Goal: Task Accomplishment & Management: Manage account settings

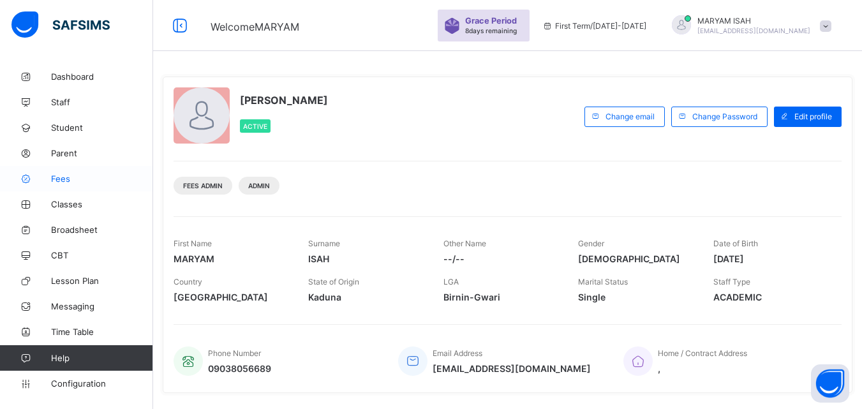
click at [56, 180] on span "Fees" at bounding box center [102, 179] width 102 height 10
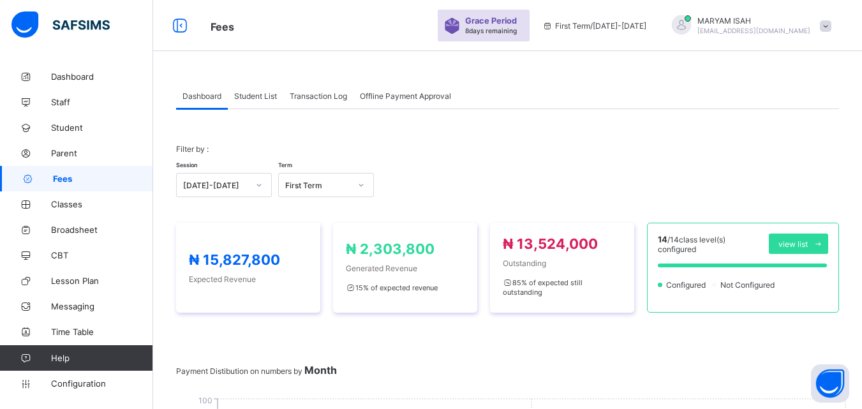
click at [257, 96] on span "Student List" at bounding box center [255, 96] width 43 height 10
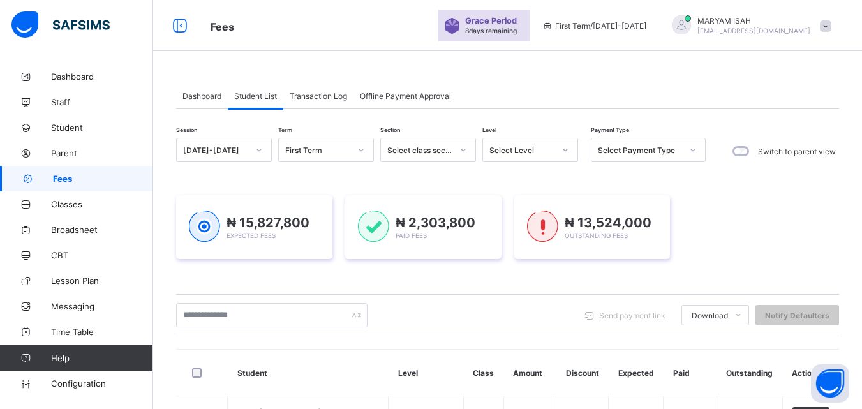
click at [257, 96] on span "Student List" at bounding box center [255, 96] width 43 height 10
click at [314, 295] on div "Send payment link Download Students Payment Students Payment Status Student Ite…" at bounding box center [507, 315] width 663 height 42
click at [315, 273] on div "₦ 15,827,800 Expected Fees ₦ 2,303,800 Paid Fees ₦ 13,524,000 Outstanding Fees" at bounding box center [507, 227] width 663 height 102
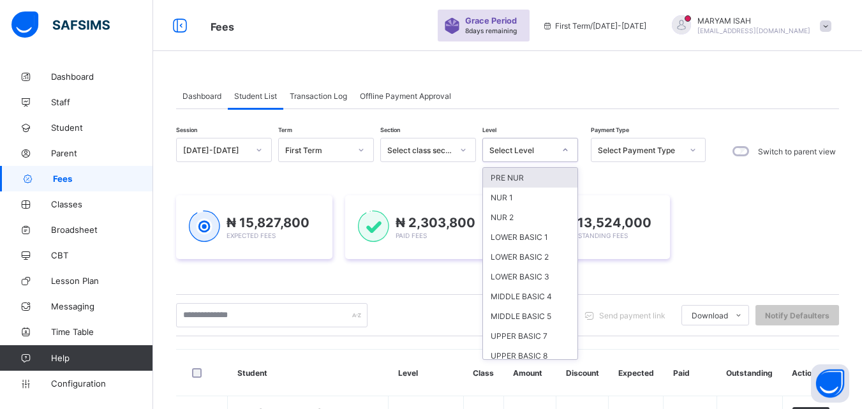
scroll to position [86, 0]
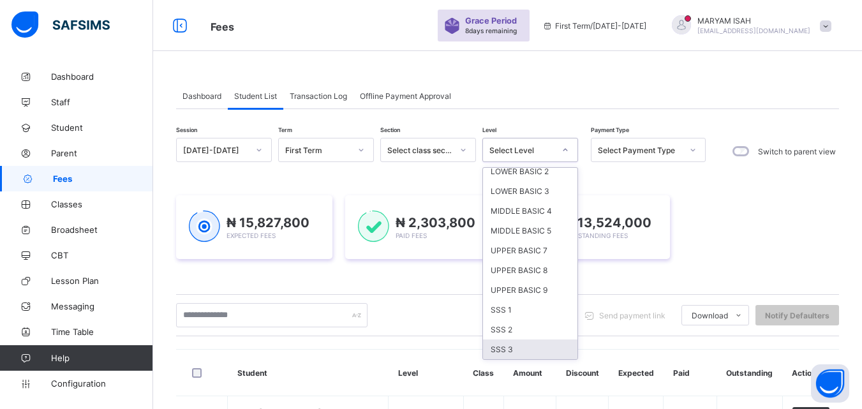
click at [507, 355] on div "SSS 3" at bounding box center [530, 350] width 94 height 20
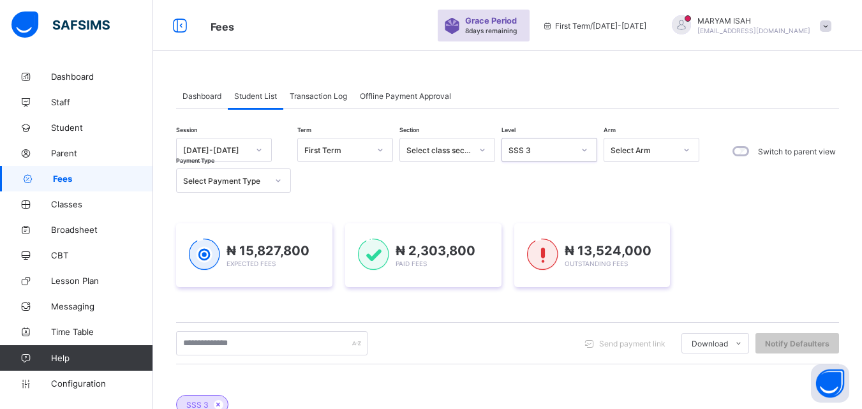
click at [523, 353] on div "Send payment link Download Students Payment Students Payment Status Student Ite…" at bounding box center [507, 343] width 663 height 24
click at [259, 287] on div "₦ 15,827,800 Expected Fees" at bounding box center [254, 255] width 156 height 64
click at [265, 246] on span "₦ 15,827,800" at bounding box center [268, 250] width 83 height 15
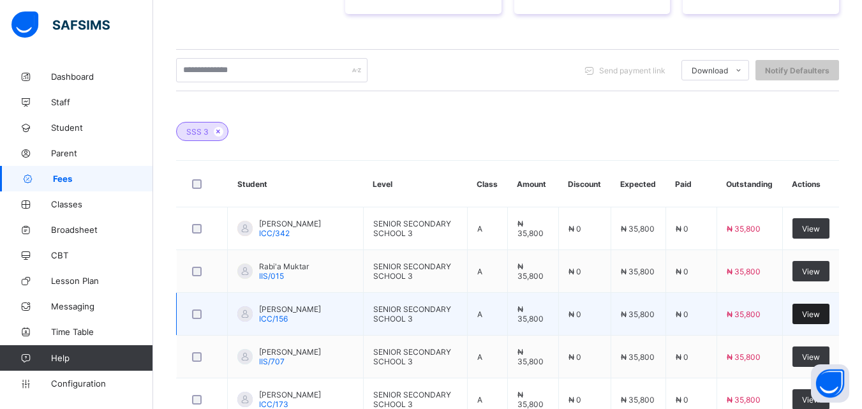
click at [820, 319] on span "View" at bounding box center [811, 315] width 18 height 10
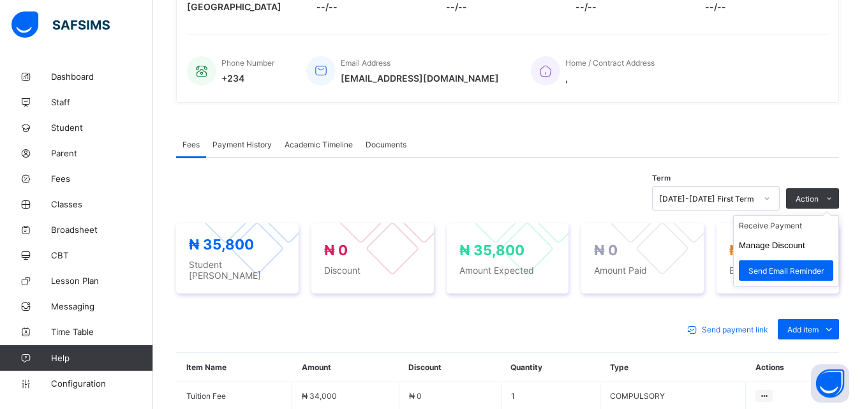
click at [813, 215] on ul "Receive Payment Manage Discount Send Email Reminder" at bounding box center [786, 250] width 106 height 71
click at [768, 221] on ul "Receive Payment Manage Discount Send Email Reminder" at bounding box center [786, 250] width 106 height 71
click at [764, 228] on li "Receive Payment" at bounding box center [786, 226] width 105 height 20
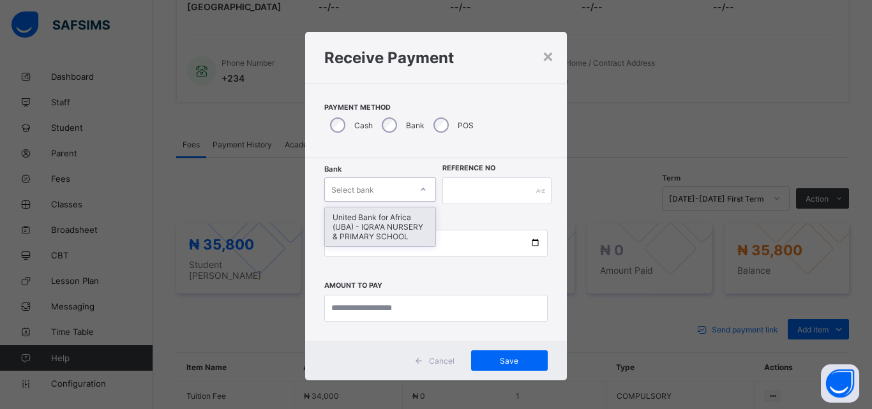
click at [348, 218] on div "United Bank for Africa (UBA) - IQRA'A NURSERY & PRIMARY SCHOOL" at bounding box center [380, 226] width 110 height 39
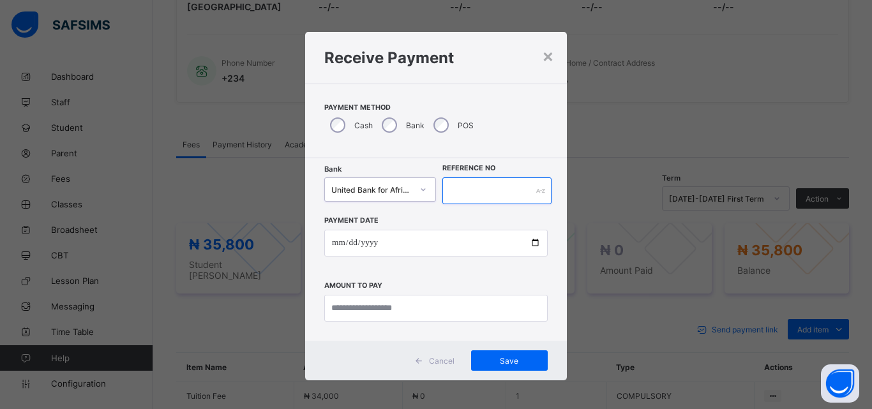
click at [464, 188] on input "text" at bounding box center [496, 190] width 109 height 27
type input "*****"
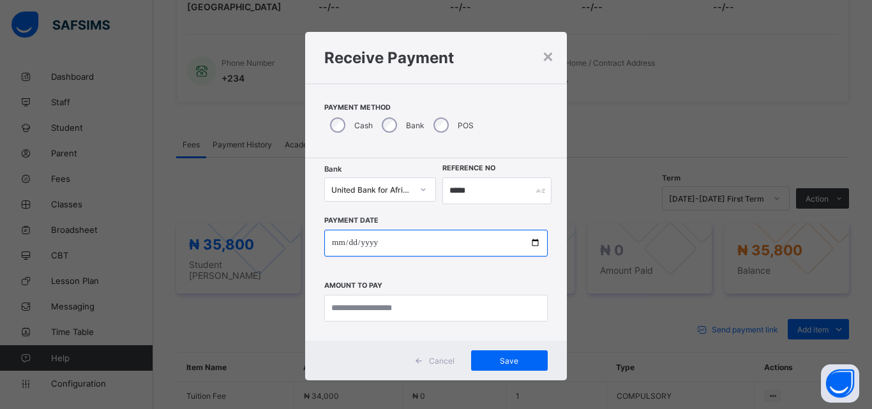
click at [530, 242] on input "date" at bounding box center [435, 243] width 223 height 27
type input "**********"
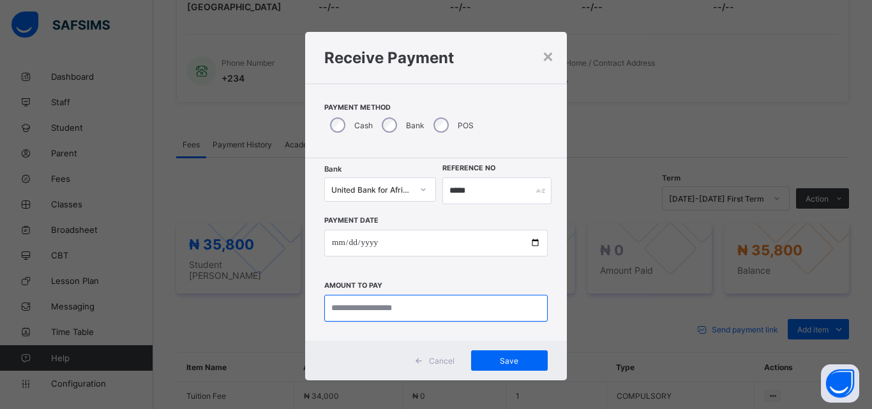
click at [343, 311] on input "currency" at bounding box center [435, 308] width 223 height 27
type input "********"
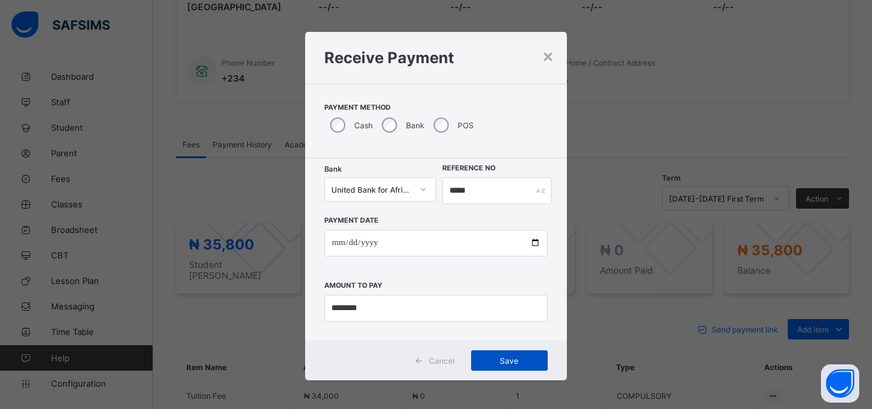
click at [508, 370] on div "Save" at bounding box center [509, 360] width 77 height 20
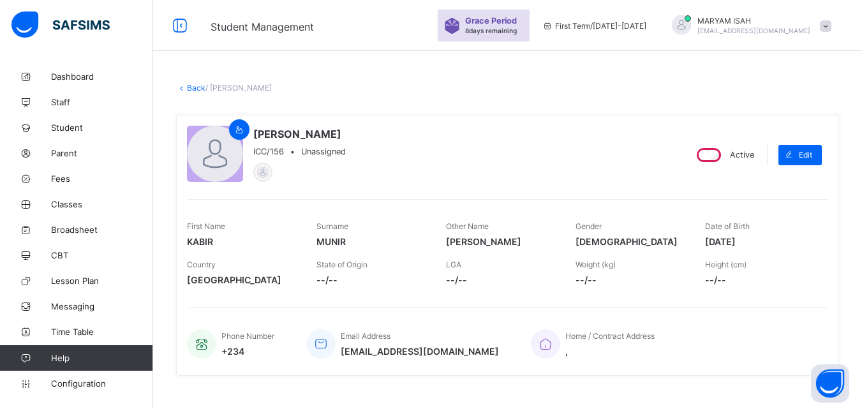
click at [199, 86] on link "Back" at bounding box center [196, 88] width 19 height 10
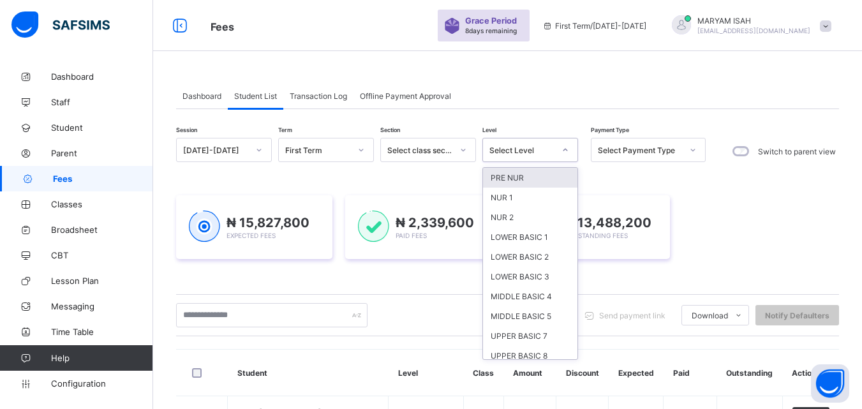
click at [520, 405] on div "SSS 2" at bounding box center [530, 415] width 94 height 20
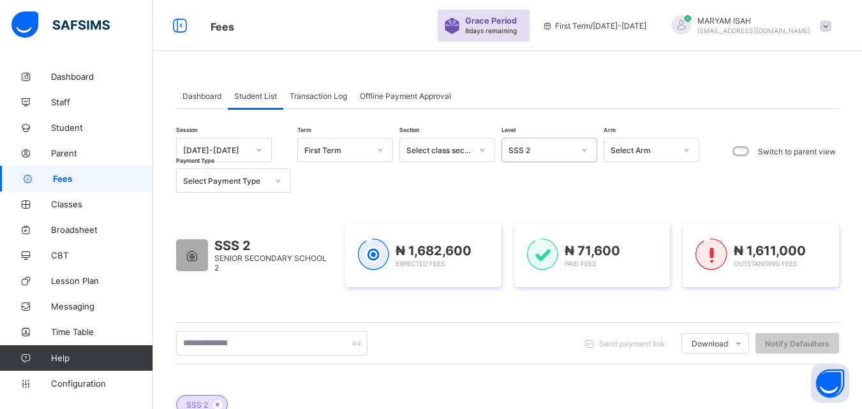
scroll to position [287, 0]
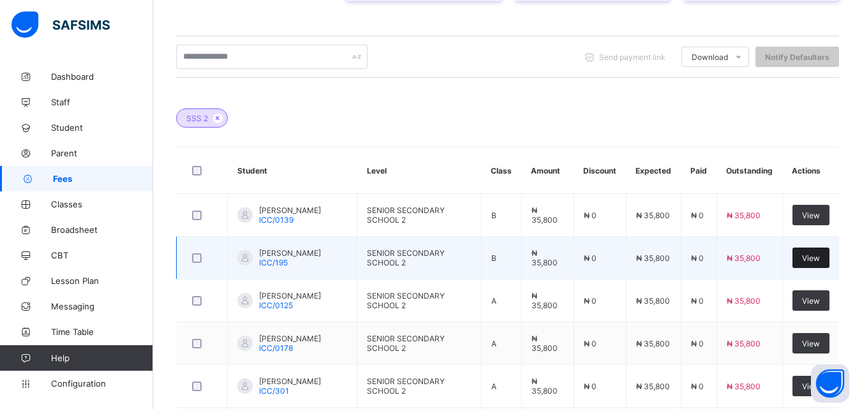
click at [820, 260] on span "View" at bounding box center [811, 258] width 18 height 10
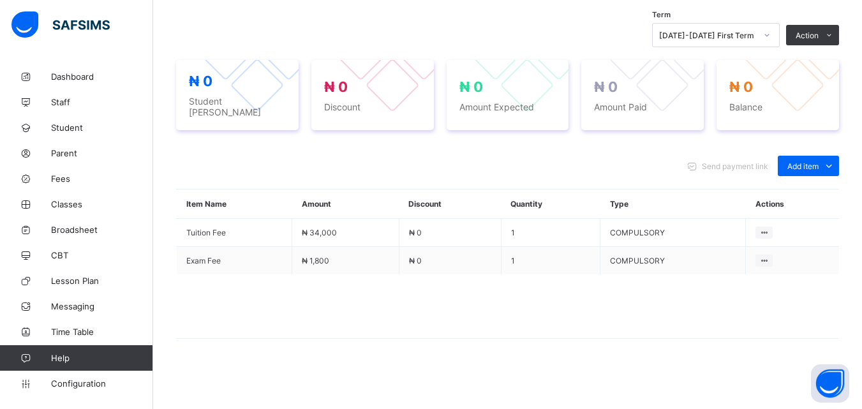
scroll to position [265, 0]
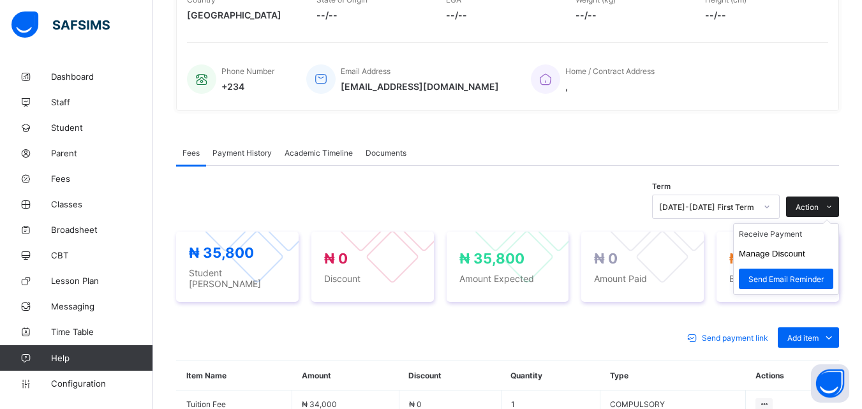
click at [830, 197] on span at bounding box center [829, 207] width 20 height 20
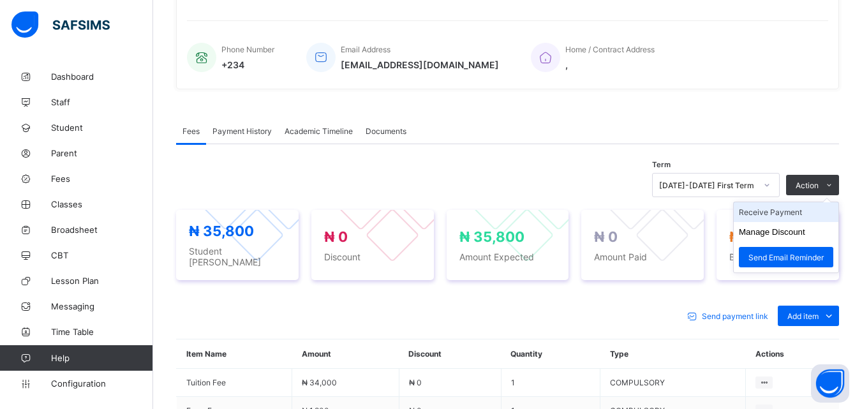
click at [772, 213] on li "Receive Payment" at bounding box center [786, 212] width 105 height 20
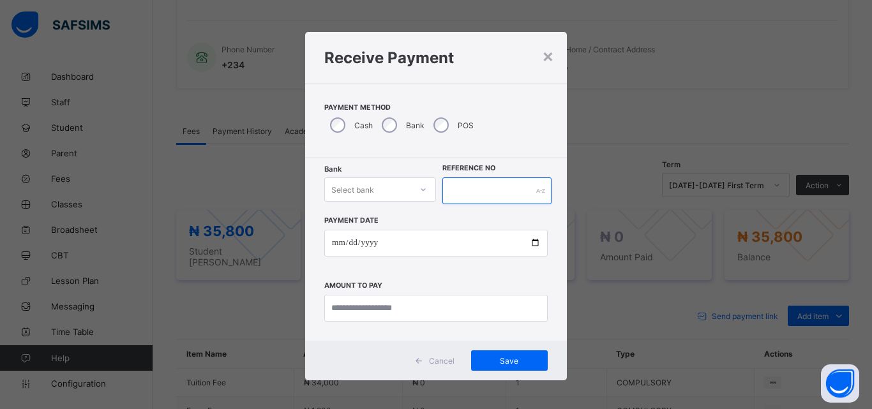
click at [478, 203] on input "text" at bounding box center [496, 190] width 109 height 27
type input "******"
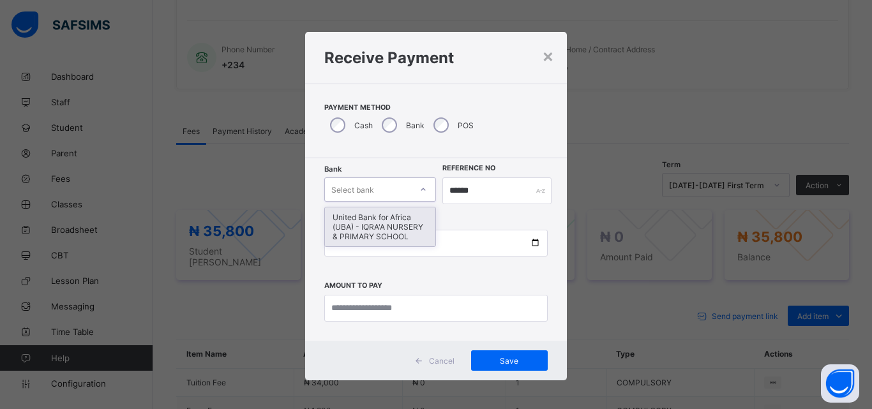
click at [342, 232] on div "United Bank for Africa (UBA) - IQRA'A NURSERY & PRIMARY SCHOOL" at bounding box center [380, 226] width 110 height 39
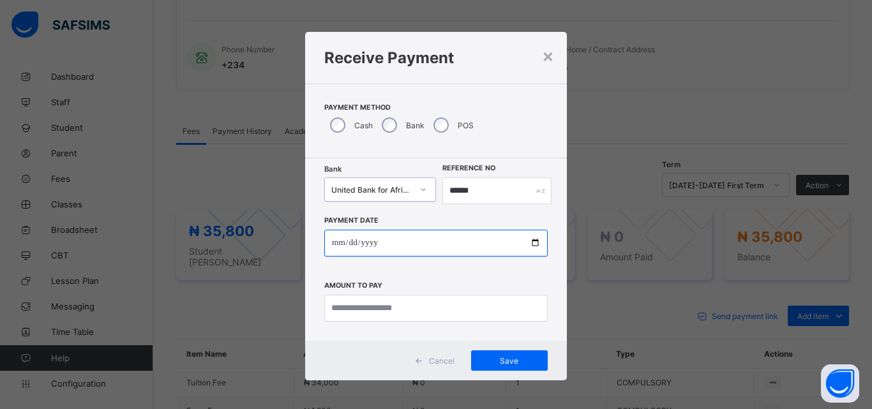
click at [525, 248] on input "date" at bounding box center [435, 243] width 223 height 27
click at [536, 246] on input "date" at bounding box center [435, 243] width 223 height 27
type input "**********"
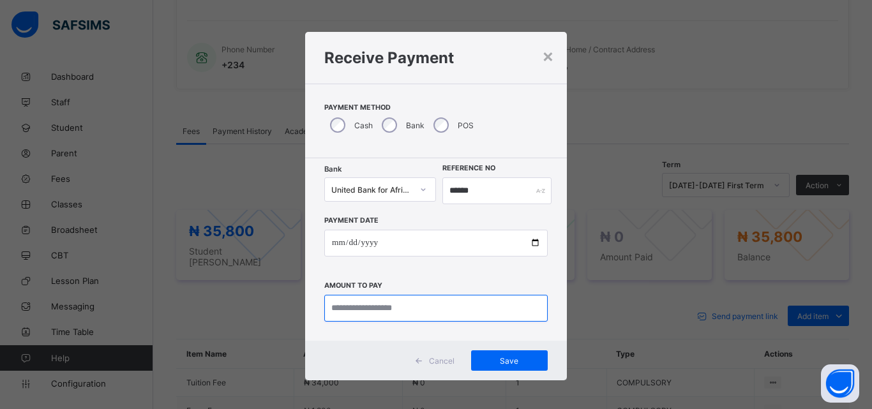
click at [365, 311] on input "currency" at bounding box center [435, 308] width 223 height 27
type input "********"
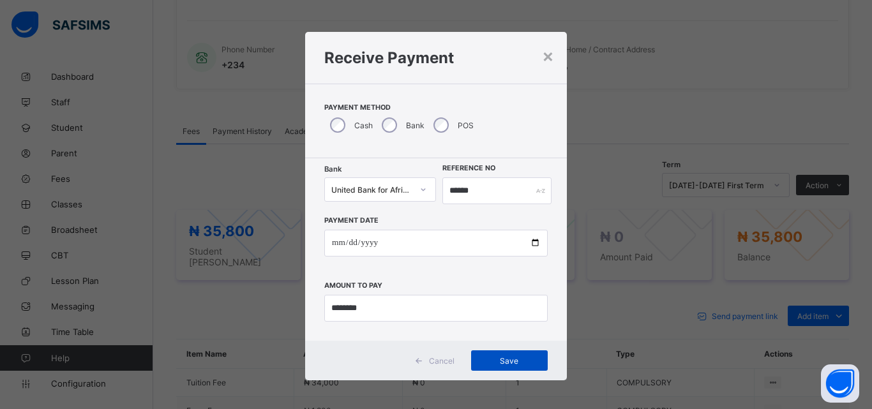
click at [504, 366] on div "Save" at bounding box center [509, 360] width 77 height 20
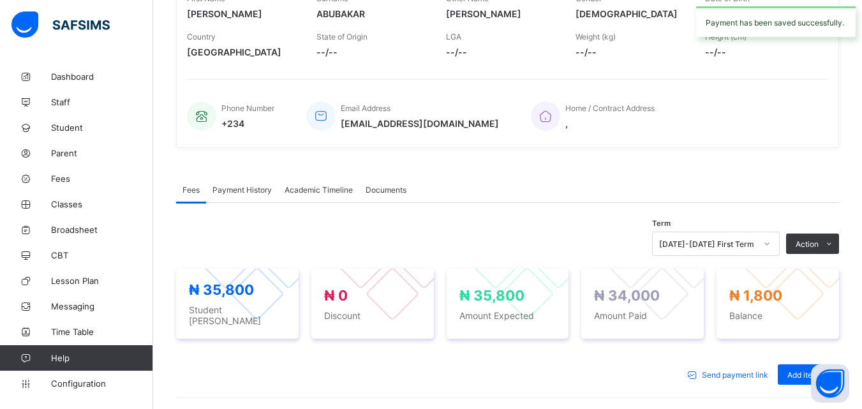
scroll to position [0, 0]
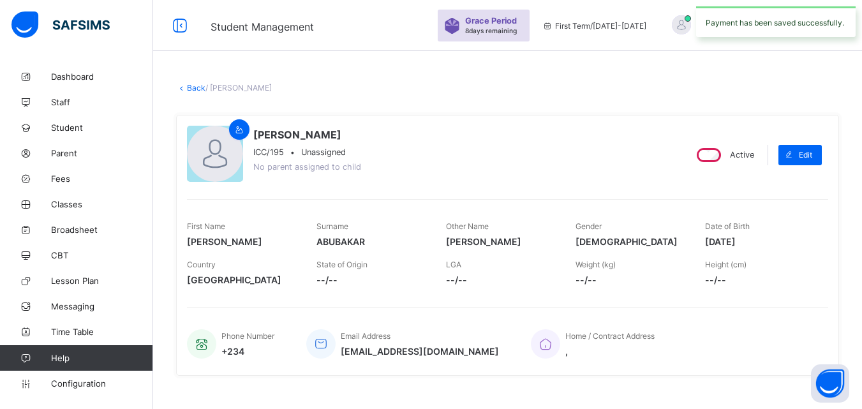
click at [190, 84] on link "Back" at bounding box center [196, 88] width 19 height 10
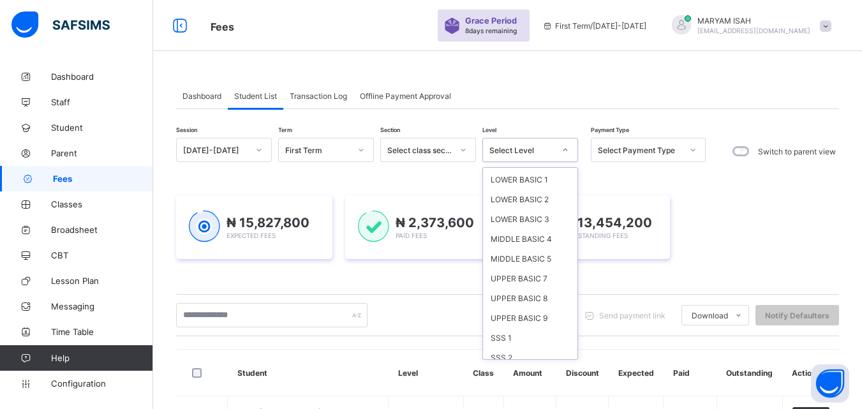
scroll to position [86, 0]
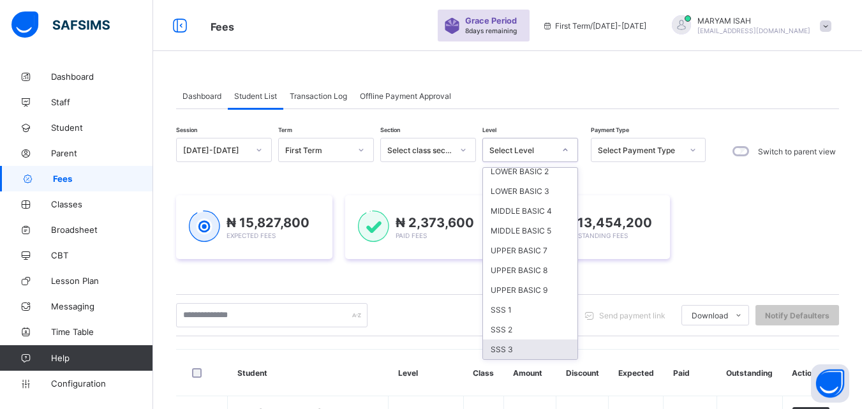
click at [497, 350] on div "SSS 3" at bounding box center [530, 350] width 94 height 20
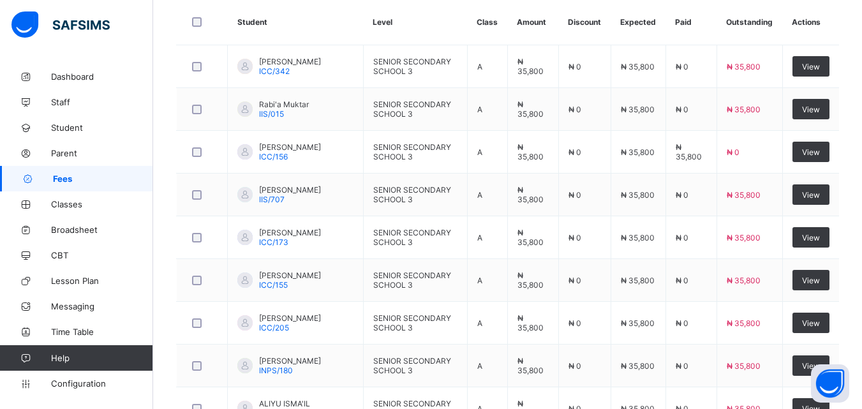
scroll to position [437, 0]
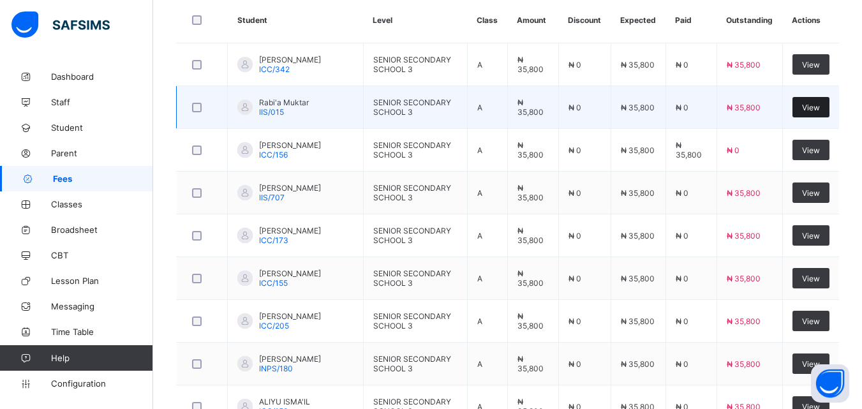
click at [818, 109] on span "View" at bounding box center [811, 108] width 18 height 10
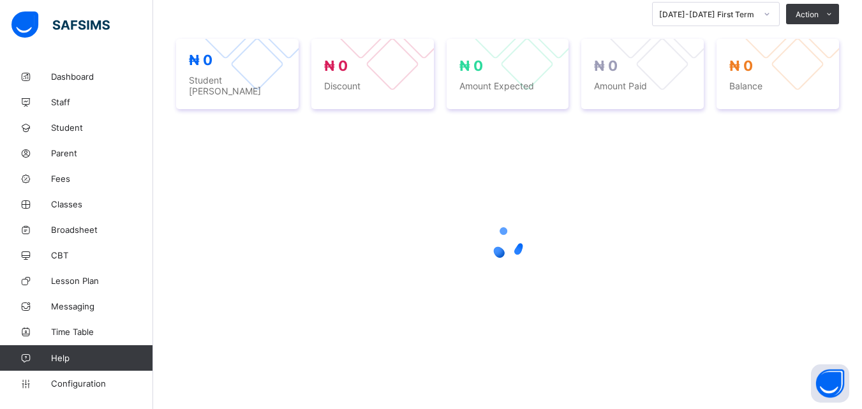
scroll to position [286, 0]
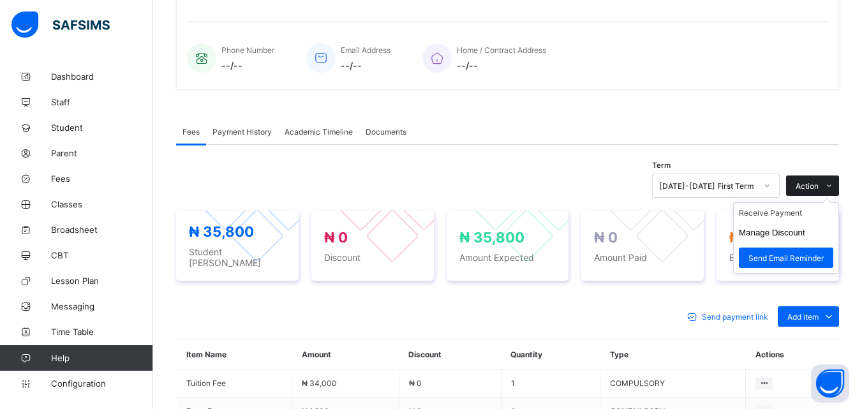
click at [839, 176] on span at bounding box center [829, 186] width 20 height 20
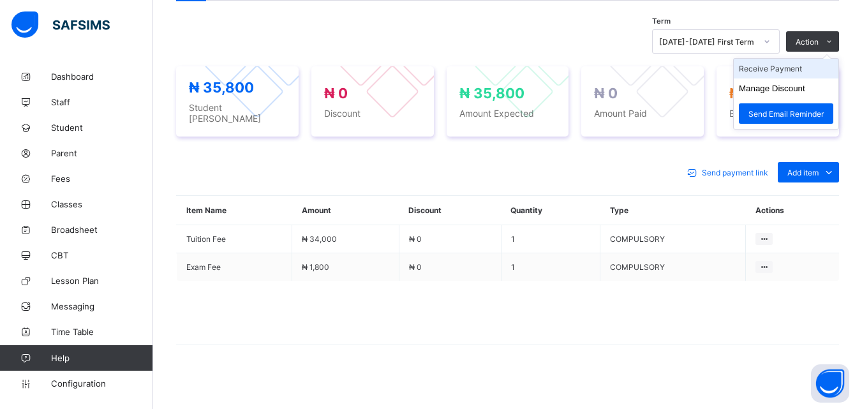
click at [768, 66] on li "Receive Payment" at bounding box center [786, 69] width 105 height 20
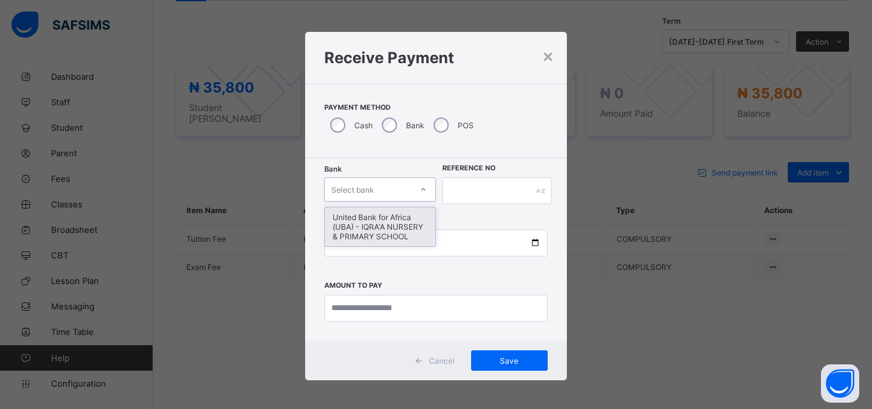
click at [368, 234] on div "United Bank for Africa (UBA) - IQRA'A NURSERY & PRIMARY SCHOOL" at bounding box center [380, 226] width 110 height 39
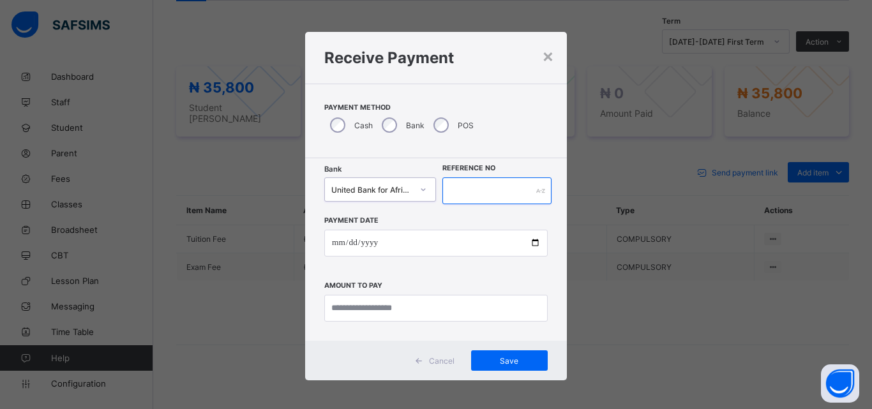
click at [465, 186] on input "text" at bounding box center [496, 190] width 109 height 27
type input "******"
click at [524, 274] on div "Payment Date Amount to pay" at bounding box center [435, 262] width 223 height 117
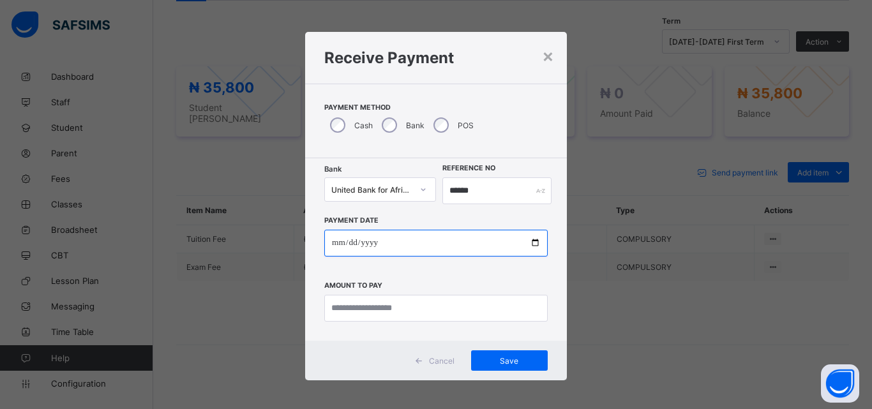
click at [523, 251] on input "date" at bounding box center [435, 243] width 223 height 27
click at [532, 246] on input "date" at bounding box center [435, 243] width 223 height 27
type input "**********"
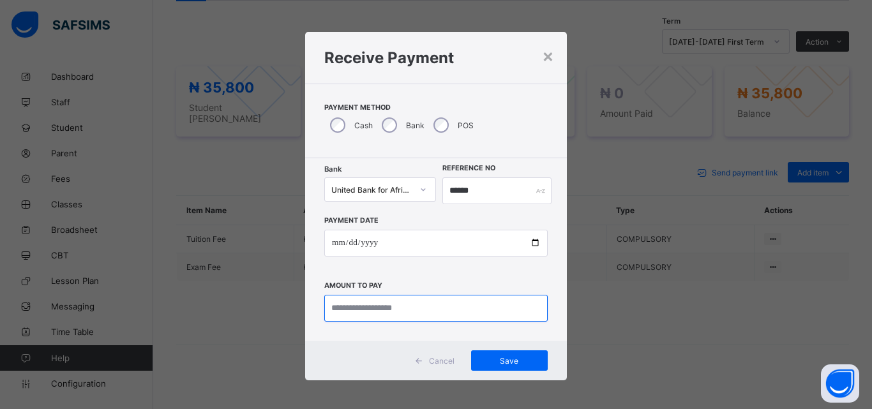
click at [348, 311] on input "currency" at bounding box center [435, 308] width 223 height 27
type input "********"
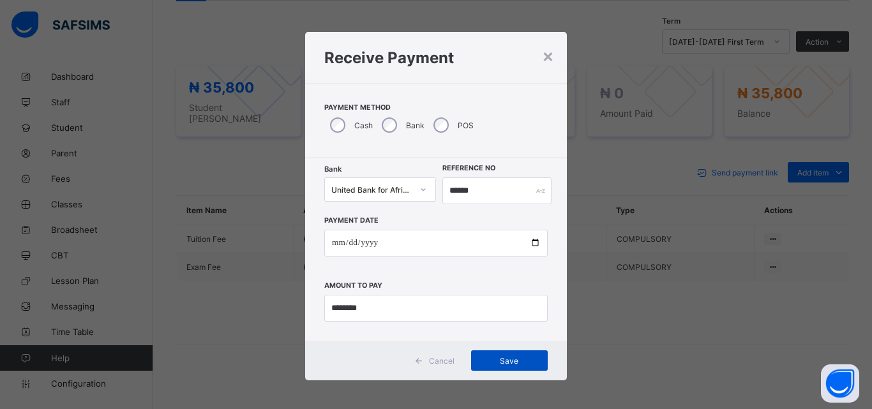
click at [513, 365] on span "Save" at bounding box center [509, 361] width 57 height 10
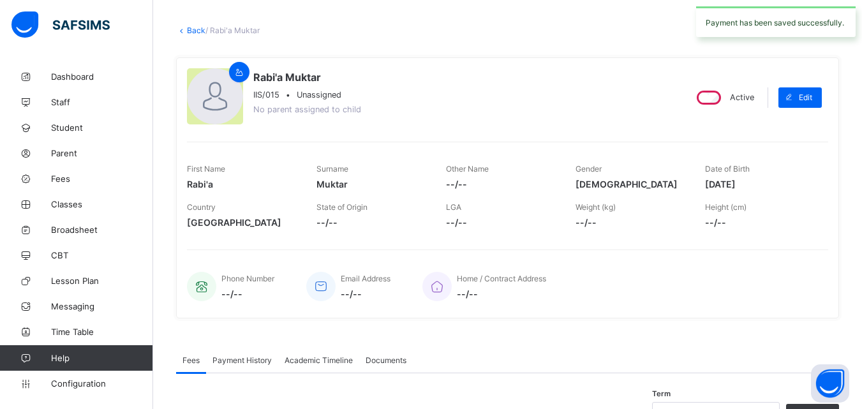
scroll to position [57, 0]
click at [191, 33] on link "Back" at bounding box center [196, 31] width 19 height 10
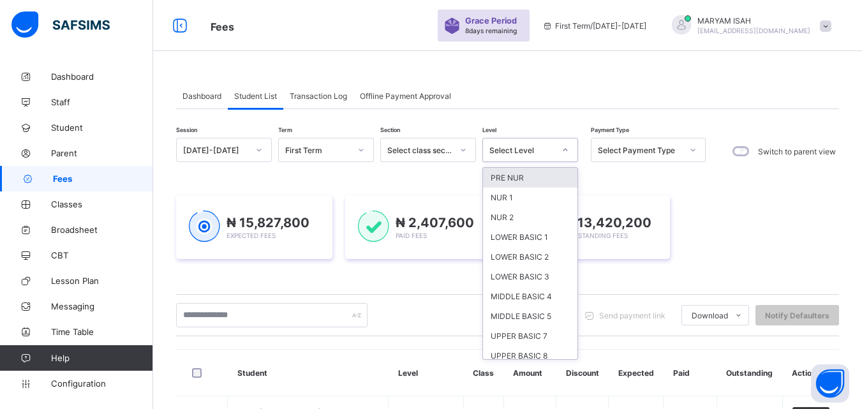
click at [514, 405] on div "SSS 2" at bounding box center [530, 415] width 94 height 20
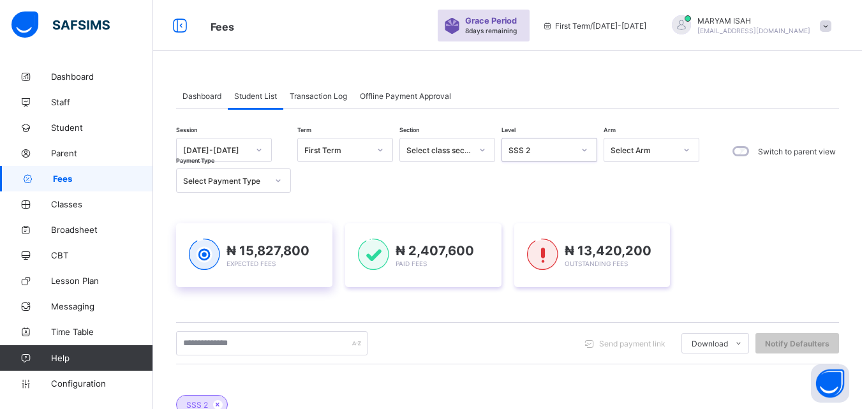
click at [333, 223] on div "₦ 15,827,800 Expected Fees" at bounding box center [254, 255] width 156 height 64
click at [329, 223] on div "₦ 15,827,800 Expected Fees" at bounding box center [254, 255] width 156 height 64
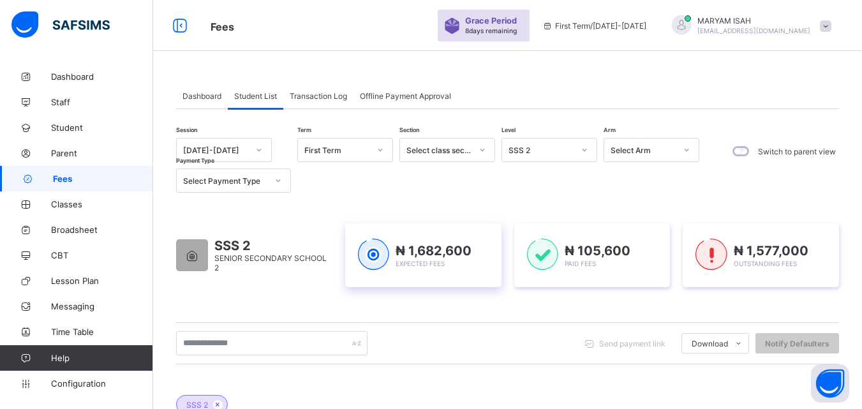
scroll to position [153, 0]
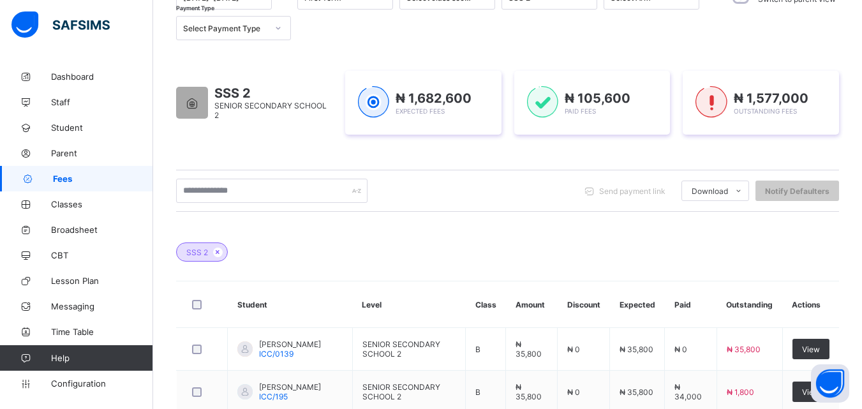
click at [283, 259] on div "SSS 2" at bounding box center [507, 245] width 663 height 45
click at [284, 244] on div "SSS 2" at bounding box center [507, 245] width 663 height 45
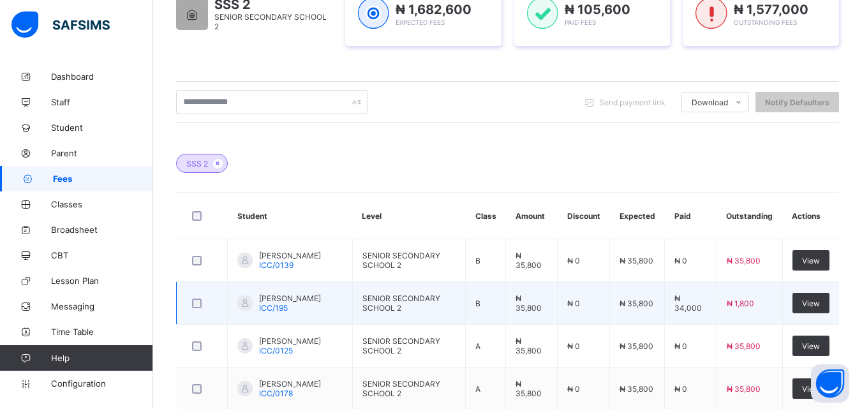
click at [372, 294] on td "SENIOR SECONDARY SCHOOL 2" at bounding box center [409, 303] width 114 height 43
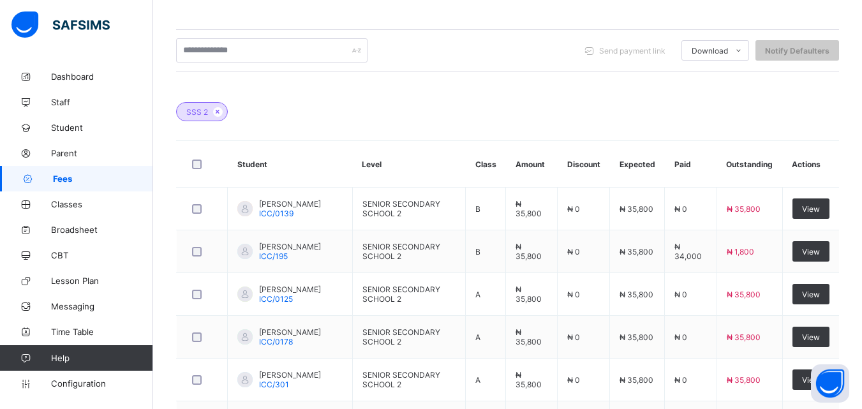
click at [327, 163] on th "Student" at bounding box center [290, 164] width 125 height 47
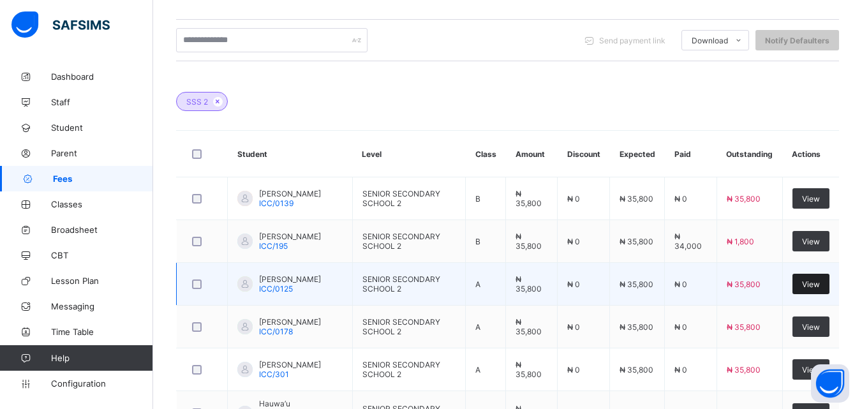
click at [814, 280] on div "View" at bounding box center [811, 284] width 37 height 20
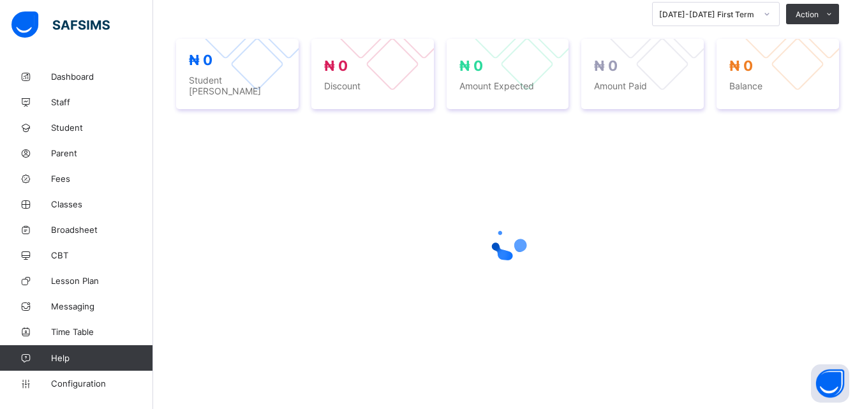
scroll to position [286, 0]
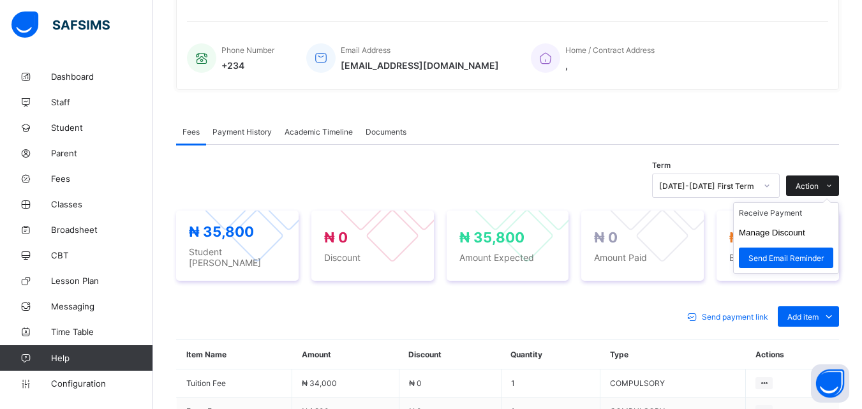
click at [839, 176] on span at bounding box center [829, 186] width 20 height 20
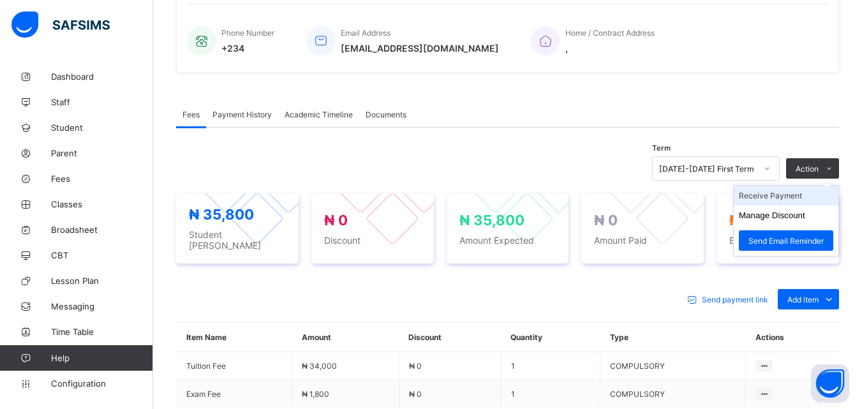
click at [768, 193] on li "Receive Payment" at bounding box center [786, 196] width 105 height 20
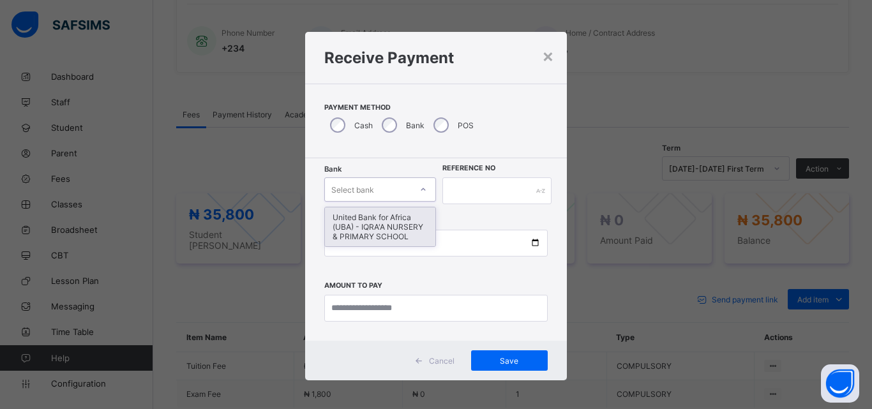
click at [336, 221] on div "United Bank for Africa (UBA) - IQRA'A NURSERY & PRIMARY SCHOOL" at bounding box center [380, 226] width 110 height 39
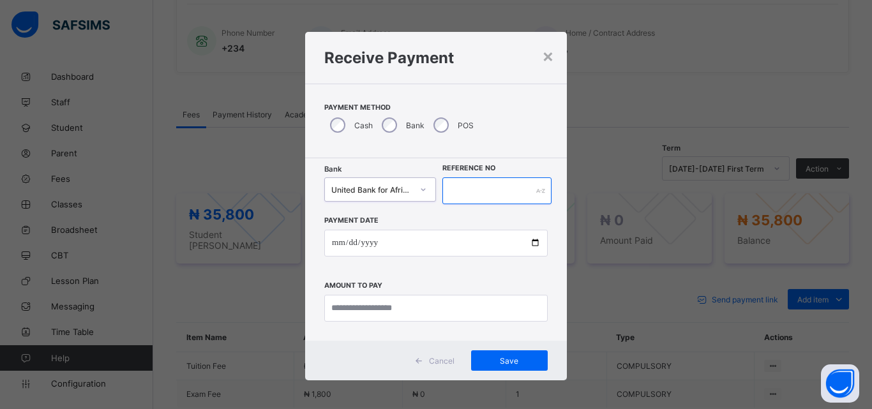
click at [453, 188] on input "text" at bounding box center [496, 190] width 109 height 27
type input "******"
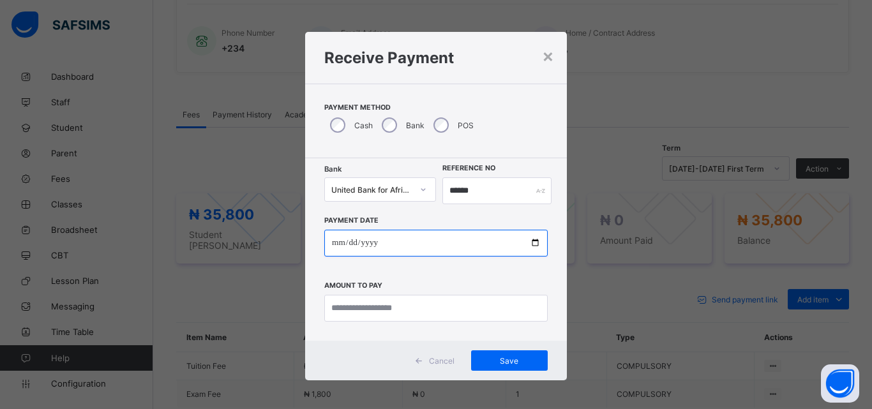
click at [537, 255] on input "date" at bounding box center [435, 243] width 223 height 27
click at [544, 243] on input "date" at bounding box center [435, 243] width 223 height 27
click at [529, 243] on input "date" at bounding box center [435, 243] width 223 height 27
type input "**********"
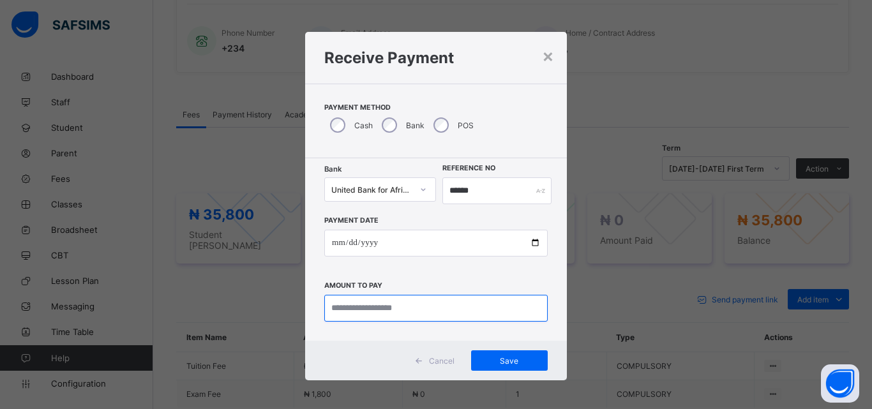
click at [350, 320] on input "currency" at bounding box center [435, 308] width 223 height 27
type input "********"
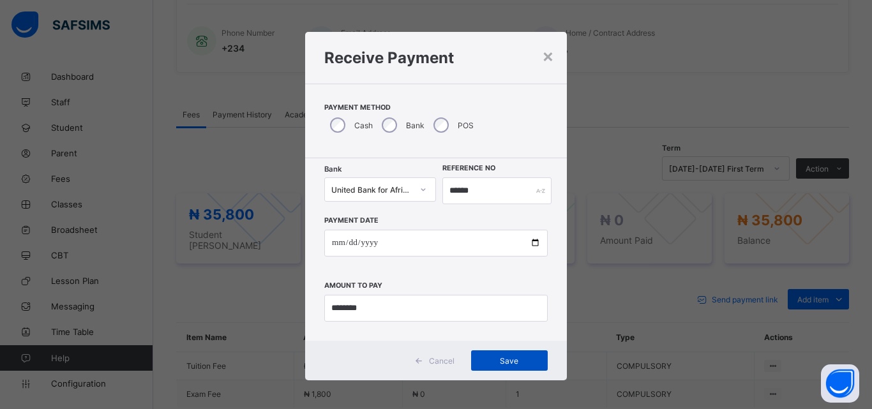
click at [505, 361] on span "Save" at bounding box center [509, 361] width 57 height 10
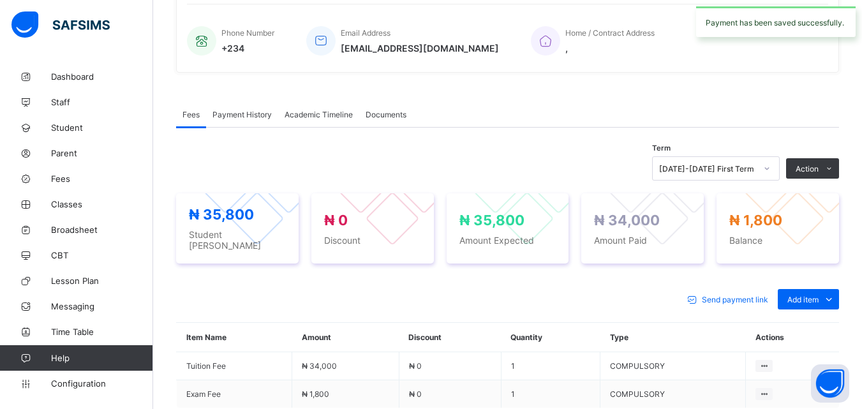
scroll to position [0, 0]
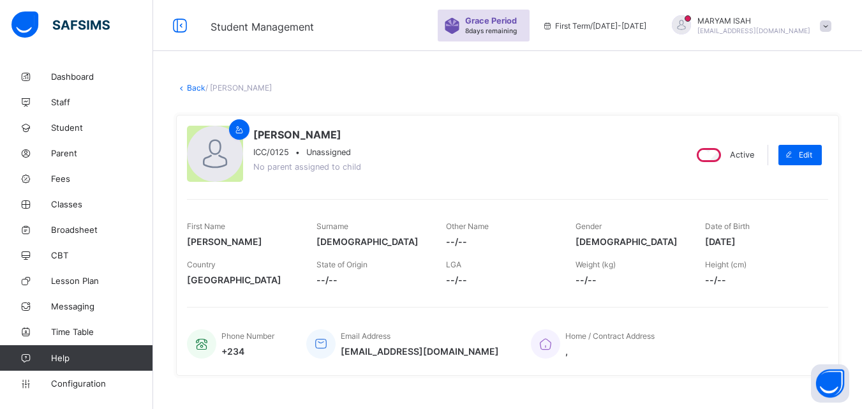
click at [187, 88] on link "Back" at bounding box center [196, 88] width 19 height 10
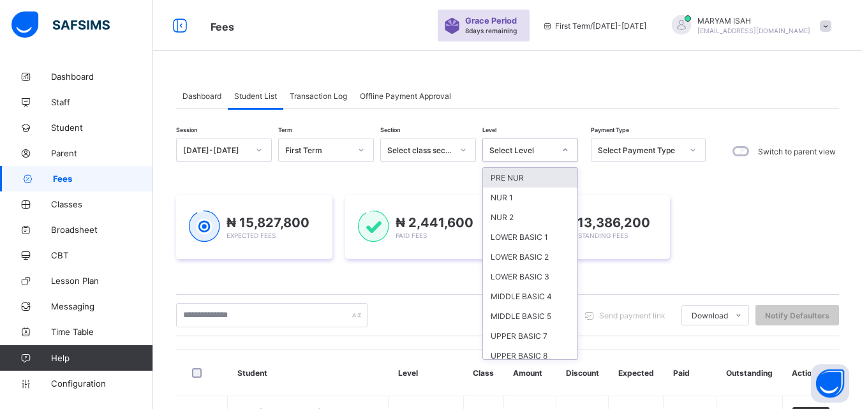
scroll to position [86, 0]
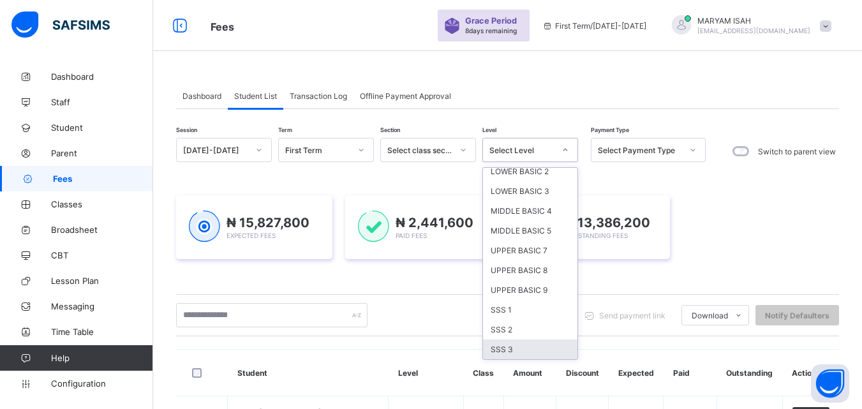
click at [497, 357] on div "SSS 3" at bounding box center [530, 350] width 94 height 20
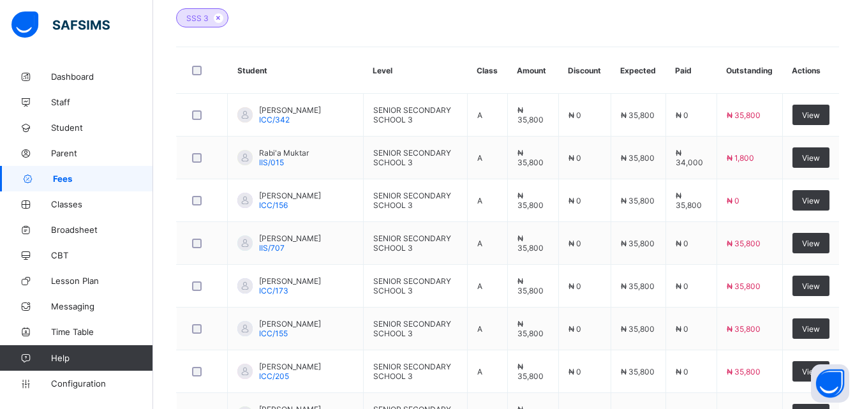
scroll to position [387, 0]
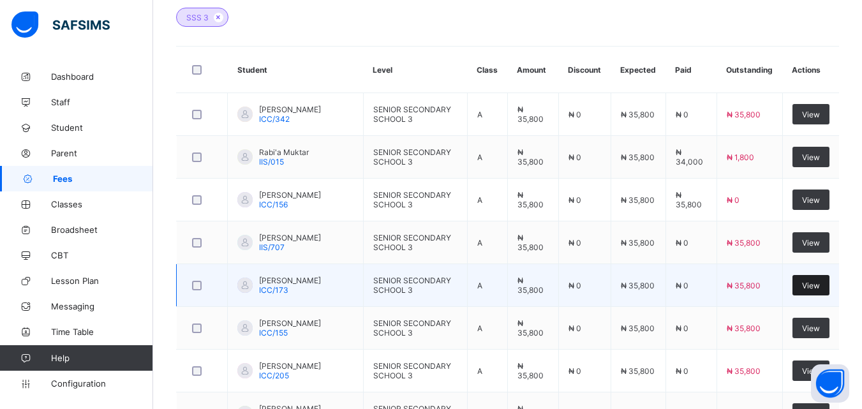
click at [818, 296] on div "View" at bounding box center [811, 285] width 37 height 20
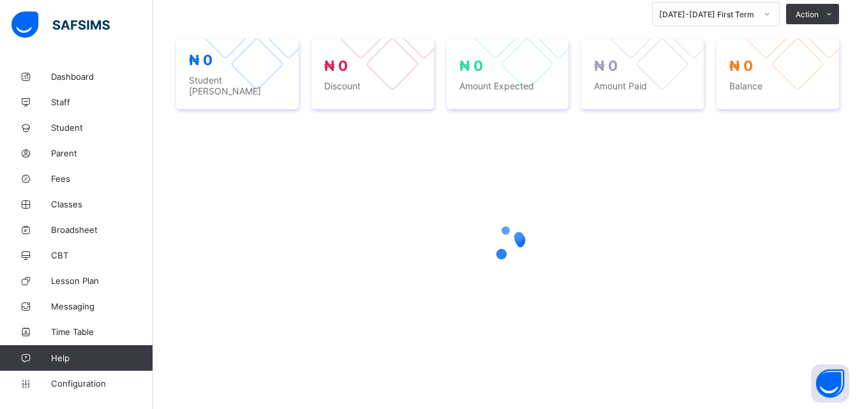
scroll to position [286, 0]
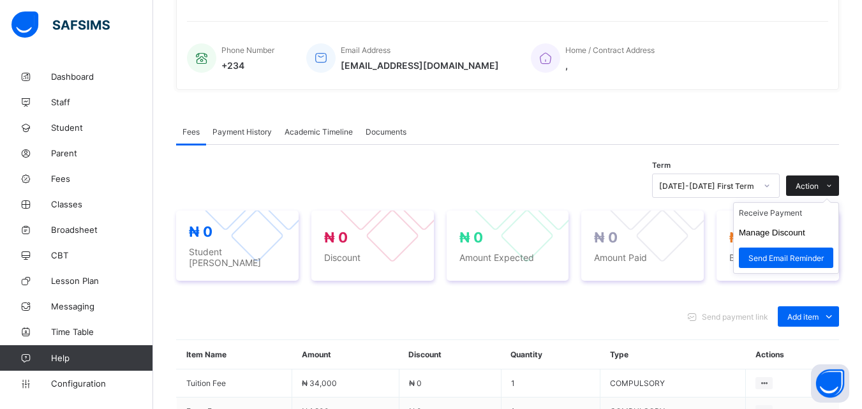
click at [834, 182] on icon at bounding box center [830, 186] width 10 height 8
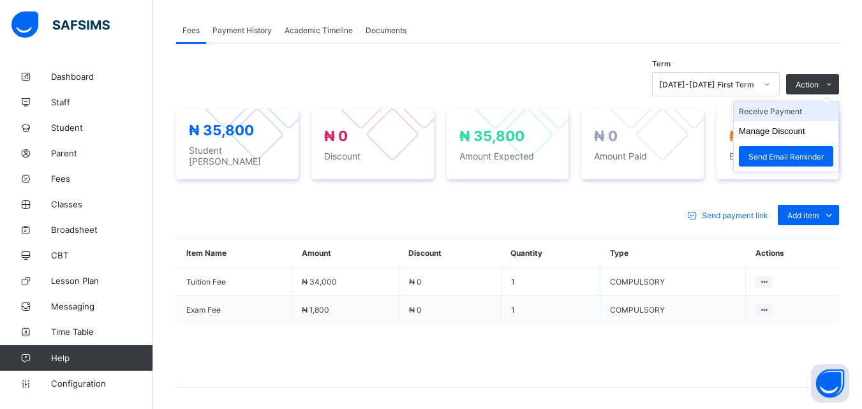
click at [770, 118] on li "Receive Payment" at bounding box center [786, 111] width 105 height 20
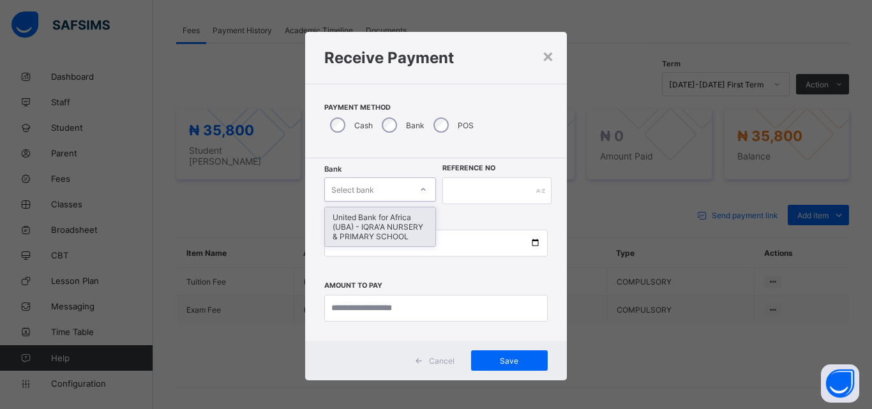
click at [367, 239] on div "United Bank for Africa (UBA) - IQRA'A NURSERY & PRIMARY SCHOOL" at bounding box center [380, 226] width 110 height 39
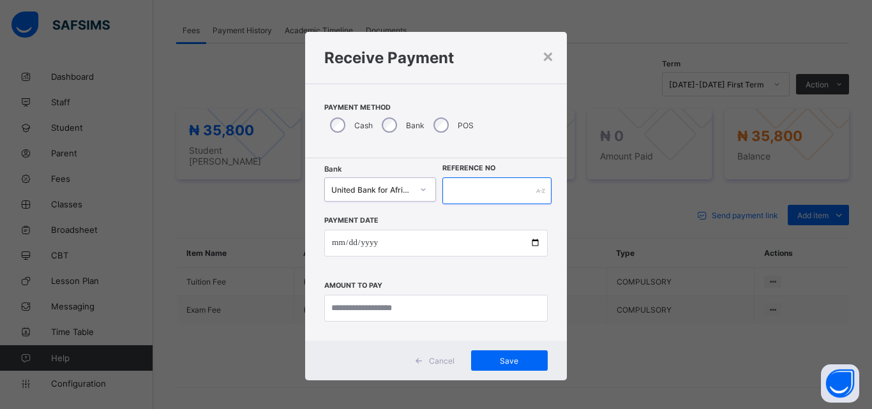
click at [462, 202] on input "text" at bounding box center [496, 190] width 109 height 27
click at [470, 193] on input "text" at bounding box center [496, 190] width 109 height 27
click at [481, 193] on input "text" at bounding box center [496, 190] width 109 height 27
click at [470, 195] on input "text" at bounding box center [496, 190] width 109 height 27
click at [451, 190] on input "text" at bounding box center [496, 190] width 109 height 27
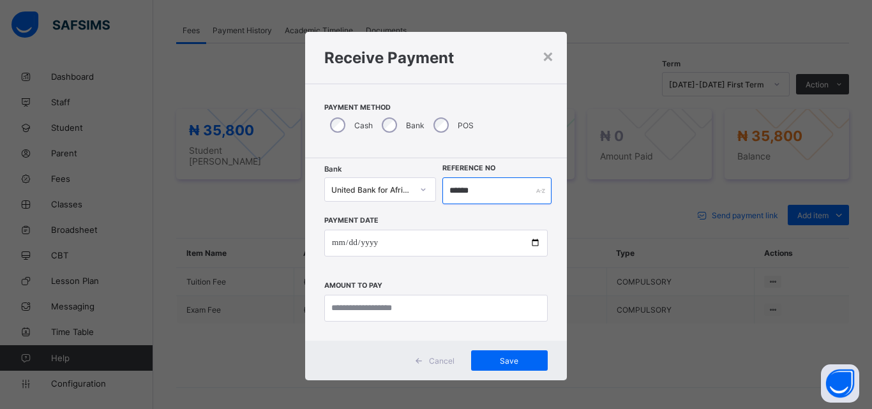
type input "******"
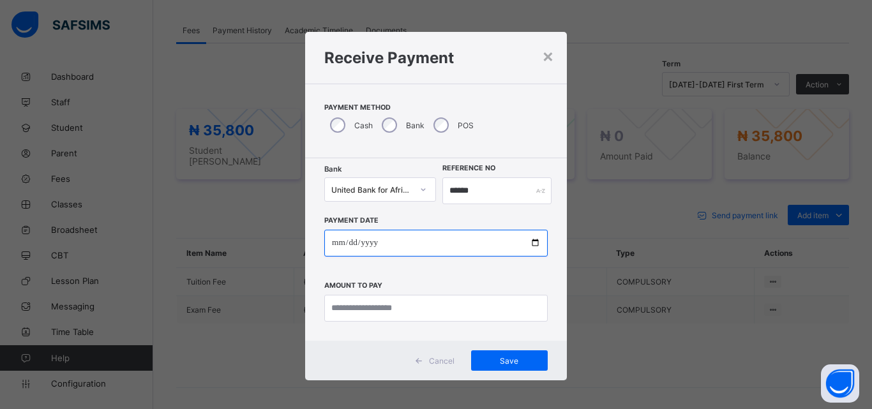
click at [536, 230] on input "date" at bounding box center [435, 243] width 223 height 27
click at [515, 255] on input "date" at bounding box center [435, 243] width 223 height 27
click at [534, 247] on input "date" at bounding box center [435, 243] width 223 height 27
type input "**********"
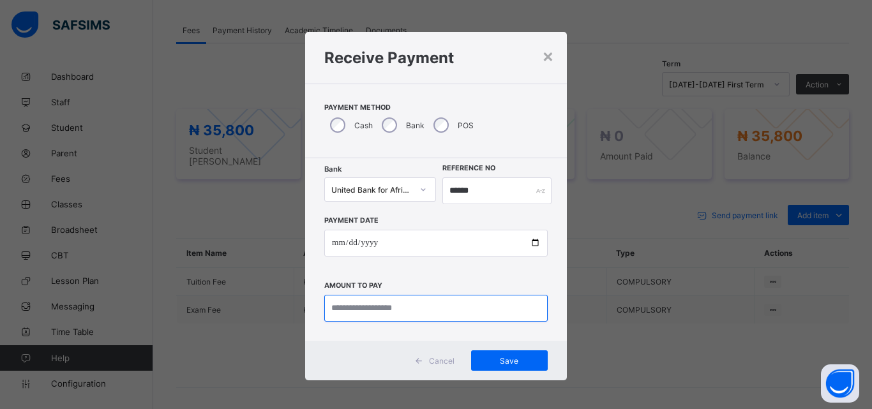
click at [398, 310] on input "currency" at bounding box center [435, 308] width 223 height 27
type input "********"
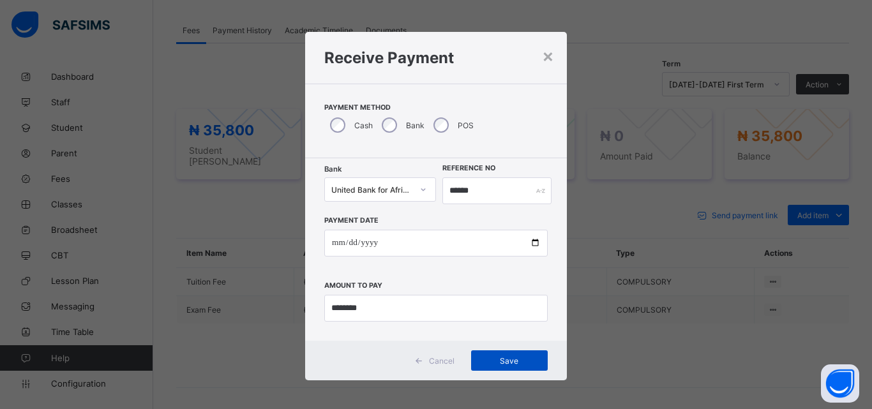
click at [484, 371] on div "Save" at bounding box center [509, 360] width 77 height 20
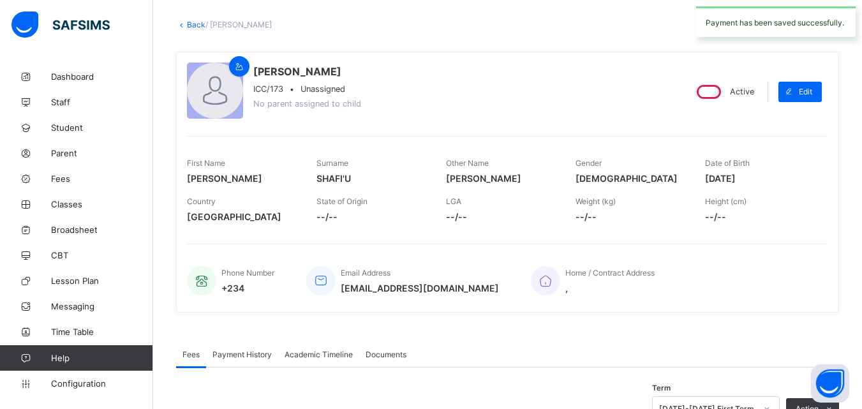
scroll to position [0, 0]
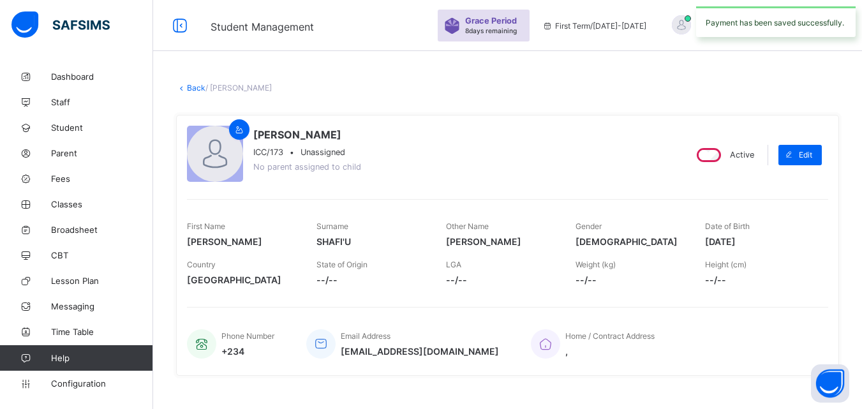
click at [200, 86] on link "Back" at bounding box center [196, 88] width 19 height 10
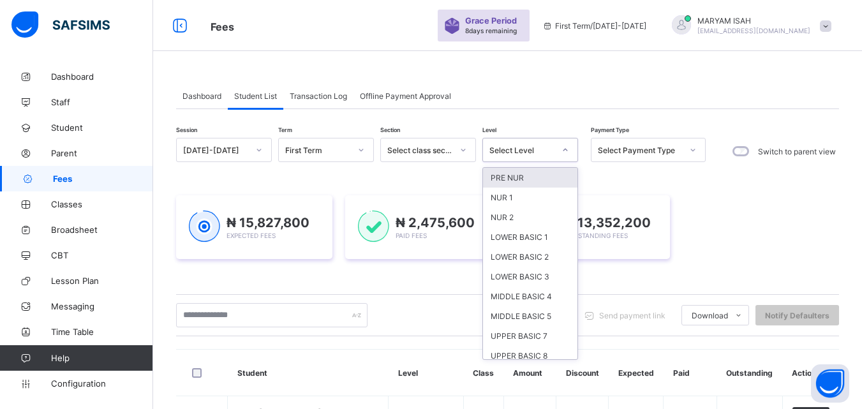
scroll to position [86, 0]
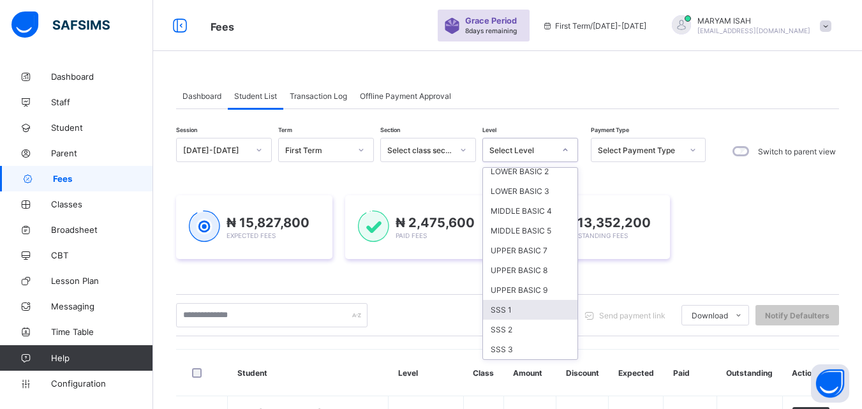
click at [493, 318] on div "SSS 1" at bounding box center [530, 310] width 94 height 20
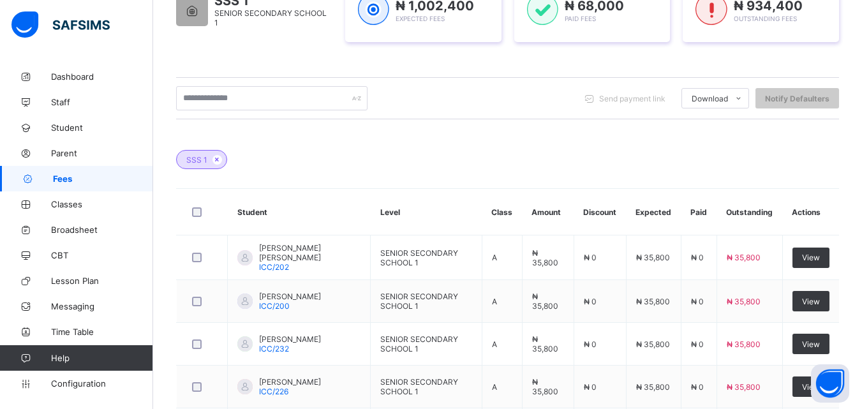
scroll to position [244, 0]
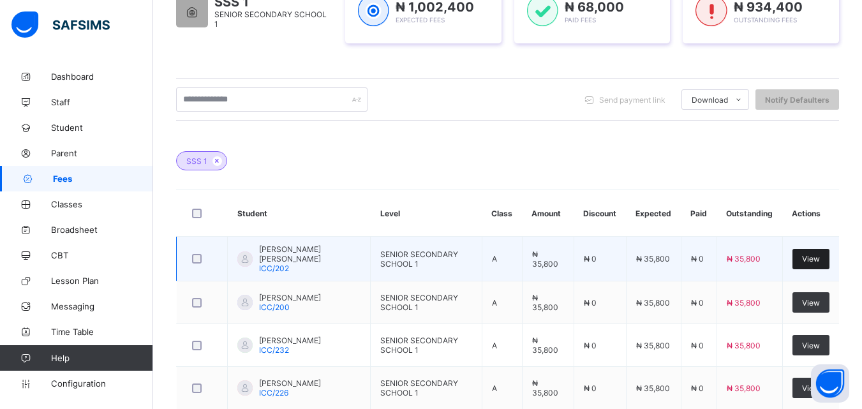
click at [830, 262] on div "View" at bounding box center [811, 259] width 37 height 20
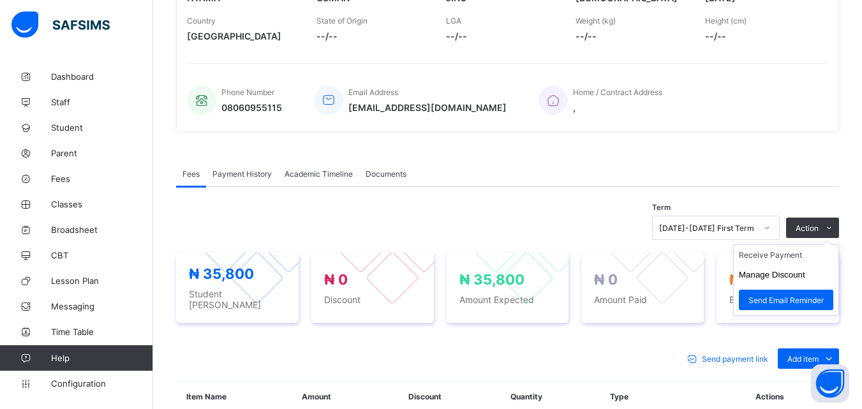
click at [824, 244] on ul "Receive Payment Manage Discount Send Email Reminder" at bounding box center [786, 279] width 106 height 71
click at [805, 254] on li "Receive Payment" at bounding box center [786, 255] width 105 height 20
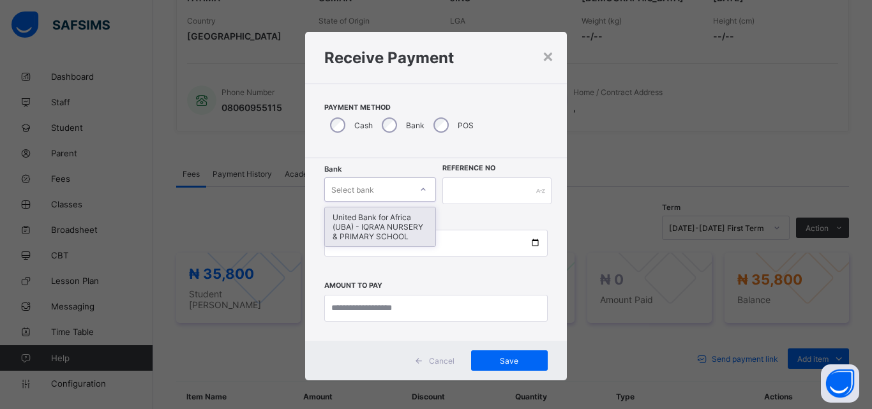
click at [347, 232] on div "United Bank for Africa (UBA) - IQRA'A NURSERY & PRIMARY SCHOOL" at bounding box center [380, 226] width 110 height 39
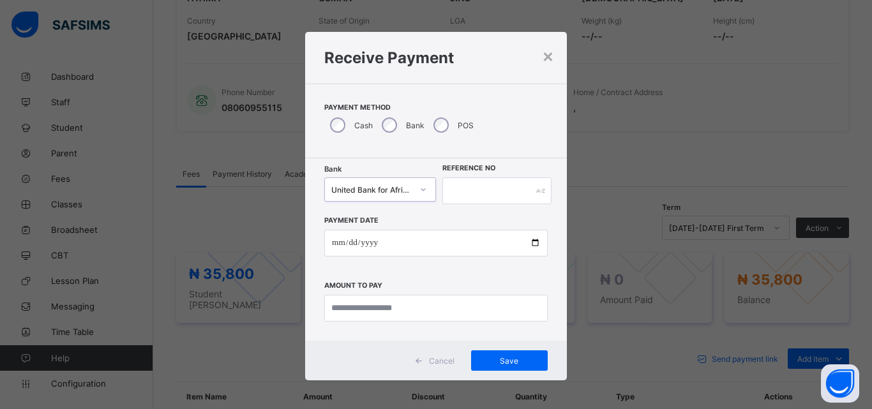
click at [464, 171] on label "Reference No" at bounding box center [468, 168] width 53 height 8
click at [472, 194] on input "text" at bounding box center [496, 190] width 109 height 27
type input "*****"
click at [530, 243] on input "date" at bounding box center [435, 243] width 223 height 27
type input "**********"
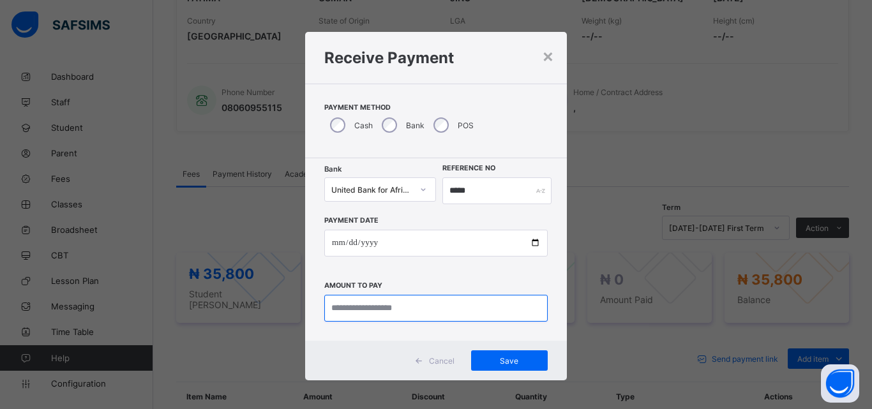
click at [338, 305] on input "currency" at bounding box center [435, 308] width 223 height 27
type input "********"
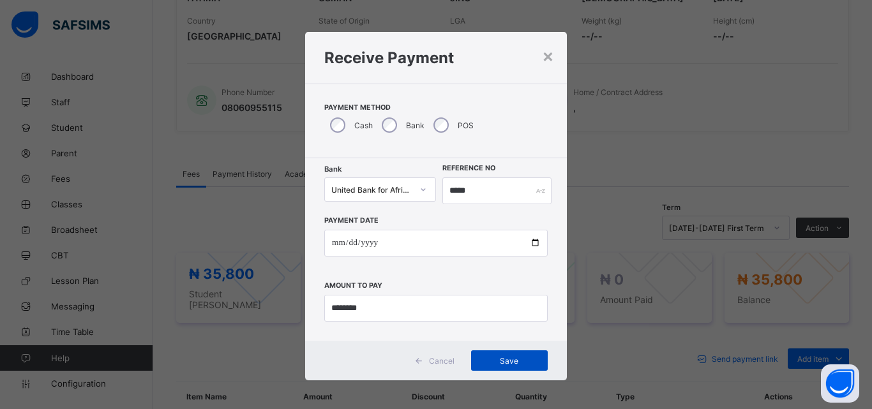
click at [513, 352] on div "Save" at bounding box center [509, 360] width 77 height 20
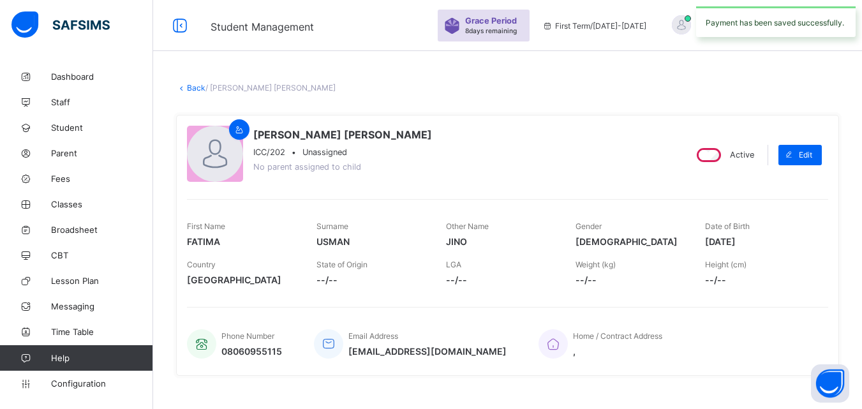
click at [187, 87] on link "Back" at bounding box center [196, 88] width 19 height 10
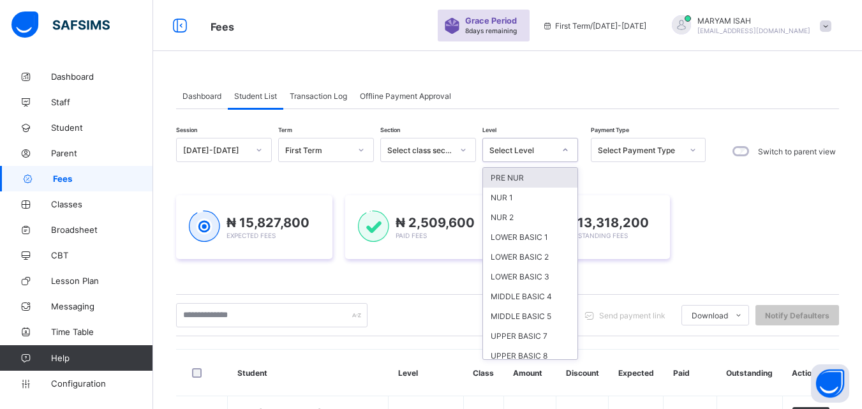
click at [485, 386] on div "SSS 1" at bounding box center [530, 396] width 94 height 20
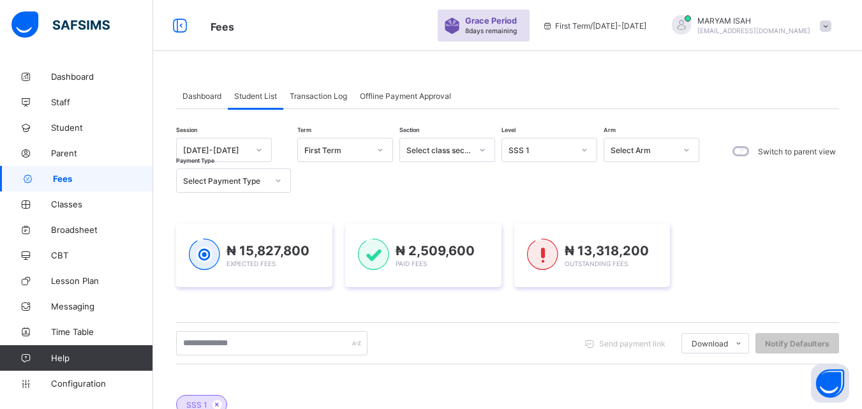
scroll to position [273, 0]
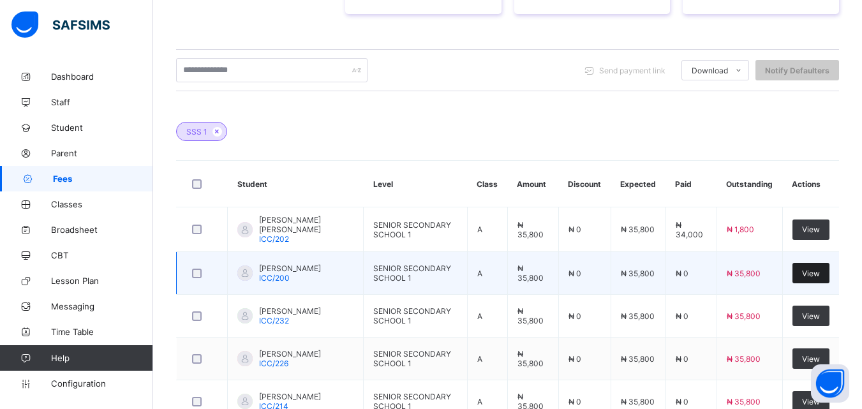
click at [818, 279] on div "View" at bounding box center [811, 273] width 37 height 20
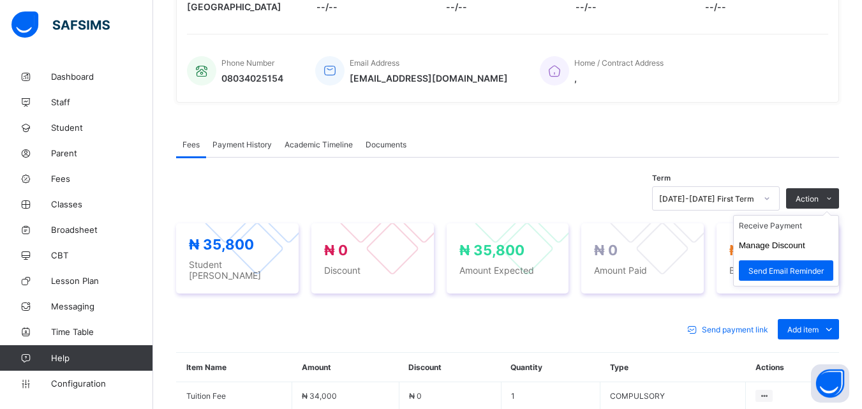
click at [839, 215] on ul "Receive Payment Manage Discount Send Email Reminder" at bounding box center [786, 250] width 106 height 71
click at [779, 233] on li "Receive Payment" at bounding box center [786, 226] width 105 height 20
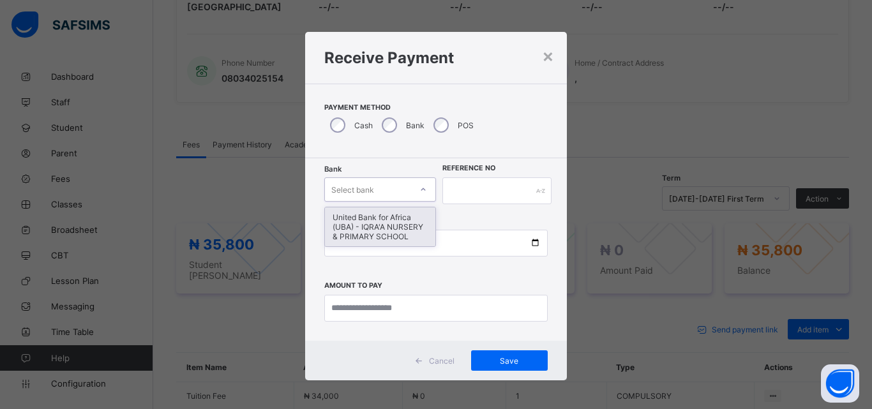
click at [357, 229] on div "United Bank for Africa (UBA) - IQRA'A NURSERY & PRIMARY SCHOOL" at bounding box center [380, 226] width 110 height 39
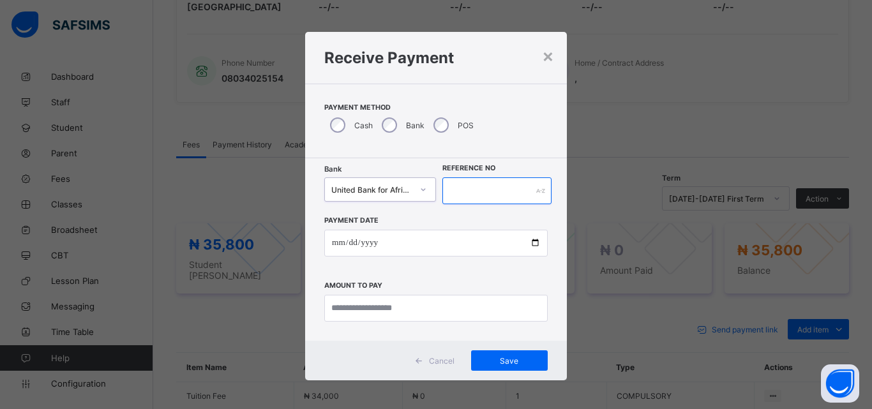
click at [457, 193] on input "text" at bounding box center [496, 190] width 109 height 27
type input "*******"
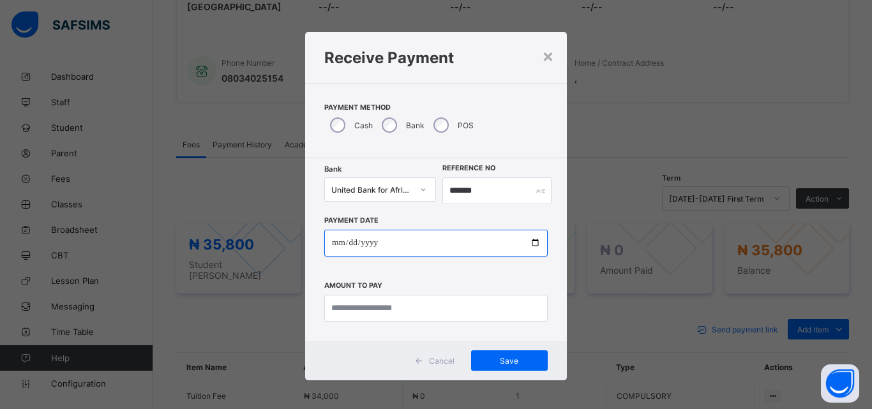
click at [521, 255] on input "date" at bounding box center [435, 243] width 223 height 27
click at [531, 243] on input "date" at bounding box center [435, 243] width 223 height 27
type input "**********"
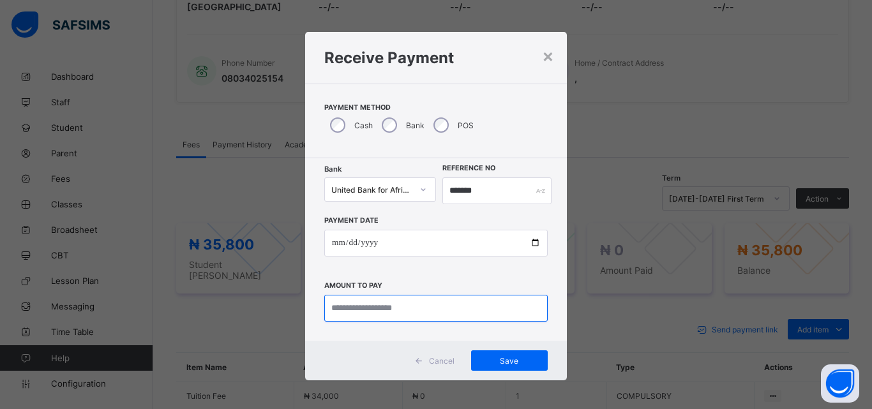
click at [350, 308] on input "currency" at bounding box center [435, 308] width 223 height 27
type input "********"
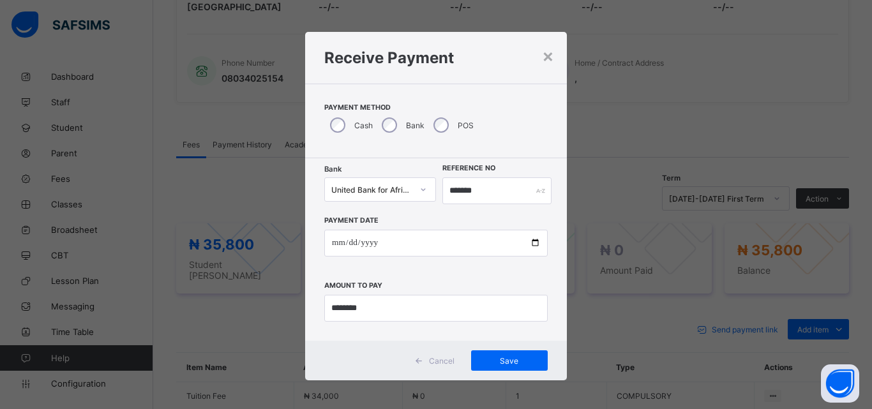
click at [523, 380] on div "Cancel Save" at bounding box center [436, 361] width 262 height 40
click at [510, 364] on span "Save" at bounding box center [509, 361] width 57 height 10
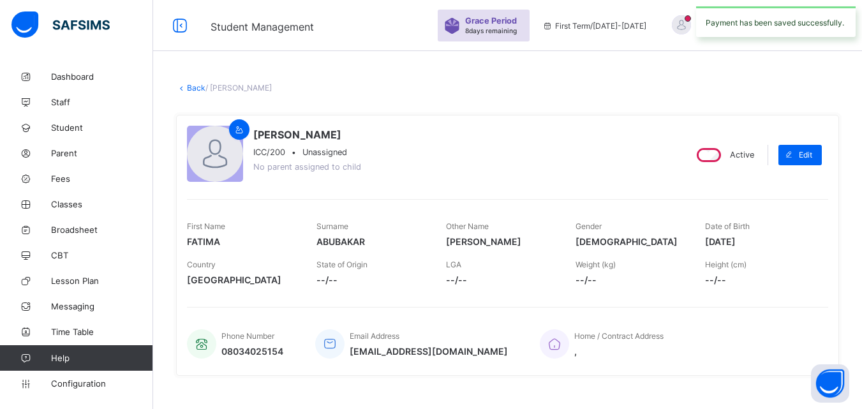
click at [203, 89] on link "Back" at bounding box center [196, 88] width 19 height 10
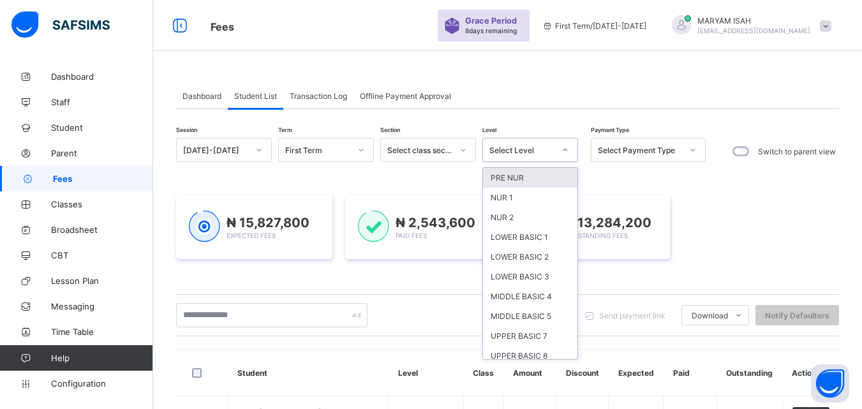
scroll to position [86, 0]
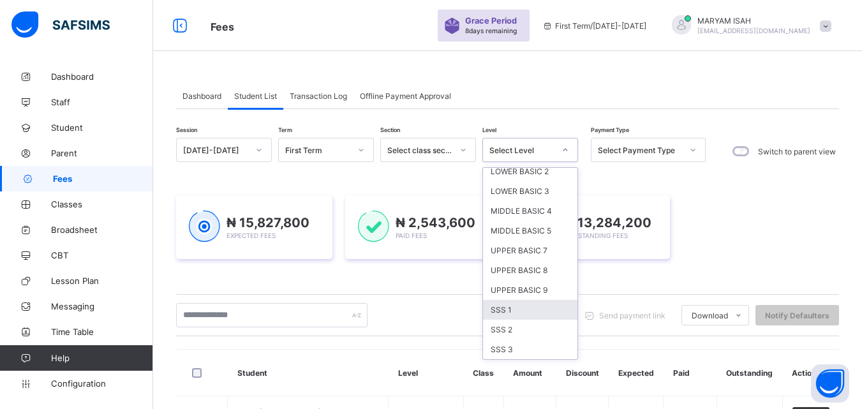
click at [497, 306] on div "SSS 1" at bounding box center [530, 310] width 94 height 20
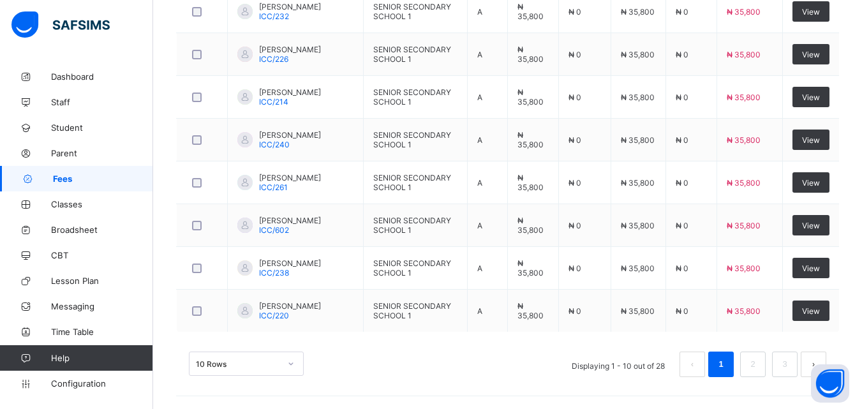
scroll to position [583, 0]
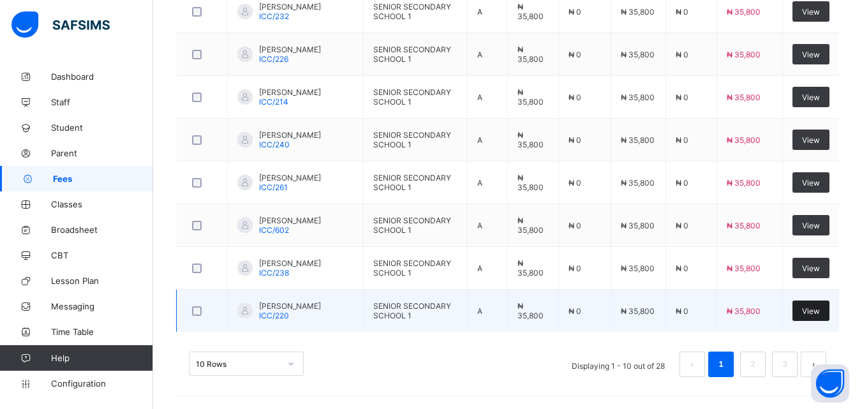
click at [830, 317] on div "View" at bounding box center [811, 311] width 37 height 20
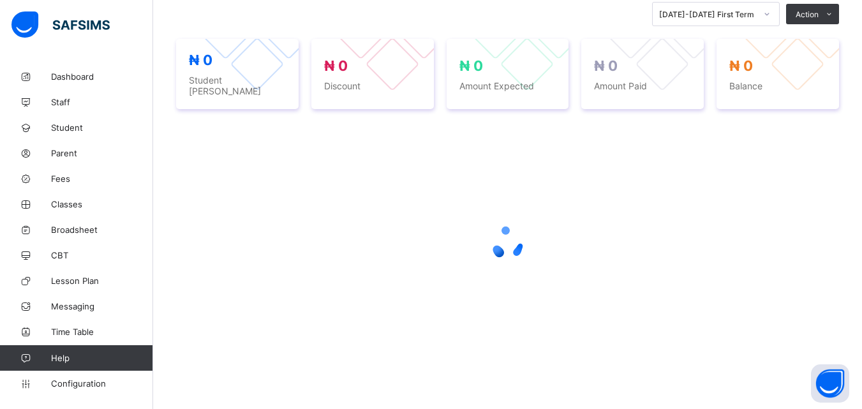
scroll to position [286, 0]
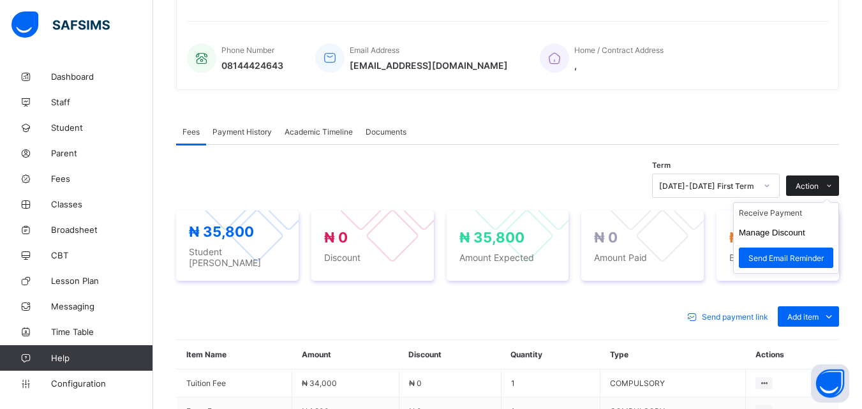
click at [834, 182] on icon at bounding box center [830, 186] width 10 height 8
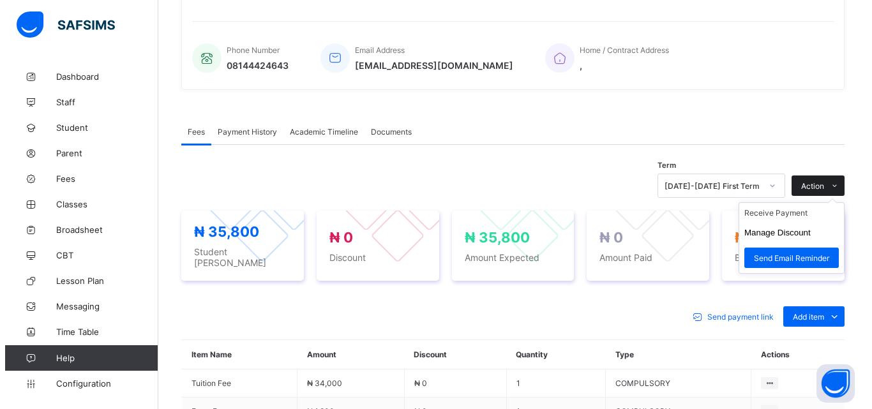
scroll to position [306, 0]
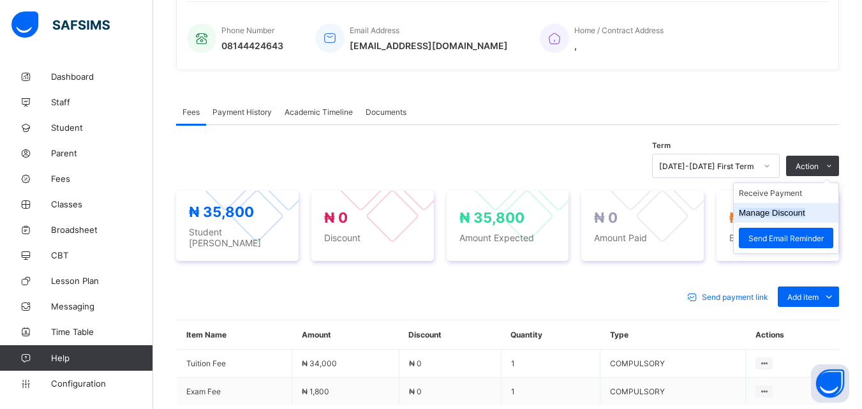
click at [774, 216] on button "Manage Discount" at bounding box center [772, 213] width 66 height 10
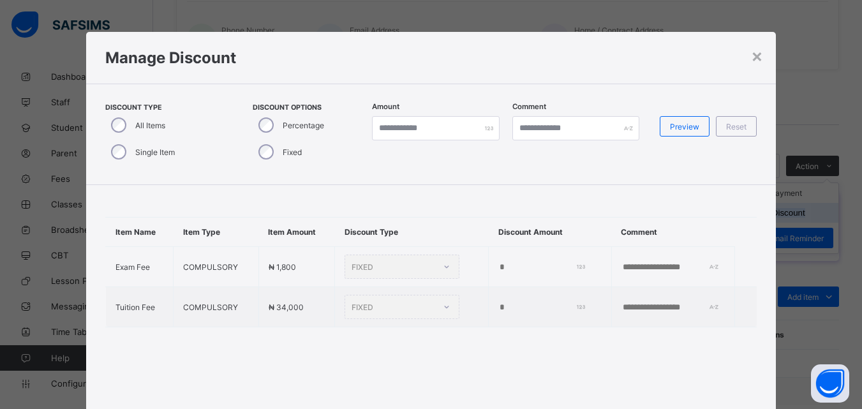
type input "*"
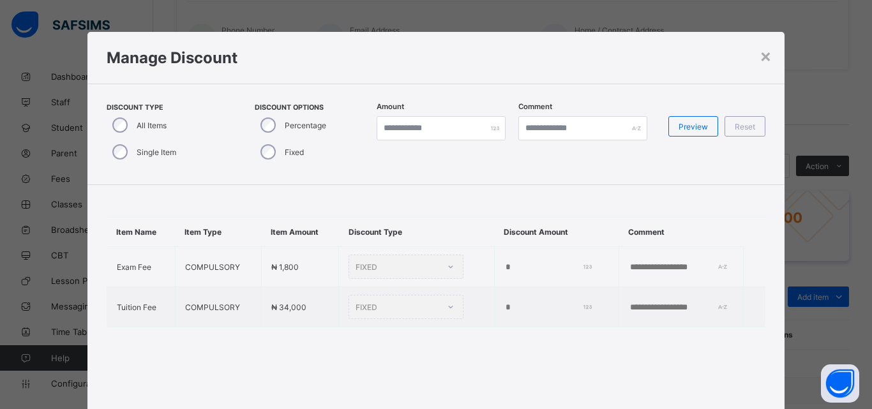
click at [109, 156] on div "Single Item" at bounding box center [143, 152] width 73 height 27
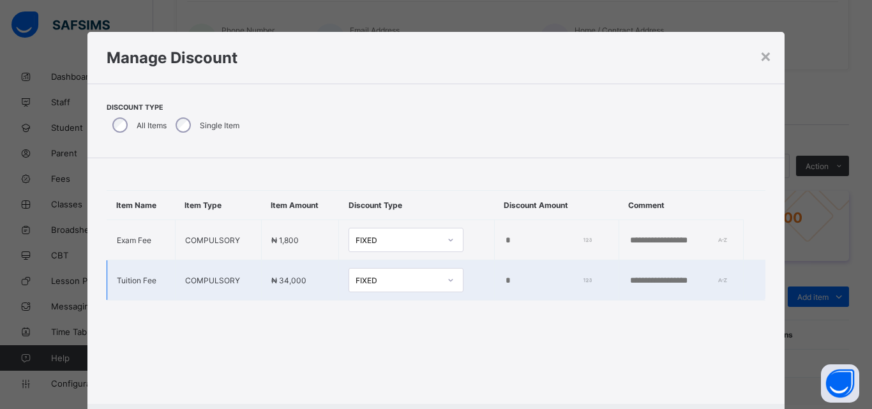
click at [507, 283] on input "*" at bounding box center [546, 281] width 85 height 10
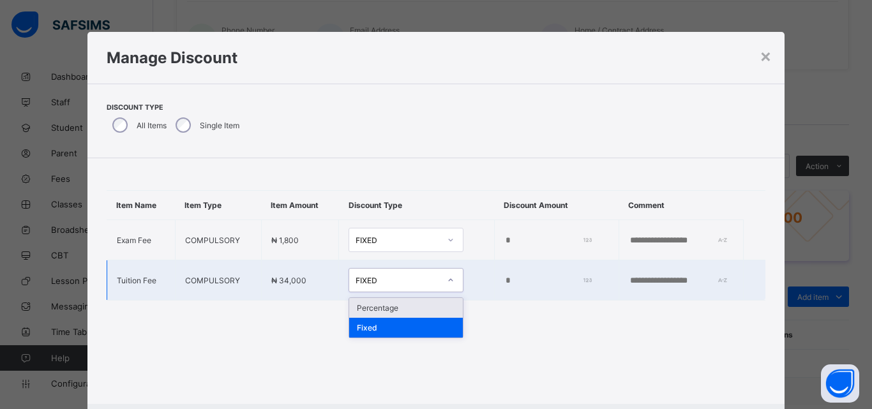
click at [349, 310] on div "Percentage" at bounding box center [406, 308] width 114 height 20
type input "***"
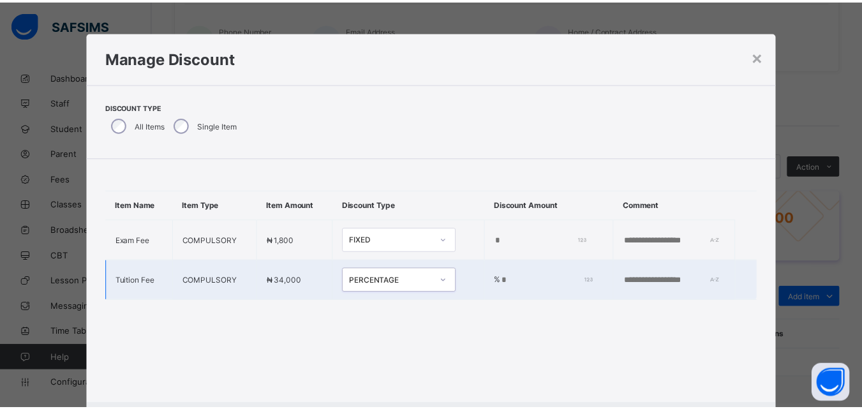
scroll to position [66, 0]
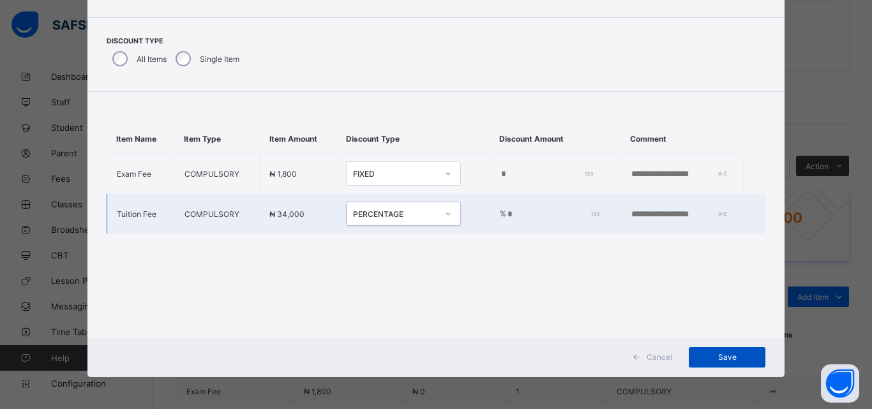
click at [733, 358] on span "Save" at bounding box center [726, 357] width 57 height 10
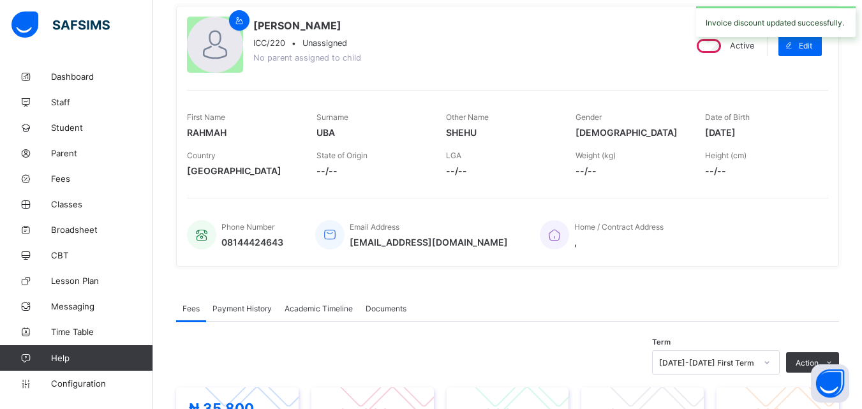
scroll to position [0, 0]
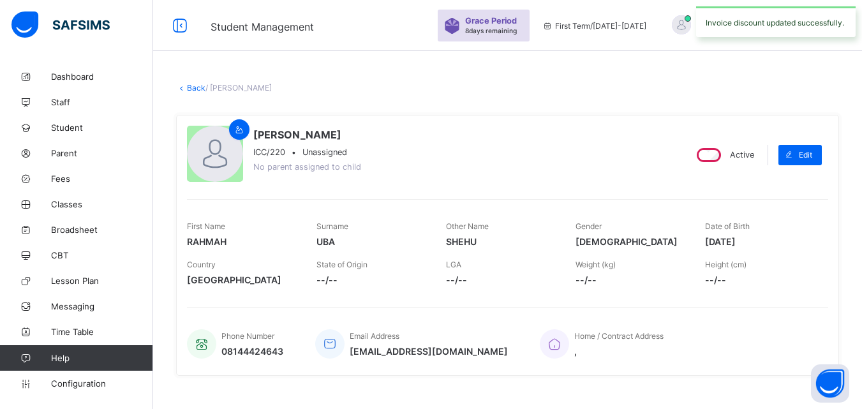
click at [187, 84] on link "Back" at bounding box center [196, 88] width 19 height 10
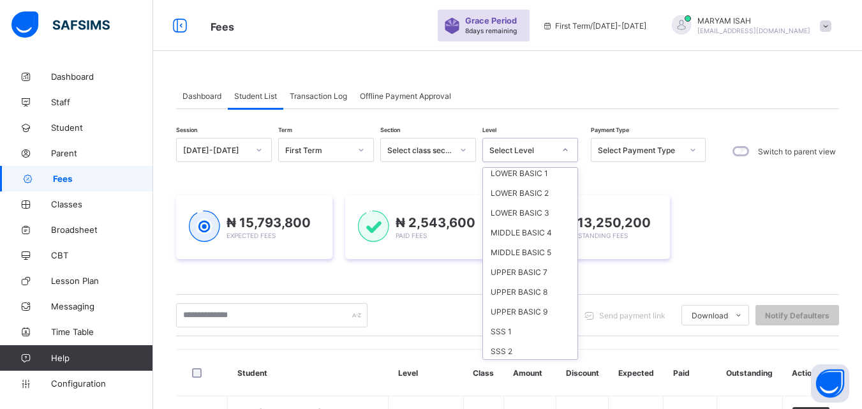
scroll to position [86, 0]
click at [502, 301] on div "SSS 1" at bounding box center [530, 310] width 94 height 20
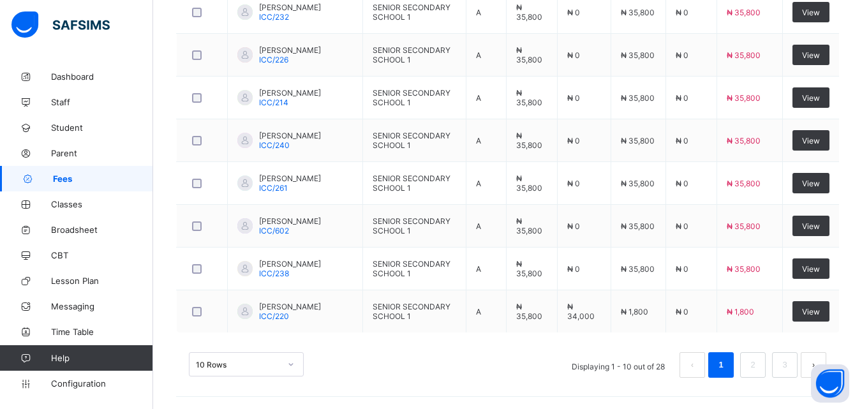
scroll to position [583, 0]
click at [759, 370] on link "2" at bounding box center [753, 364] width 12 height 17
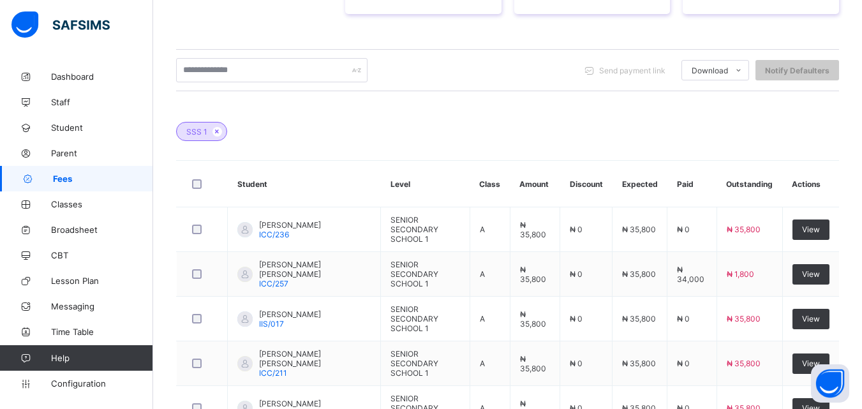
scroll to position [581, 0]
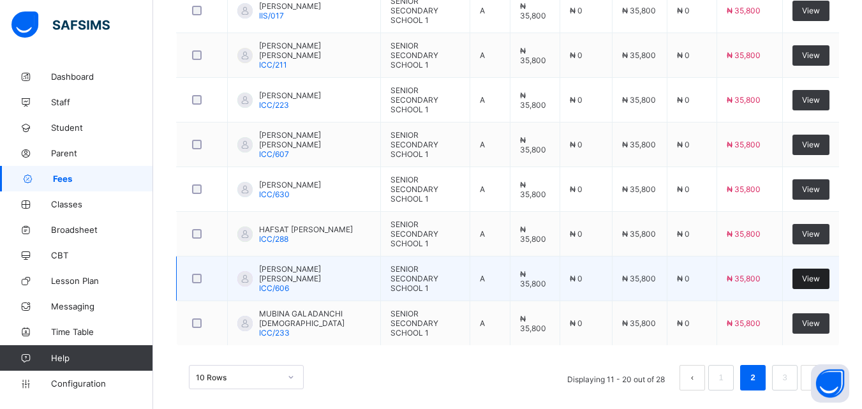
click at [830, 269] on div "View" at bounding box center [811, 279] width 37 height 20
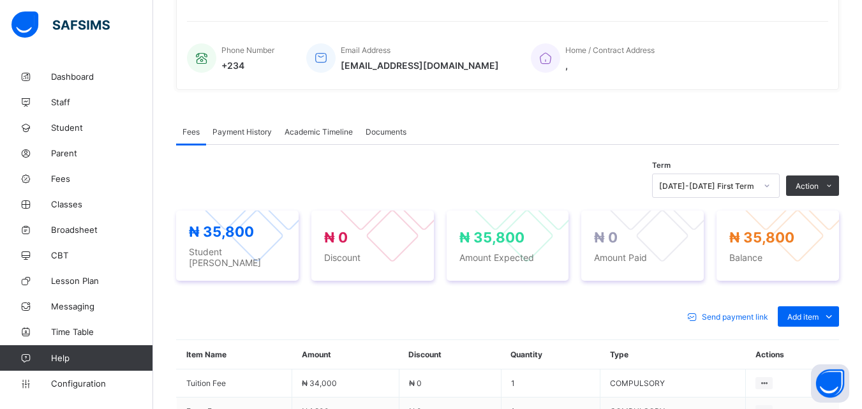
scroll to position [430, 0]
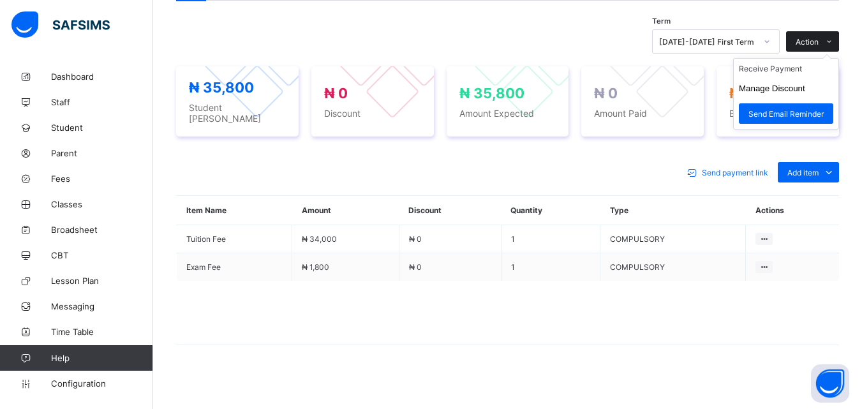
click at [839, 47] on span at bounding box center [829, 41] width 20 height 20
click at [796, 68] on li "Receive Payment" at bounding box center [786, 69] width 105 height 20
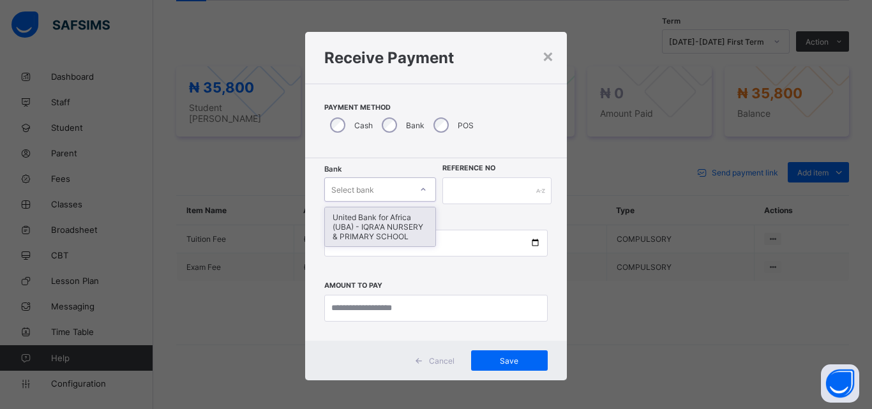
click at [352, 216] on div "United Bank for Africa (UBA) - IQRA'A NURSERY & PRIMARY SCHOOL" at bounding box center [380, 226] width 110 height 39
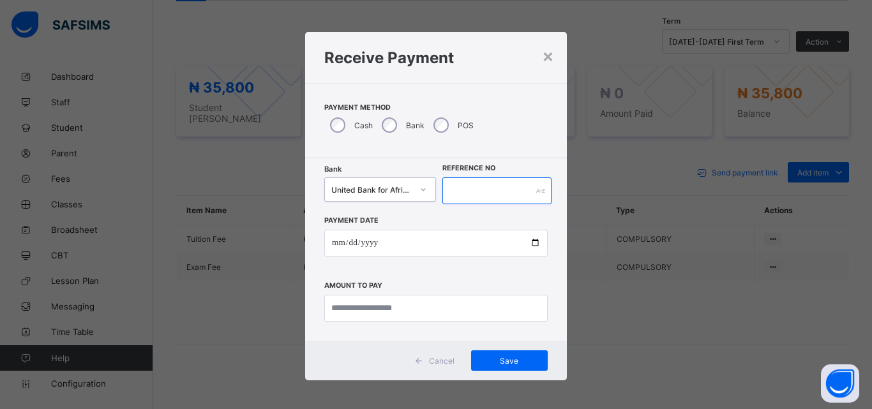
click at [471, 188] on input "text" at bounding box center [496, 190] width 109 height 27
type input "******"
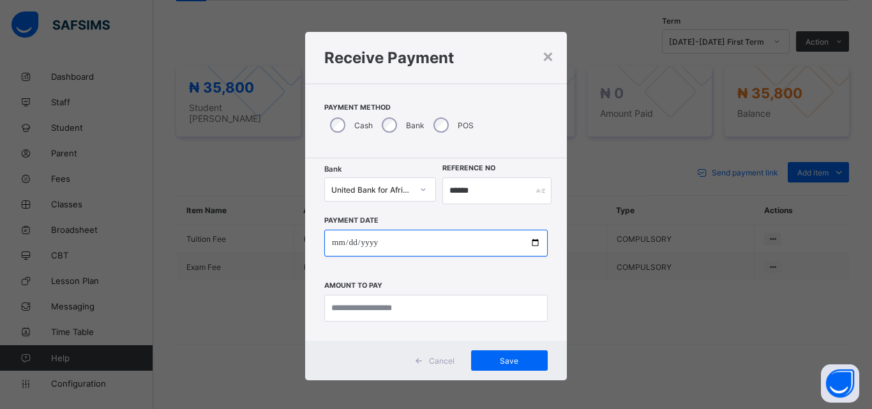
click at [542, 255] on input "date" at bounding box center [435, 243] width 223 height 27
click at [519, 241] on input "date" at bounding box center [435, 243] width 223 height 27
click at [530, 245] on input "date" at bounding box center [435, 243] width 223 height 27
type input "**********"
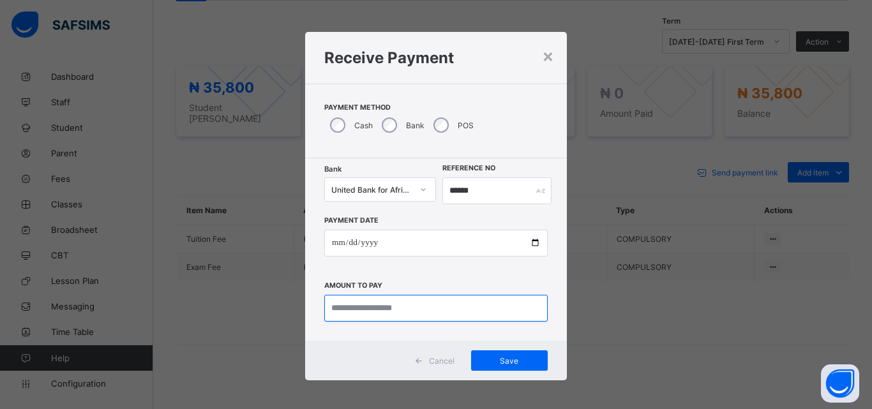
click at [345, 310] on input "currency" at bounding box center [435, 308] width 223 height 27
type input "********"
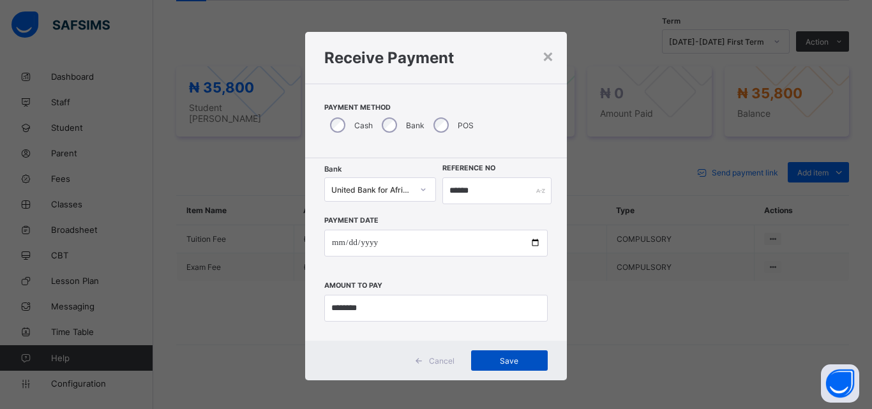
click at [488, 370] on div "Save" at bounding box center [509, 360] width 77 height 20
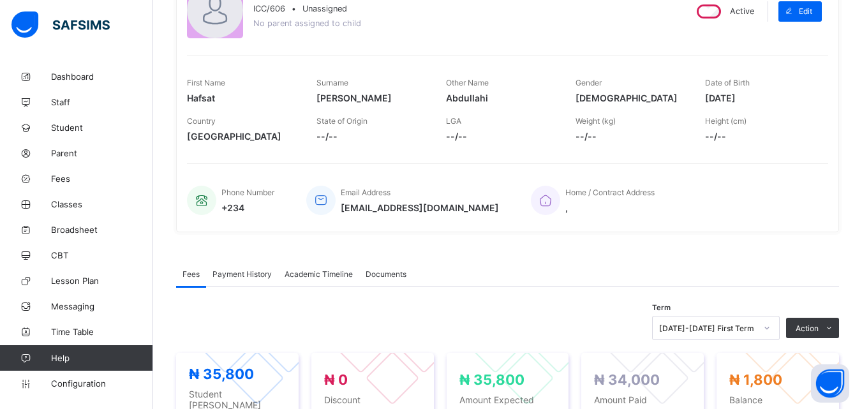
scroll to position [0, 0]
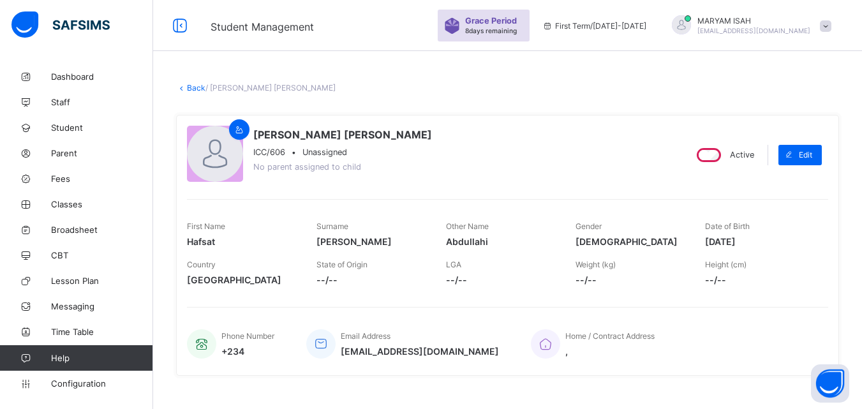
click at [193, 85] on link "Back" at bounding box center [196, 88] width 19 height 10
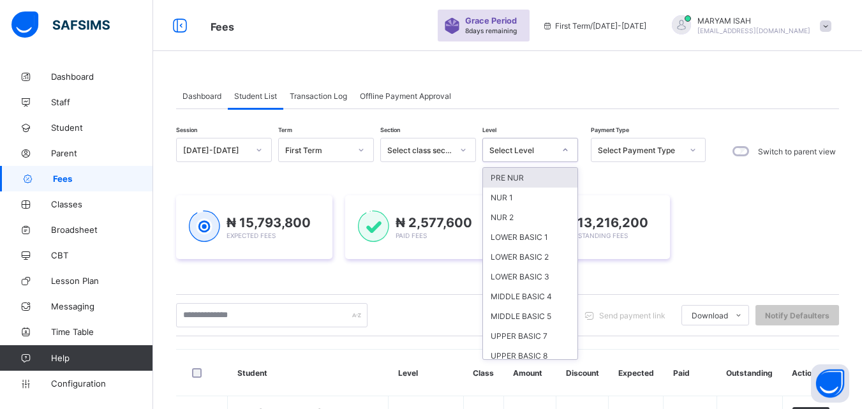
click at [495, 386] on div "SSS 1" at bounding box center [530, 396] width 94 height 20
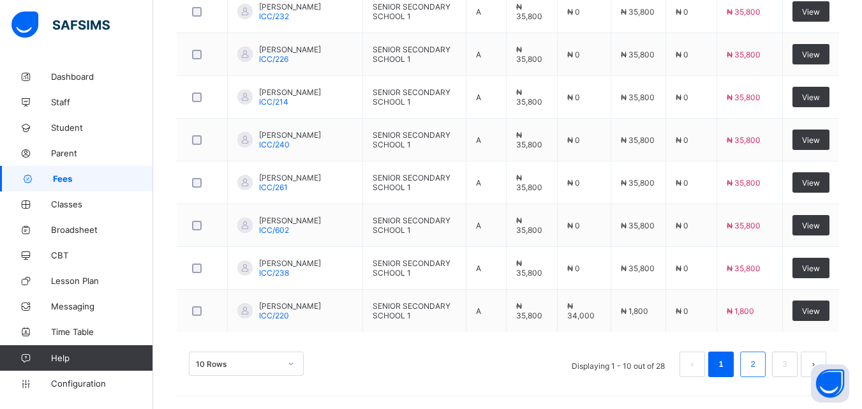
click at [766, 368] on li "2" at bounding box center [753, 365] width 26 height 26
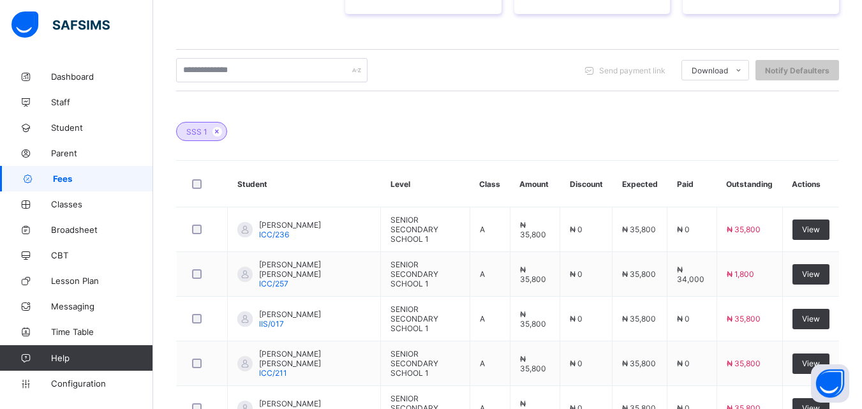
scroll to position [581, 0]
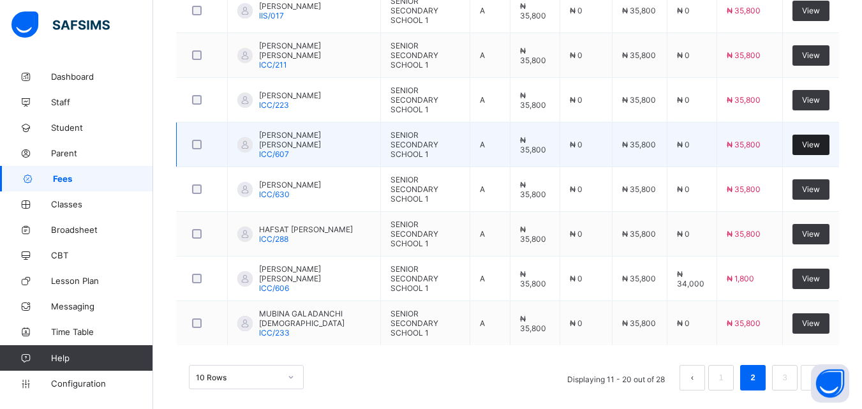
click at [823, 135] on div "View" at bounding box center [811, 145] width 37 height 20
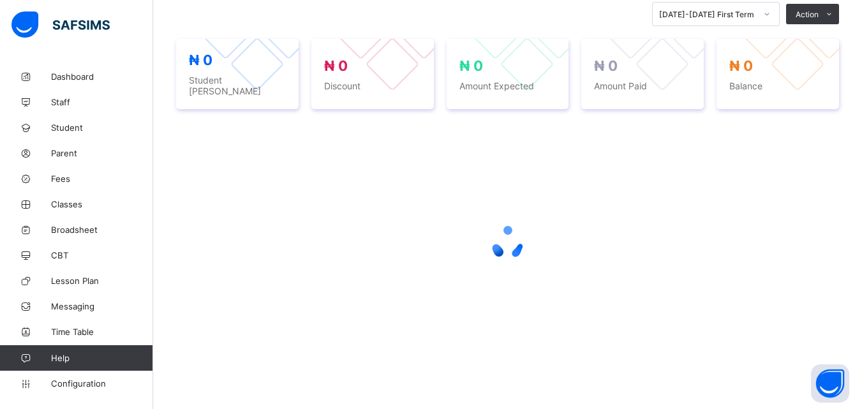
scroll to position [286, 0]
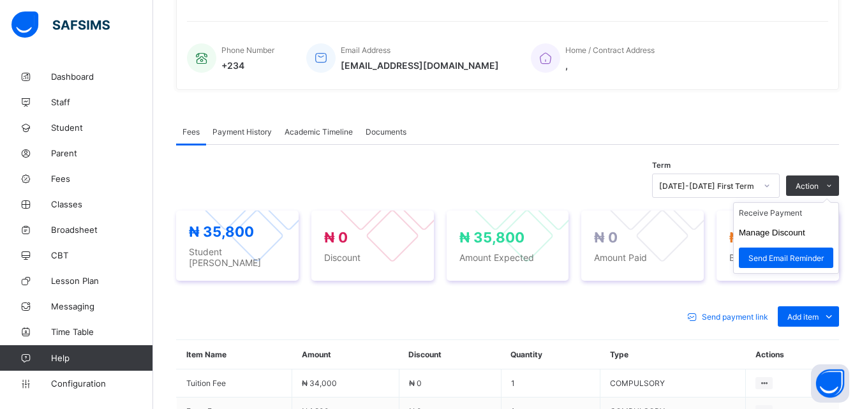
click at [839, 202] on ul "Receive Payment Manage Discount Send Email Reminder" at bounding box center [786, 237] width 106 height 71
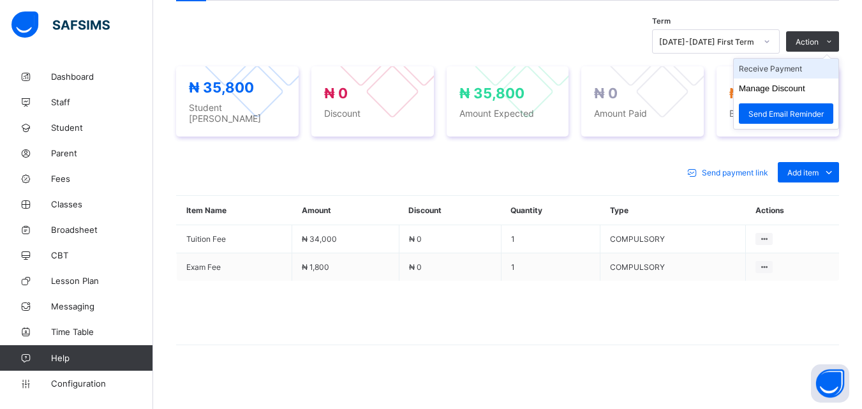
click at [765, 71] on li "Receive Payment" at bounding box center [786, 69] width 105 height 20
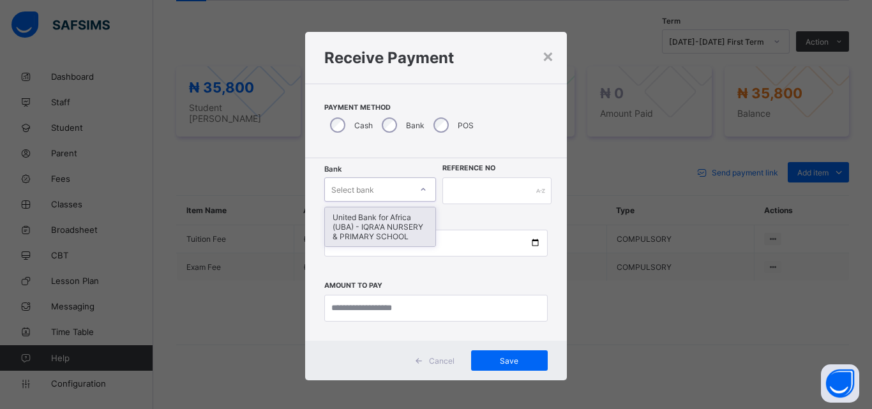
click at [361, 223] on div "United Bank for Africa (UBA) - IQRA'A NURSERY & PRIMARY SCHOOL" at bounding box center [380, 226] width 110 height 39
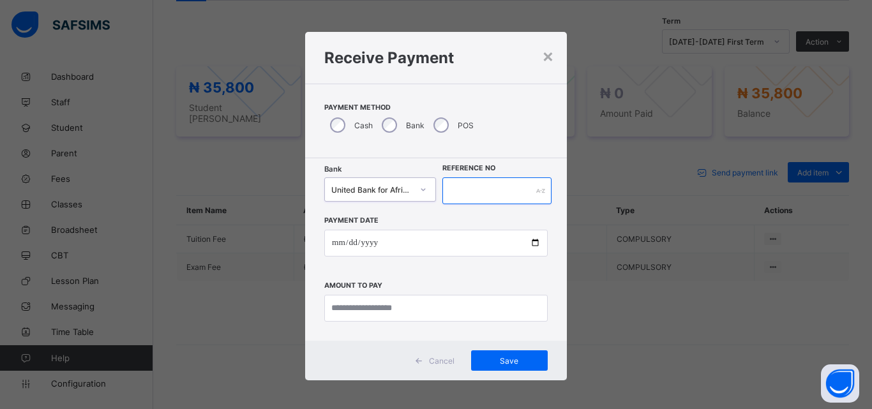
click at [469, 193] on input "text" at bounding box center [496, 190] width 109 height 27
type input "*****"
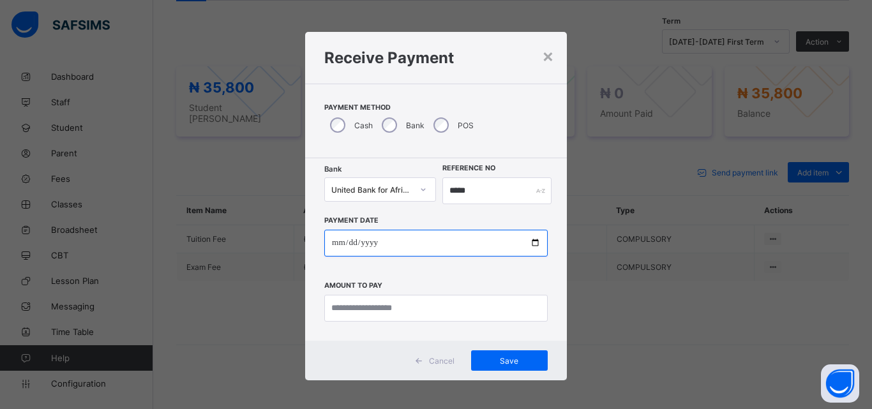
click at [521, 239] on input "date" at bounding box center [435, 243] width 223 height 27
click at [528, 241] on input "date" at bounding box center [435, 243] width 223 height 27
type input "**********"
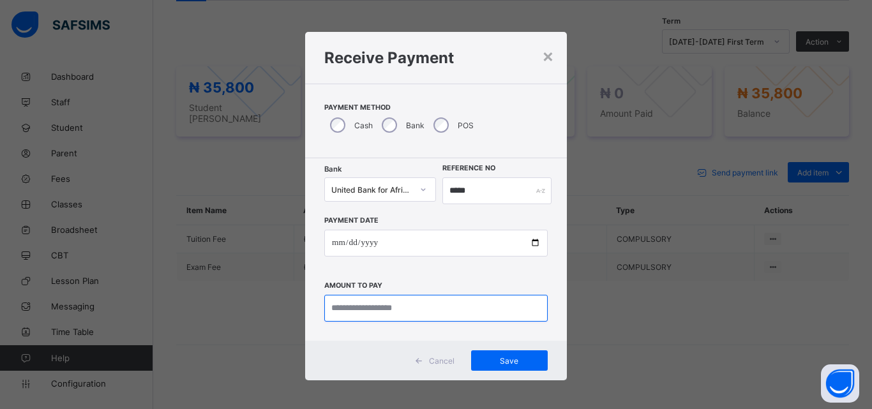
click at [360, 308] on input "currency" at bounding box center [435, 308] width 223 height 27
type input "********"
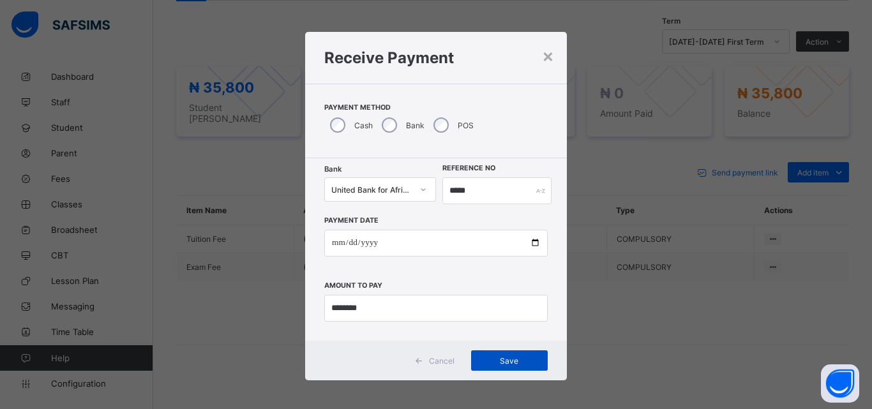
click at [491, 355] on div "Save" at bounding box center [509, 360] width 77 height 20
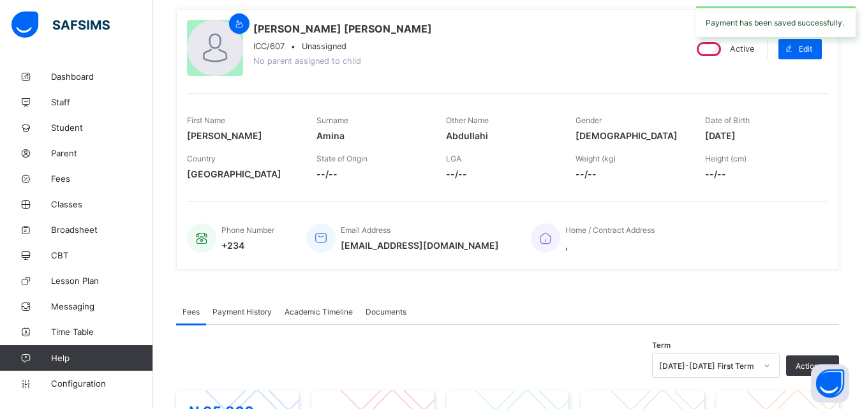
scroll to position [0, 0]
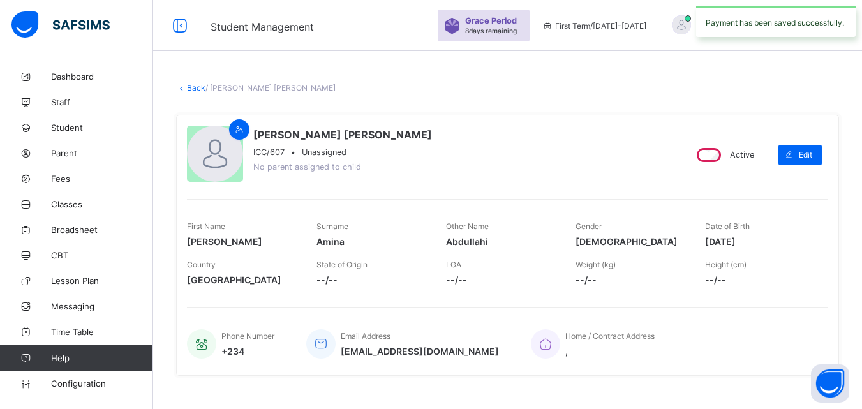
click at [194, 83] on link "Back" at bounding box center [196, 88] width 19 height 10
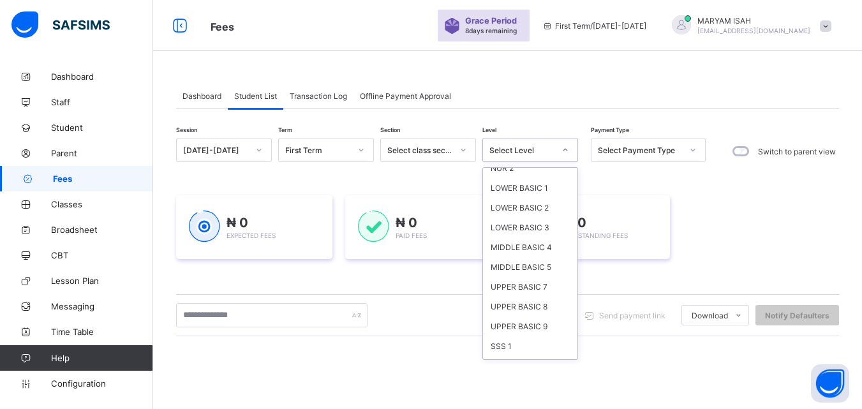
scroll to position [86, 0]
click at [495, 313] on div "SSS 1" at bounding box center [530, 310] width 94 height 20
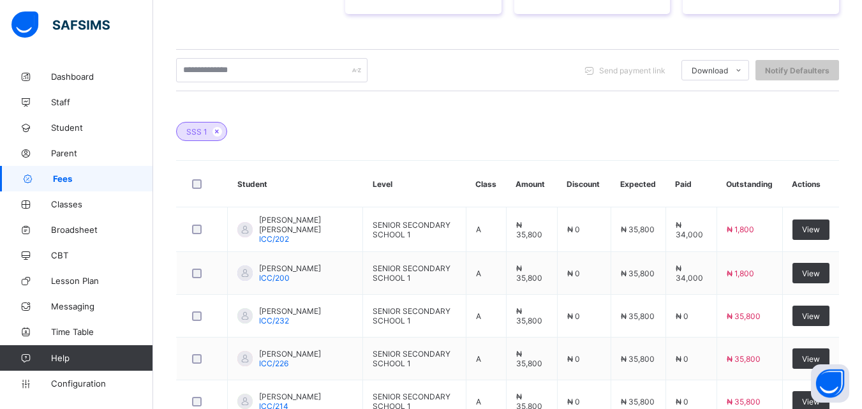
scroll to position [583, 0]
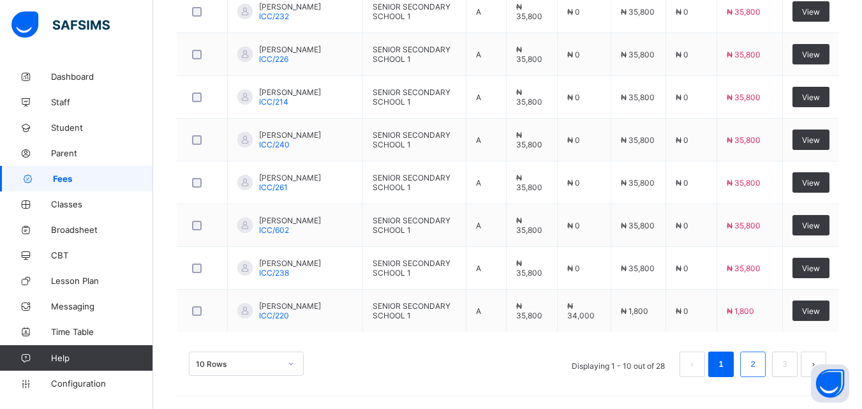
click at [758, 376] on li "2" at bounding box center [753, 365] width 26 height 26
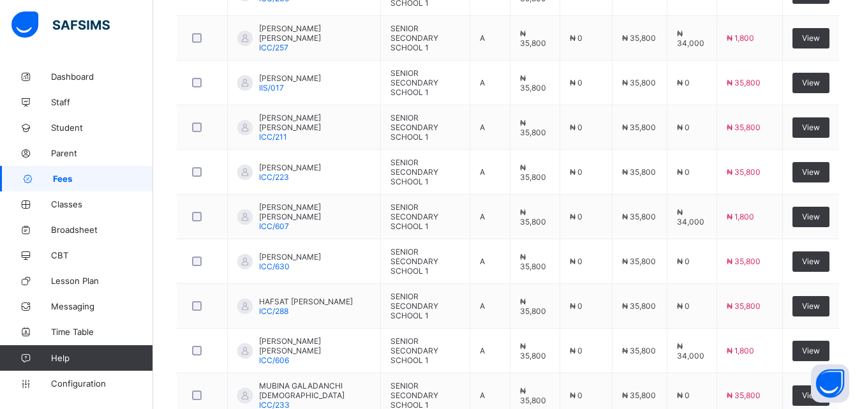
scroll to position [498, 0]
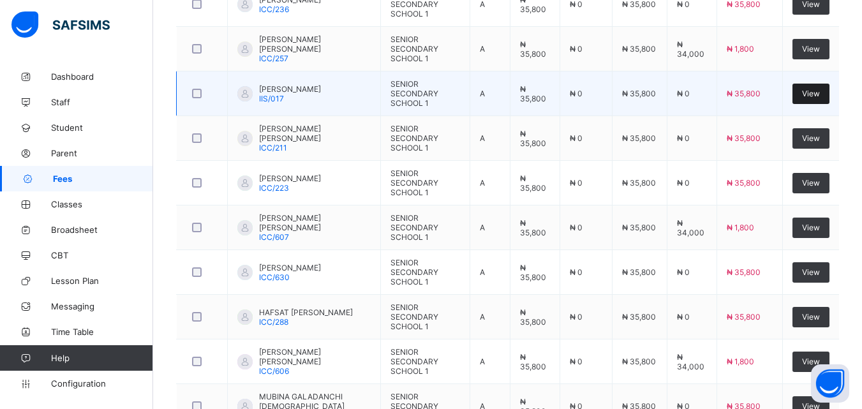
click at [816, 98] on div "View" at bounding box center [811, 94] width 37 height 20
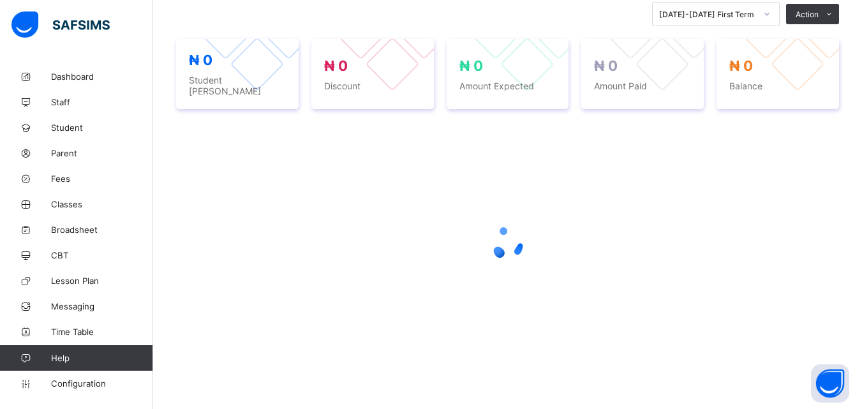
scroll to position [286, 0]
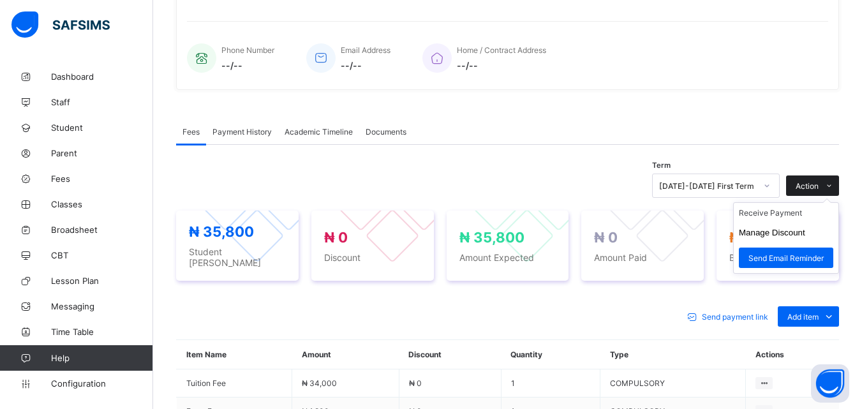
click at [834, 182] on icon at bounding box center [830, 186] width 10 height 8
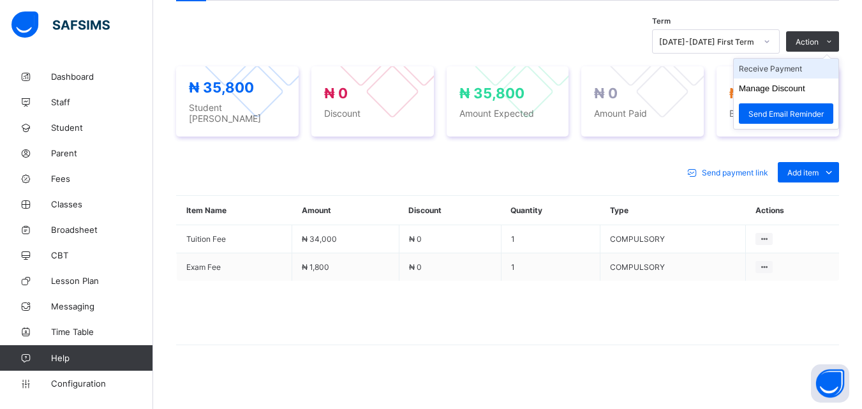
click at [757, 69] on li "Receive Payment" at bounding box center [786, 69] width 105 height 20
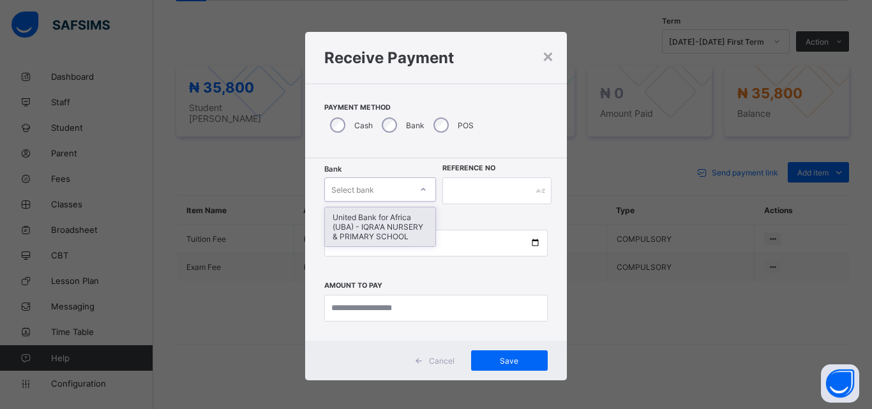
click at [353, 233] on div "United Bank for Africa (UBA) - IQRA'A NURSERY & PRIMARY SCHOOL" at bounding box center [380, 226] width 110 height 39
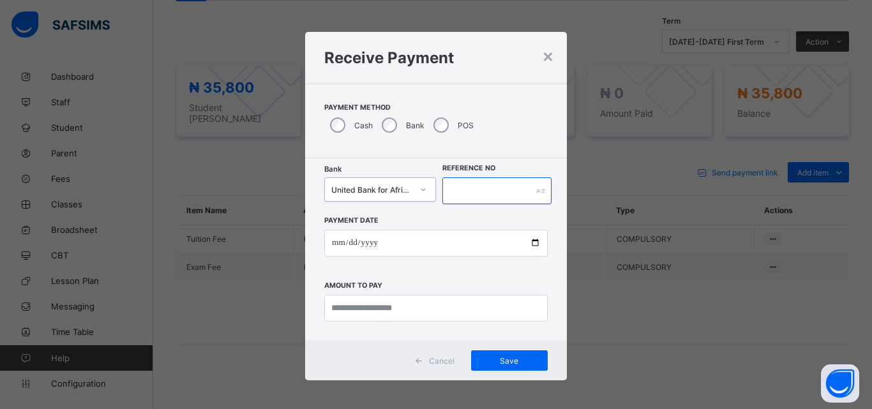
click at [447, 186] on input "text" at bounding box center [496, 190] width 109 height 27
type input "******"
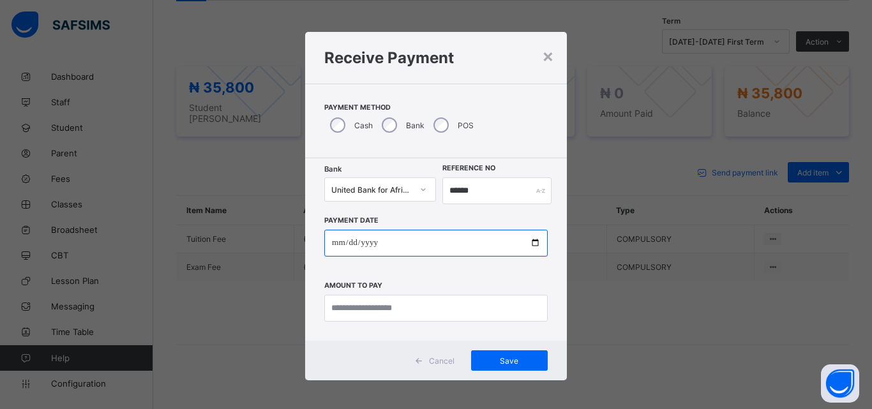
click at [520, 250] on input "date" at bounding box center [435, 243] width 223 height 27
click at [535, 239] on input "date" at bounding box center [435, 243] width 223 height 27
type input "**********"
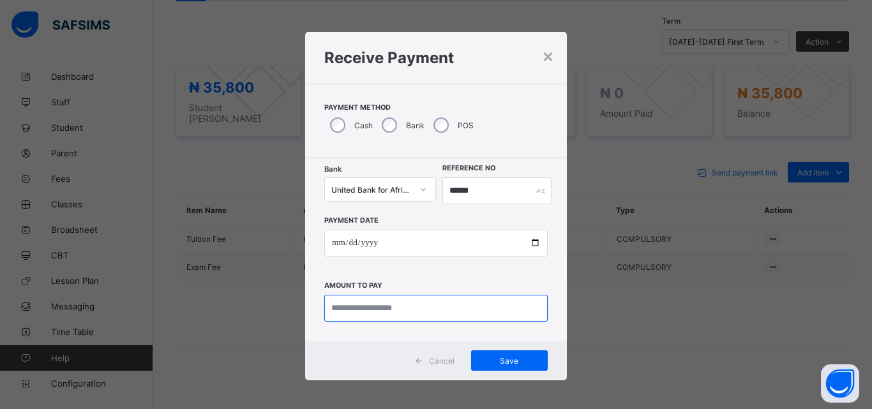
click at [338, 306] on input "currency" at bounding box center [435, 308] width 223 height 27
type input "********"
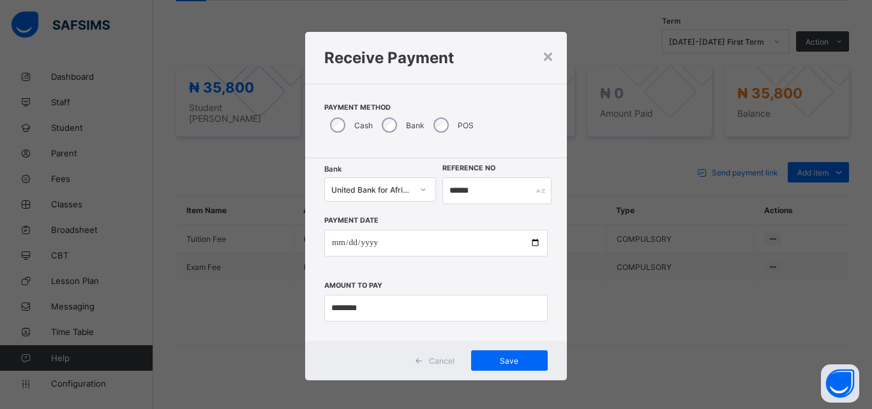
click at [523, 378] on div "Cancel Save" at bounding box center [436, 361] width 262 height 40
click at [508, 361] on span "Save" at bounding box center [509, 361] width 57 height 10
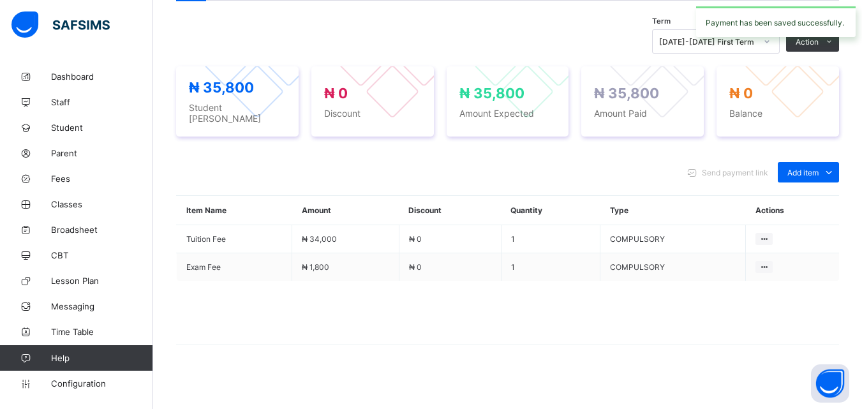
scroll to position [0, 0]
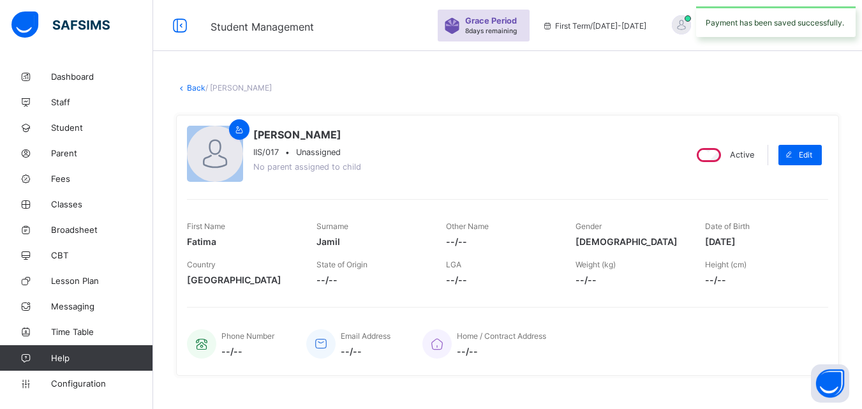
click at [193, 87] on link "Back" at bounding box center [196, 88] width 19 height 10
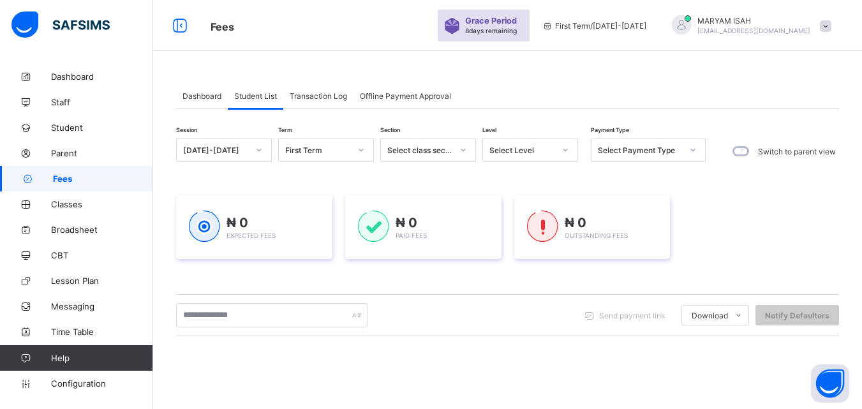
scroll to position [98, 0]
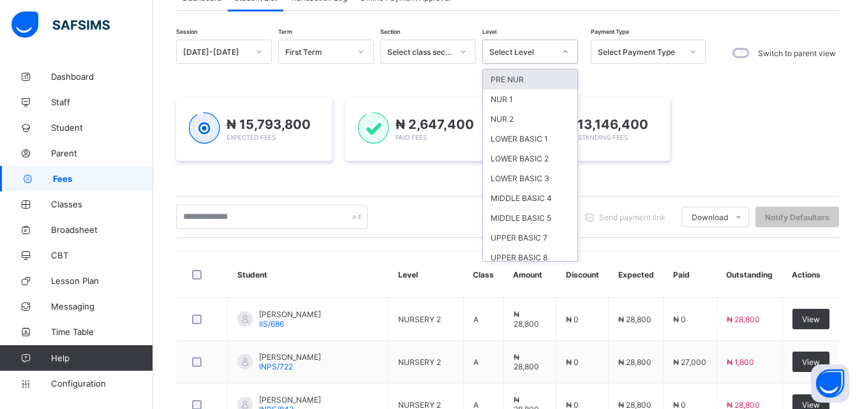
click at [502, 287] on div "SSS 1" at bounding box center [530, 297] width 94 height 20
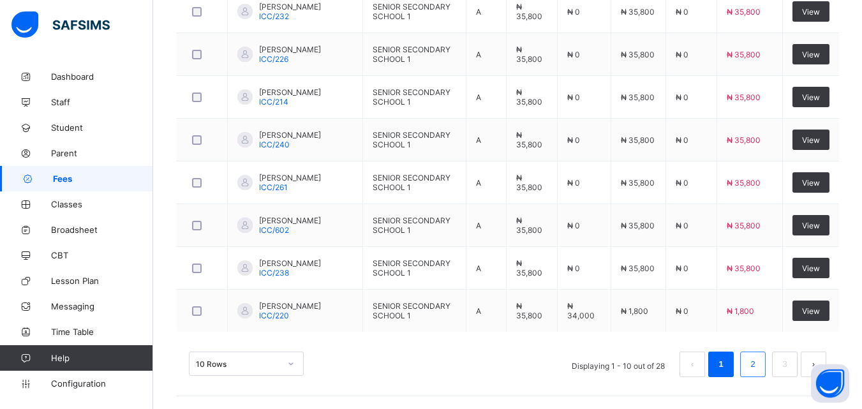
click at [759, 366] on link "2" at bounding box center [753, 364] width 12 height 17
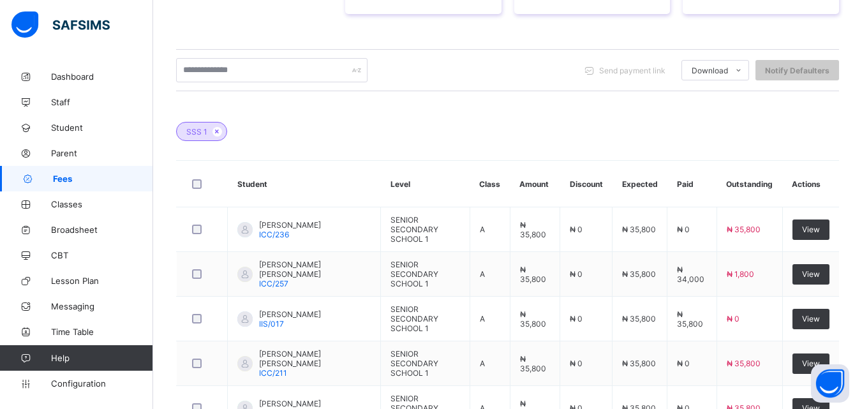
scroll to position [581, 0]
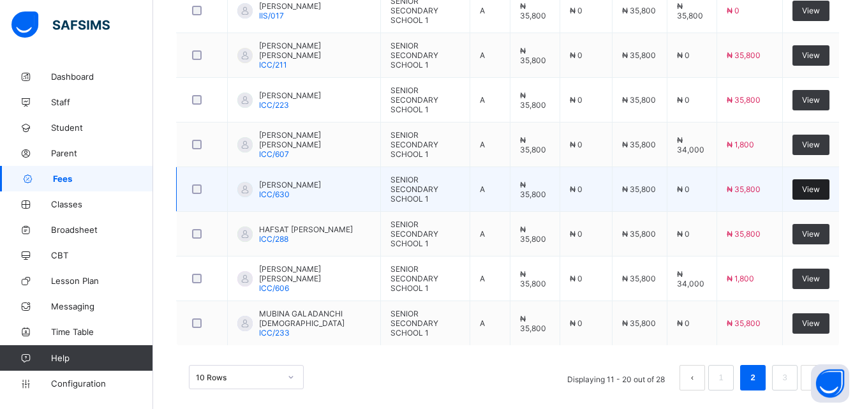
click at [830, 179] on div "View" at bounding box center [811, 189] width 37 height 20
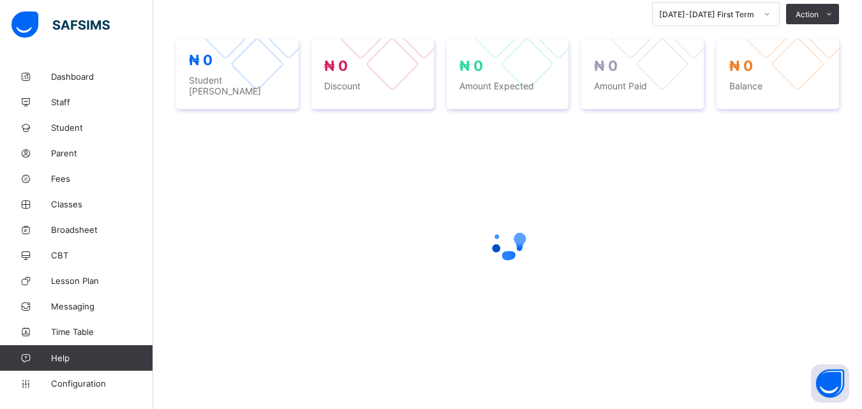
scroll to position [286, 0]
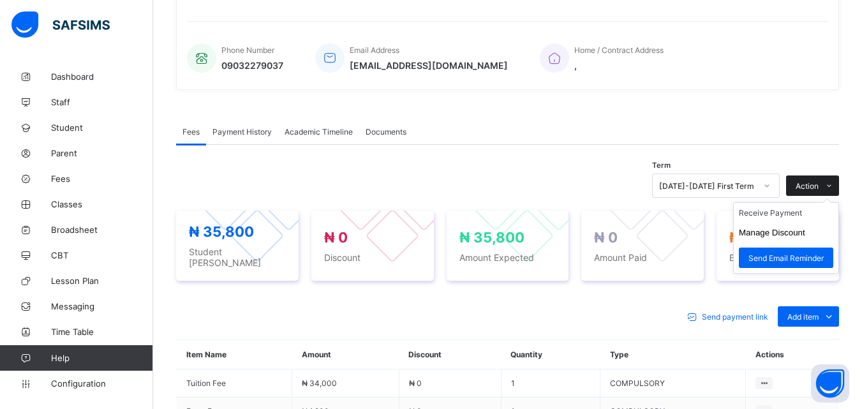
click at [834, 182] on icon at bounding box center [830, 186] width 10 height 8
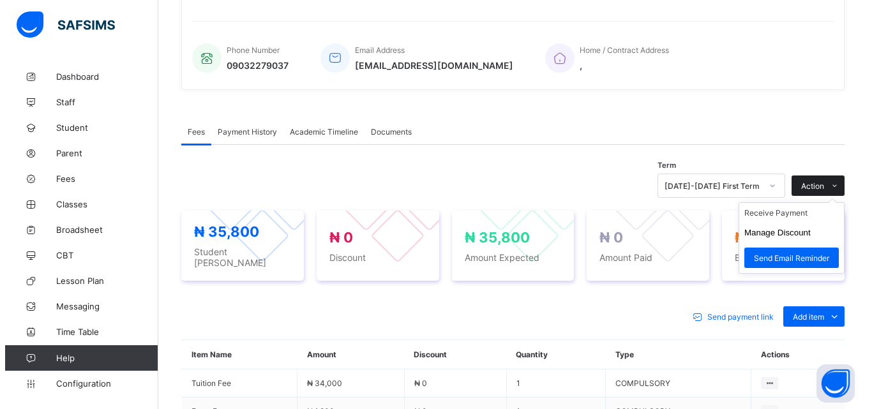
scroll to position [430, 0]
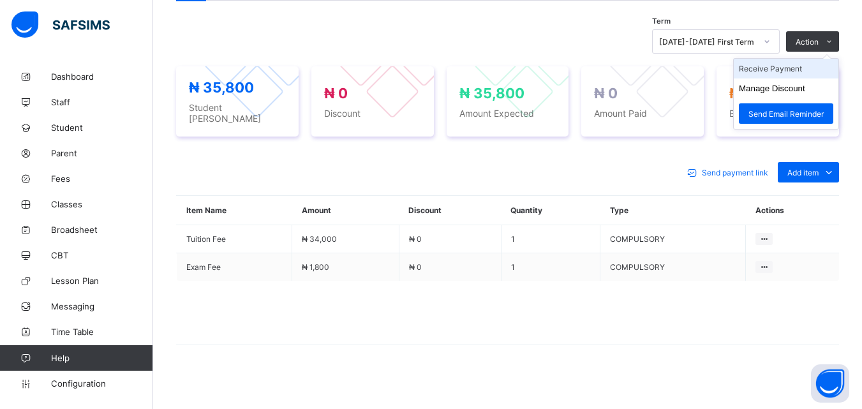
click at [756, 65] on li "Receive Payment" at bounding box center [786, 69] width 105 height 20
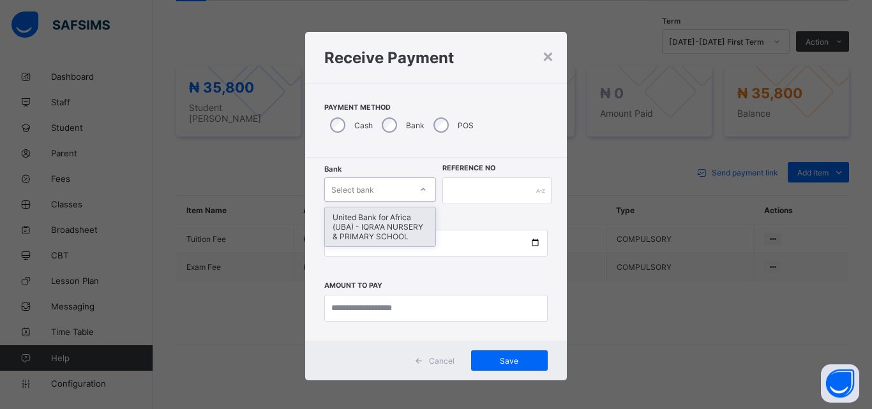
click at [371, 236] on div "United Bank for Africa (UBA) - IQRA'A NURSERY & PRIMARY SCHOOL" at bounding box center [380, 226] width 110 height 39
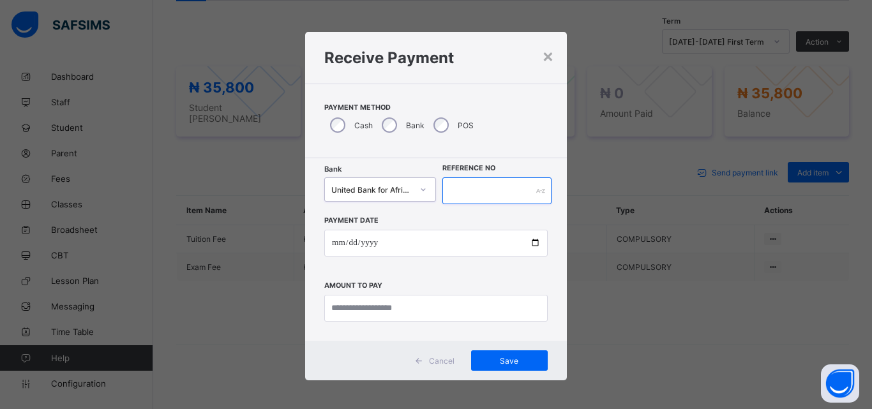
click at [470, 187] on input "text" at bounding box center [496, 190] width 109 height 27
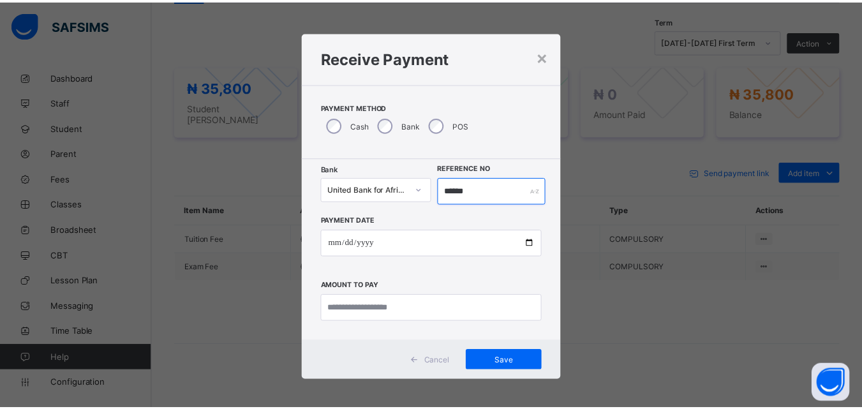
scroll to position [3, 0]
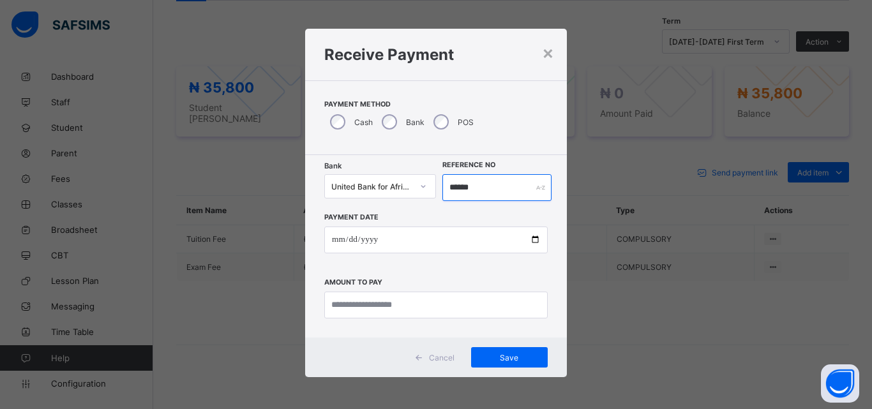
type input "******"
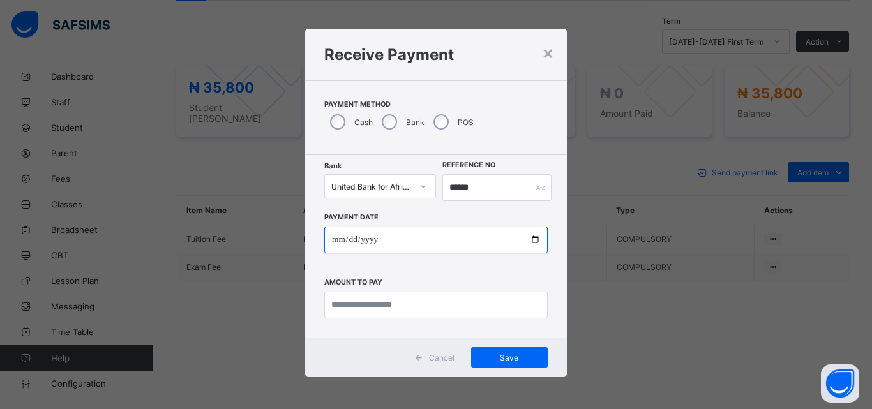
click at [530, 244] on input "date" at bounding box center [435, 240] width 223 height 27
type input "**********"
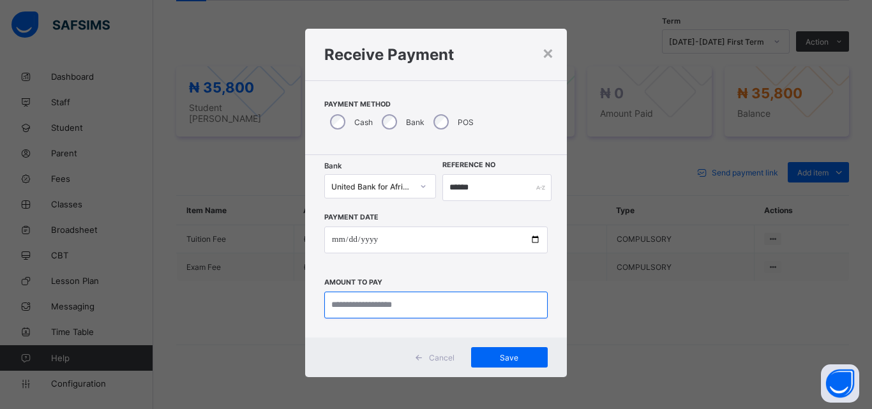
click at [338, 306] on input "currency" at bounding box center [435, 305] width 223 height 27
click at [336, 301] on input "currency" at bounding box center [435, 305] width 223 height 27
type input "********"
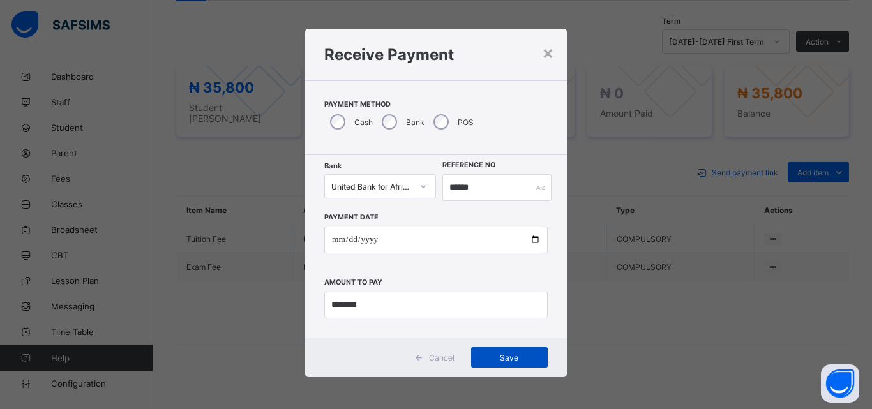
click at [497, 362] on span "Save" at bounding box center [509, 358] width 57 height 10
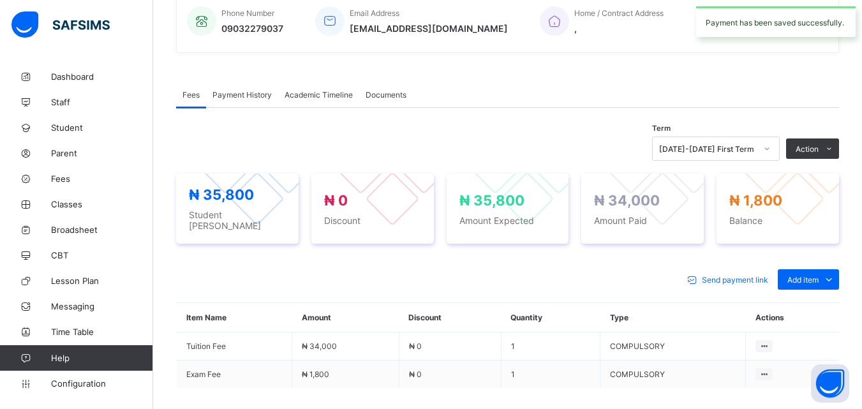
scroll to position [0, 0]
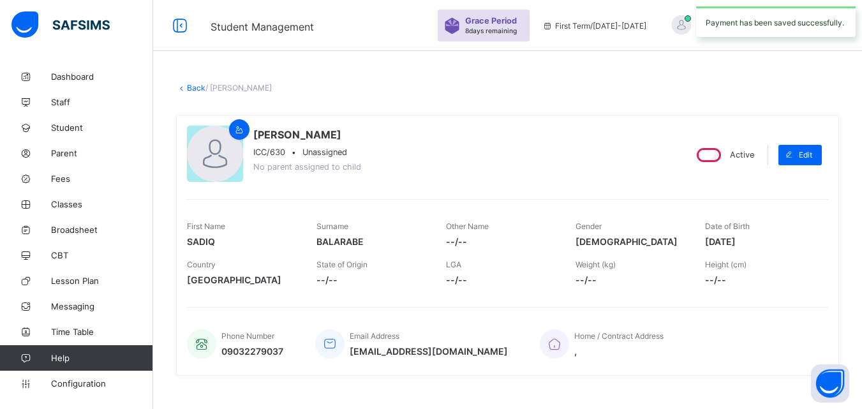
click at [191, 87] on link "Back" at bounding box center [196, 88] width 19 height 10
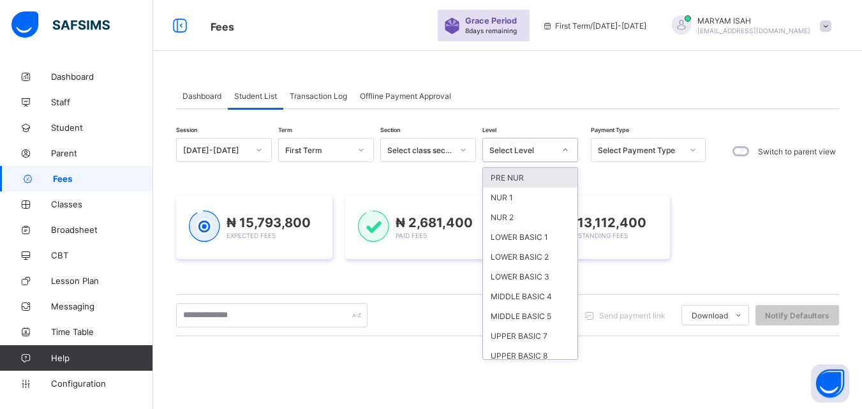
scroll to position [86, 0]
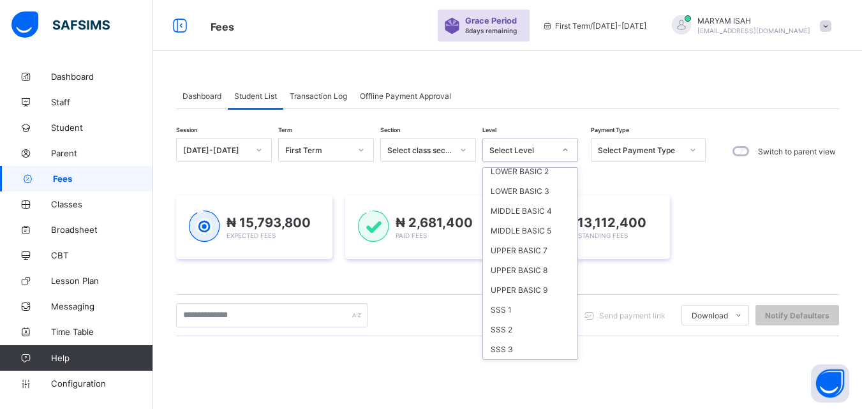
click at [489, 306] on div "SSS 1" at bounding box center [530, 310] width 94 height 20
click at [489, 313] on div "Session [DATE]-[DATE] Term First Term Section Select class section Level option…" at bounding box center [507, 364] width 663 height 453
click at [488, 315] on div "Session [DATE]-[DATE] Term First Term Section Select class section Level option…" at bounding box center [507, 364] width 663 height 453
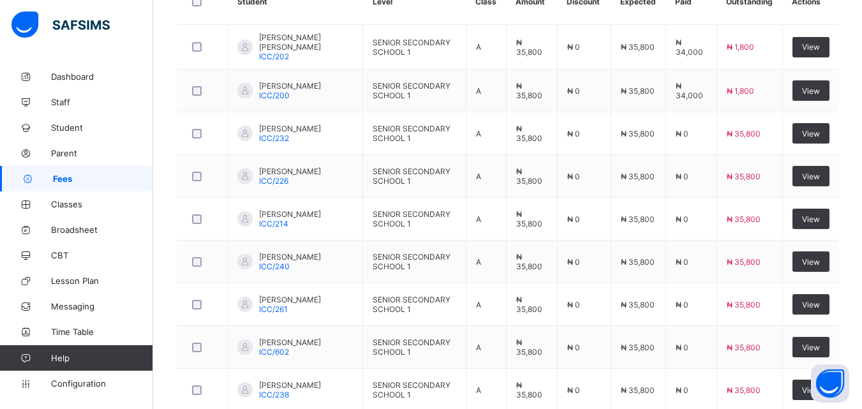
scroll to position [459, 0]
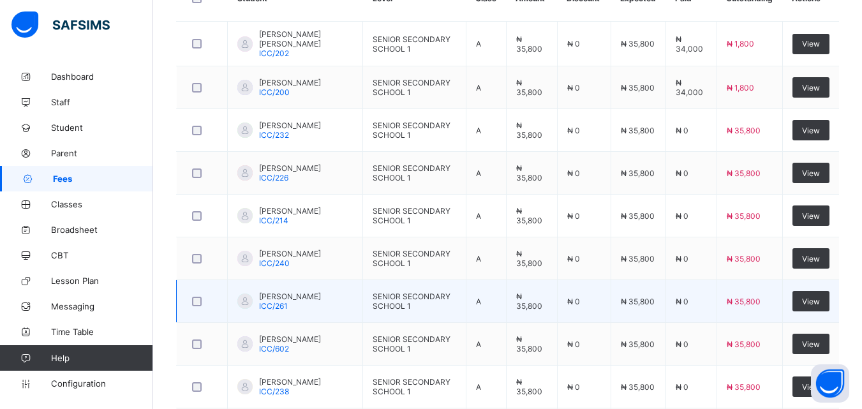
click at [363, 296] on td "SENIOR SECONDARY SCHOOL 1" at bounding box center [414, 301] width 103 height 43
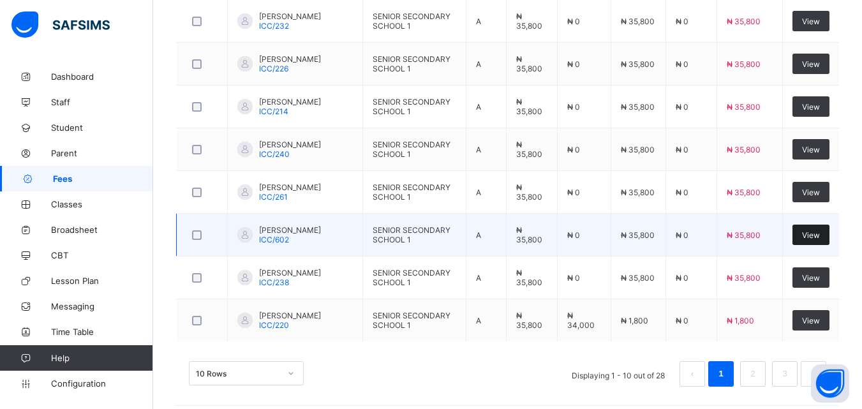
click at [813, 244] on div "View" at bounding box center [811, 235] width 37 height 20
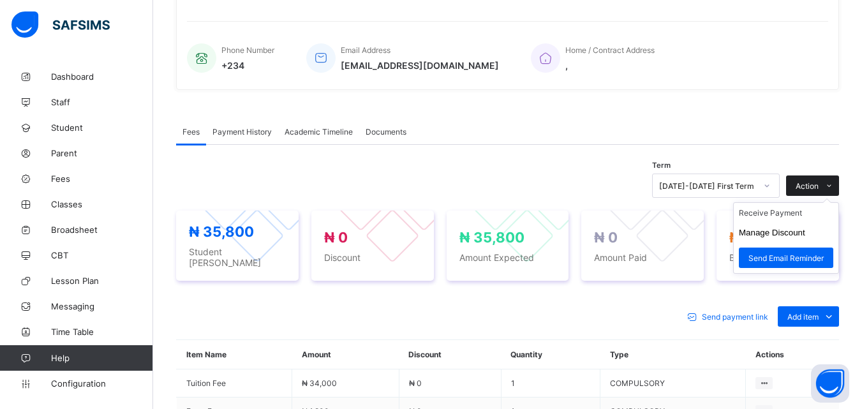
click at [839, 176] on span at bounding box center [829, 186] width 20 height 20
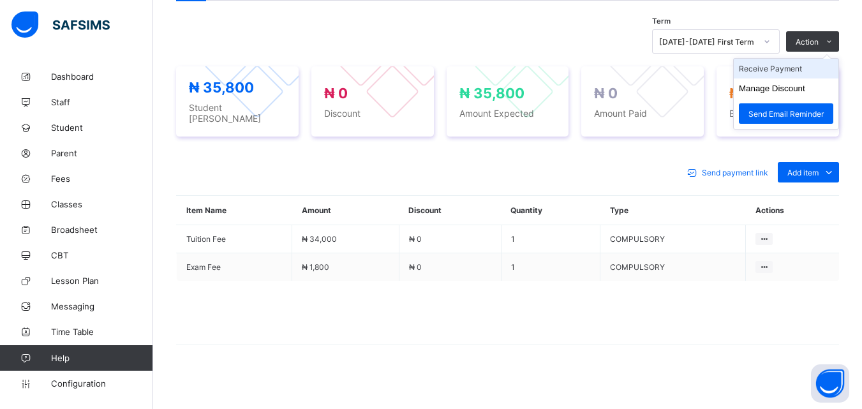
click at [778, 75] on li "Receive Payment" at bounding box center [786, 69] width 105 height 20
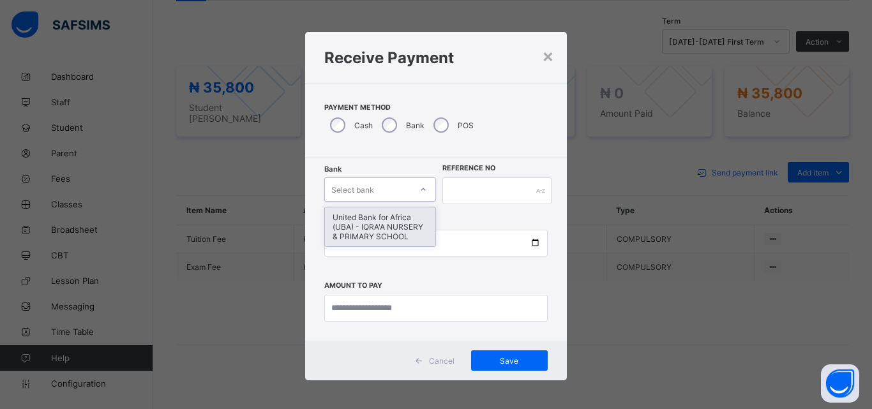
click at [366, 239] on div "United Bank for Africa (UBA) - IQRA'A NURSERY & PRIMARY SCHOOL" at bounding box center [380, 226] width 110 height 39
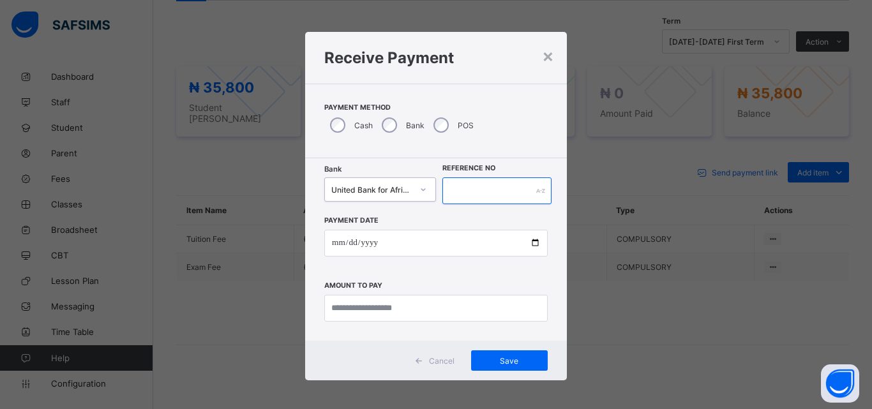
click at [464, 191] on input "text" at bounding box center [496, 190] width 109 height 27
type input "*******"
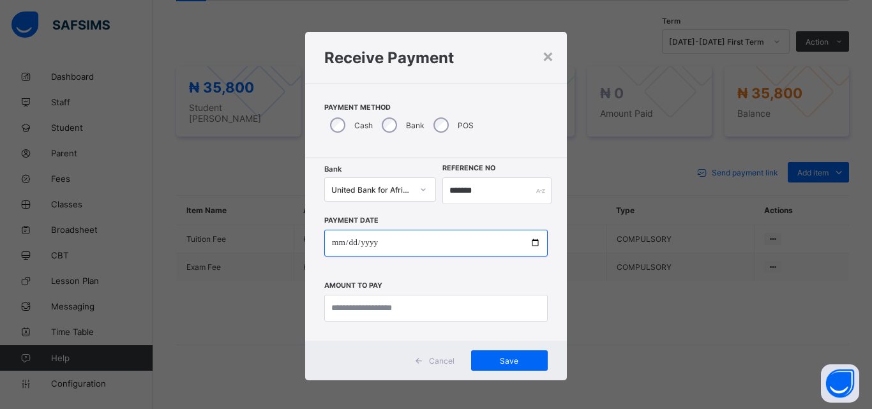
click at [542, 244] on input "date" at bounding box center [435, 243] width 223 height 27
click at [528, 248] on input "date" at bounding box center [435, 243] width 223 height 27
type input "**********"
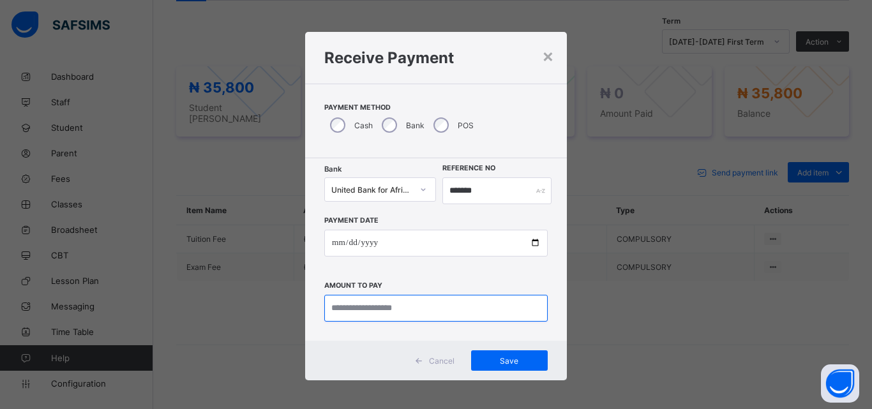
click at [338, 310] on input "currency" at bounding box center [435, 308] width 223 height 27
type input "********"
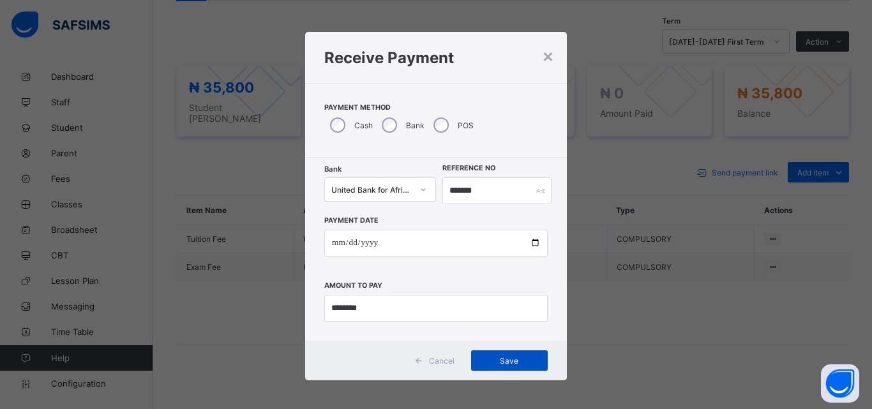
click at [512, 369] on div "Save" at bounding box center [509, 360] width 77 height 20
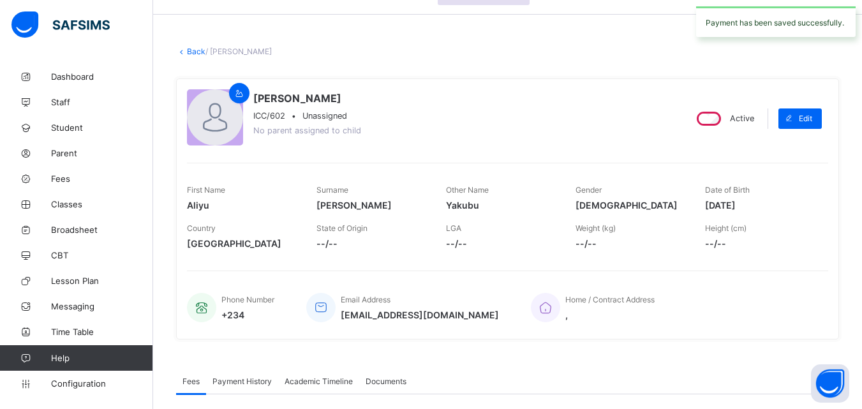
scroll to position [0, 0]
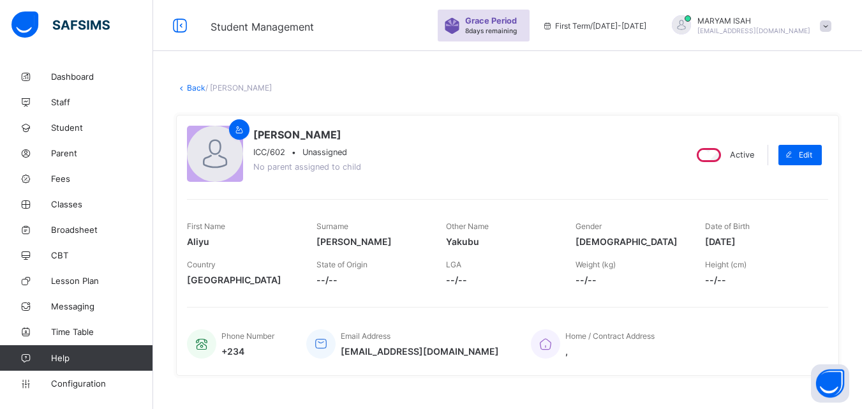
click at [190, 89] on link "Back" at bounding box center [196, 88] width 19 height 10
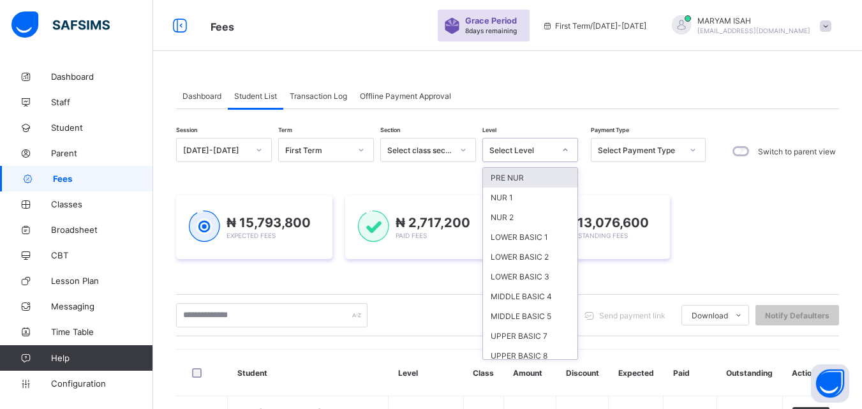
click at [424, 298] on div "Send payment link Download Students Payment Students Payment Status Student Ite…" at bounding box center [507, 315] width 663 height 42
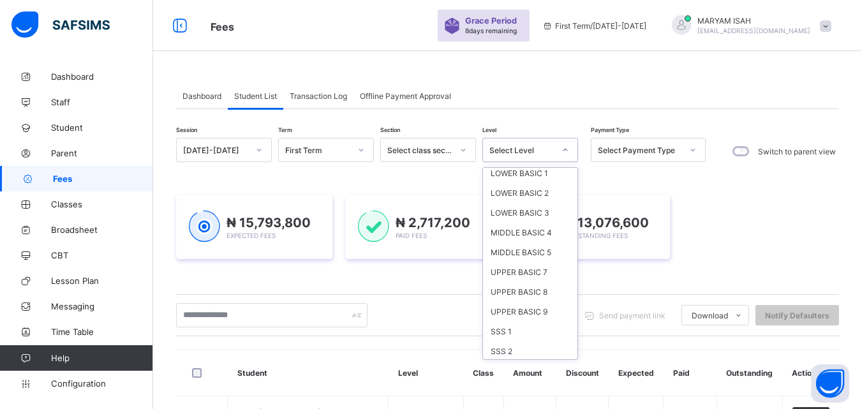
scroll to position [86, 0]
click at [492, 313] on div "SSS 1" at bounding box center [530, 310] width 94 height 20
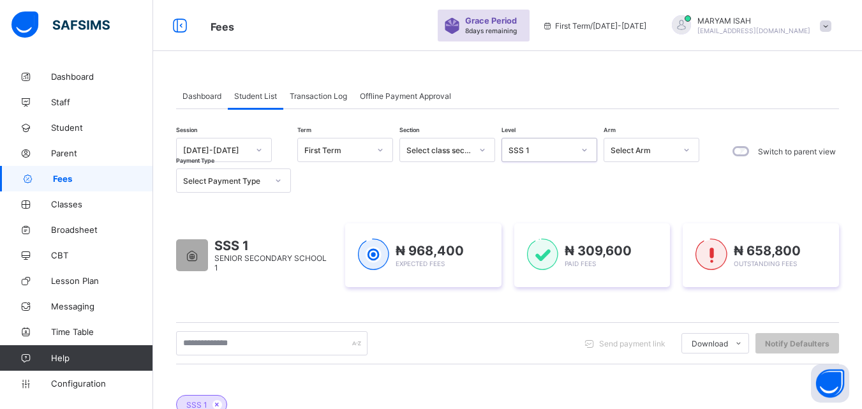
scroll to position [583, 0]
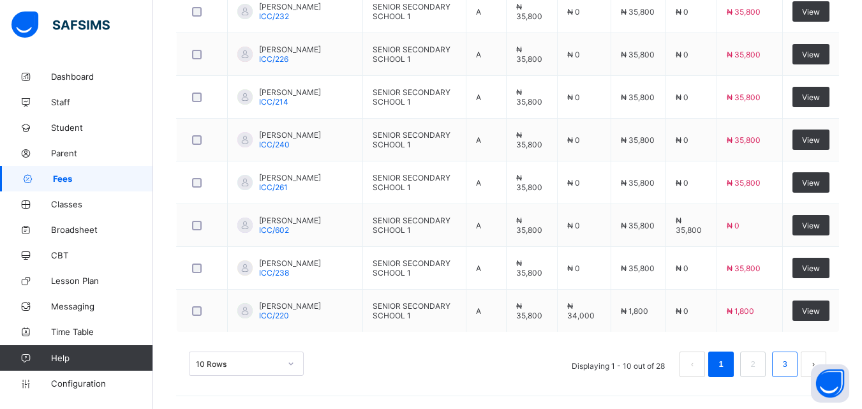
click at [788, 369] on link "3" at bounding box center [785, 364] width 12 height 17
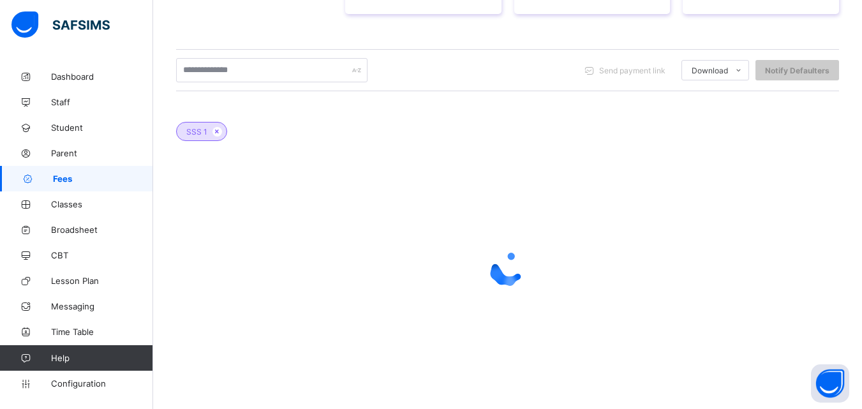
scroll to position [496, 0]
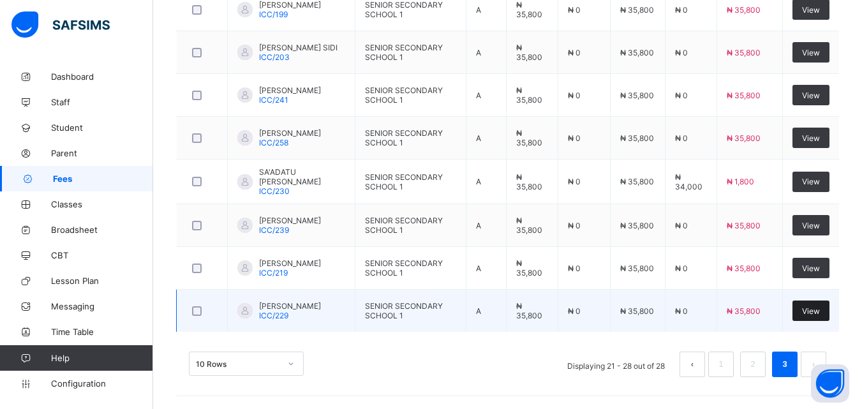
click at [823, 317] on div "View" at bounding box center [811, 311] width 37 height 20
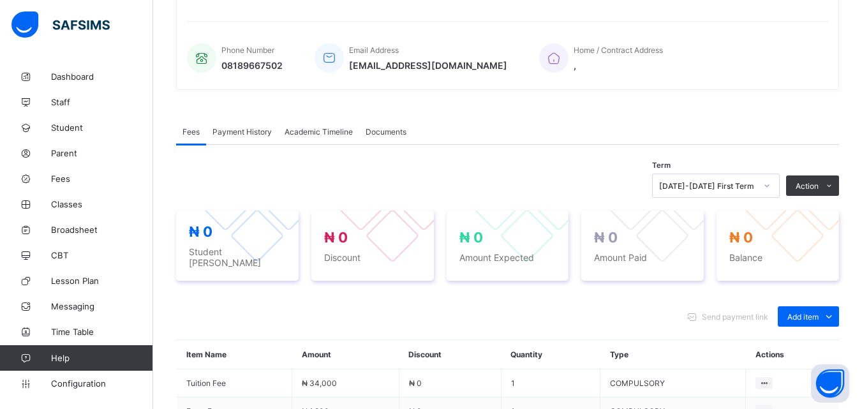
scroll to position [430, 0]
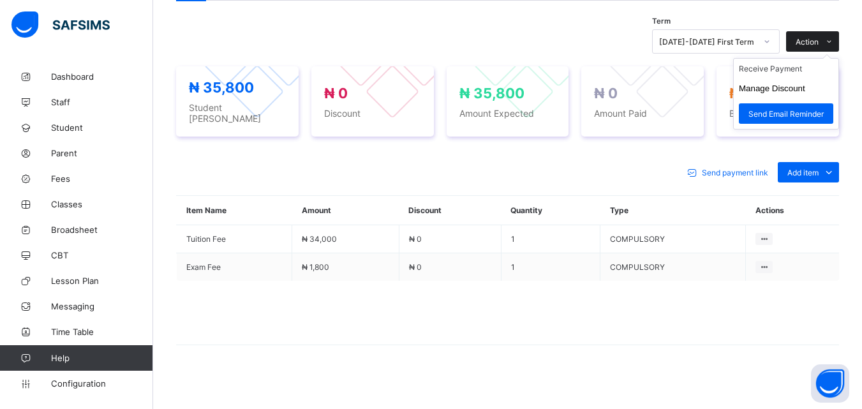
click at [834, 43] on icon at bounding box center [830, 42] width 10 height 8
click at [753, 70] on li "Receive Payment" at bounding box center [786, 69] width 105 height 20
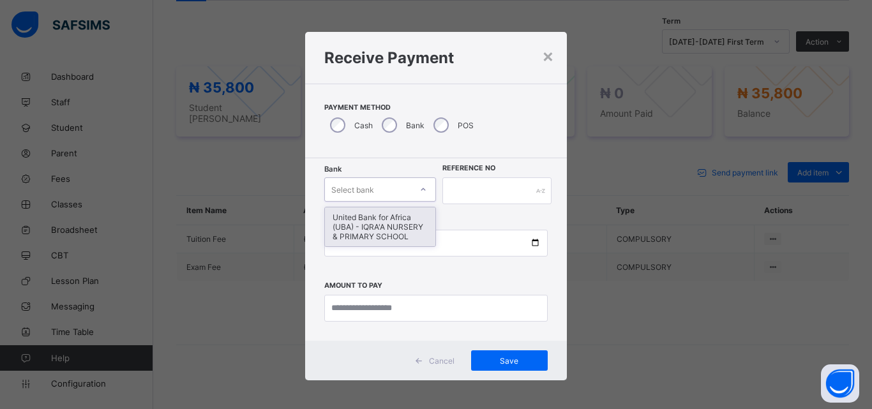
click at [351, 229] on div "United Bank for Africa (UBA) - IQRA'A NURSERY & PRIMARY SCHOOL" at bounding box center [380, 226] width 110 height 39
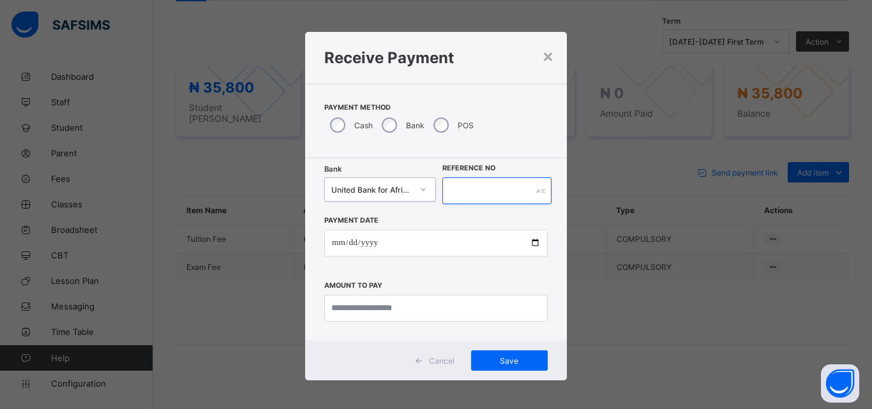
click at [467, 187] on input "text" at bounding box center [496, 190] width 109 height 27
type input "******"
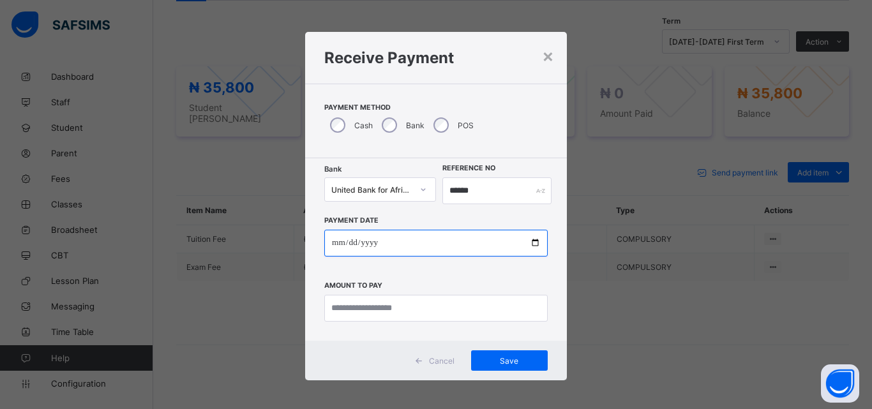
click at [539, 237] on input "date" at bounding box center [435, 243] width 223 height 27
click at [528, 243] on input "date" at bounding box center [435, 243] width 223 height 27
type input "**********"
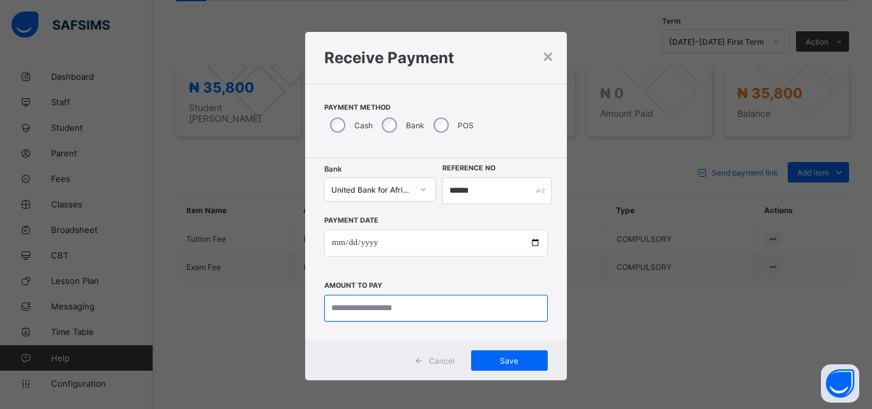
click at [345, 310] on input "currency" at bounding box center [435, 308] width 223 height 27
type input "********"
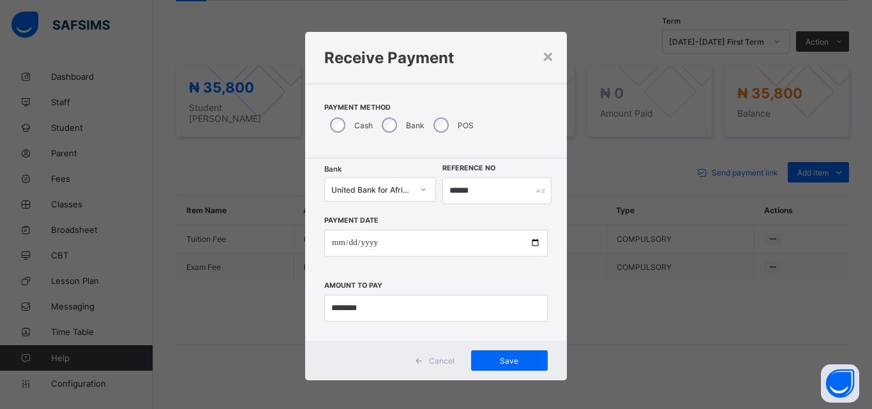
click at [533, 394] on div "**********" at bounding box center [436, 204] width 872 height 409
click at [525, 371] on div "Save" at bounding box center [509, 360] width 77 height 20
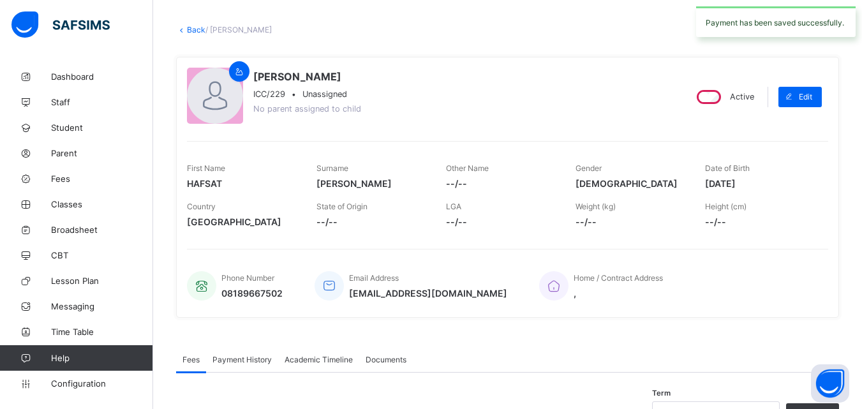
scroll to position [0, 0]
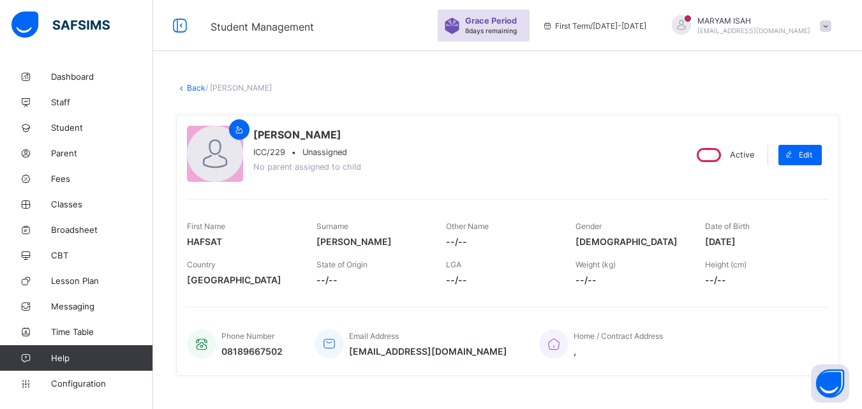
click at [188, 87] on link "Back" at bounding box center [196, 88] width 19 height 10
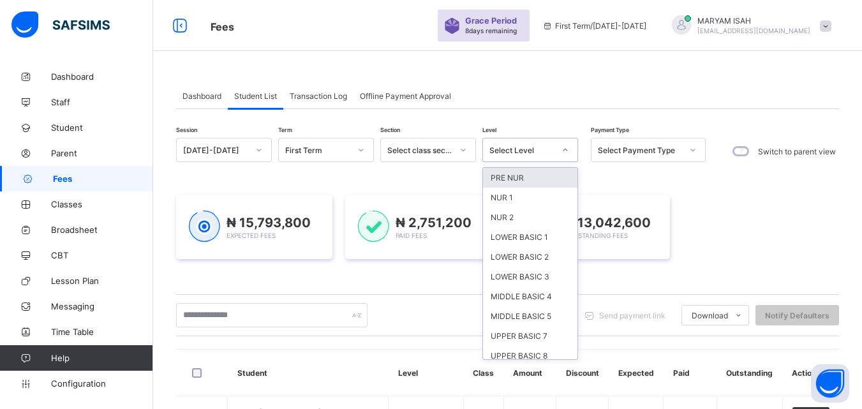
click at [495, 386] on div "SSS 1" at bounding box center [530, 396] width 94 height 20
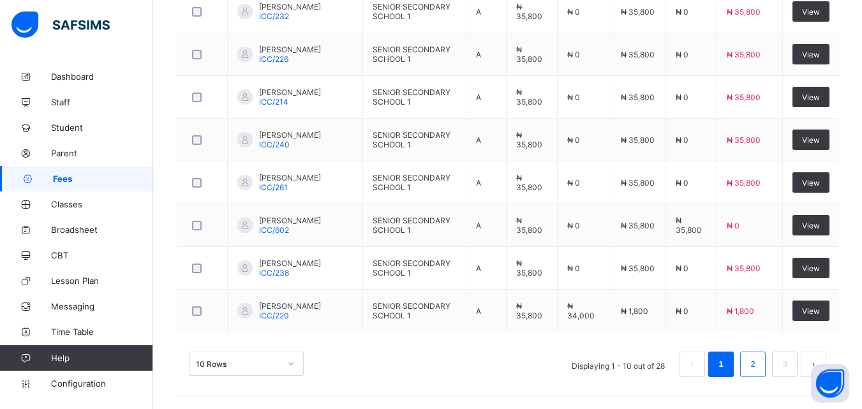
click at [759, 364] on link "2" at bounding box center [753, 364] width 12 height 17
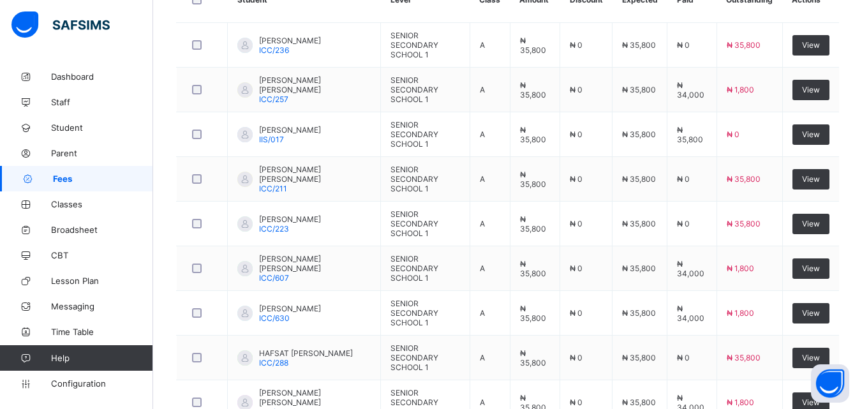
scroll to position [445, 0]
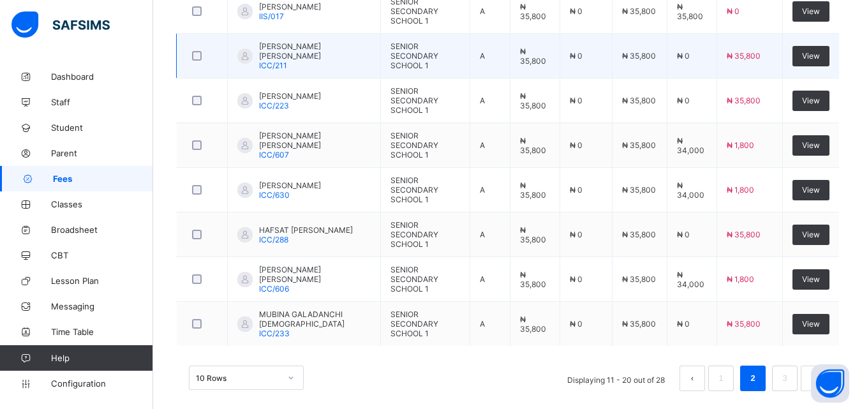
click at [275, 69] on td "[PERSON_NAME] [PERSON_NAME] ICC/211" at bounding box center [304, 56] width 153 height 45
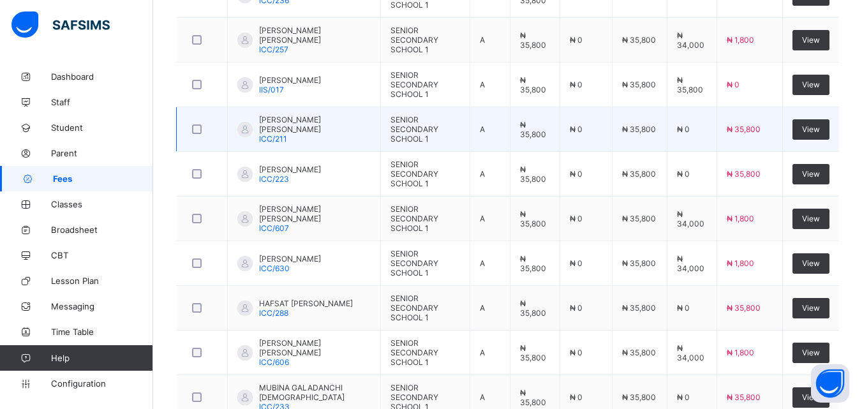
scroll to position [581, 0]
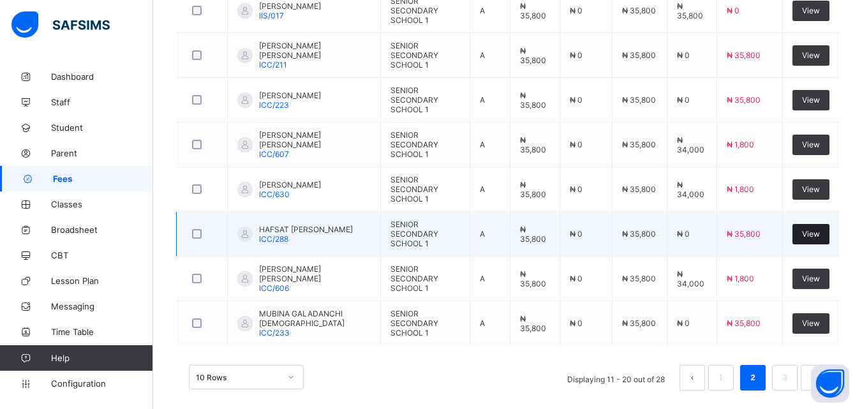
click at [818, 229] on span "View" at bounding box center [811, 234] width 18 height 10
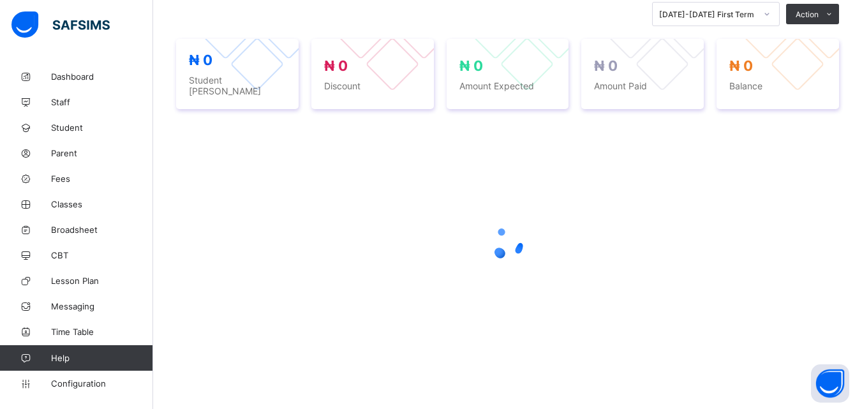
scroll to position [286, 0]
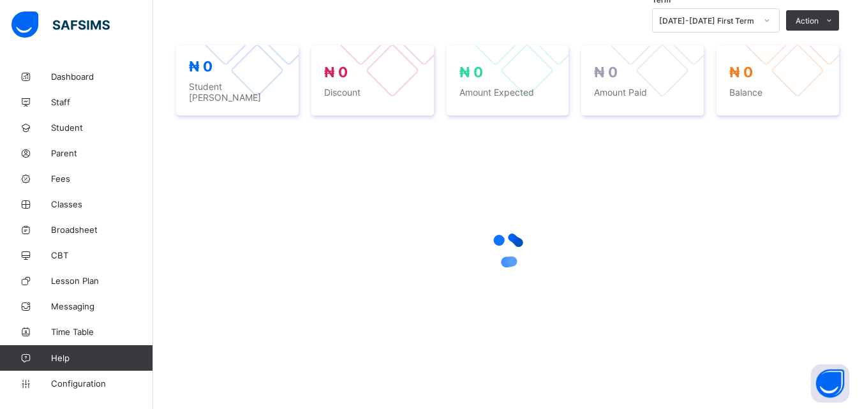
click at [837, 18] on div "Term [DATE]-[DATE] First Term Action Receive Payment Manage Discount Send Email…" at bounding box center [507, 179] width 663 height 398
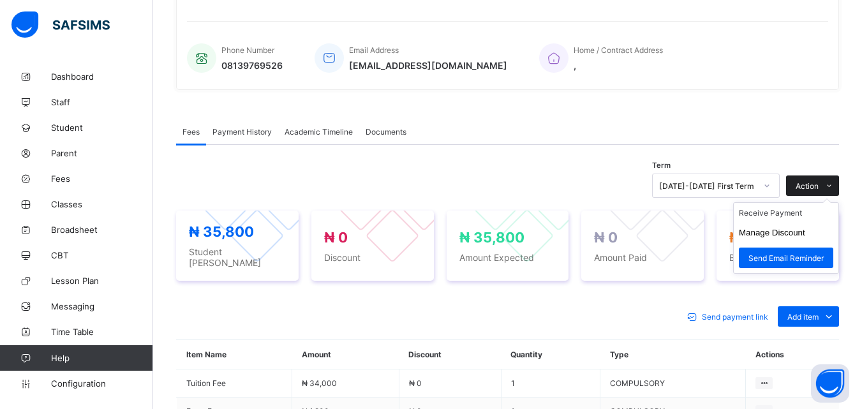
click at [819, 181] on span "Action" at bounding box center [807, 186] width 23 height 10
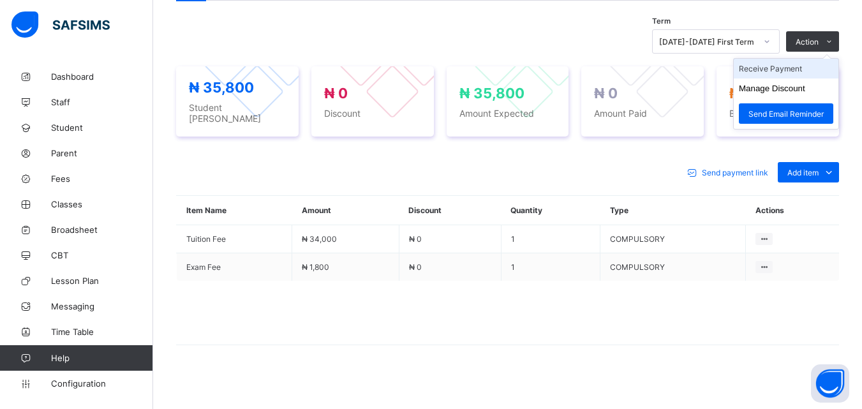
click at [758, 72] on li "Receive Payment" at bounding box center [786, 69] width 105 height 20
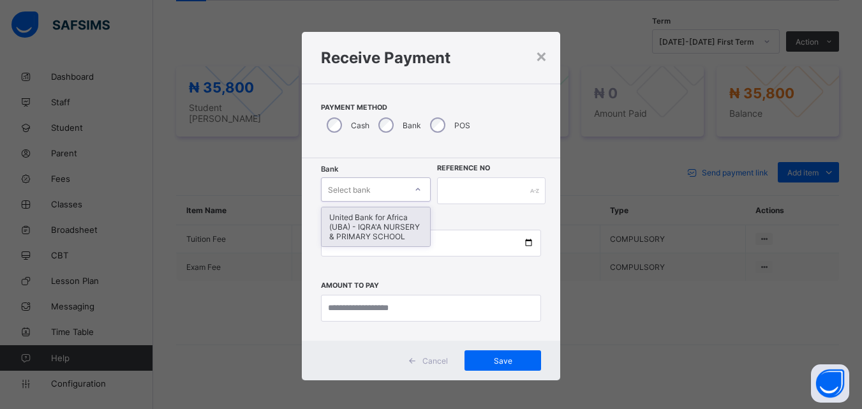
click at [355, 228] on div "United Bank for Africa (UBA) - IQRA'A NURSERY & PRIMARY SCHOOL" at bounding box center [376, 226] width 109 height 39
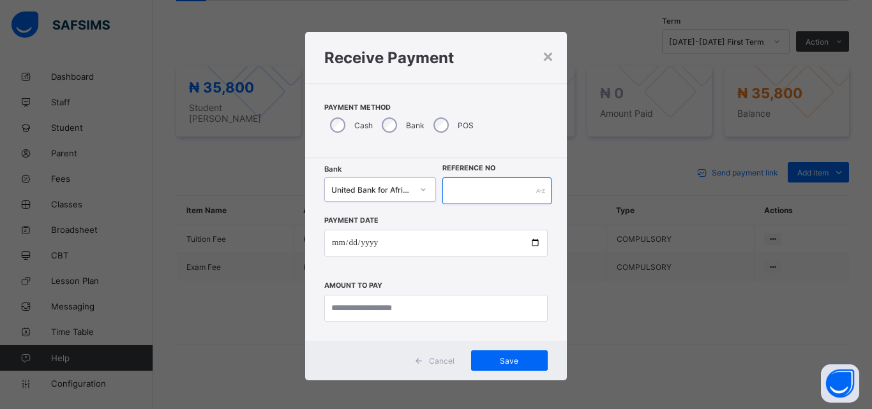
click at [468, 193] on input "text" at bounding box center [496, 190] width 109 height 27
type input "******"
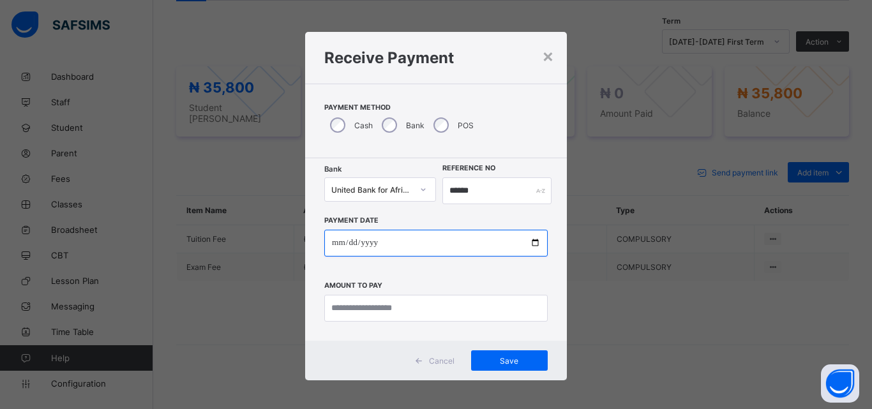
click at [530, 244] on input "date" at bounding box center [435, 243] width 223 height 27
type input "**********"
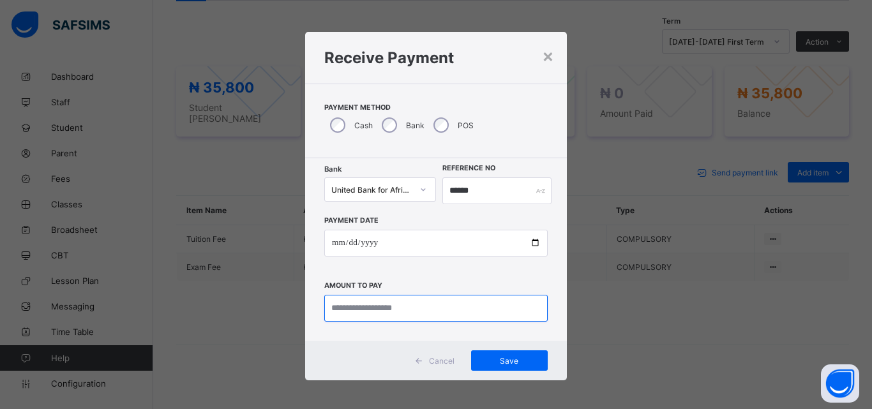
click at [344, 321] on input "currency" at bounding box center [435, 308] width 223 height 27
click at [521, 59] on h1 "Receive Payment" at bounding box center [435, 58] width 223 height 19
click at [542, 62] on div "×" at bounding box center [548, 56] width 12 height 22
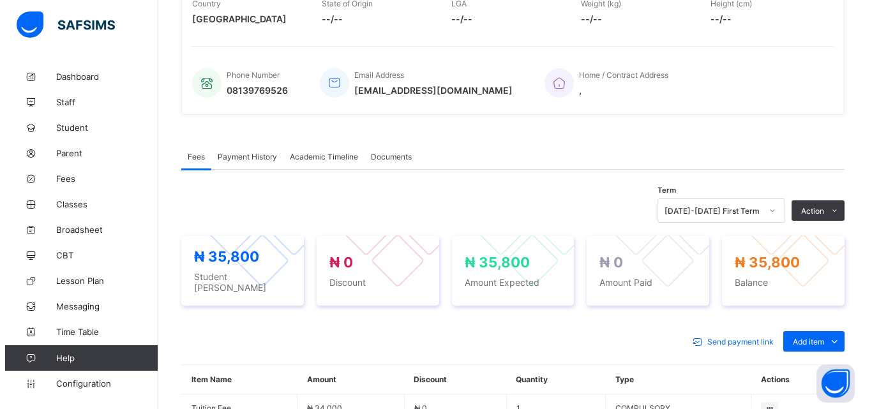
scroll to position [324, 0]
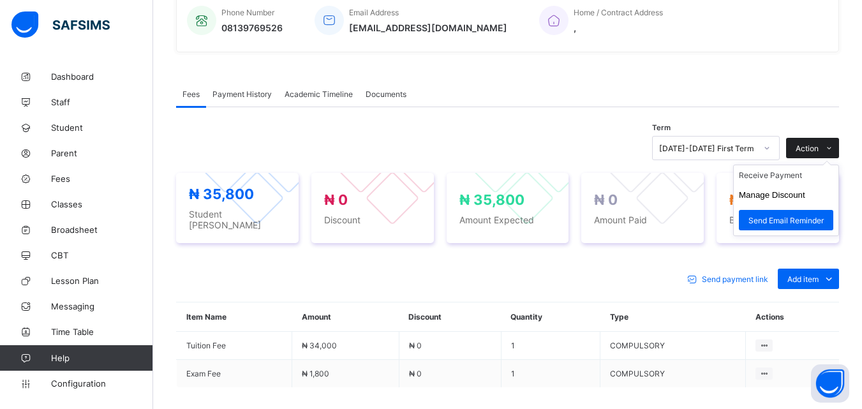
click at [834, 152] on icon at bounding box center [830, 148] width 10 height 8
click at [754, 195] on button "Manage Discount" at bounding box center [772, 195] width 66 height 10
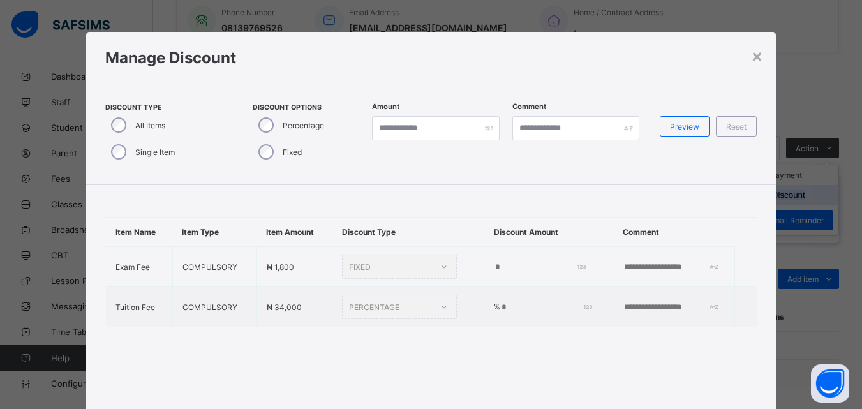
type input "*"
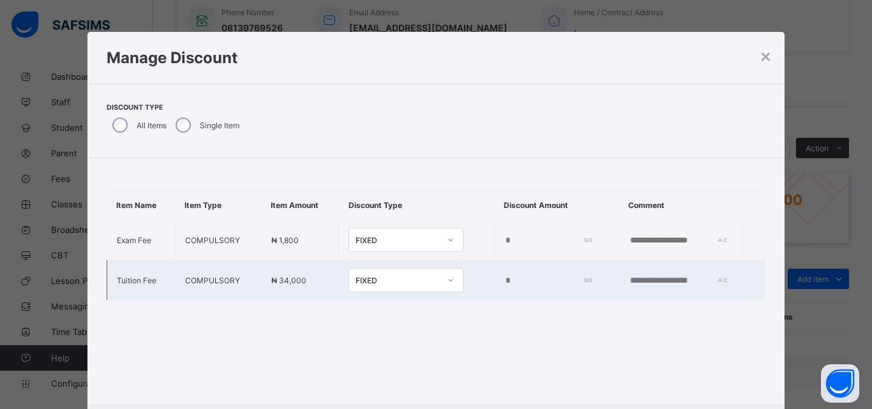
click at [504, 285] on input "*" at bounding box center [546, 281] width 85 height 10
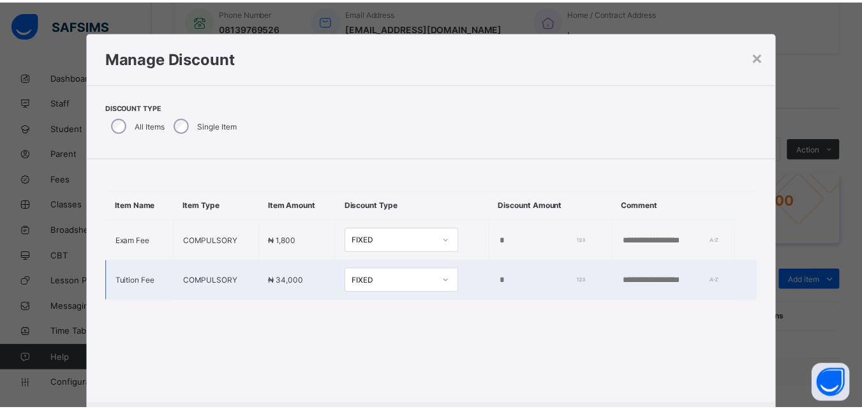
scroll to position [66, 0]
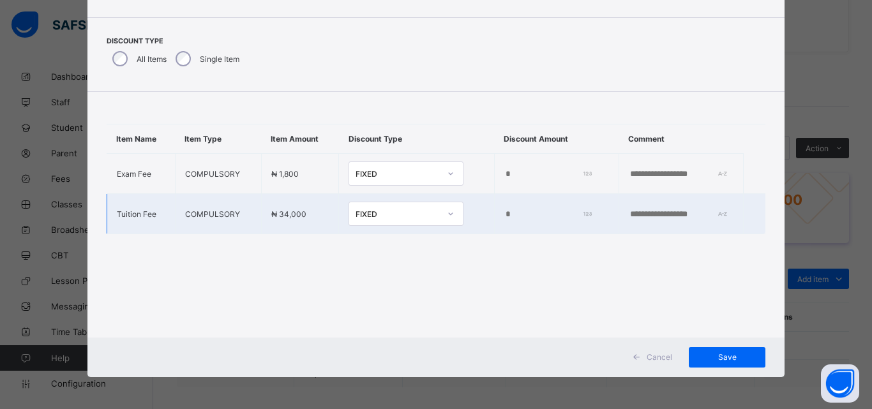
type input "**"
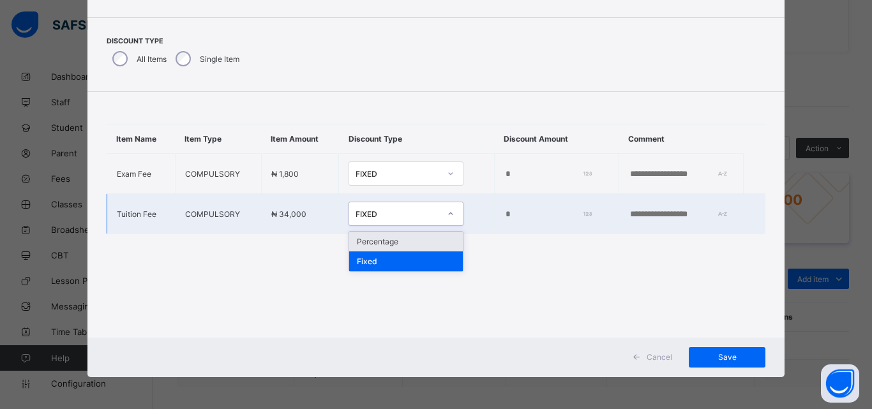
click at [349, 240] on div "Percentage" at bounding box center [406, 242] width 114 height 20
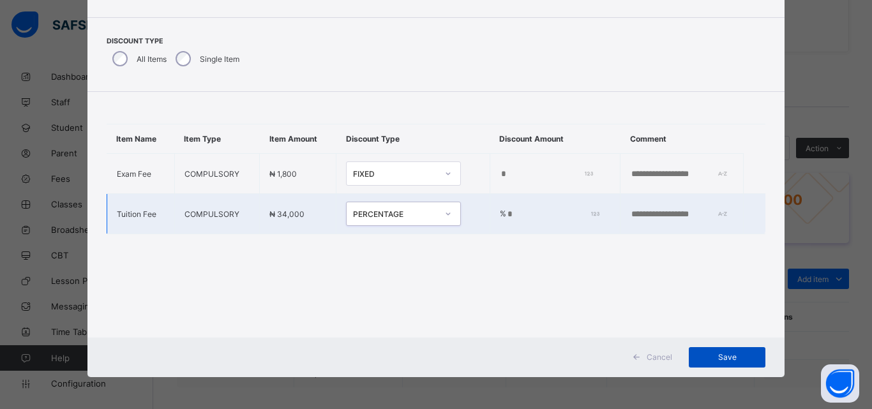
click at [720, 366] on div "Save" at bounding box center [727, 357] width 77 height 20
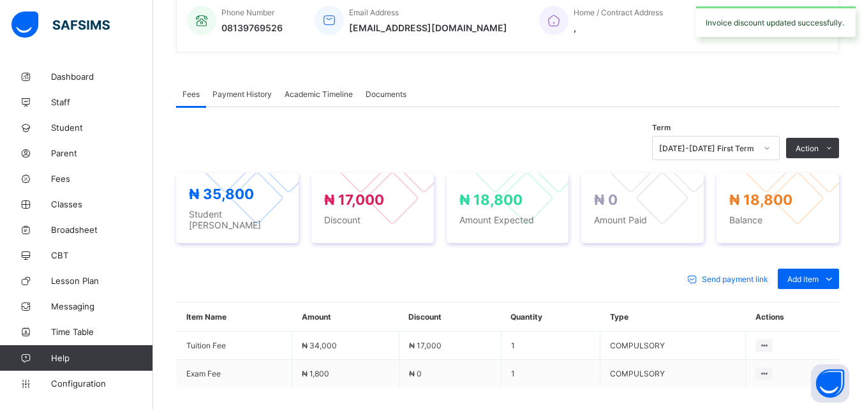
scroll to position [0, 0]
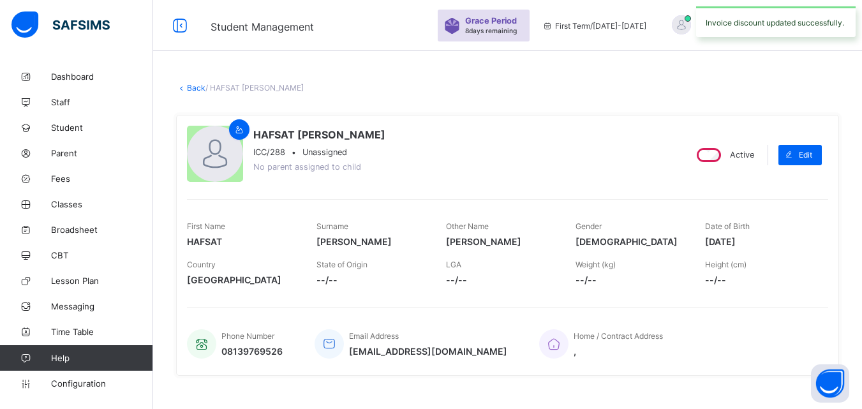
click at [187, 86] on link "Back" at bounding box center [196, 88] width 19 height 10
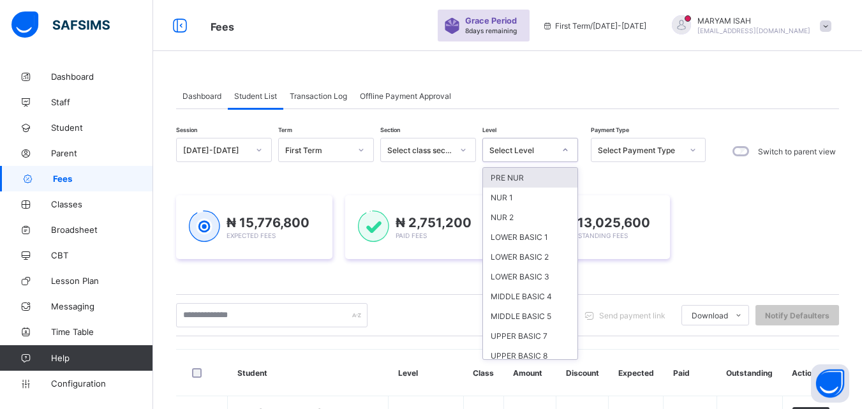
click at [495, 386] on div "SSS 1" at bounding box center [530, 396] width 94 height 20
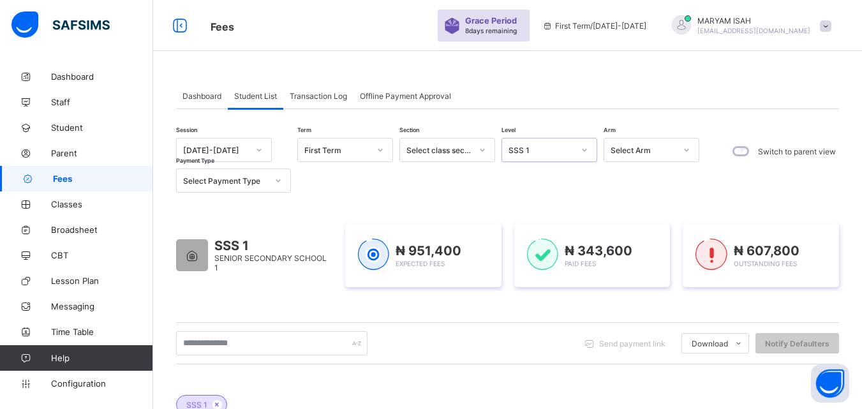
scroll to position [583, 0]
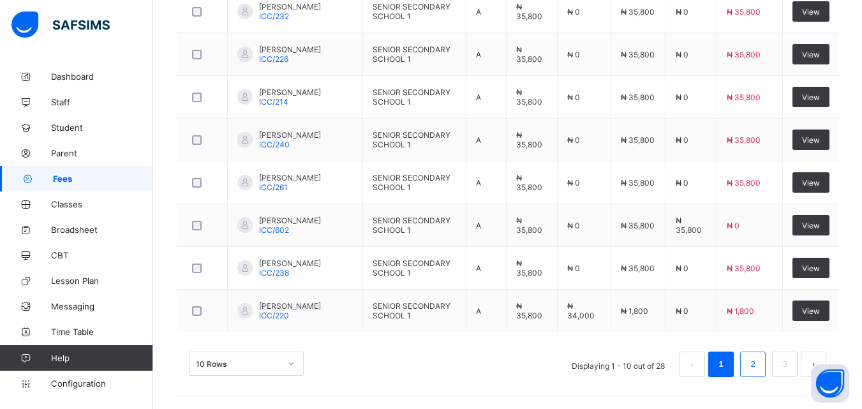
click at [766, 366] on li "2" at bounding box center [753, 365] width 26 height 26
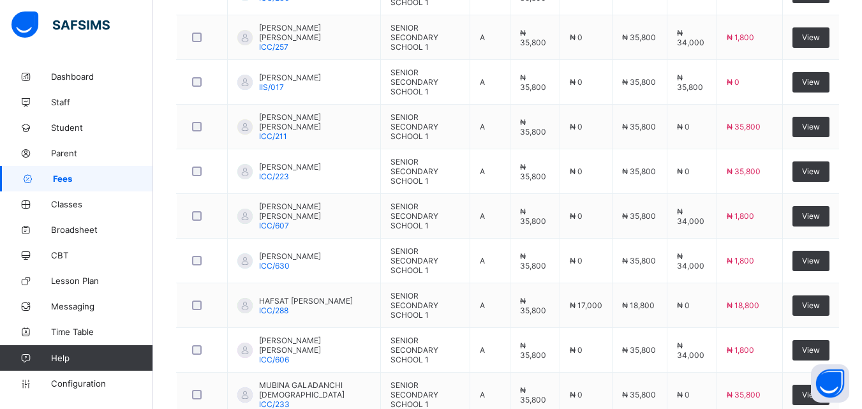
scroll to position [581, 0]
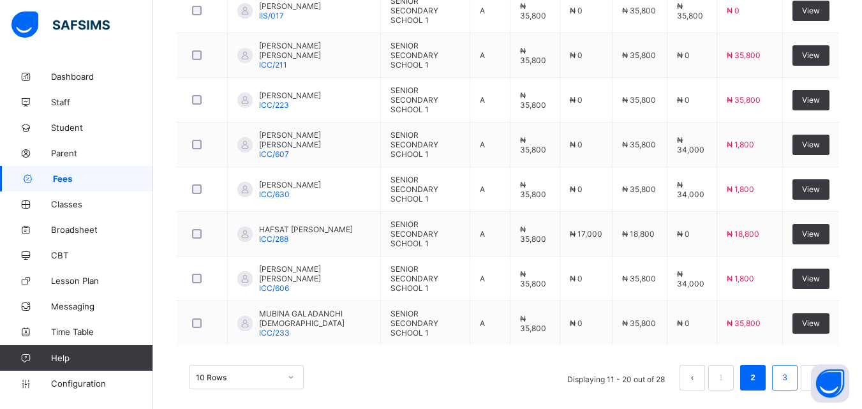
click at [791, 370] on link "3" at bounding box center [785, 378] width 12 height 17
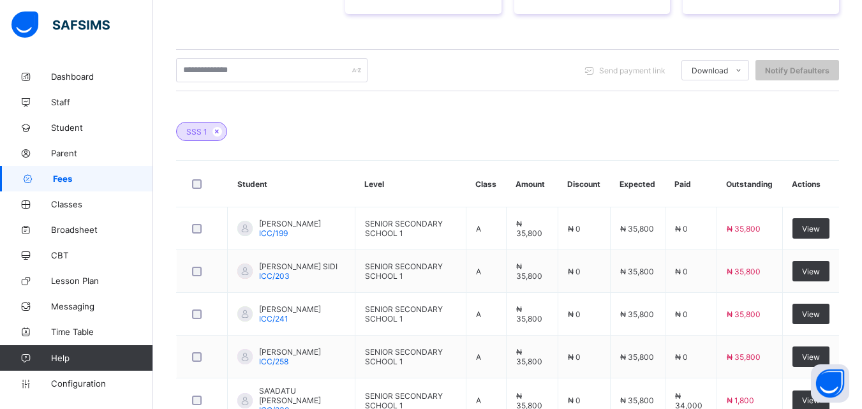
scroll to position [496, 0]
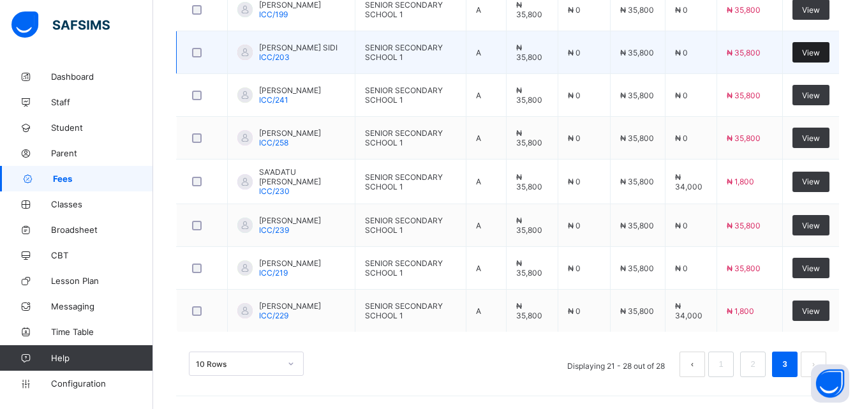
click at [820, 50] on span "View" at bounding box center [811, 53] width 18 height 10
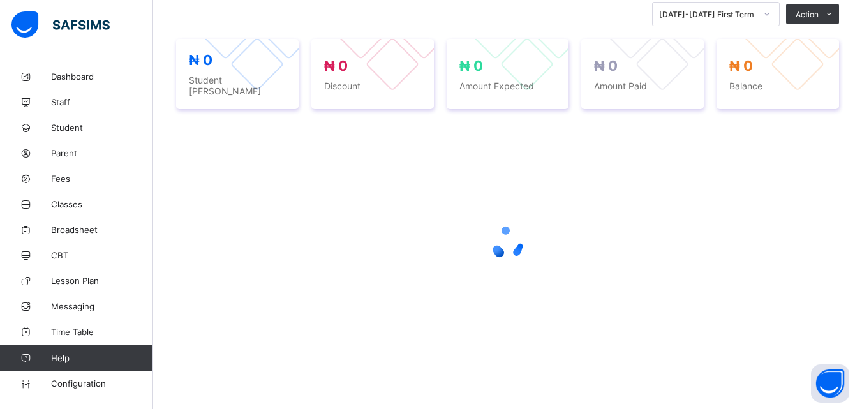
scroll to position [286, 0]
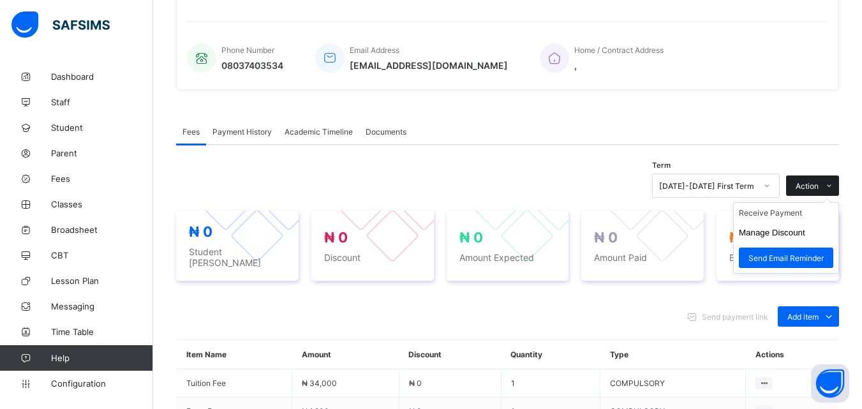
click at [839, 176] on span at bounding box center [829, 186] width 20 height 20
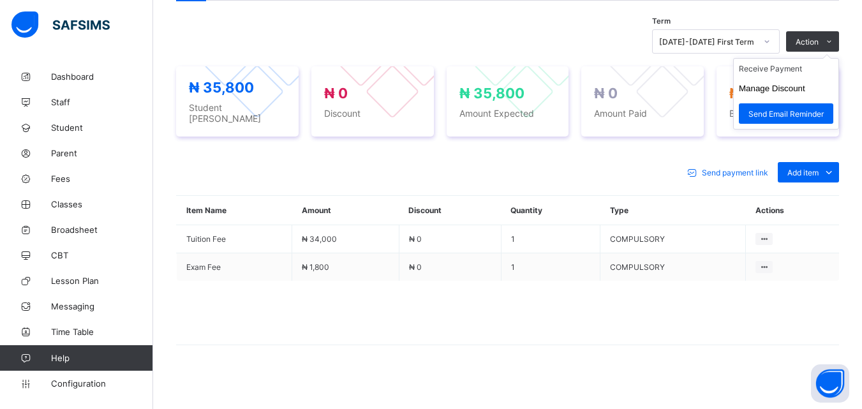
click at [773, 63] on ul "Receive Payment Manage Discount Send Email Reminder" at bounding box center [786, 93] width 106 height 71
click at [776, 74] on li "Receive Payment" at bounding box center [786, 69] width 105 height 20
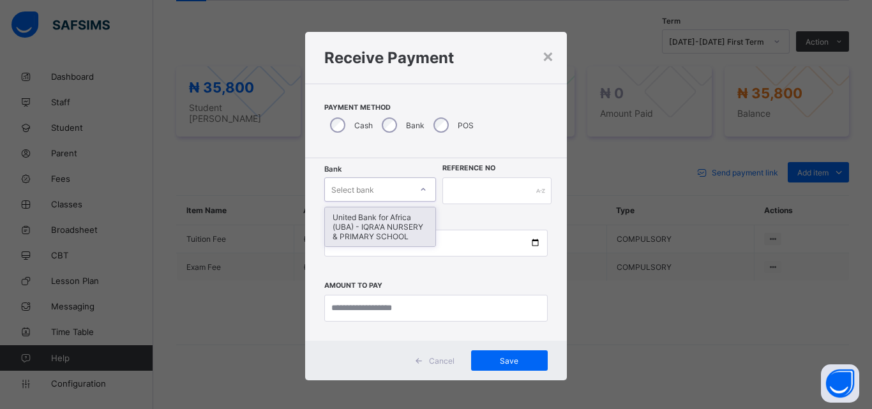
click at [384, 233] on div "United Bank for Africa (UBA) - IQRA'A NURSERY & PRIMARY SCHOOL" at bounding box center [380, 226] width 110 height 39
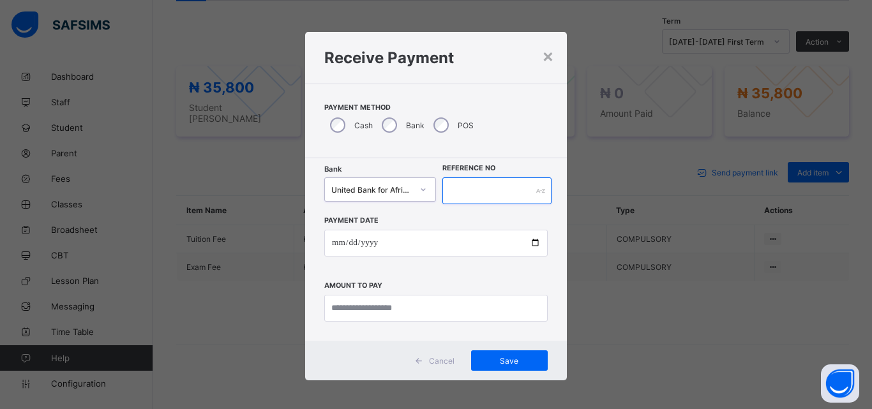
click at [487, 189] on input "text" at bounding box center [496, 190] width 109 height 27
type input "******"
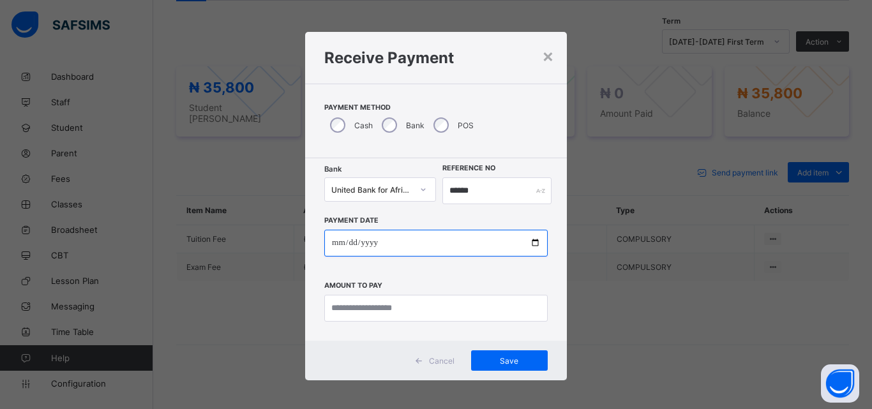
click at [530, 250] on input "date" at bounding box center [435, 243] width 223 height 27
click at [533, 248] on input "date" at bounding box center [435, 243] width 223 height 27
type input "**********"
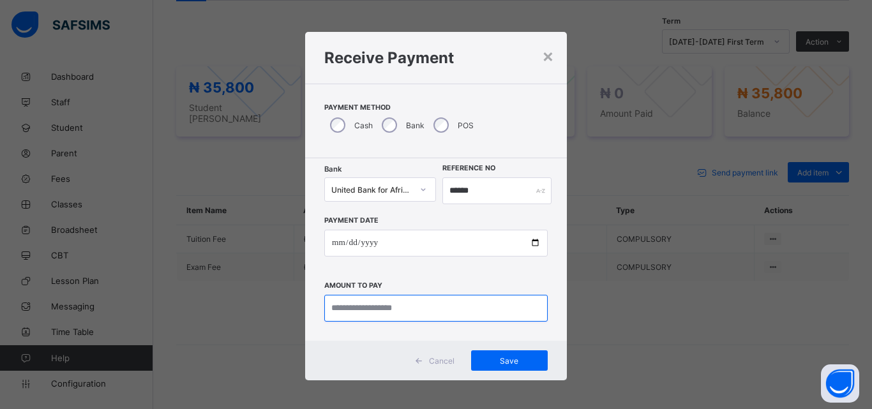
click at [340, 310] on input "currency" at bounding box center [435, 308] width 223 height 27
type input "********"
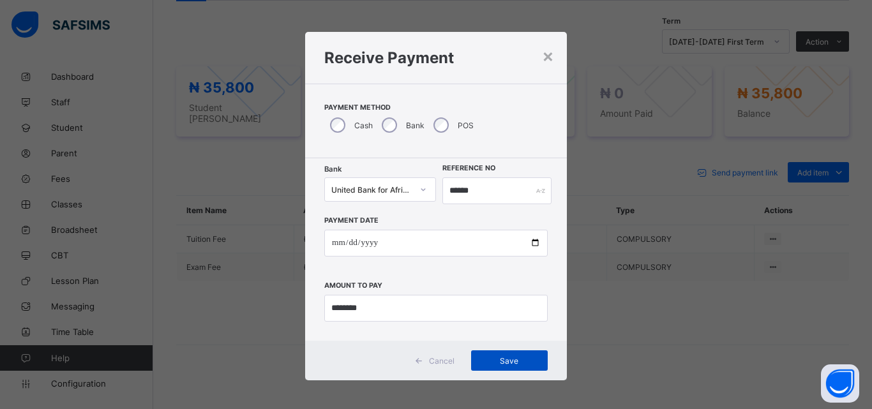
click at [500, 367] on div "Save" at bounding box center [509, 360] width 77 height 20
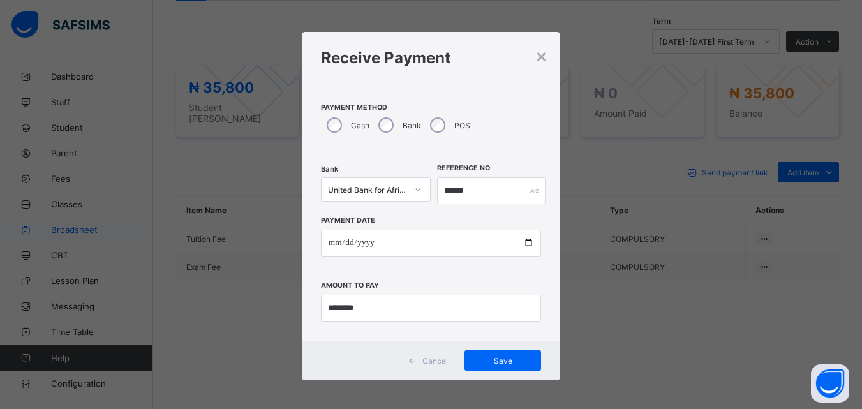
click at [50, 232] on icon at bounding box center [25, 230] width 51 height 10
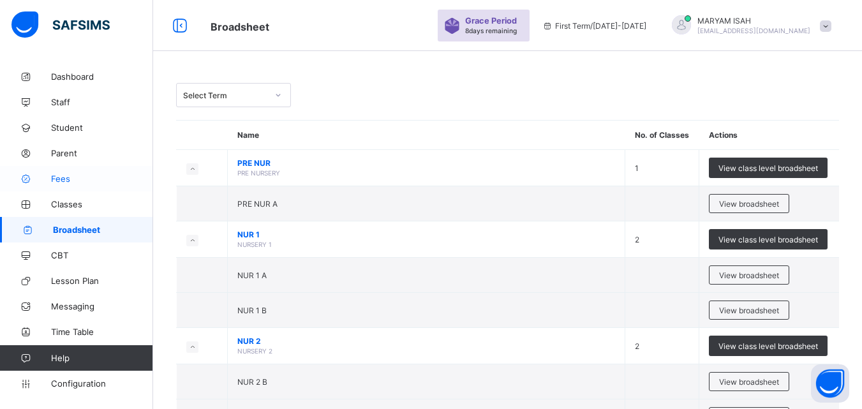
click at [49, 177] on icon at bounding box center [25, 179] width 51 height 10
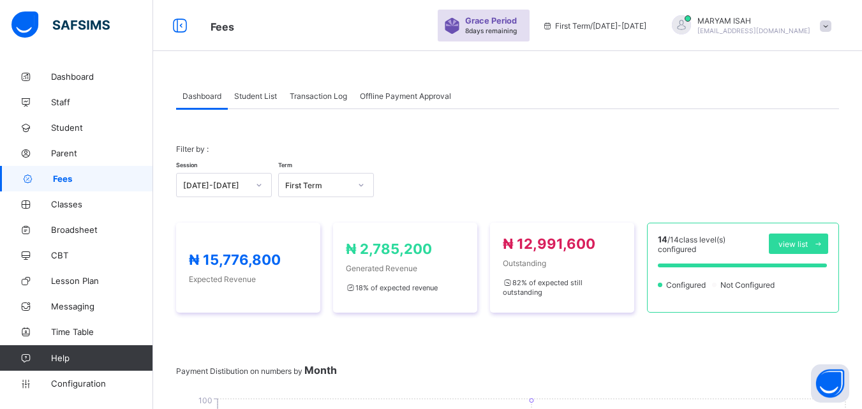
click at [259, 93] on span "Student List" at bounding box center [255, 96] width 43 height 10
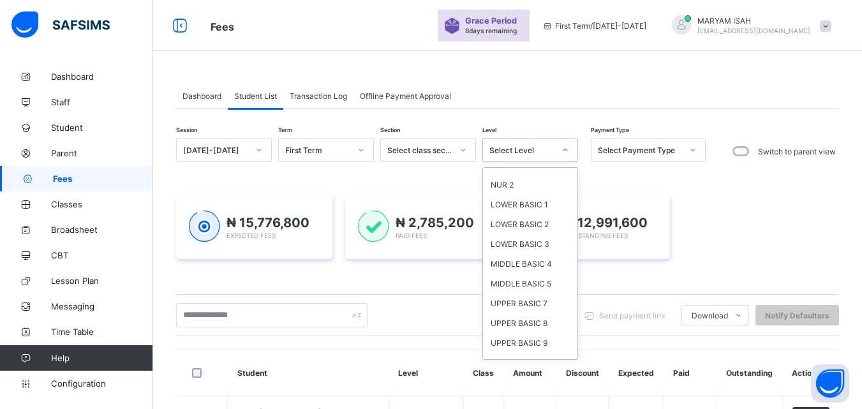
scroll to position [86, 0]
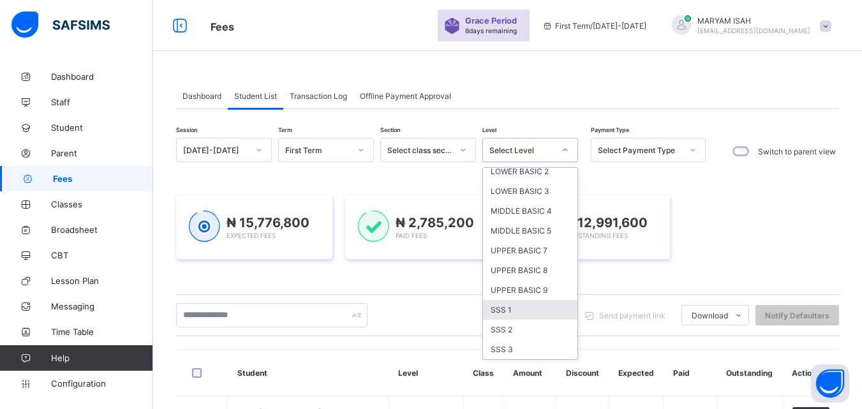
click at [496, 313] on div "SSS 1" at bounding box center [530, 310] width 94 height 20
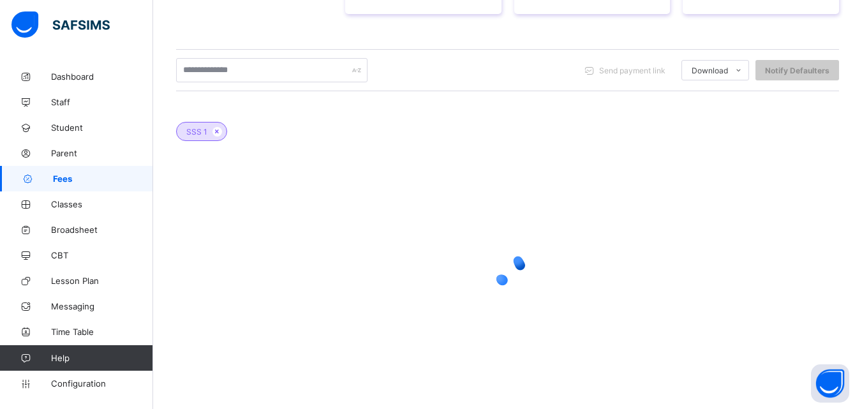
click at [793, 378] on div at bounding box center [507, 268] width 663 height 243
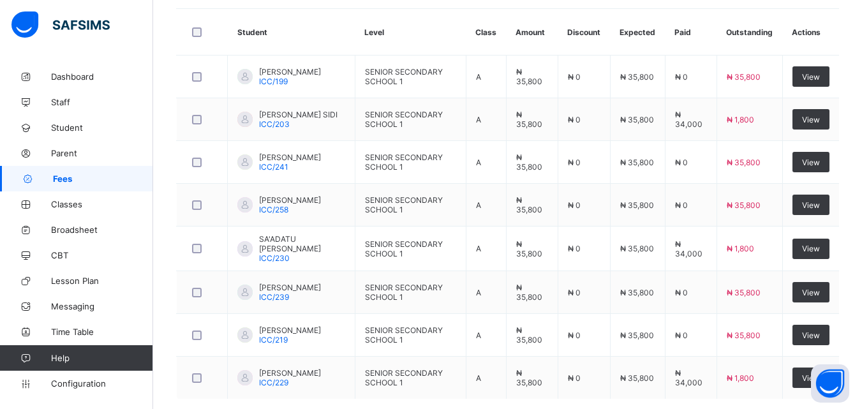
scroll to position [427, 0]
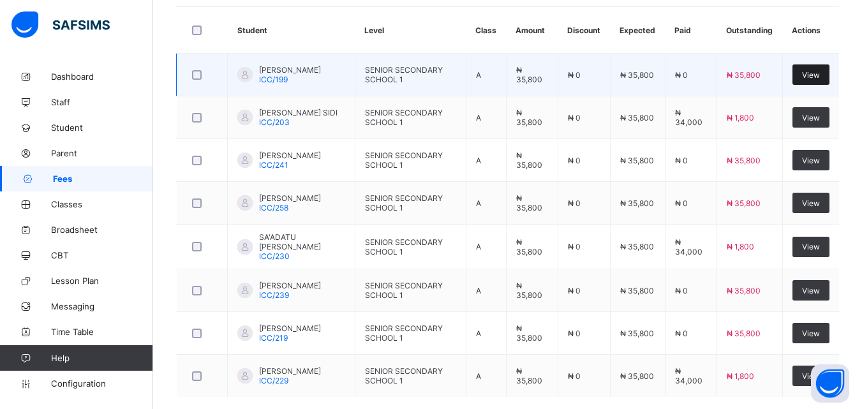
click at [810, 72] on div "View" at bounding box center [811, 74] width 37 height 20
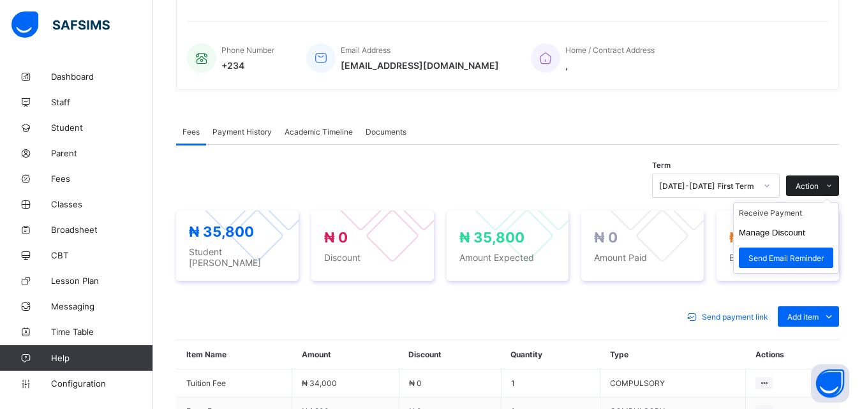
click at [834, 182] on icon at bounding box center [830, 186] width 10 height 8
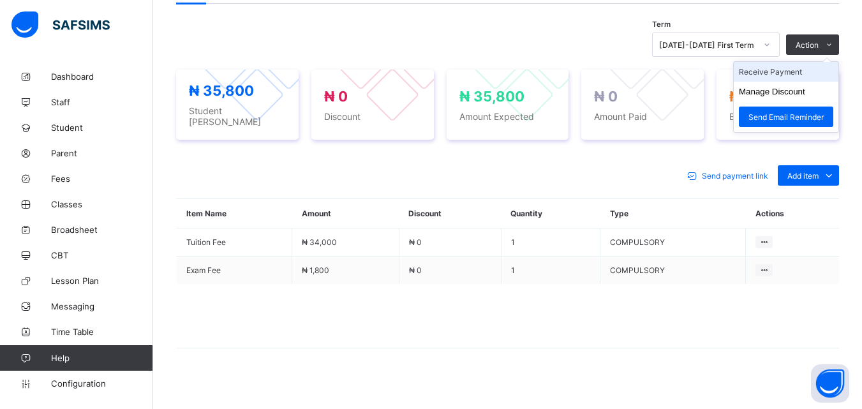
click at [751, 71] on li "Receive Payment" at bounding box center [786, 72] width 105 height 20
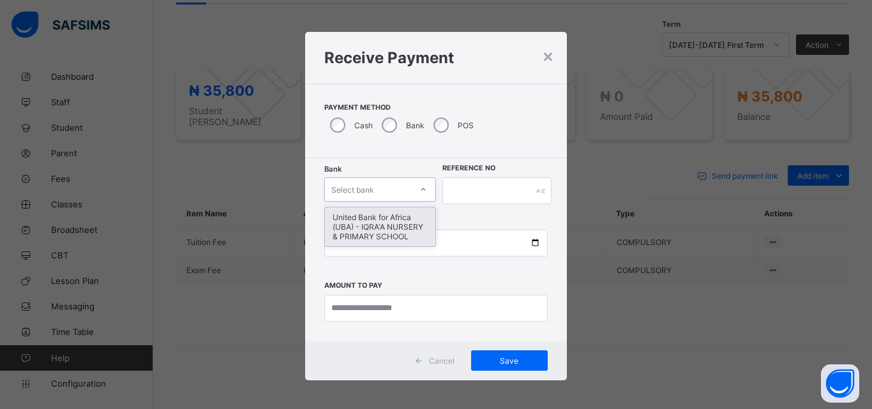
click at [352, 241] on div "United Bank for Africa (UBA) - IQRA'A NURSERY & PRIMARY SCHOOL" at bounding box center [380, 226] width 110 height 39
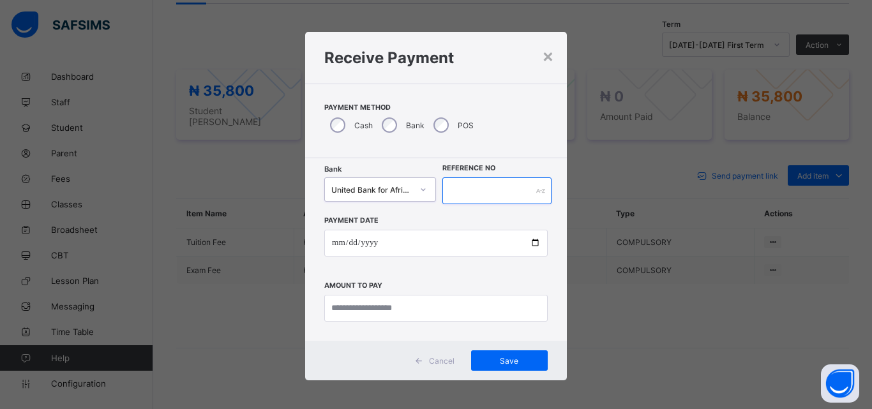
click at [458, 192] on input "text" at bounding box center [496, 190] width 109 height 27
type input "******"
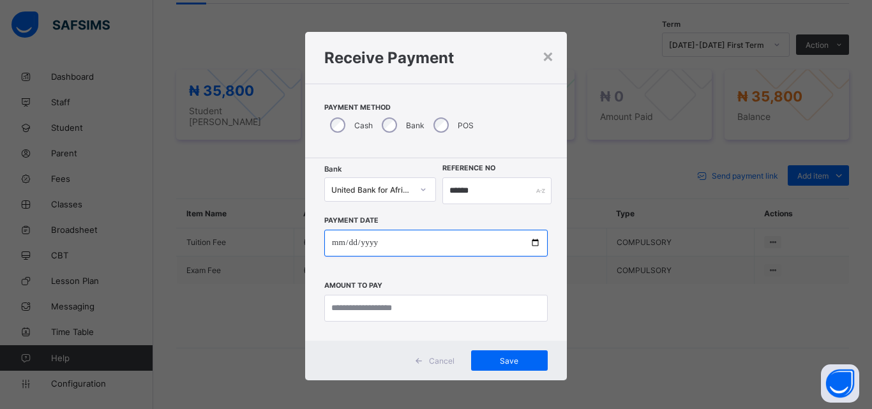
click at [518, 253] on input "date" at bounding box center [435, 243] width 223 height 27
click at [533, 247] on input "date" at bounding box center [435, 243] width 223 height 27
type input "**********"
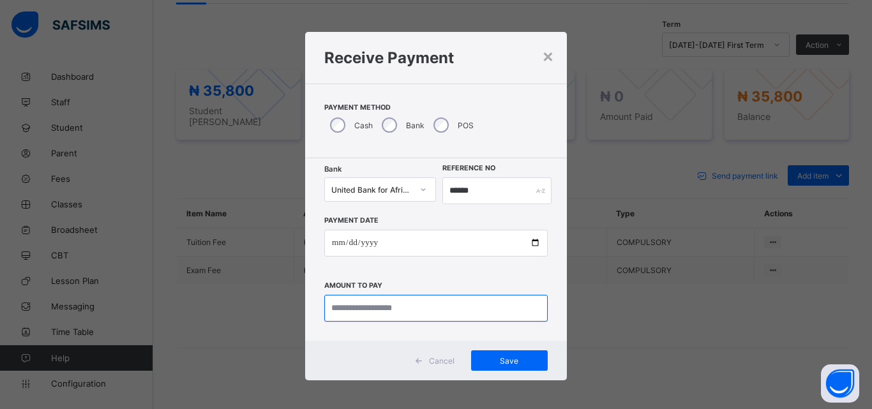
click at [345, 306] on input "currency" at bounding box center [435, 308] width 223 height 27
type input "********"
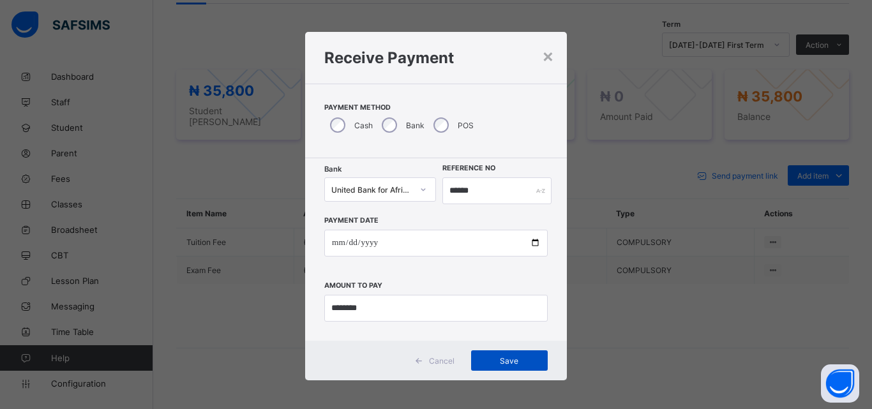
click at [514, 368] on div "Save" at bounding box center [509, 360] width 77 height 20
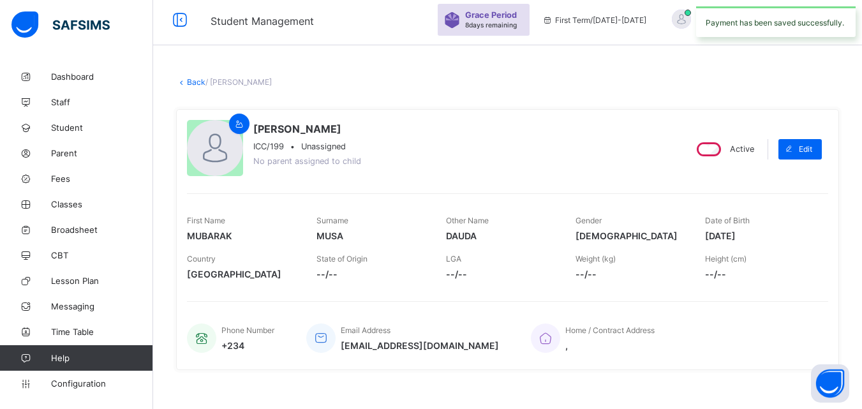
scroll to position [0, 0]
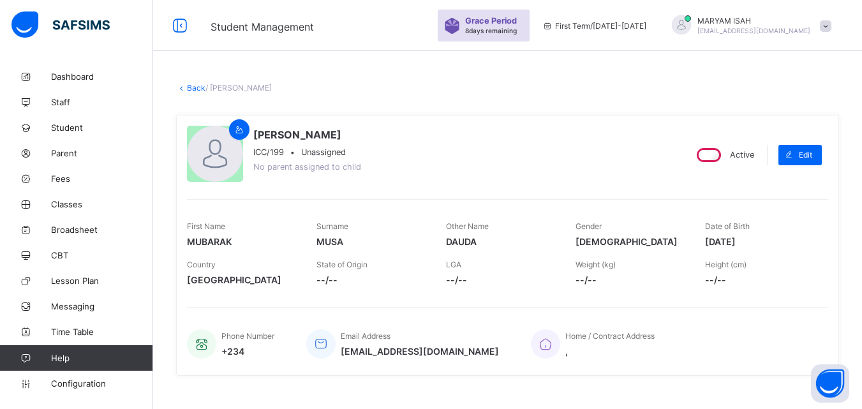
click at [188, 87] on link "Back" at bounding box center [196, 88] width 19 height 10
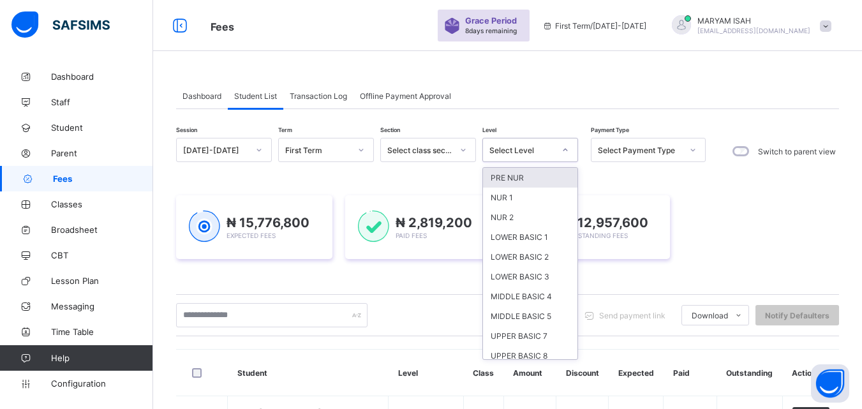
click at [497, 386] on div "SSS 1" at bounding box center [530, 396] width 94 height 20
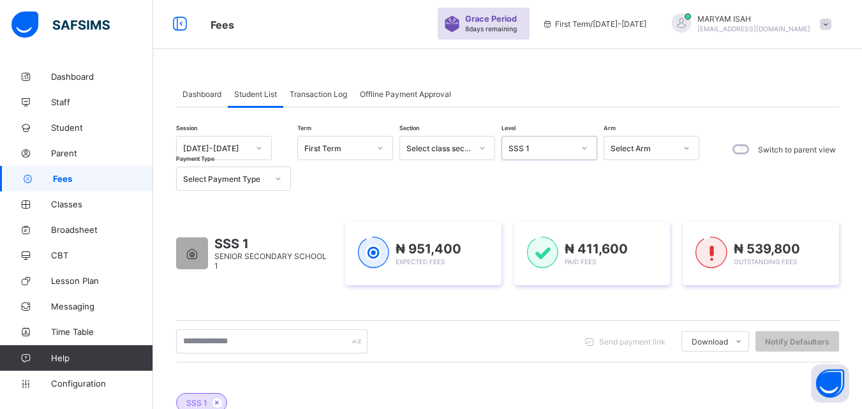
scroll to position [583, 0]
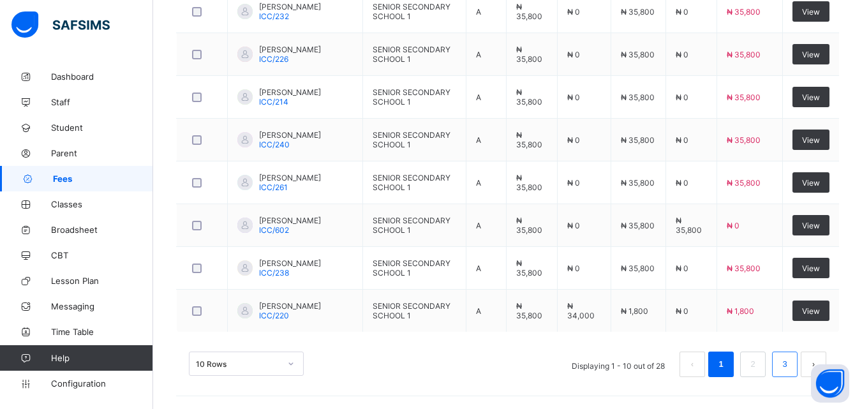
click at [791, 365] on link "3" at bounding box center [785, 364] width 12 height 17
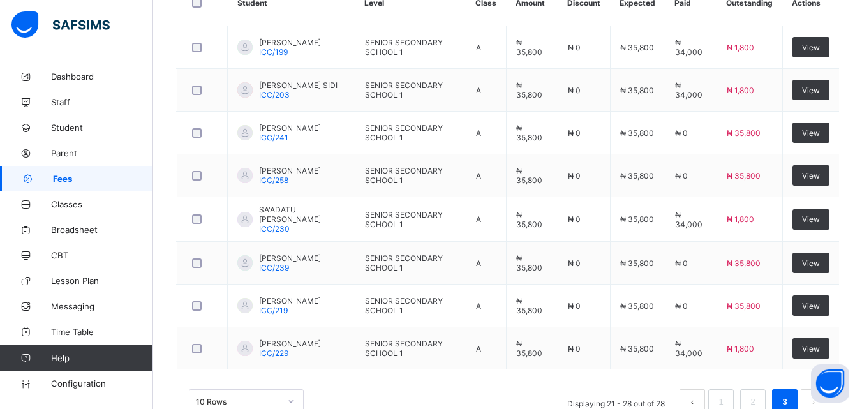
scroll to position [496, 0]
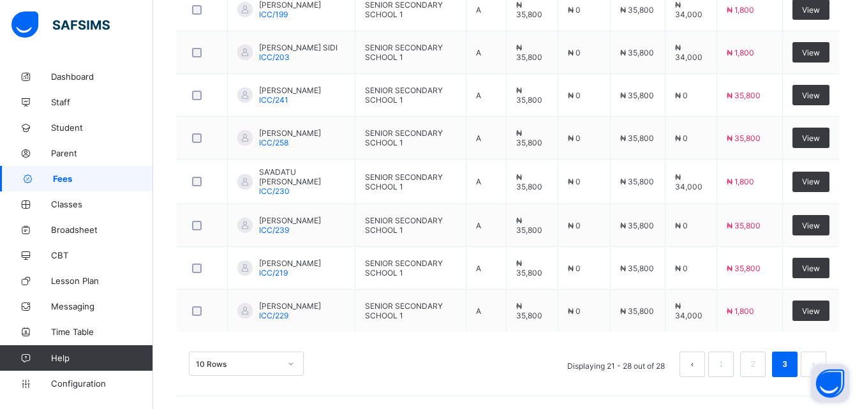
click at [828, 368] on button "Open asap" at bounding box center [830, 383] width 38 height 38
click at [829, 400] on button "Open asap" at bounding box center [830, 383] width 38 height 38
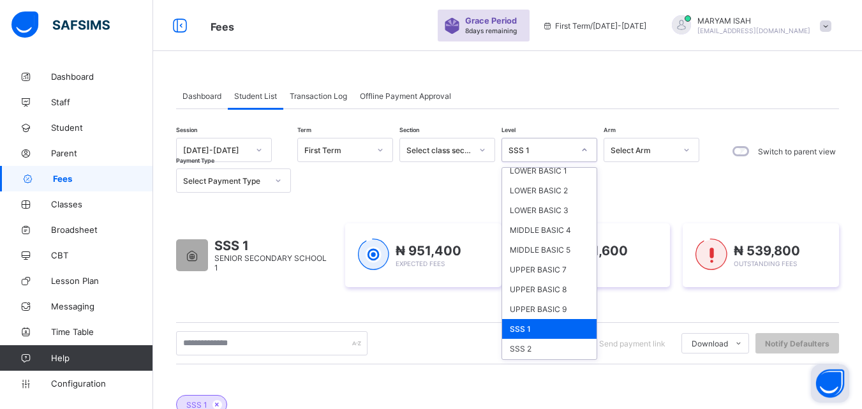
scroll to position [86, 0]
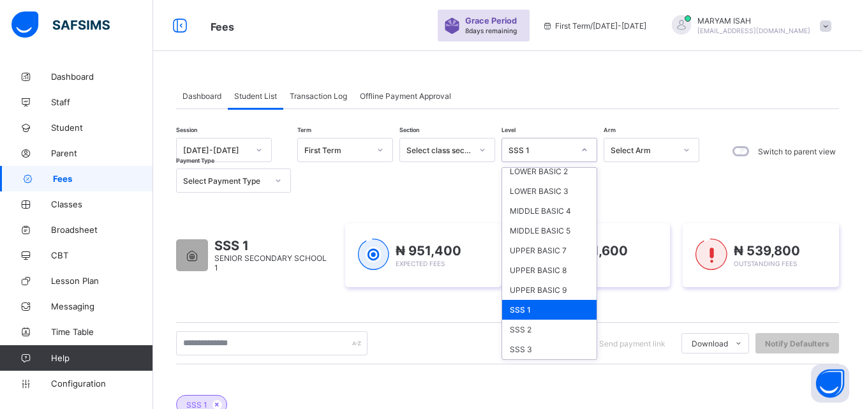
click at [507, 306] on div "SSS 1" at bounding box center [549, 310] width 94 height 20
click at [521, 297] on div "UPPER BASIC 9" at bounding box center [549, 290] width 94 height 20
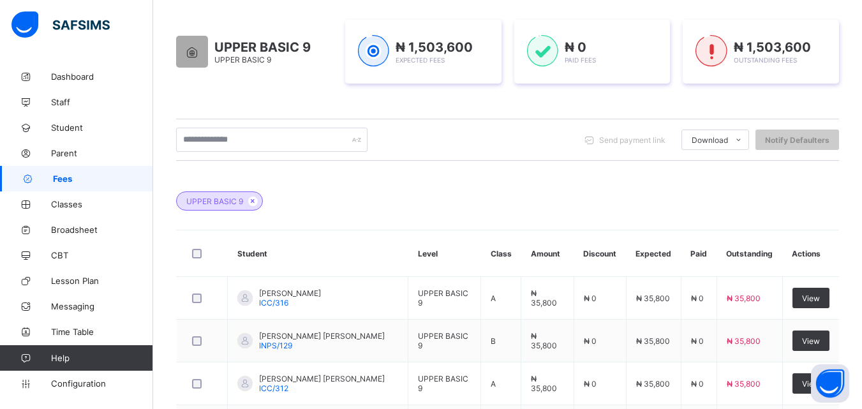
scroll to position [209, 0]
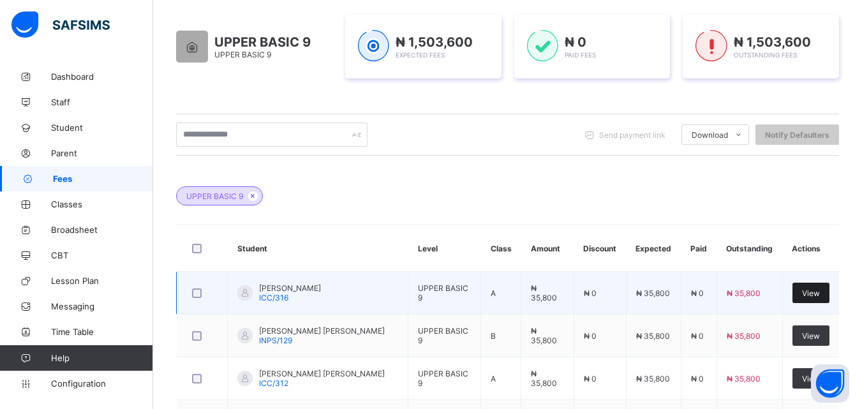
click at [821, 299] on div "View" at bounding box center [811, 293] width 37 height 20
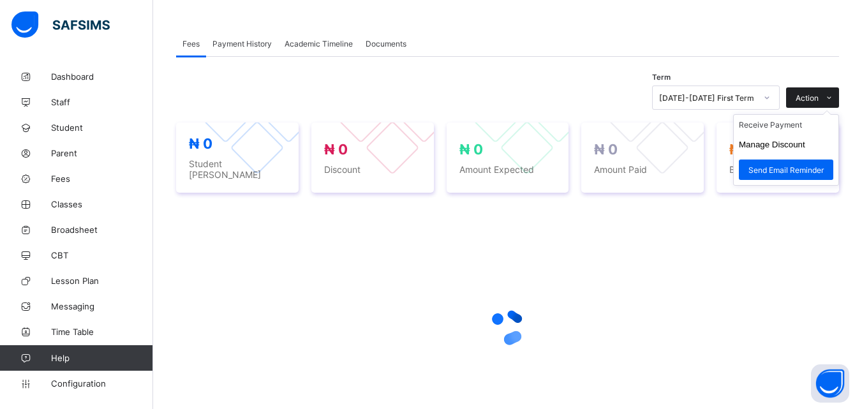
click at [834, 98] on icon at bounding box center [830, 98] width 10 height 8
click at [770, 126] on li "Receive Payment" at bounding box center [786, 125] width 105 height 20
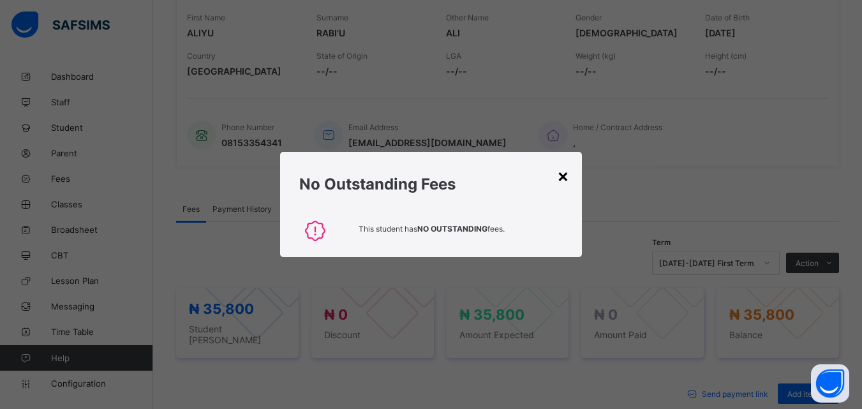
click at [559, 173] on div "×" at bounding box center [563, 176] width 12 height 22
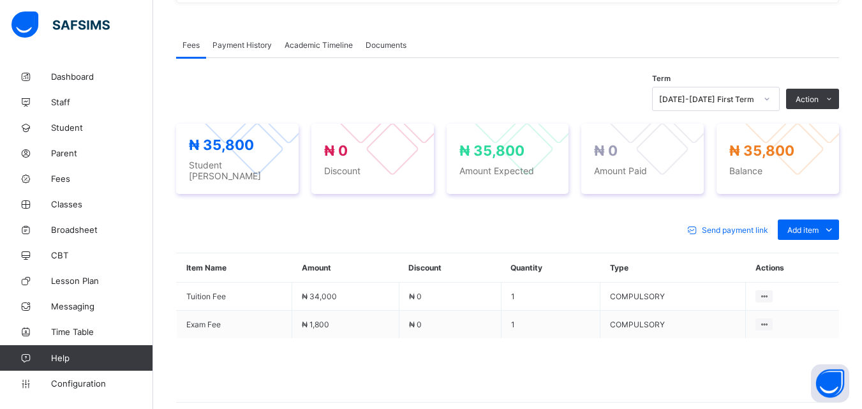
scroll to position [333, 0]
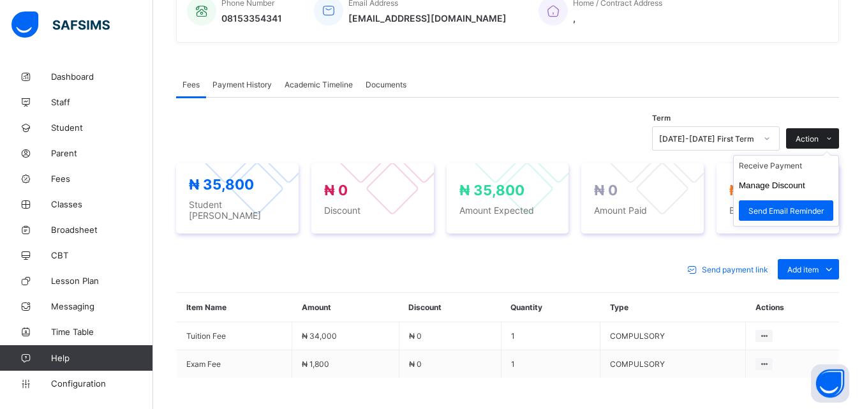
click at [834, 139] on icon at bounding box center [830, 139] width 10 height 8
click at [750, 170] on li "Receive Payment" at bounding box center [786, 166] width 105 height 20
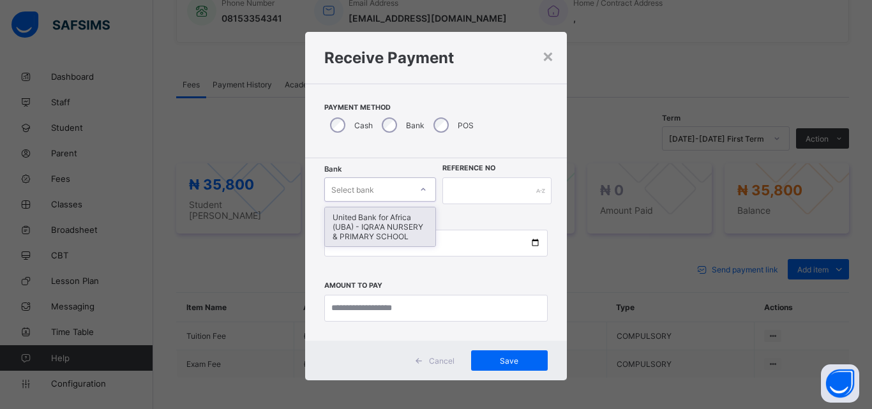
click at [358, 228] on div "United Bank for Africa (UBA) - IQRA'A NURSERY & PRIMARY SCHOOL" at bounding box center [380, 226] width 110 height 39
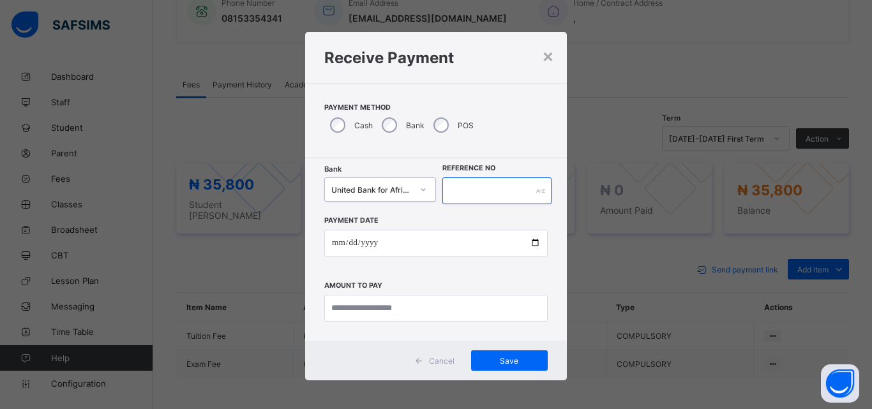
click at [470, 188] on input "text" at bounding box center [496, 190] width 109 height 27
type input "*****"
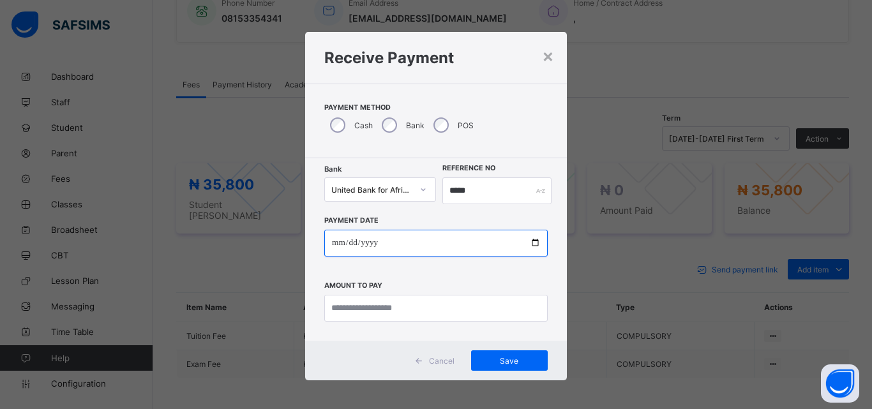
click at [534, 238] on input "date" at bounding box center [435, 243] width 223 height 27
type input "**********"
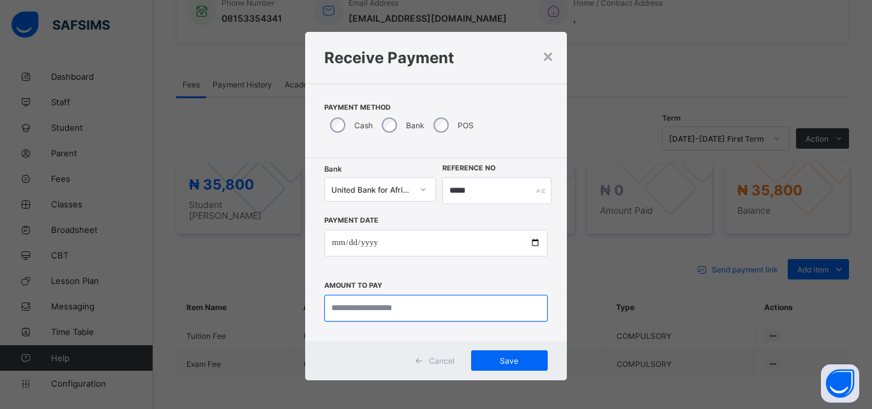
click at [353, 320] on input "currency" at bounding box center [435, 308] width 223 height 27
type input "********"
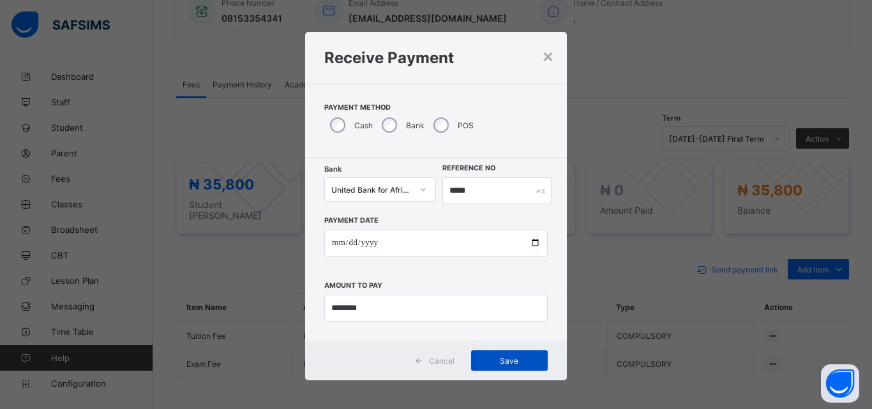
click at [502, 368] on div "Save" at bounding box center [509, 360] width 77 height 20
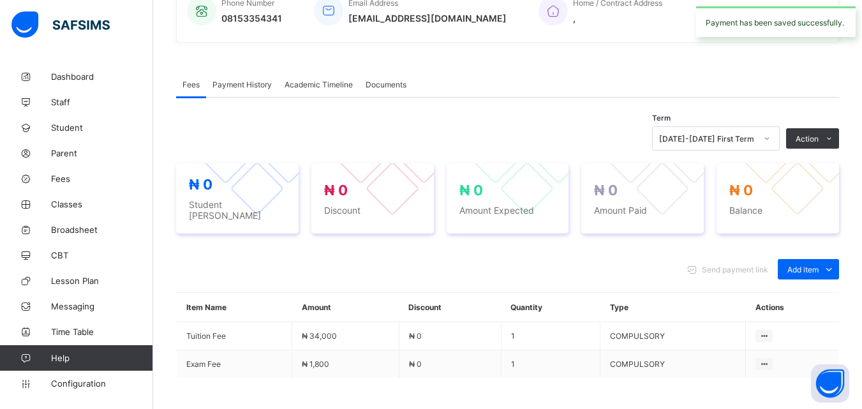
scroll to position [0, 0]
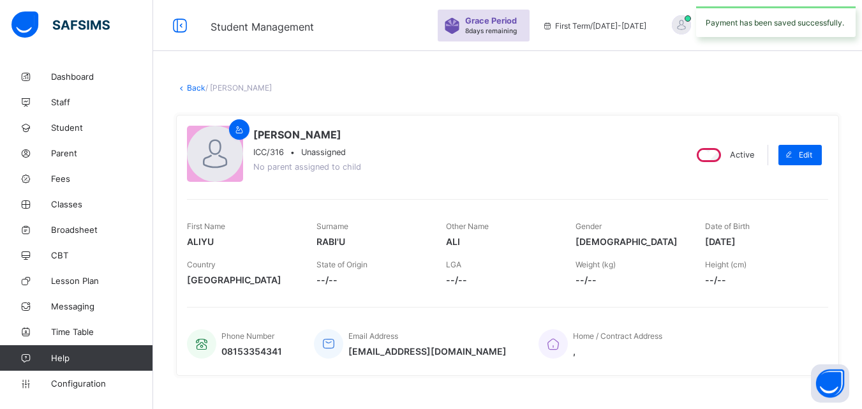
click at [190, 85] on link "Back" at bounding box center [196, 88] width 19 height 10
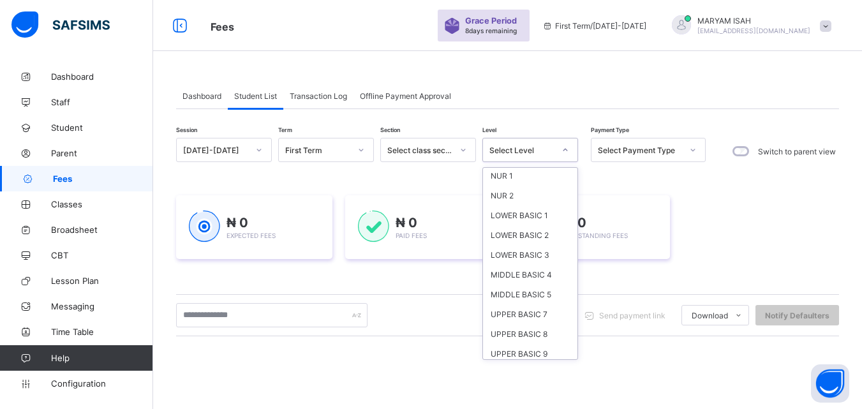
scroll to position [86, 0]
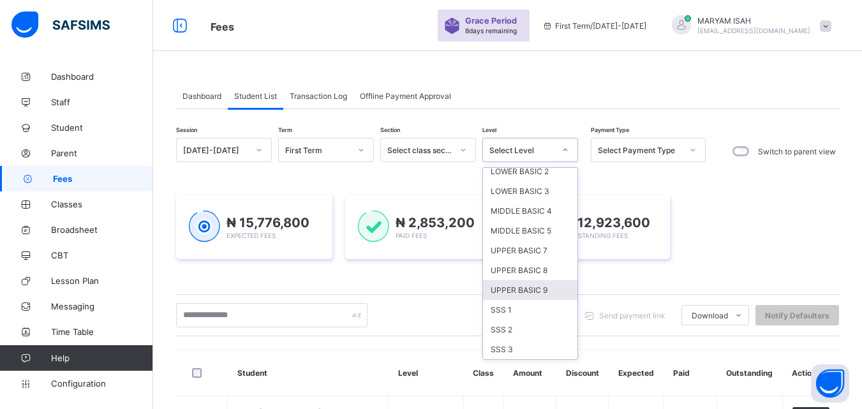
click at [509, 295] on div "UPPER BASIC 9" at bounding box center [530, 290] width 94 height 20
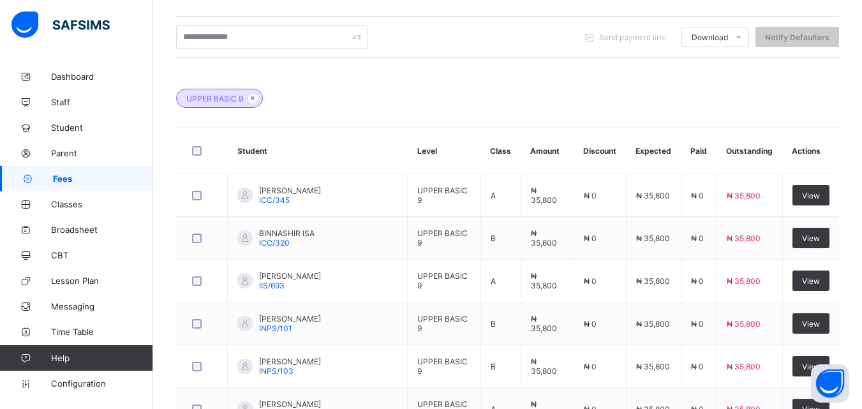
scroll to position [426, 0]
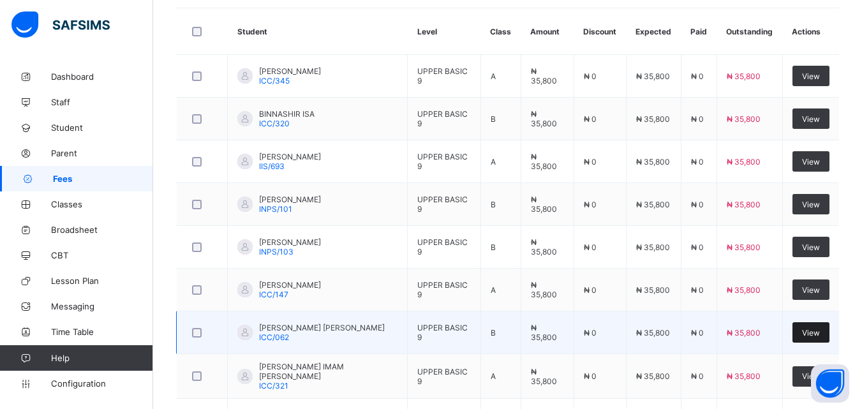
click at [826, 341] on div "View" at bounding box center [811, 332] width 37 height 20
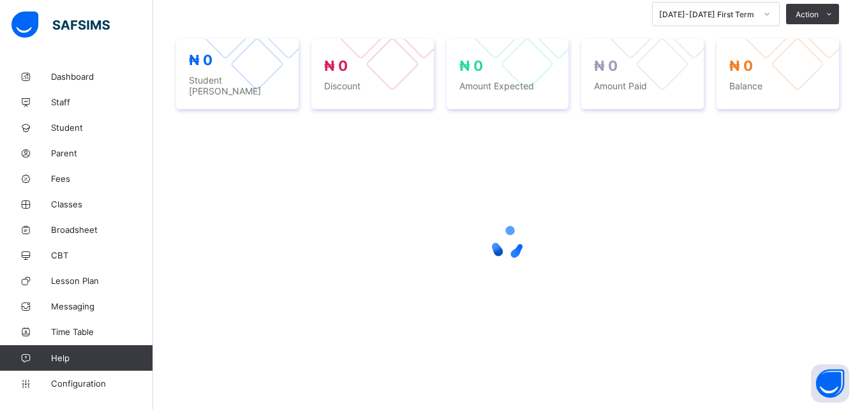
scroll to position [286, 0]
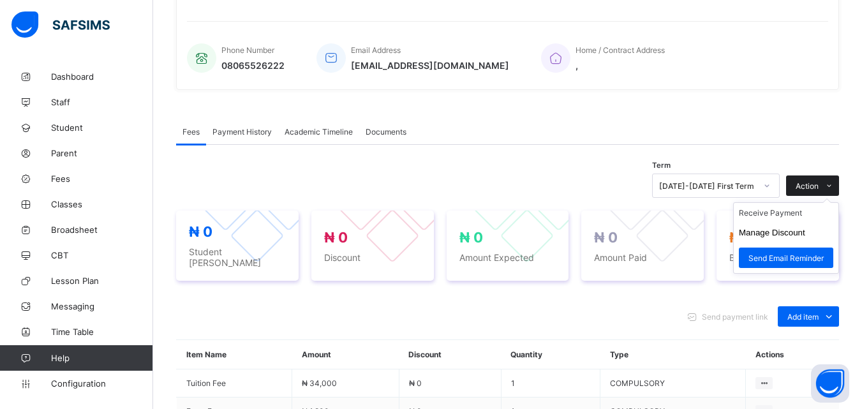
click at [834, 182] on icon at bounding box center [830, 186] width 10 height 8
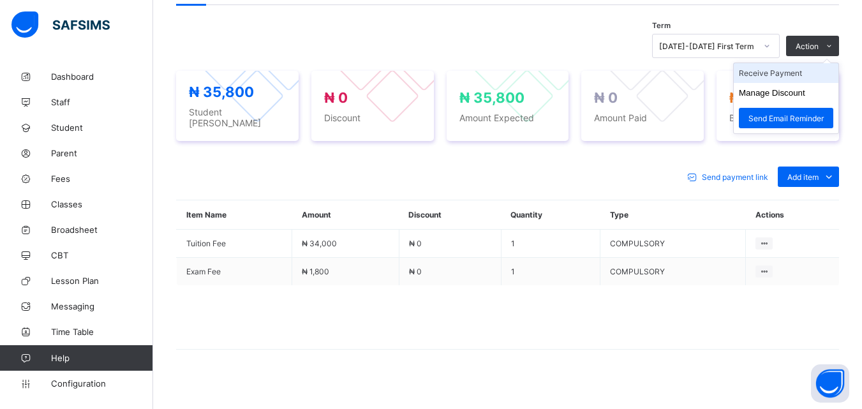
click at [798, 73] on li "Receive Payment" at bounding box center [786, 73] width 105 height 20
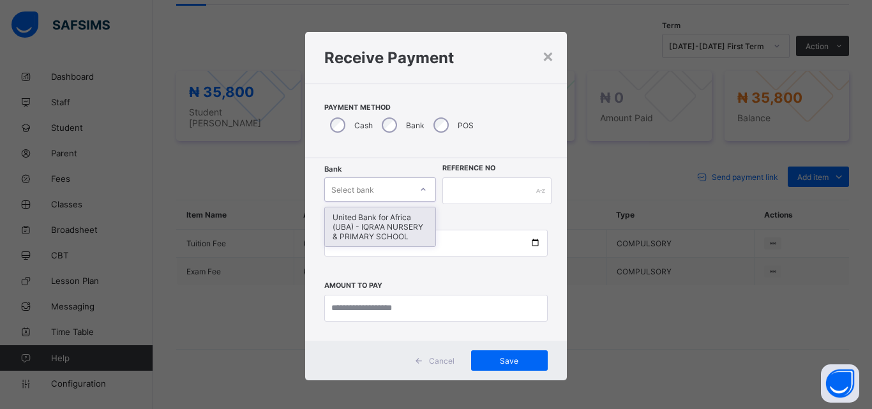
click at [385, 227] on div "United Bank for Africa (UBA) - IQRA'A NURSERY & PRIMARY SCHOOL" at bounding box center [380, 226] width 110 height 39
click at [474, 186] on input "text" at bounding box center [496, 190] width 109 height 27
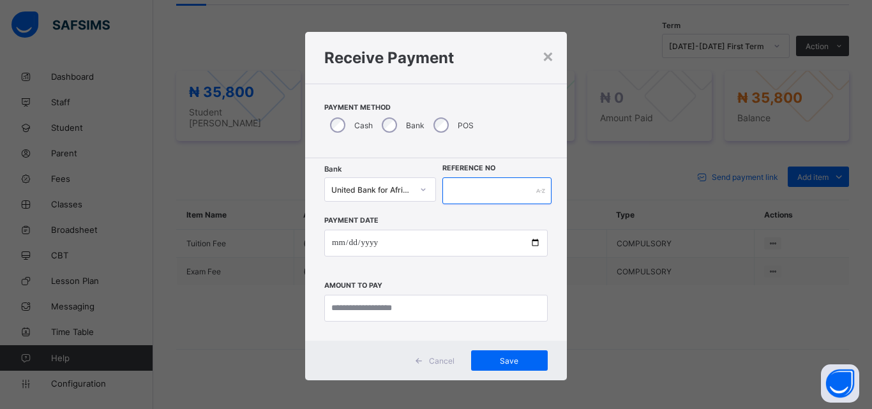
click at [467, 193] on input "text" at bounding box center [496, 190] width 109 height 27
type input "*****"
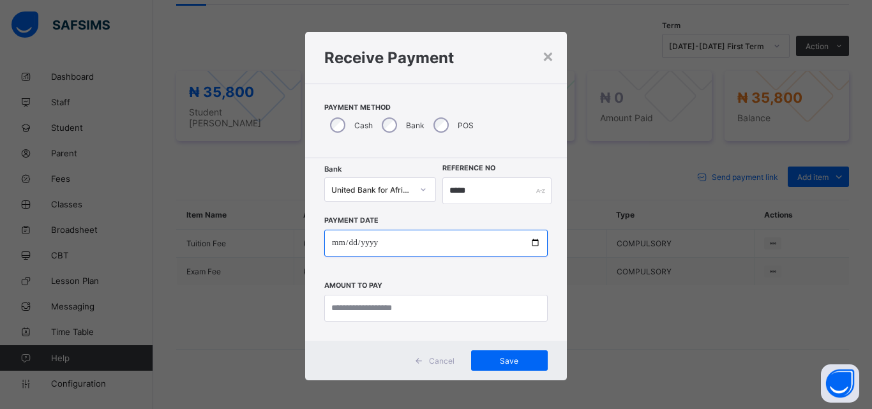
click at [538, 248] on input "date" at bounding box center [435, 243] width 223 height 27
click at [535, 244] on input "date" at bounding box center [435, 243] width 223 height 27
type input "**********"
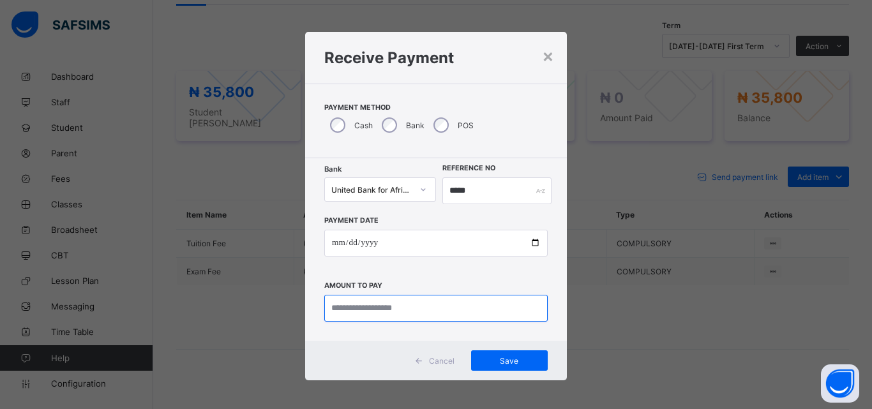
click at [400, 310] on input "currency" at bounding box center [435, 308] width 223 height 27
click at [383, 321] on input "currency" at bounding box center [435, 308] width 223 height 27
click at [366, 311] on input "currency" at bounding box center [435, 308] width 223 height 27
click at [358, 320] on input "currency" at bounding box center [435, 308] width 223 height 27
type input "********"
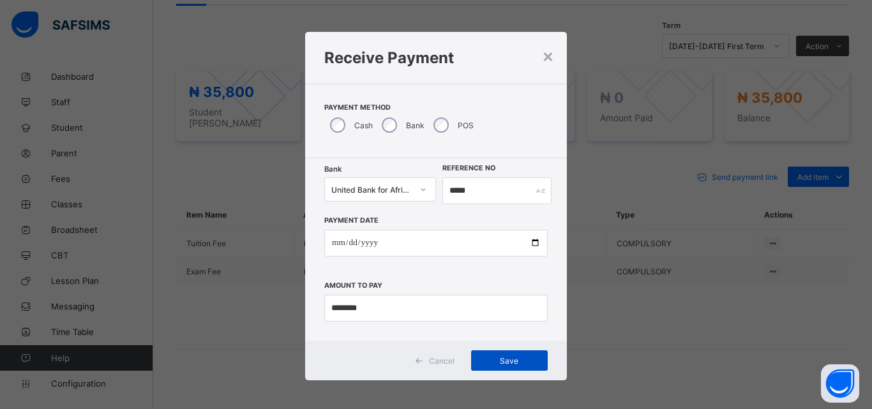
click at [530, 366] on div "Save" at bounding box center [509, 360] width 77 height 20
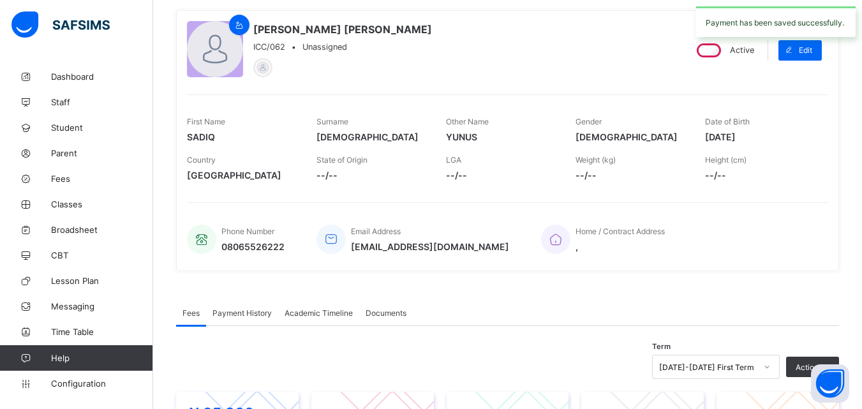
scroll to position [0, 0]
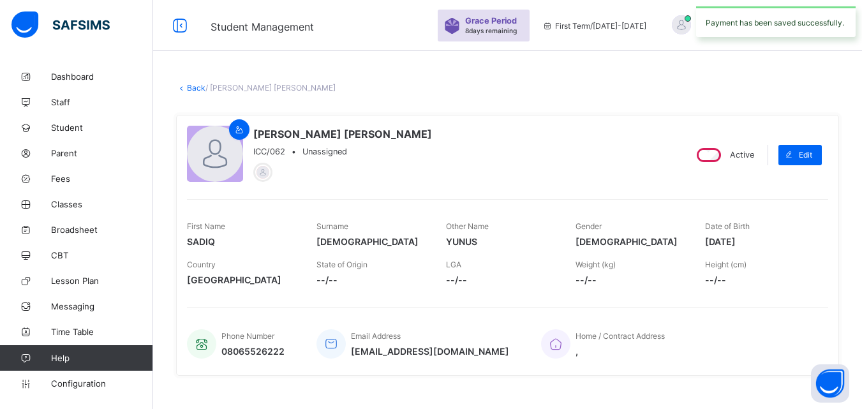
click at [196, 84] on link "Back" at bounding box center [196, 88] width 19 height 10
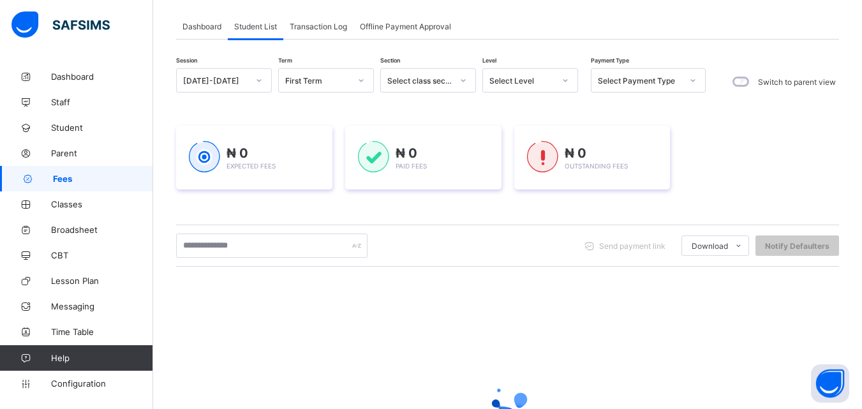
scroll to position [101, 0]
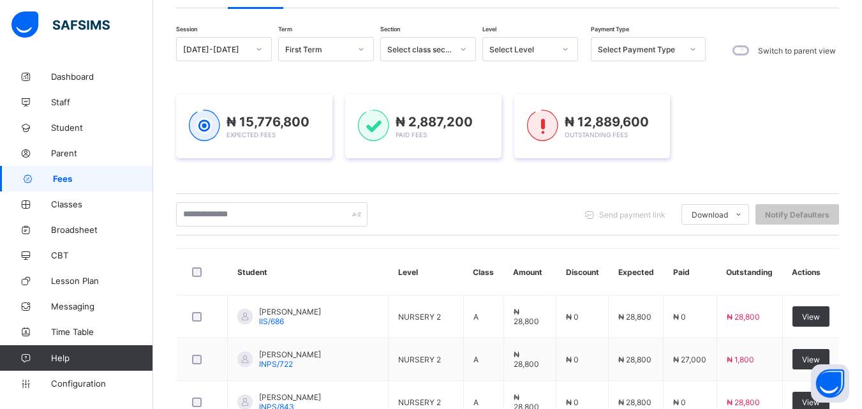
click at [568, 152] on div "Session [DATE]-[DATE] Term First Term Section Select class section Level Select…" at bounding box center [507, 410] width 663 height 746
click at [572, 149] on div "Session [DATE]-[DATE] Term First Term Section Select class section Level Select…" at bounding box center [507, 410] width 663 height 746
click at [571, 249] on th "Discount" at bounding box center [583, 272] width 52 height 47
click at [556, 249] on th "Amount" at bounding box center [530, 272] width 52 height 47
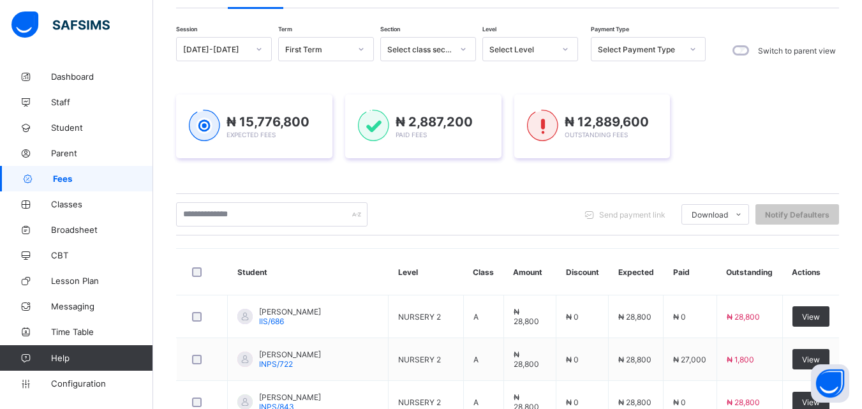
click at [578, 249] on th "Discount" at bounding box center [583, 272] width 52 height 47
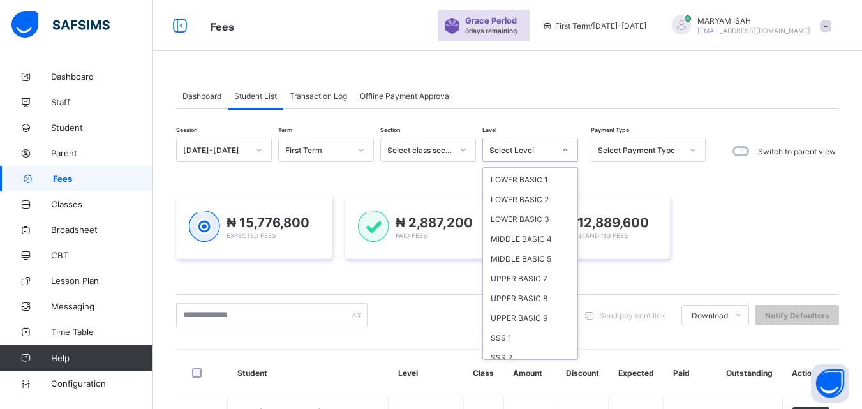
scroll to position [86, 0]
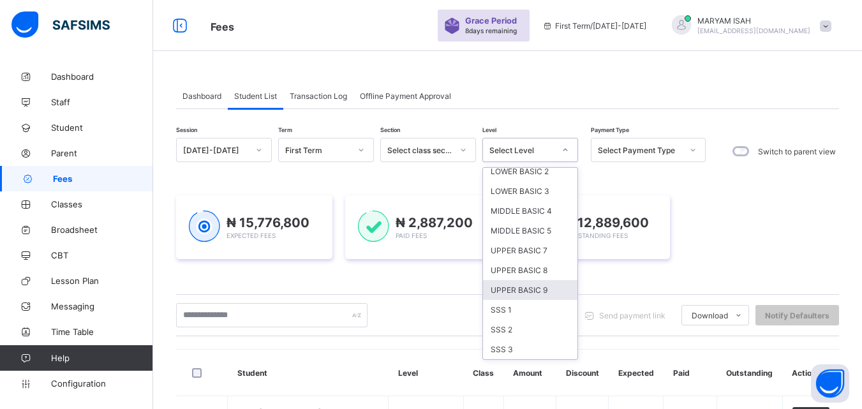
click at [540, 294] on div "UPPER BASIC 9" at bounding box center [530, 290] width 94 height 20
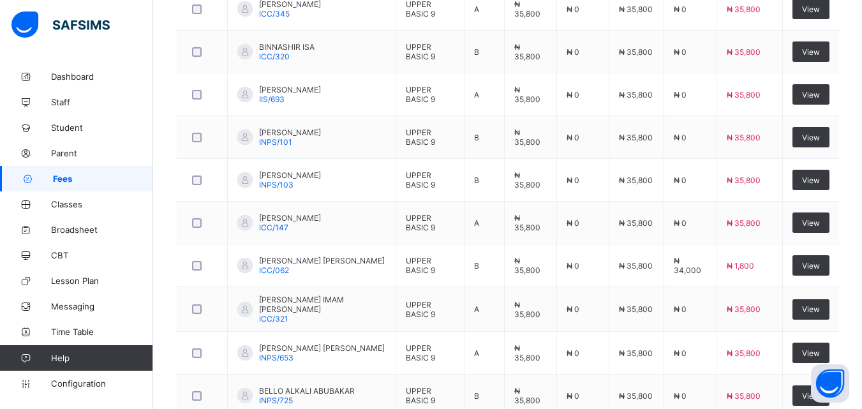
scroll to position [497, 0]
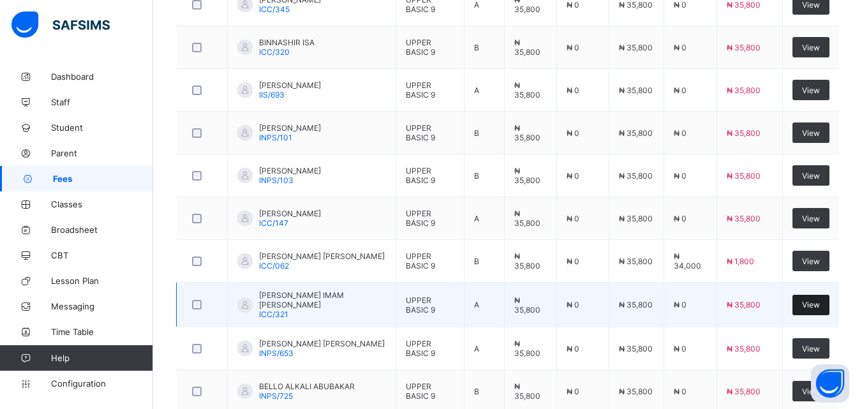
click at [818, 312] on div "View" at bounding box center [811, 305] width 37 height 20
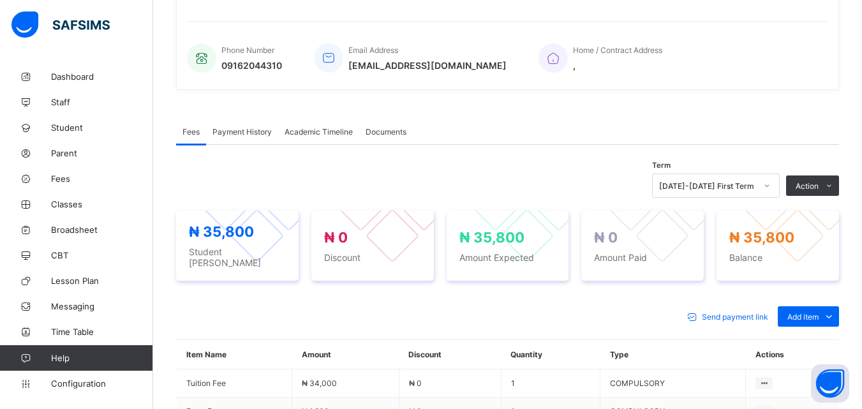
scroll to position [430, 0]
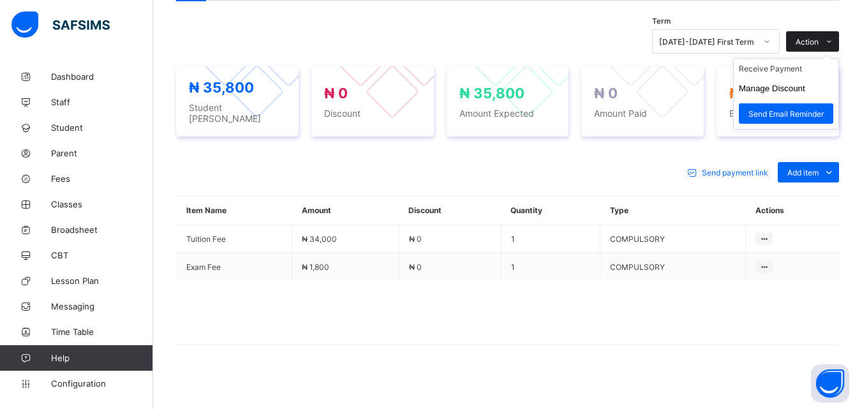
click at [834, 44] on icon at bounding box center [830, 42] width 10 height 8
click at [799, 68] on li "Receive Payment" at bounding box center [786, 69] width 105 height 20
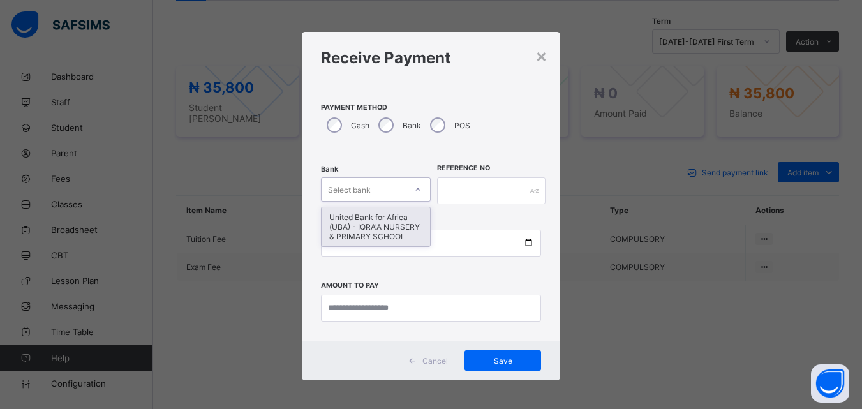
click at [414, 230] on div "United Bank for Africa (UBA) - IQRA'A NURSERY & PRIMARY SCHOOL" at bounding box center [376, 226] width 109 height 39
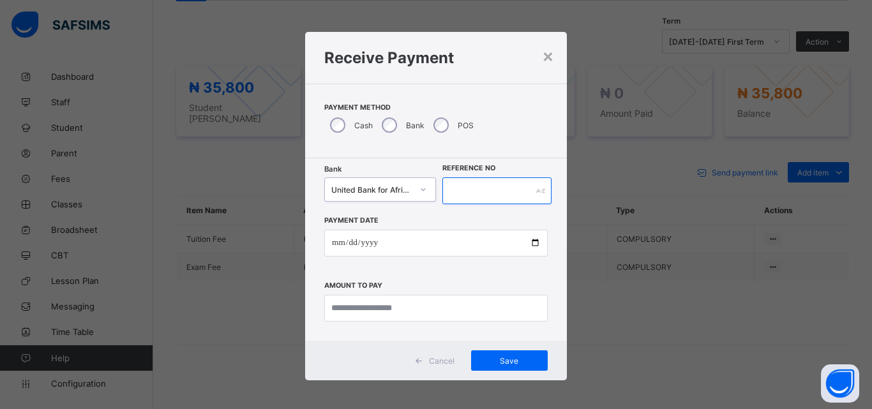
click at [492, 193] on input "text" at bounding box center [496, 190] width 109 height 27
type input "*****"
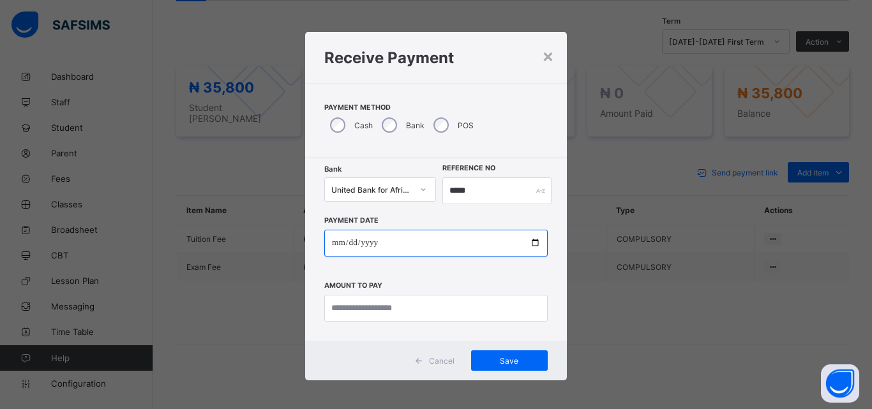
click at [541, 255] on input "date" at bounding box center [435, 243] width 223 height 27
click at [543, 255] on input "date" at bounding box center [435, 243] width 223 height 27
click at [536, 255] on input "date" at bounding box center [435, 243] width 223 height 27
click at [536, 243] on input "date" at bounding box center [435, 243] width 223 height 27
type input "**********"
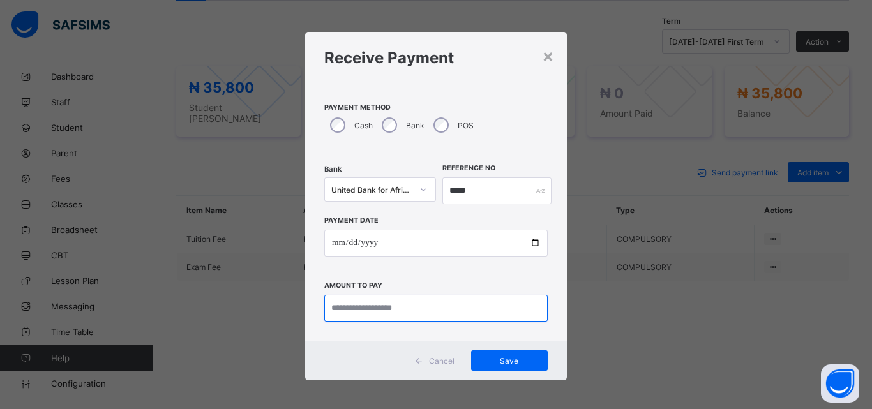
click at [348, 310] on input "currency" at bounding box center [435, 308] width 223 height 27
type input "********"
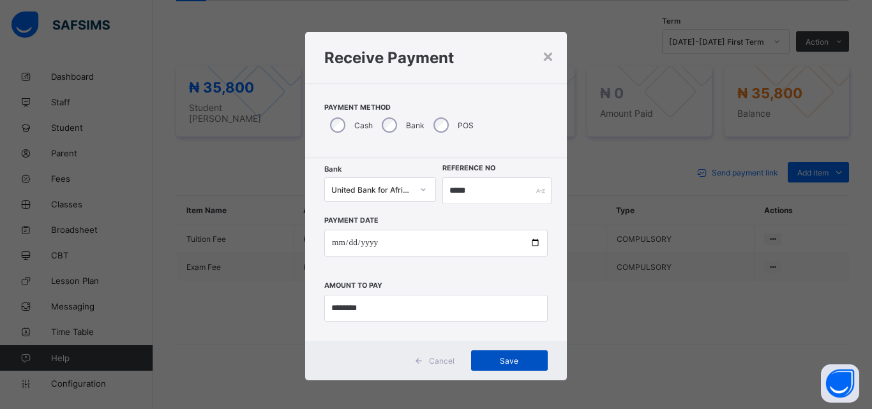
click at [520, 369] on div "Save" at bounding box center [509, 360] width 77 height 20
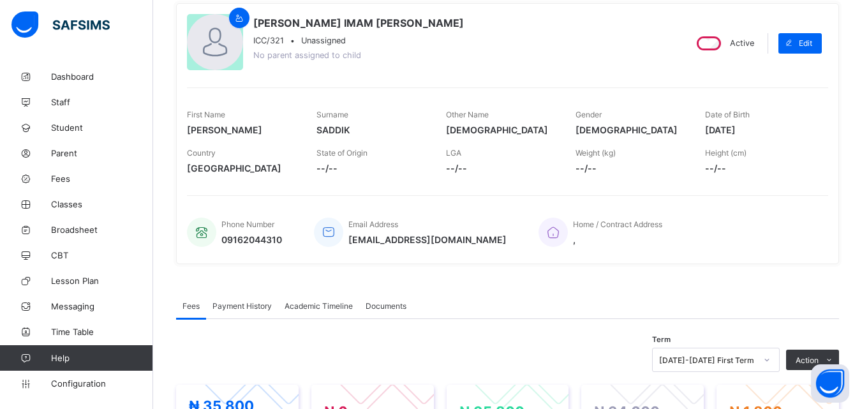
scroll to position [0, 0]
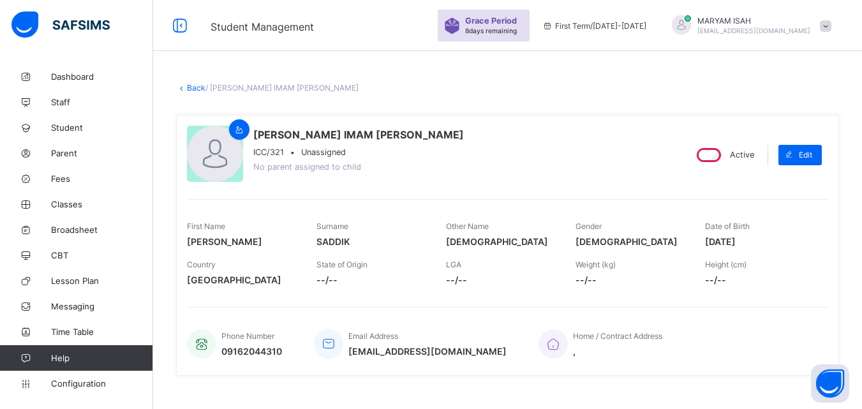
click at [192, 86] on link "Back" at bounding box center [196, 88] width 19 height 10
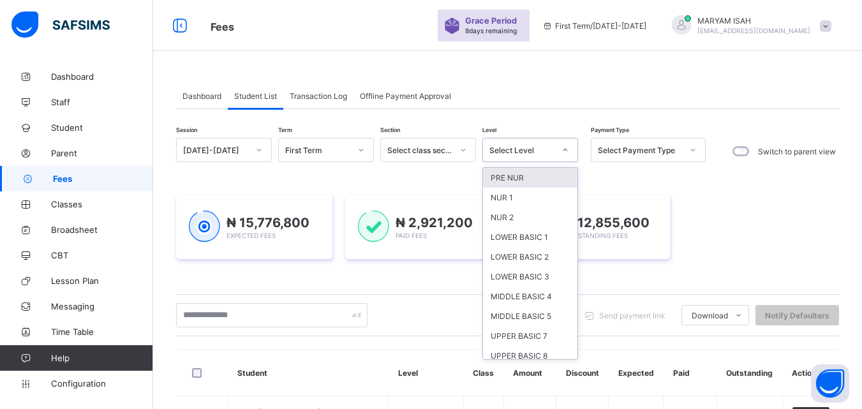
click at [550, 366] on div "UPPER BASIC 9" at bounding box center [530, 376] width 94 height 20
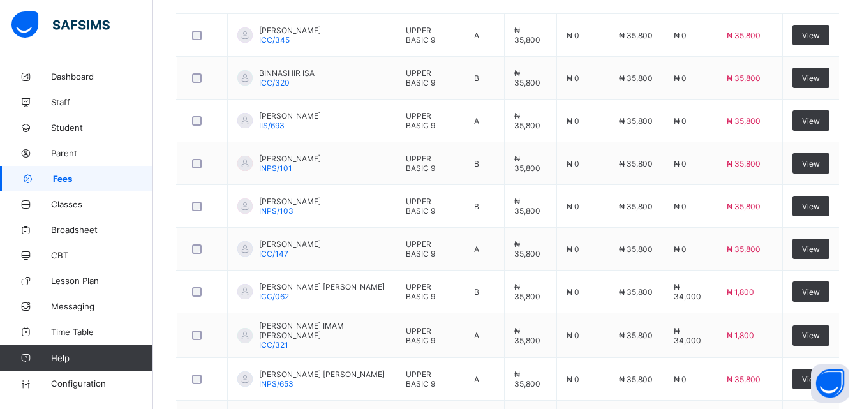
scroll to position [469, 0]
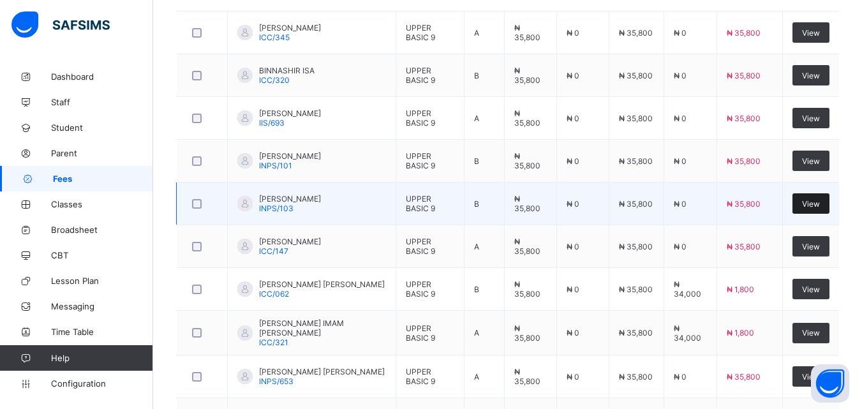
click at [827, 209] on div "View" at bounding box center [811, 203] width 37 height 20
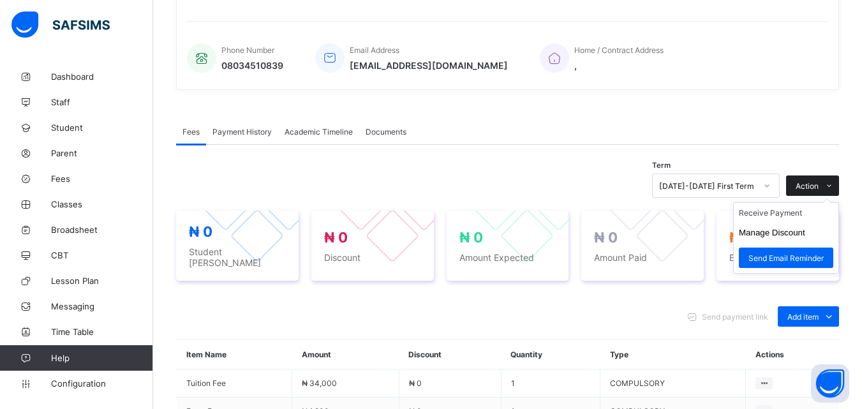
click at [834, 182] on icon at bounding box center [830, 186] width 10 height 8
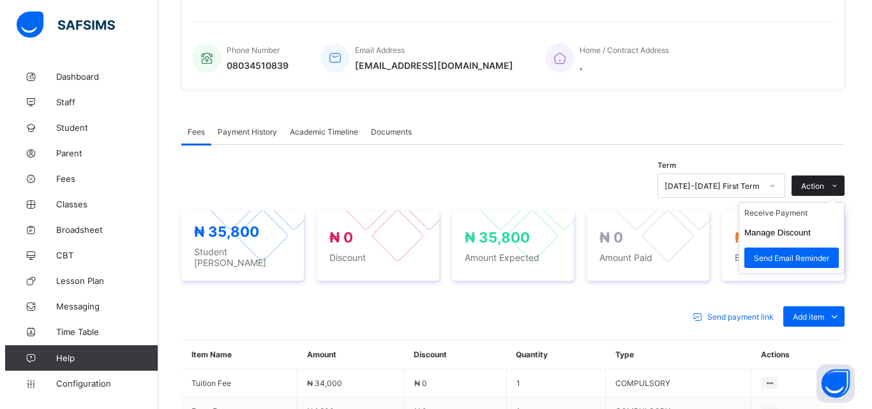
scroll to position [430, 0]
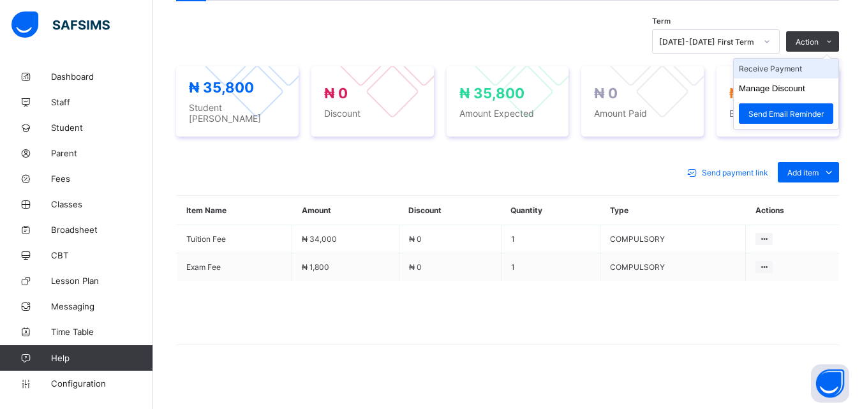
click at [797, 70] on li "Receive Payment" at bounding box center [786, 69] width 105 height 20
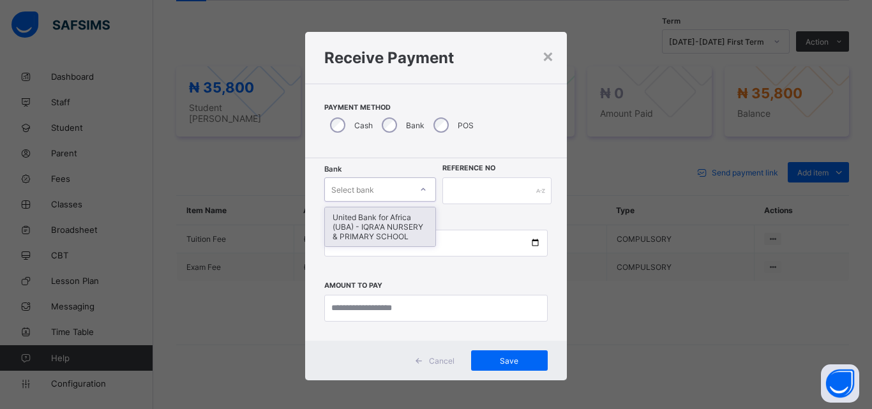
click at [377, 227] on div "United Bank for Africa (UBA) - IQRA'A NURSERY & PRIMARY SCHOOL" at bounding box center [380, 226] width 110 height 39
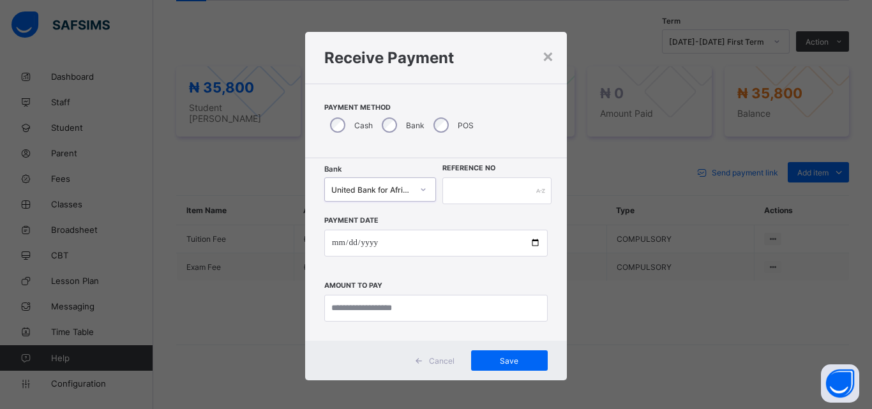
click at [531, 51] on h1 "Receive Payment" at bounding box center [435, 58] width 223 height 19
click at [548, 52] on div "×" at bounding box center [548, 56] width 12 height 22
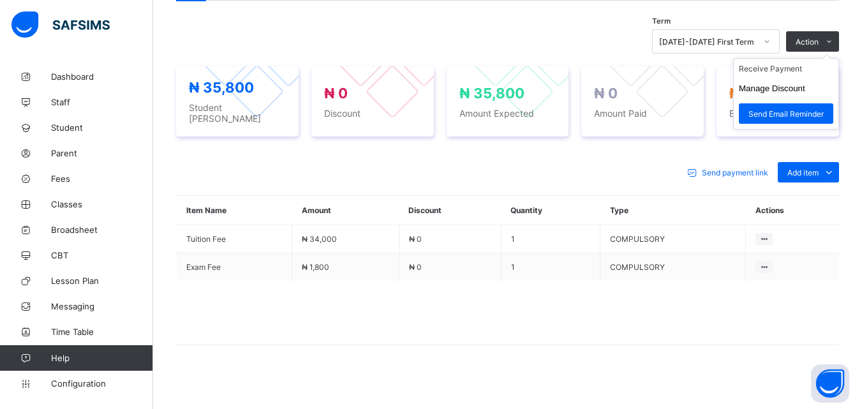
click at [839, 58] on ul "Receive Payment Manage Discount Send Email Reminder" at bounding box center [786, 93] width 106 height 71
click at [800, 90] on button "Manage Discount" at bounding box center [772, 89] width 66 height 10
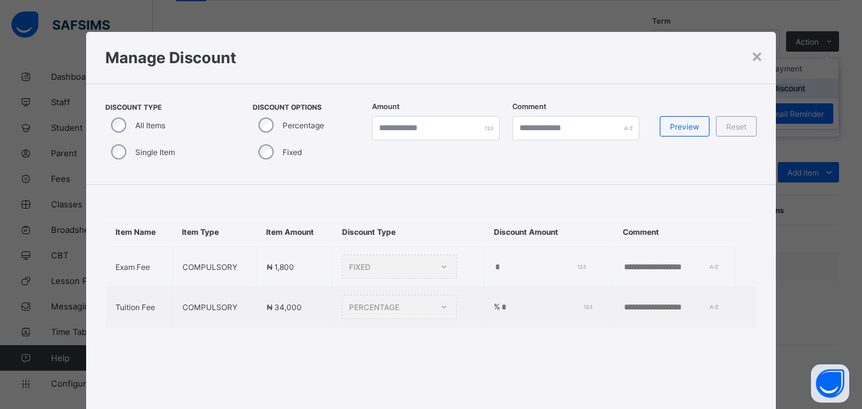
type input "*"
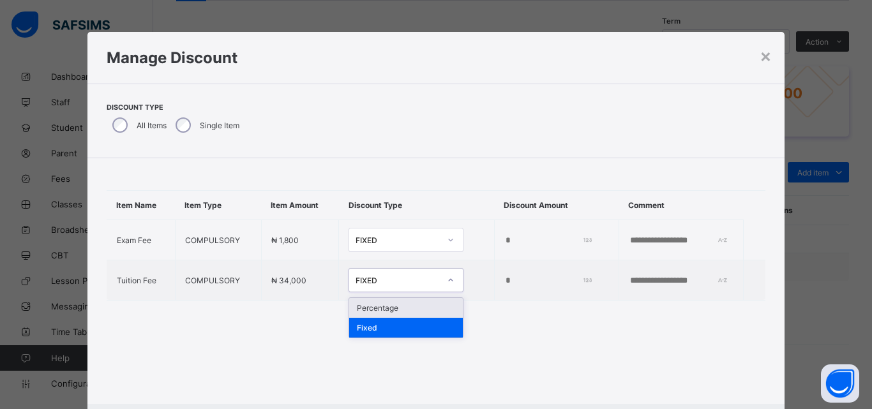
click at [387, 318] on div "Fixed" at bounding box center [406, 328] width 114 height 20
click at [377, 315] on div "Item Name Item Type Item Amount Discount Type Discount Amount Comment Exam Fee …" at bounding box center [436, 245] width 698 height 174
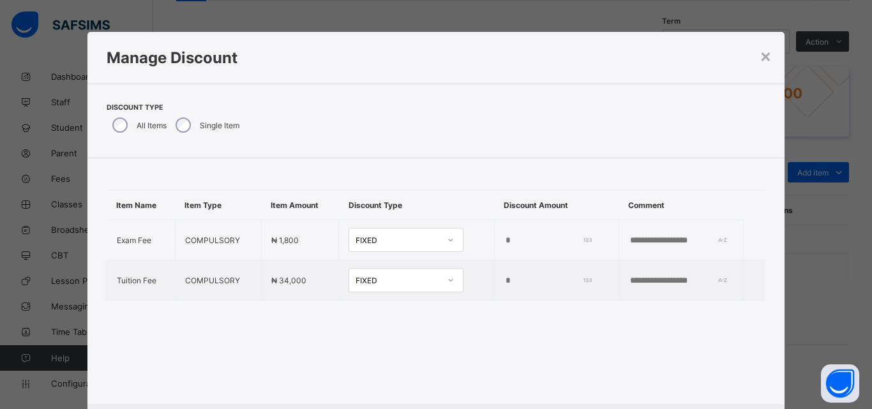
click at [370, 306] on div "Item Name Item Type Item Amount Discount Type Discount Amount Comment Exam Fee …" at bounding box center [436, 245] width 698 height 174
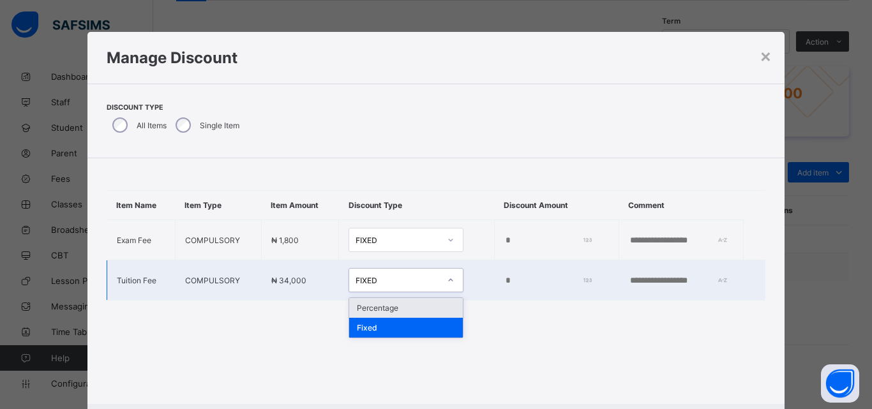
click at [375, 321] on div "Fixed" at bounding box center [406, 328] width 114 height 20
click at [377, 311] on div "Percentage" at bounding box center [406, 308] width 114 height 20
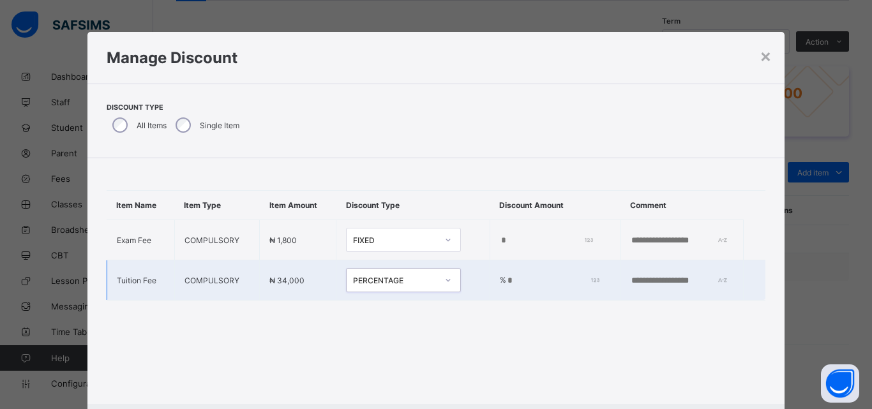
click at [508, 293] on td "% *" at bounding box center [555, 280] width 130 height 40
click at [525, 282] on input "*" at bounding box center [550, 281] width 89 height 10
type input "*"
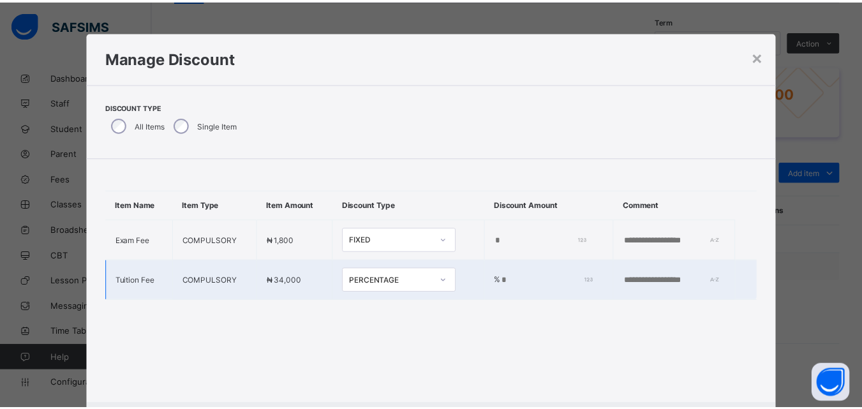
scroll to position [66, 0]
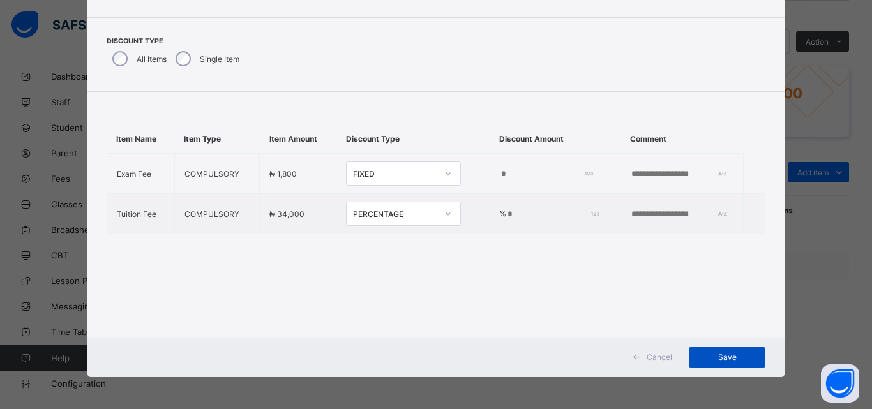
type input "***"
click at [733, 361] on span "Save" at bounding box center [726, 357] width 57 height 10
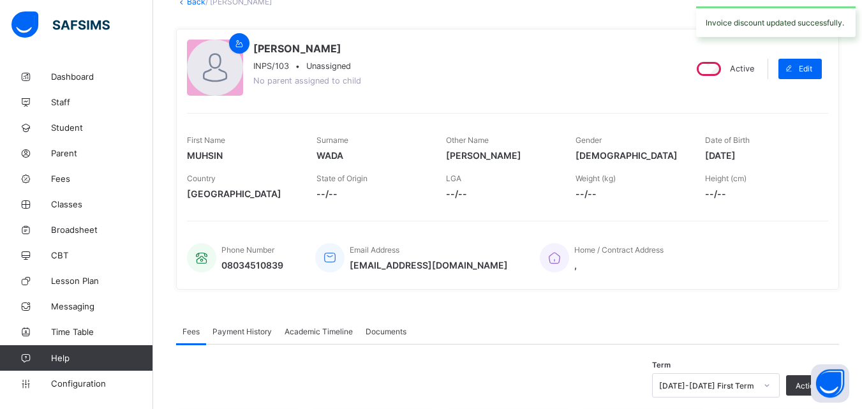
scroll to position [0, 0]
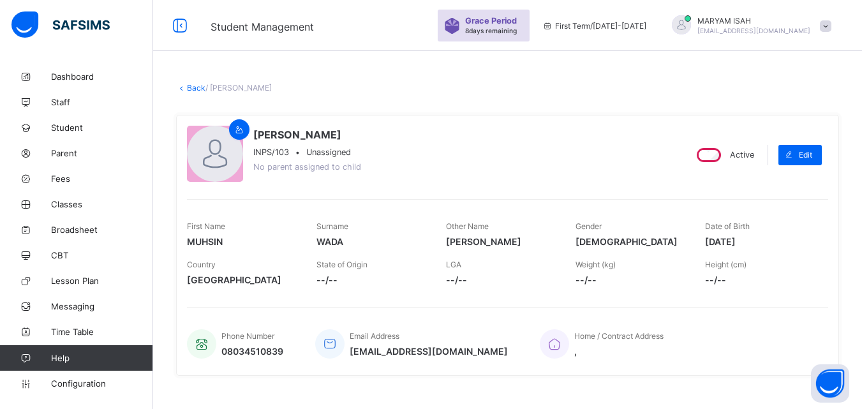
click at [194, 84] on link "Back" at bounding box center [196, 88] width 19 height 10
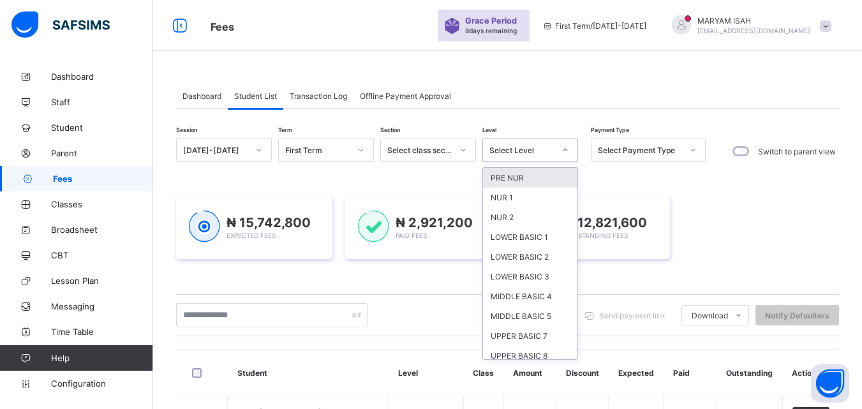
click at [537, 366] on div "UPPER BASIC 9" at bounding box center [530, 376] width 94 height 20
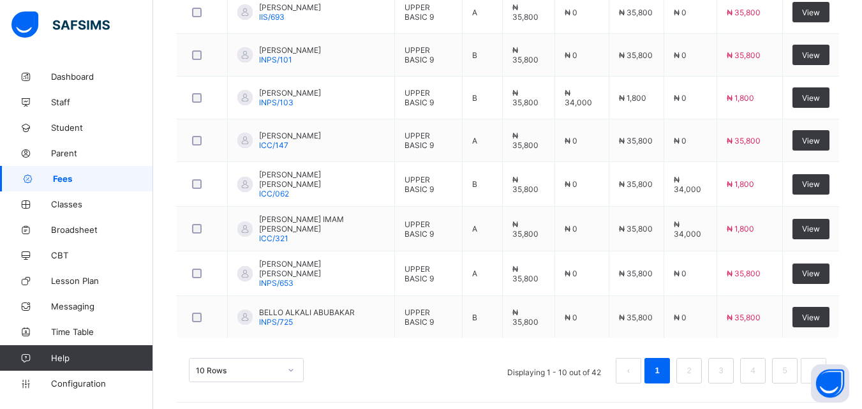
scroll to position [576, 0]
click at [734, 376] on li "3" at bounding box center [721, 370] width 26 height 26
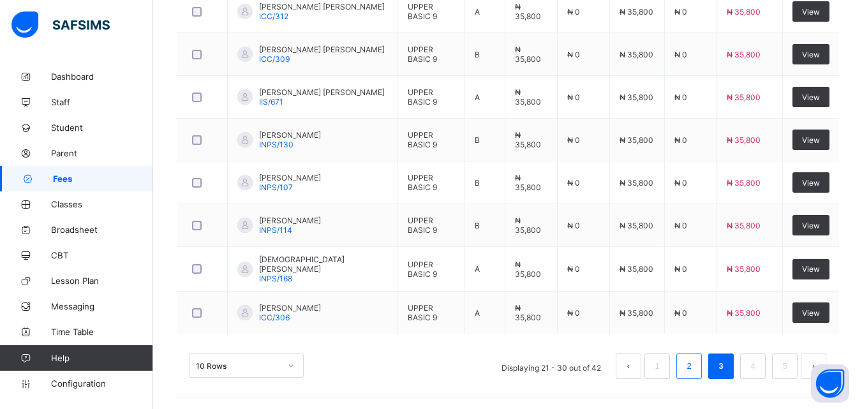
click at [695, 364] on link "2" at bounding box center [689, 366] width 12 height 17
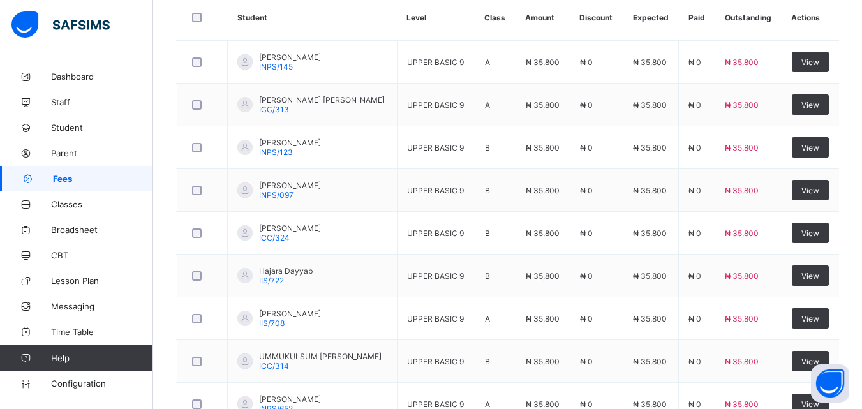
scroll to position [438, 0]
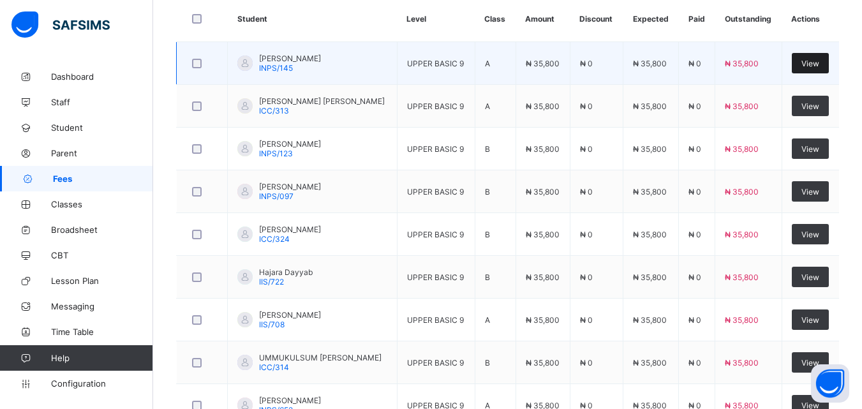
click at [818, 65] on span "View" at bounding box center [811, 64] width 18 height 10
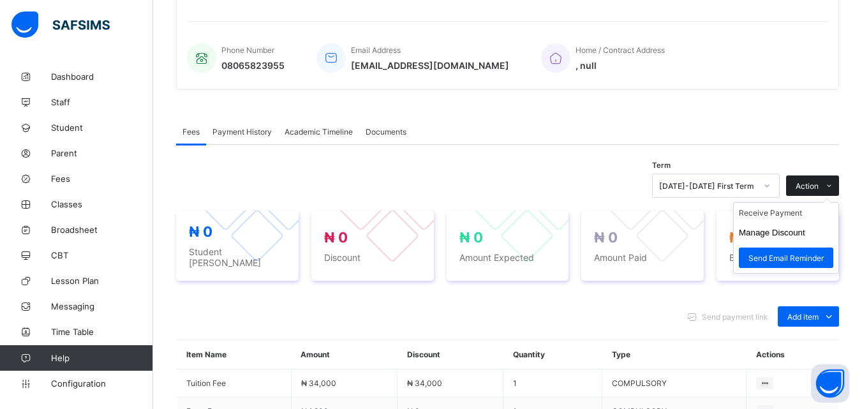
click at [839, 176] on span at bounding box center [829, 186] width 20 height 20
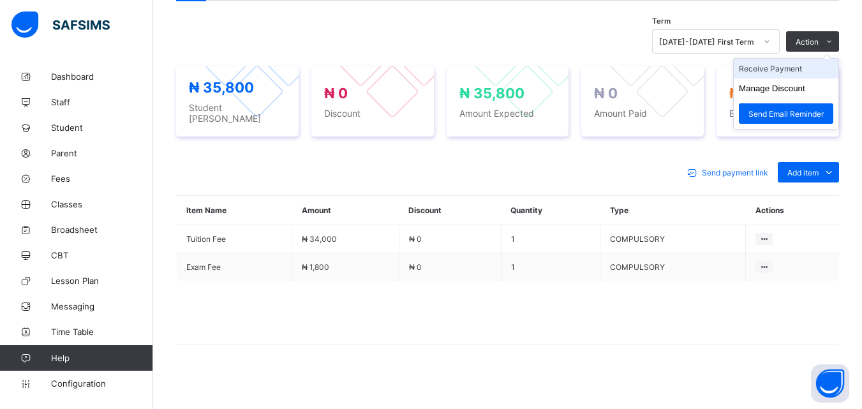
click at [792, 68] on li "Receive Payment" at bounding box center [786, 69] width 105 height 20
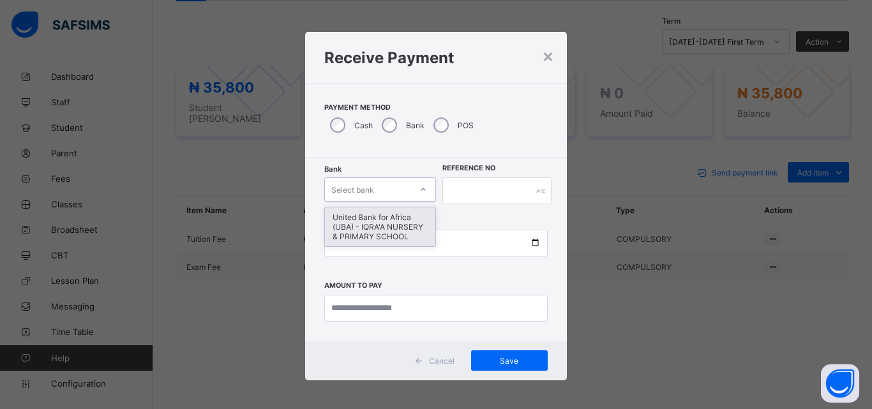
click at [388, 231] on div "United Bank for Africa (UBA) - IQRA'A NURSERY & PRIMARY SCHOOL" at bounding box center [380, 226] width 110 height 39
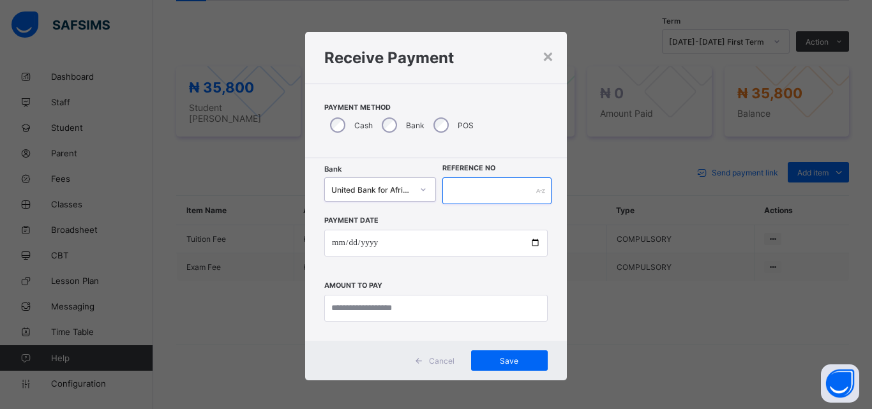
click at [502, 188] on input "text" at bounding box center [496, 190] width 109 height 27
type input "******"
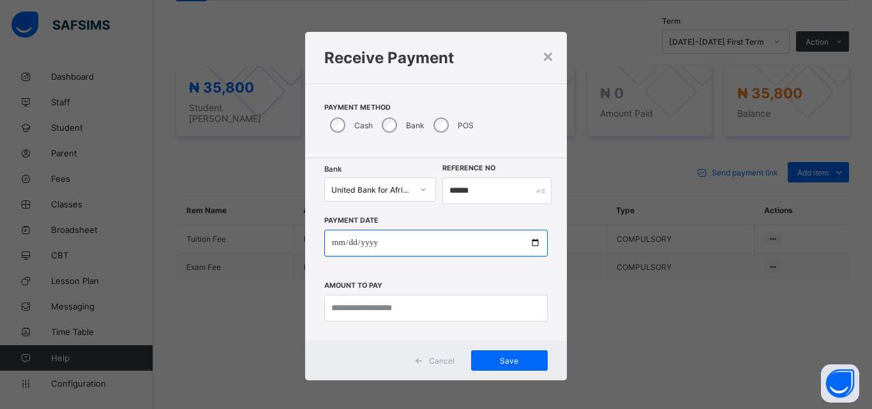
click at [542, 238] on input "date" at bounding box center [435, 243] width 223 height 27
click at [534, 254] on input "date" at bounding box center [435, 243] width 223 height 27
click at [536, 257] on input "date" at bounding box center [435, 243] width 223 height 27
click at [537, 241] on input "date" at bounding box center [435, 243] width 223 height 27
type input "**********"
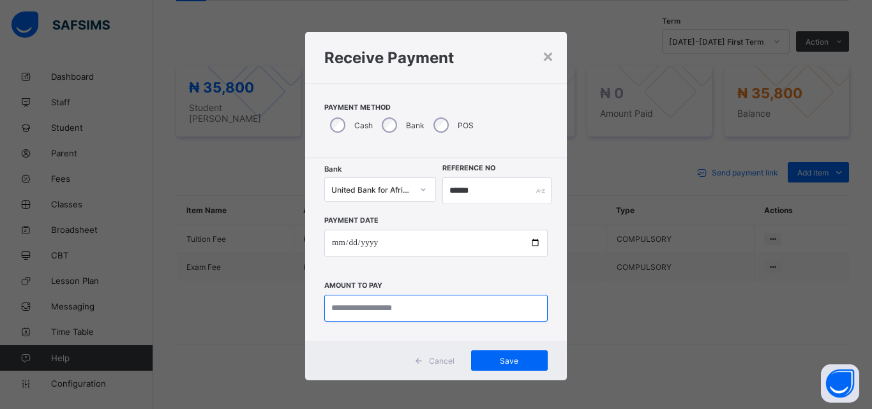
click at [350, 311] on input "currency" at bounding box center [435, 308] width 223 height 27
type input "********"
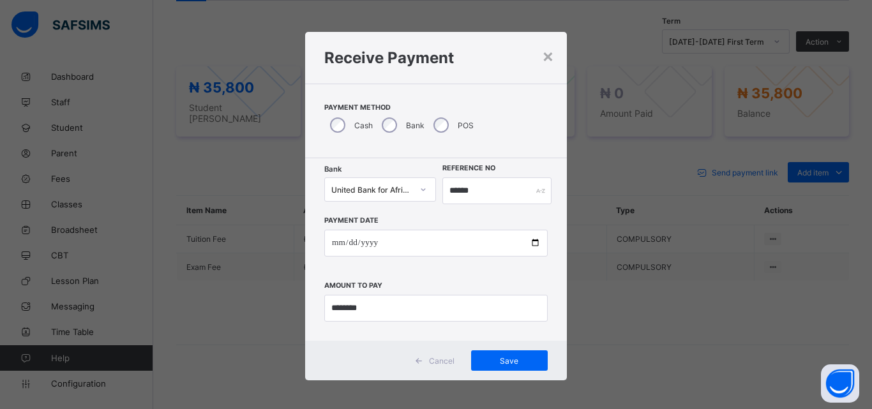
click at [520, 378] on div "Cancel Save" at bounding box center [436, 361] width 262 height 40
click at [514, 370] on div "Save" at bounding box center [509, 360] width 77 height 20
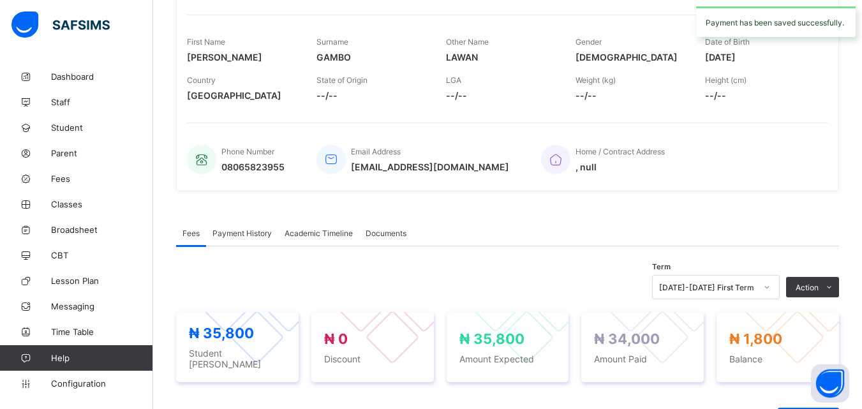
scroll to position [0, 0]
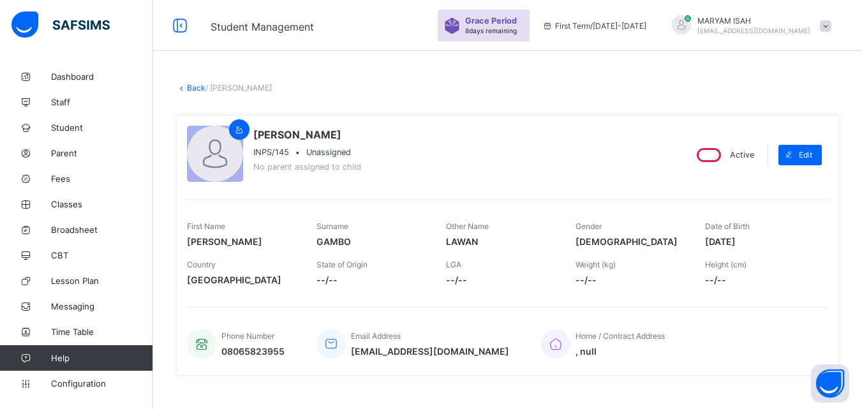
click at [198, 90] on link "Back" at bounding box center [196, 88] width 19 height 10
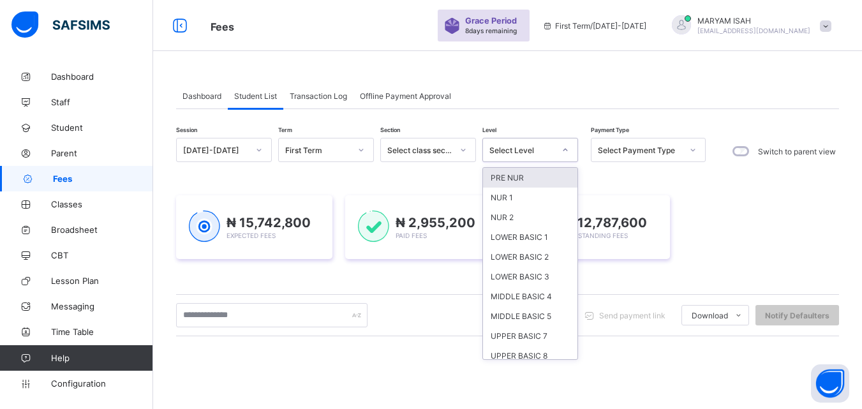
scroll to position [86, 0]
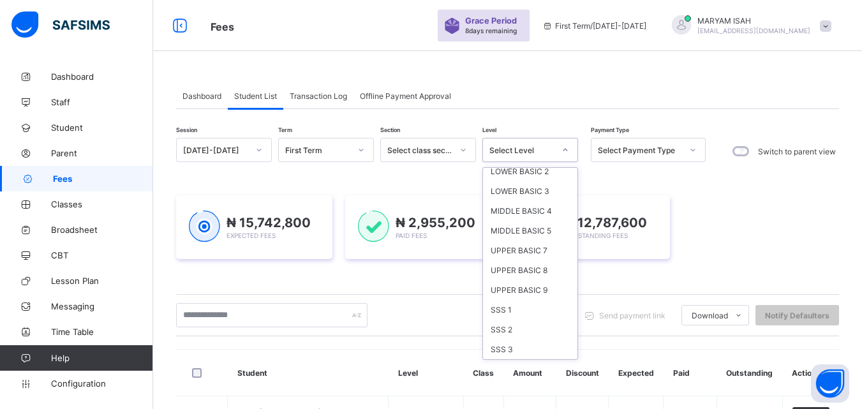
click at [541, 287] on div "UPPER BASIC 9" at bounding box center [530, 290] width 94 height 20
click at [544, 278] on div "₦ 15,742,800 Expected Fees ₦ 2,955,200 Paid Fees ₦ 12,787,600 Outstanding Fees" at bounding box center [507, 227] width 663 height 102
click at [540, 259] on div "₦ 12,787,600 Outstanding Fees" at bounding box center [592, 227] width 156 height 64
click at [540, 278] on div "₦ 15,742,800 Expected Fees ₦ 2,955,200 Paid Fees ₦ 12,787,600 Outstanding Fees" at bounding box center [507, 227] width 663 height 102
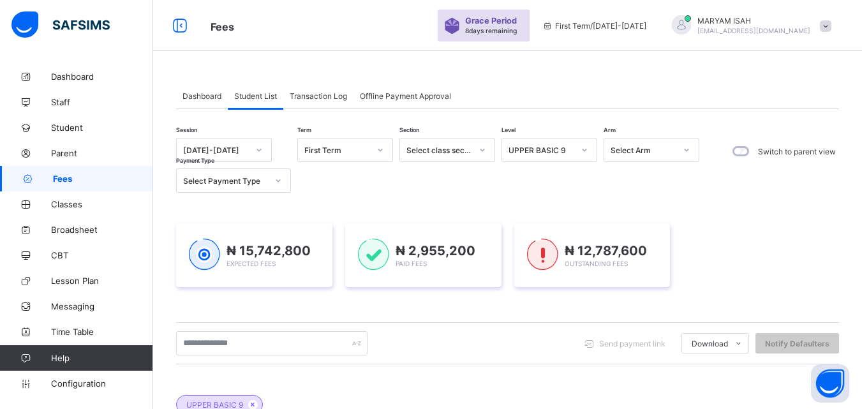
scroll to position [7, 0]
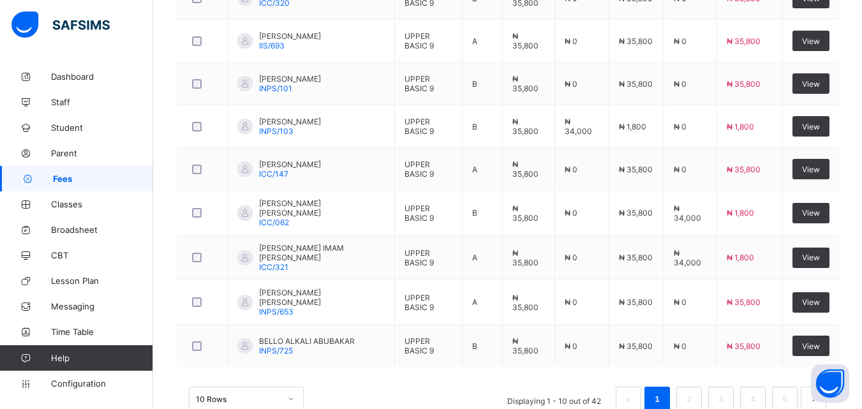
scroll to position [576, 0]
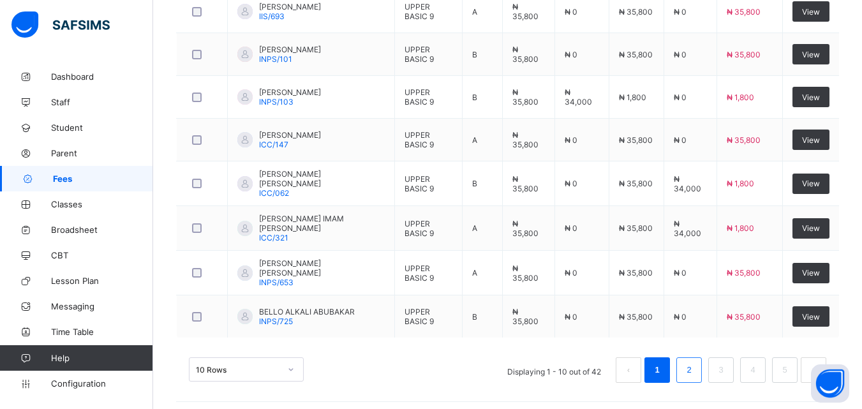
click at [695, 364] on link "2" at bounding box center [689, 370] width 12 height 17
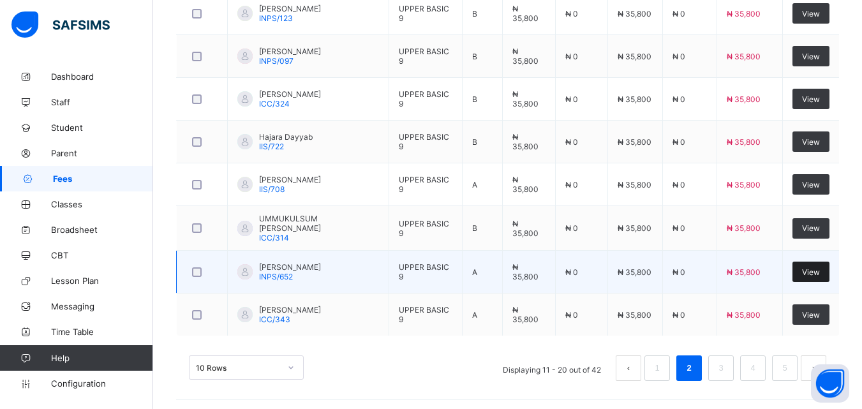
click at [814, 277] on div "View" at bounding box center [811, 272] width 37 height 20
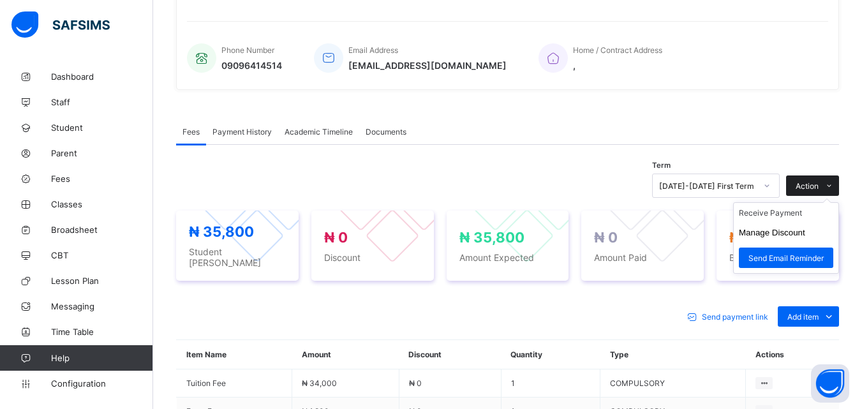
click at [839, 176] on span at bounding box center [829, 186] width 20 height 20
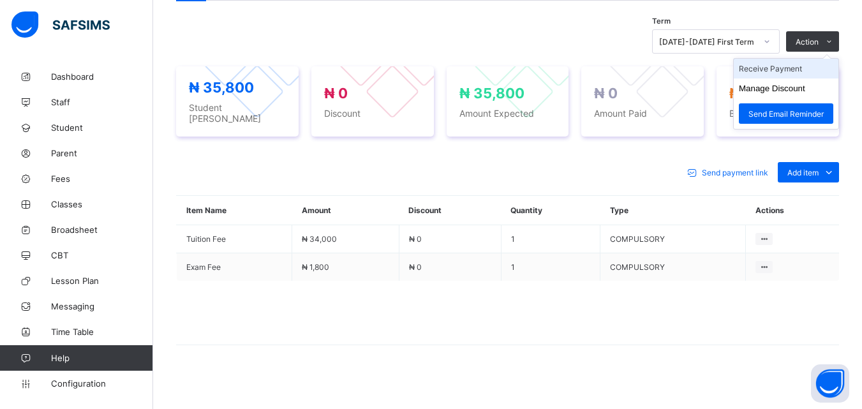
click at [798, 66] on li "Receive Payment" at bounding box center [786, 69] width 105 height 20
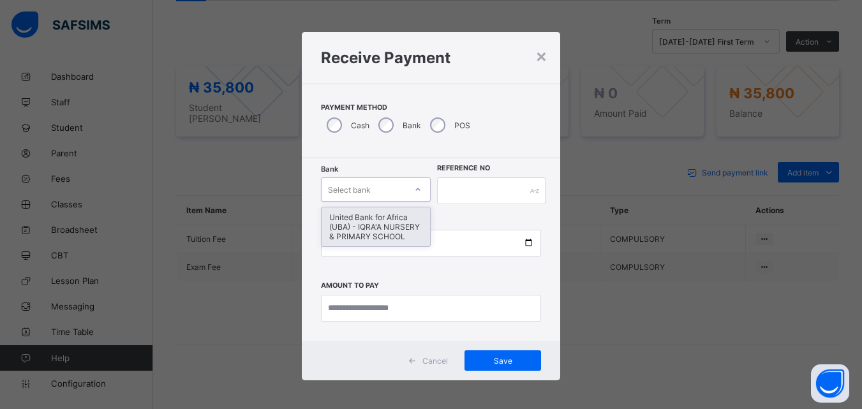
click at [398, 223] on div "United Bank for Africa (UBA) - IQRA'A NURSERY & PRIMARY SCHOOL" at bounding box center [376, 226] width 109 height 39
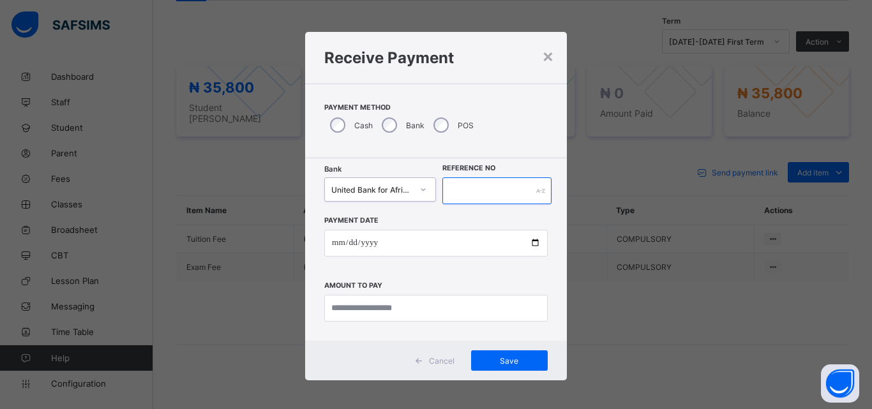
click at [473, 195] on input "text" at bounding box center [496, 190] width 109 height 27
type input "******"
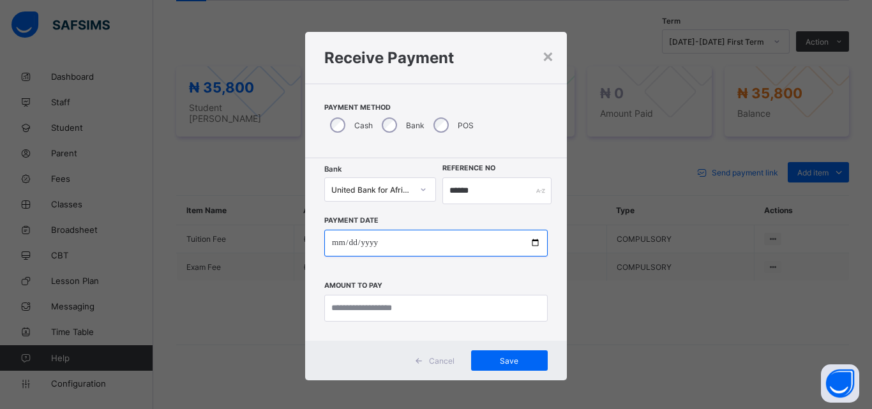
click at [541, 246] on input "date" at bounding box center [435, 243] width 223 height 27
click at [537, 247] on input "date" at bounding box center [435, 243] width 223 height 27
click at [536, 241] on input "date" at bounding box center [435, 243] width 223 height 27
type input "**********"
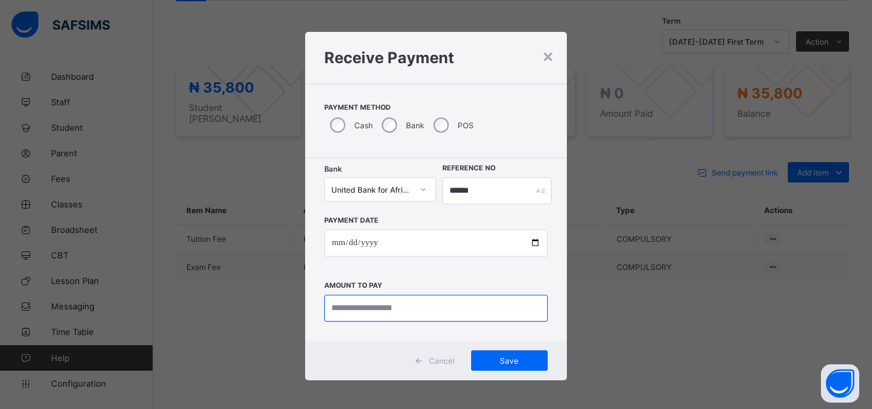
click at [372, 306] on input "currency" at bounding box center [435, 308] width 223 height 27
type input "********"
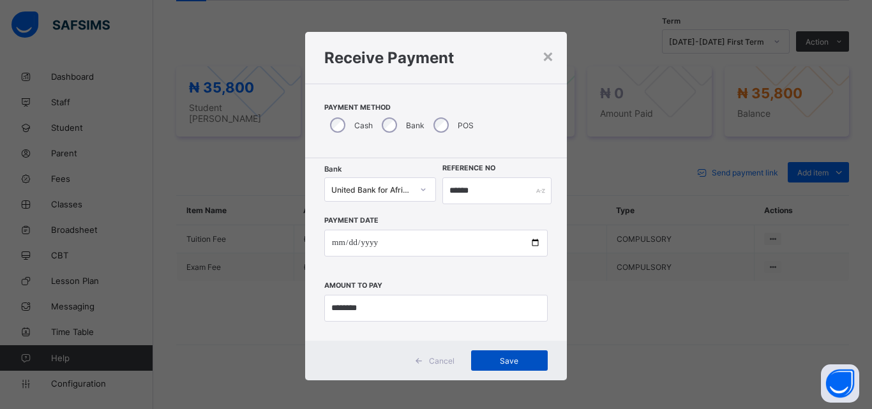
click at [519, 369] on div "Save" at bounding box center [509, 360] width 77 height 20
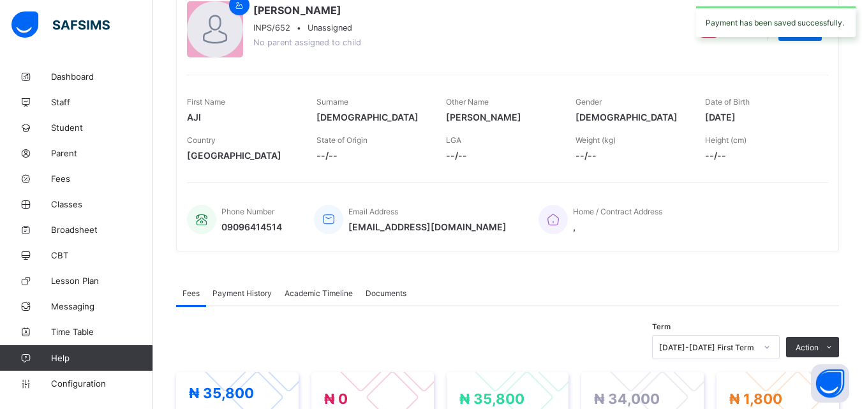
scroll to position [0, 0]
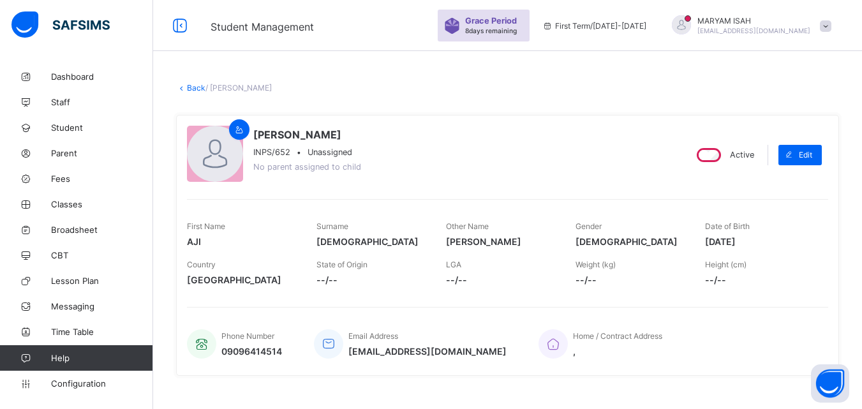
click at [198, 92] on link "Back" at bounding box center [196, 88] width 19 height 10
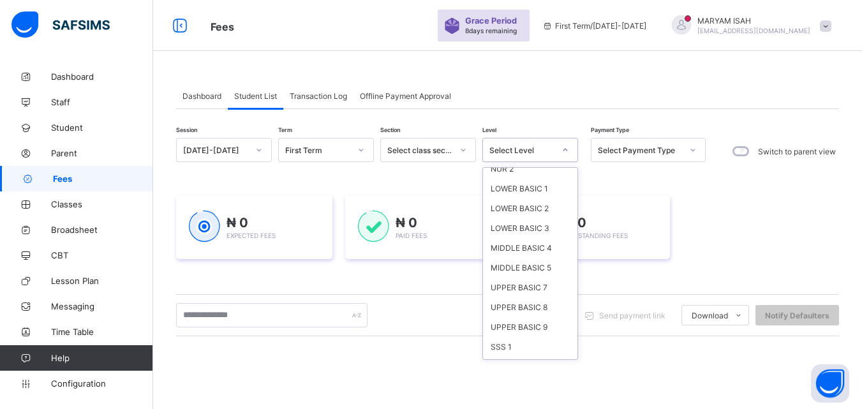
scroll to position [86, 0]
click at [546, 289] on div "UPPER BASIC 9" at bounding box center [530, 290] width 94 height 20
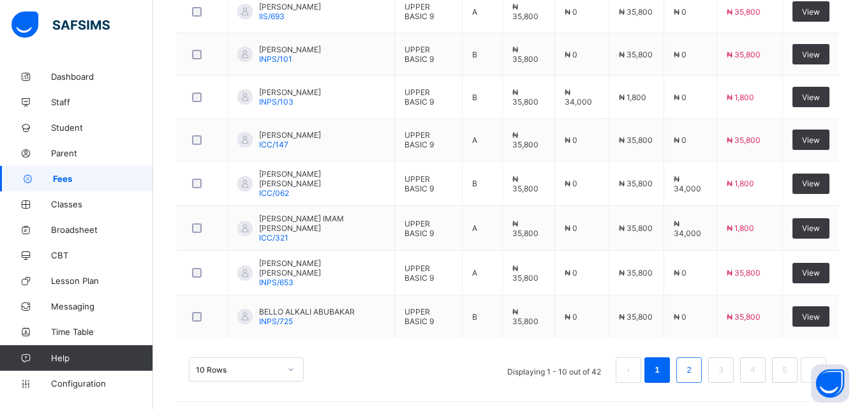
click at [695, 370] on link "2" at bounding box center [689, 370] width 12 height 17
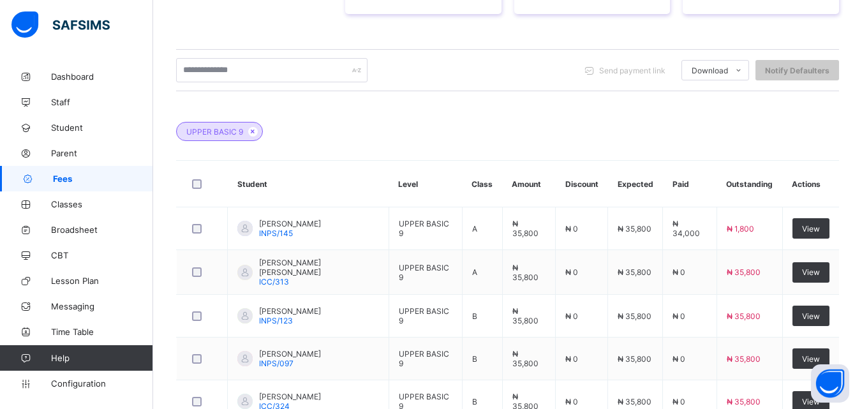
scroll to position [576, 0]
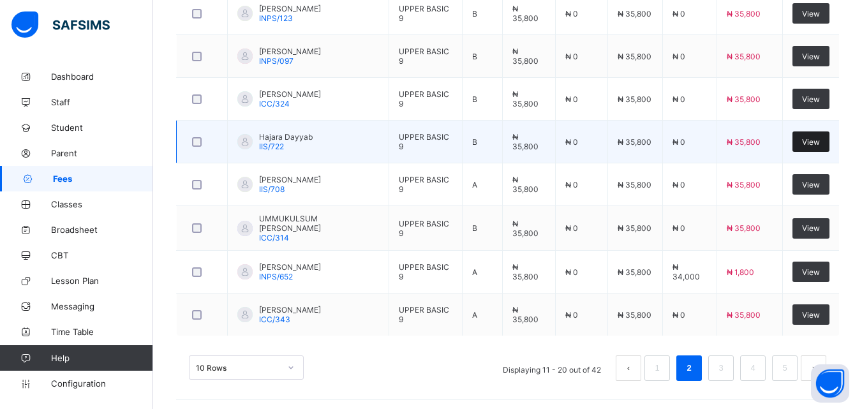
click at [823, 147] on div "View" at bounding box center [811, 141] width 37 height 20
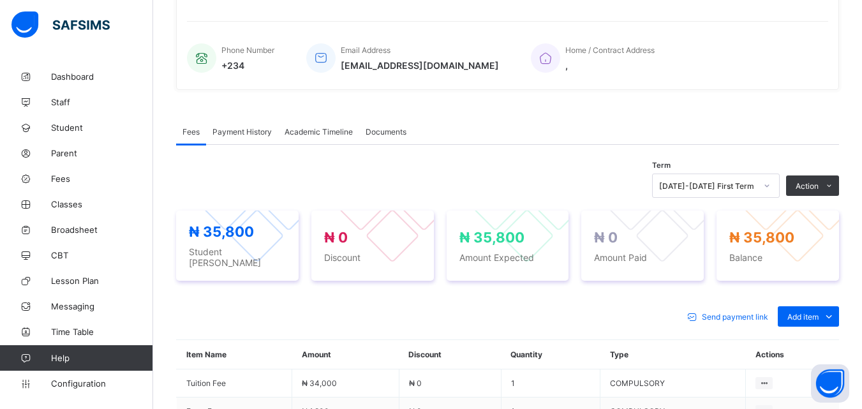
scroll to position [430, 0]
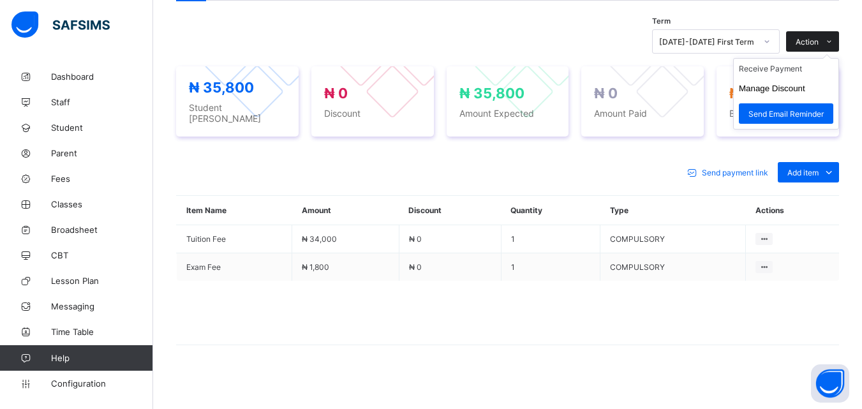
click at [839, 43] on span at bounding box center [829, 41] width 20 height 20
click at [806, 66] on li "Receive Payment" at bounding box center [786, 69] width 105 height 20
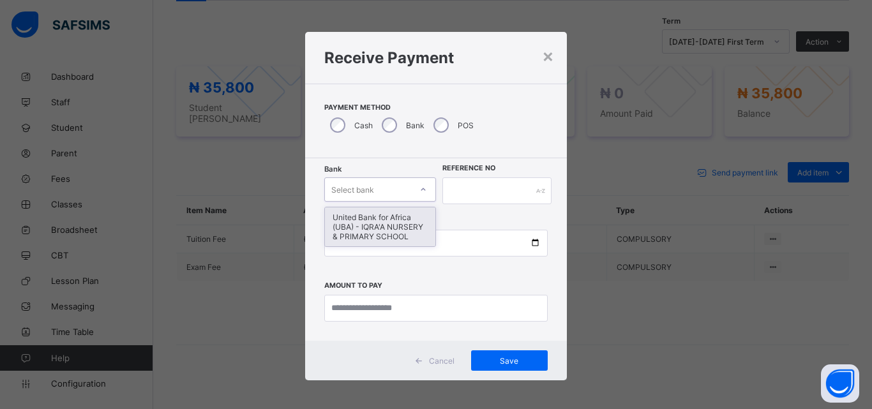
click at [401, 236] on div "United Bank for Africa (UBA) - IQRA'A NURSERY & PRIMARY SCHOOL" at bounding box center [380, 226] width 110 height 39
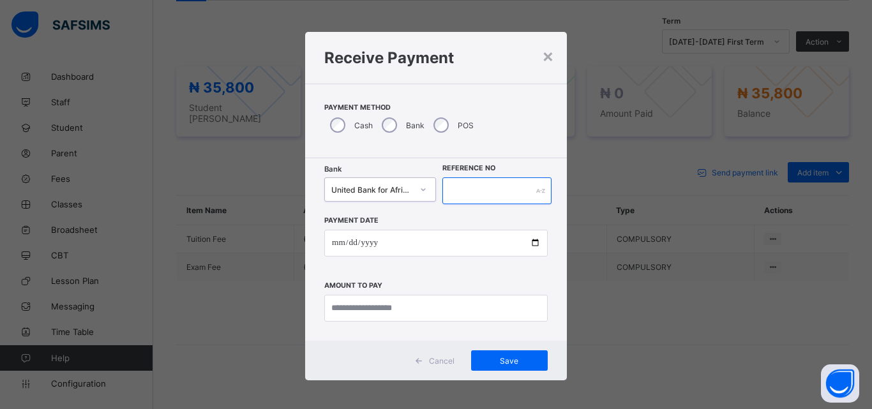
click at [503, 188] on input "text" at bounding box center [496, 190] width 109 height 27
type input "******"
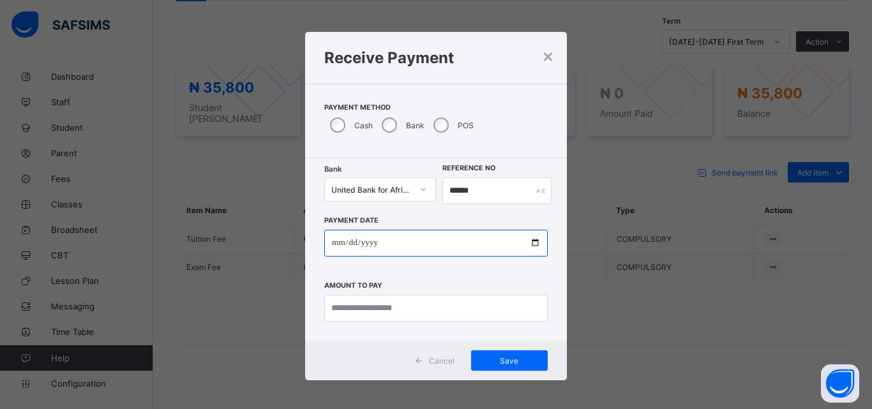
click at [534, 241] on input "date" at bounding box center [435, 243] width 223 height 27
type input "**********"
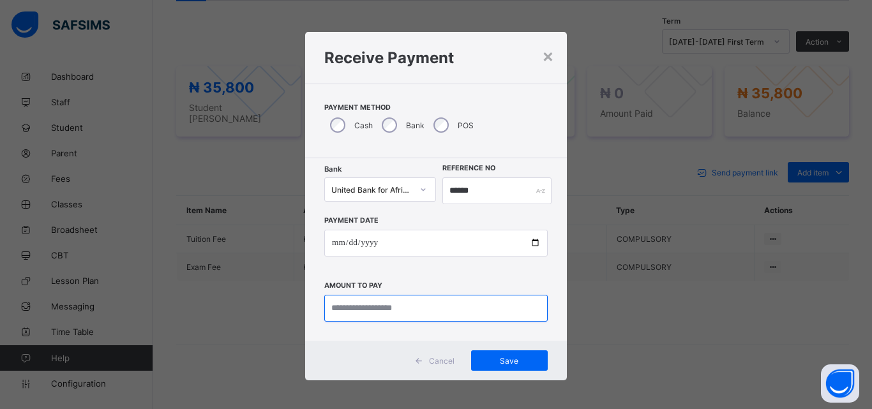
click at [370, 319] on input "currency" at bounding box center [435, 308] width 223 height 27
type input "********"
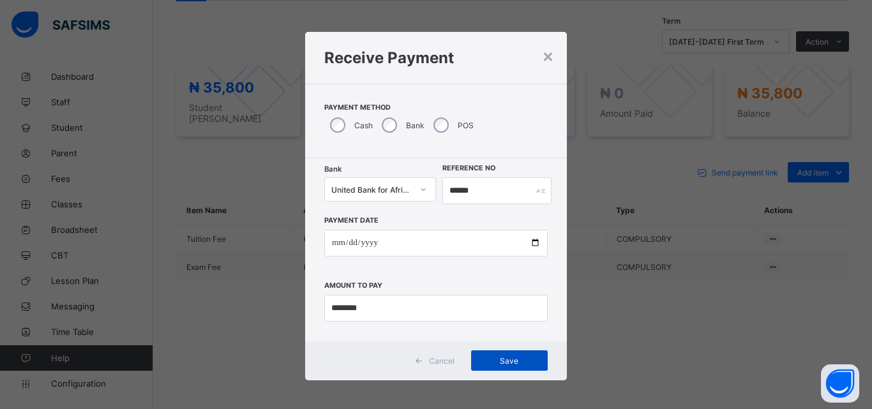
click at [521, 370] on div "Save" at bounding box center [509, 360] width 77 height 20
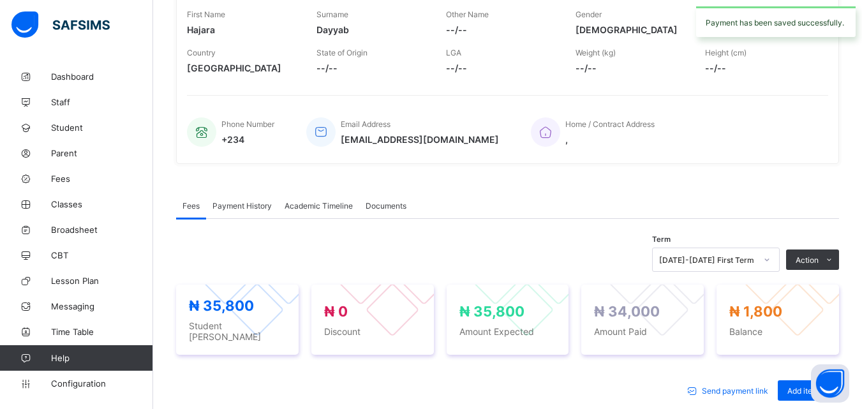
scroll to position [0, 0]
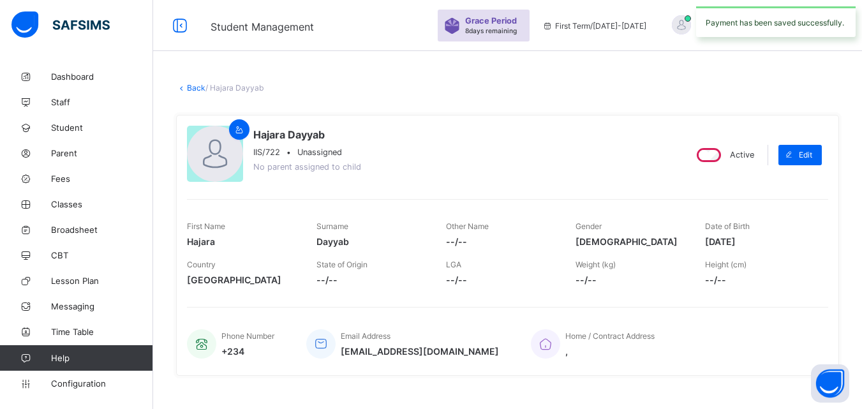
click at [200, 91] on link "Back" at bounding box center [196, 88] width 19 height 10
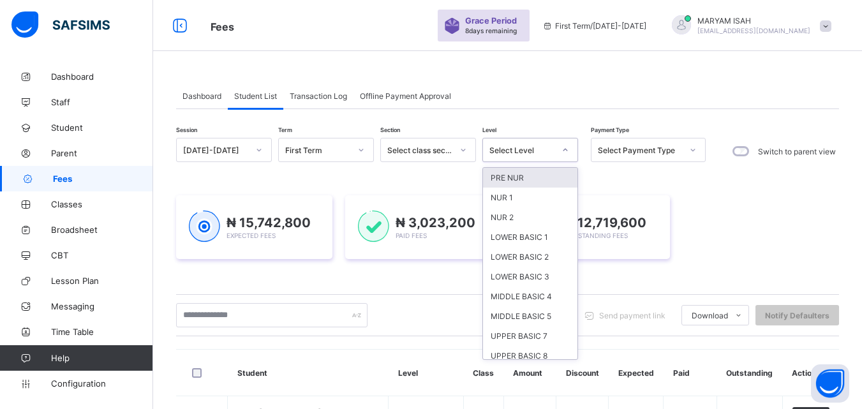
click at [541, 366] on div "UPPER BASIC 9" at bounding box center [530, 376] width 94 height 20
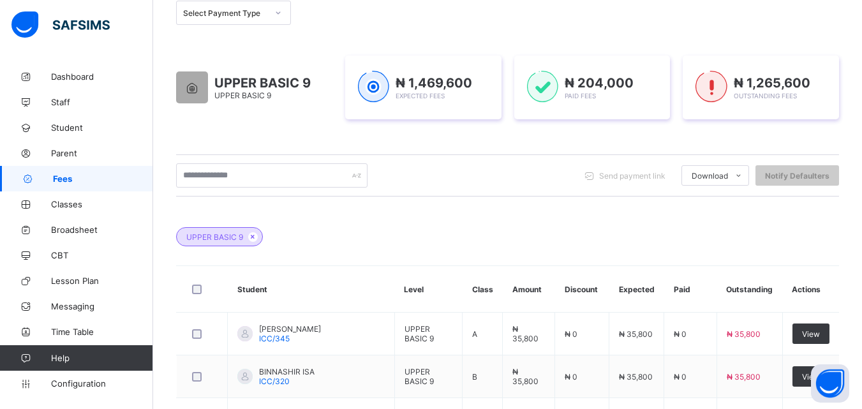
scroll to position [576, 0]
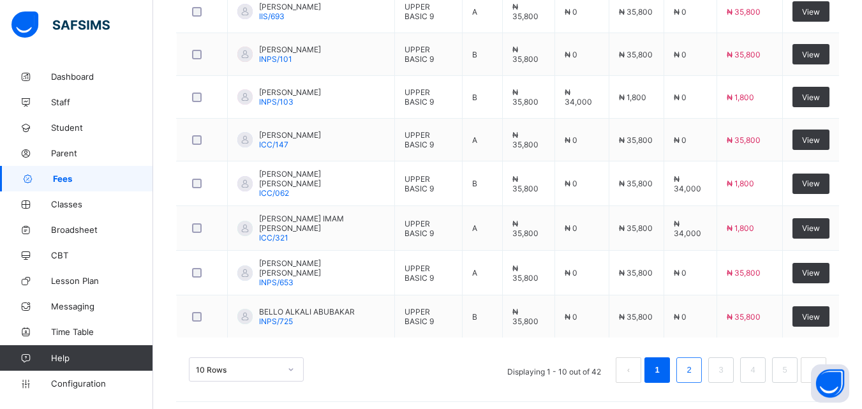
click at [695, 364] on link "2" at bounding box center [689, 370] width 12 height 17
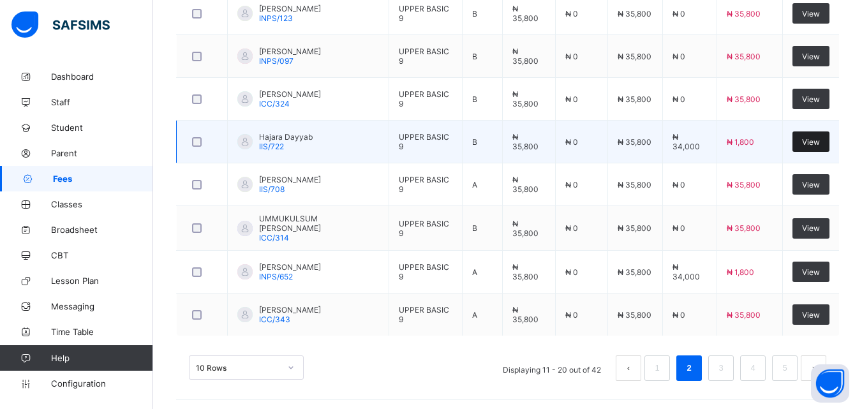
click at [820, 144] on span "View" at bounding box center [811, 142] width 18 height 10
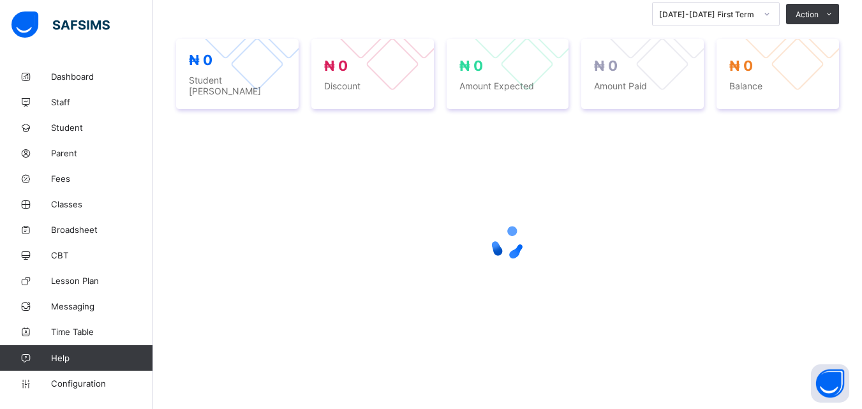
scroll to position [286, 0]
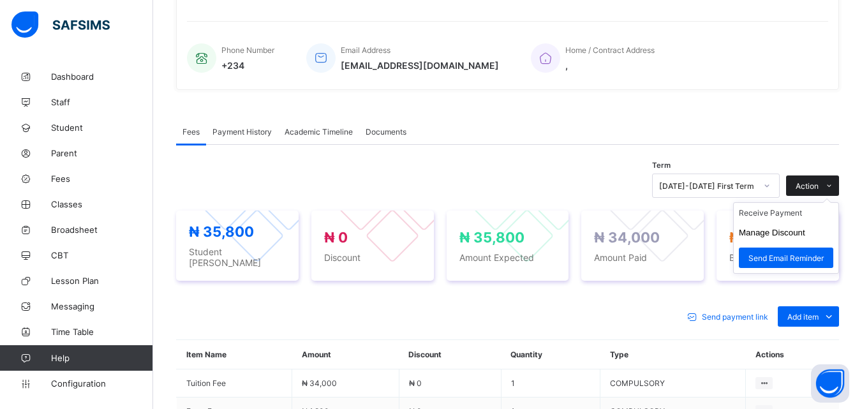
click at [834, 182] on icon at bounding box center [830, 186] width 10 height 8
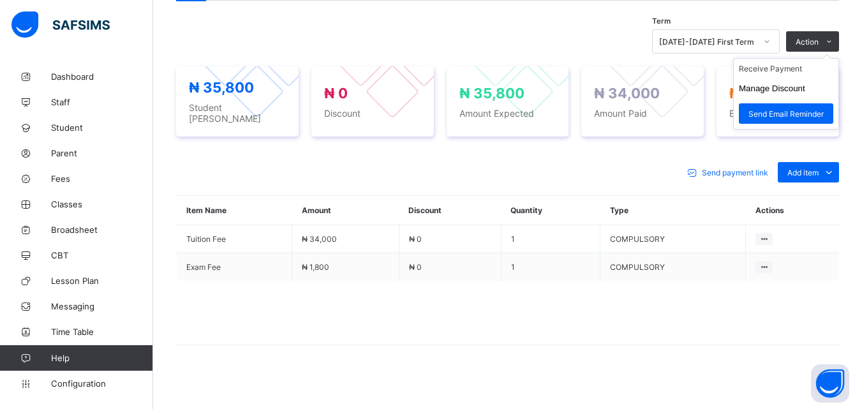
click at [805, 63] on ul "Receive Payment Manage Discount Send Email Reminder" at bounding box center [786, 93] width 106 height 71
click at [793, 71] on li "Receive Payment" at bounding box center [786, 69] width 105 height 20
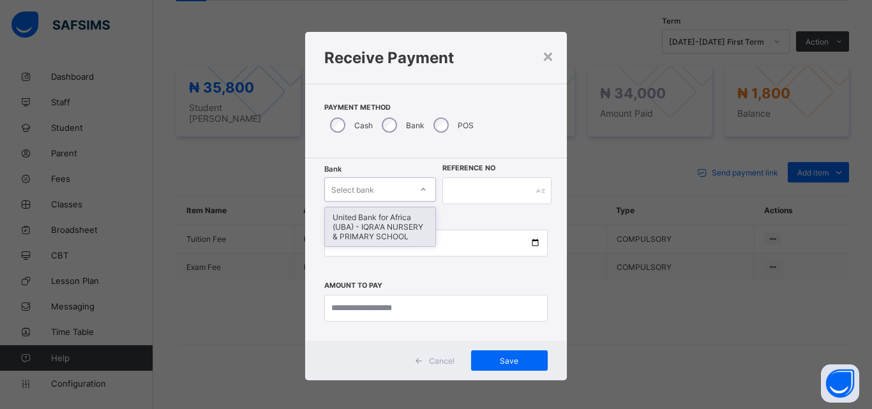
click at [398, 246] on div "United Bank for Africa (UBA) - IQRA'A NURSERY & PRIMARY SCHOOL" at bounding box center [380, 226] width 110 height 39
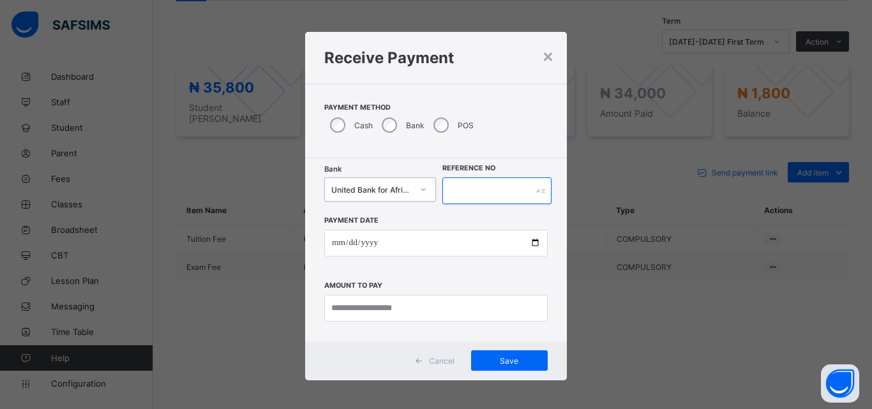
click at [483, 186] on input "text" at bounding box center [496, 190] width 109 height 27
type input "******"
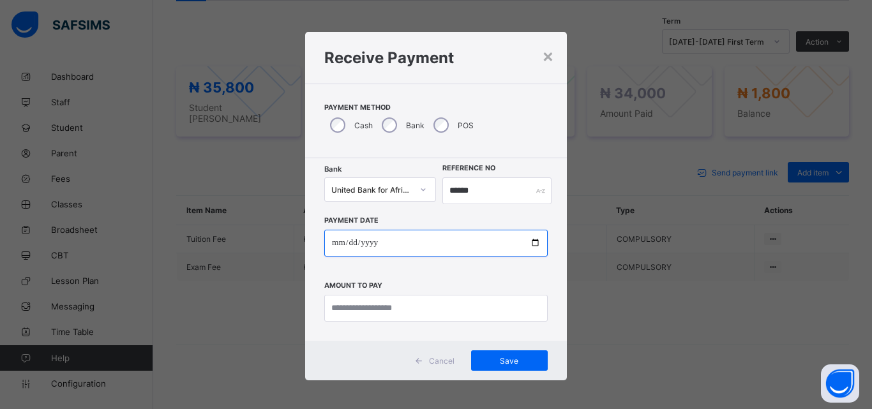
click at [536, 245] on input "date" at bounding box center [435, 243] width 223 height 27
click at [533, 248] on input "date" at bounding box center [435, 243] width 223 height 27
click at [536, 241] on input "date" at bounding box center [435, 243] width 223 height 27
type input "**********"
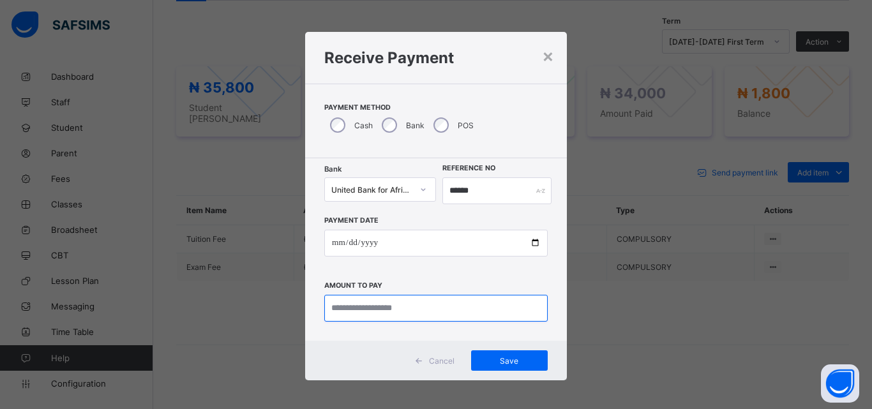
click at [348, 304] on input "currency" at bounding box center [435, 308] width 223 height 27
type input "*******"
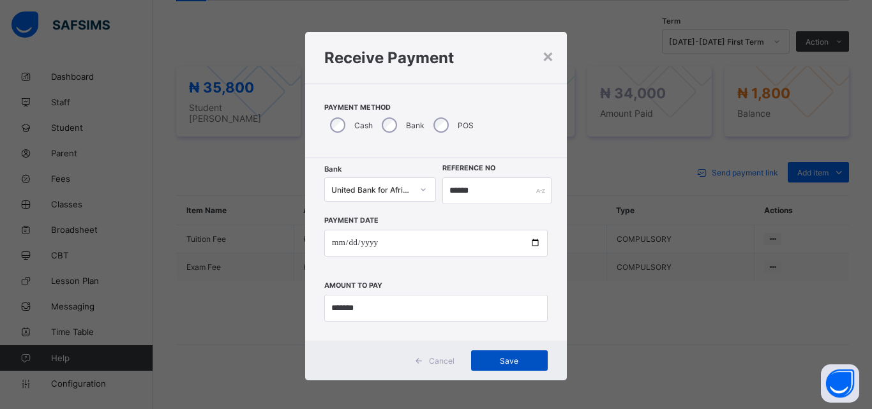
click at [523, 364] on span "Save" at bounding box center [509, 361] width 57 height 10
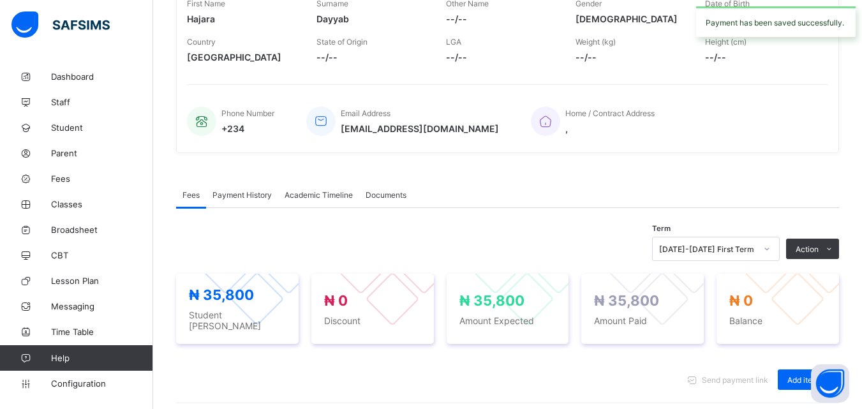
scroll to position [0, 0]
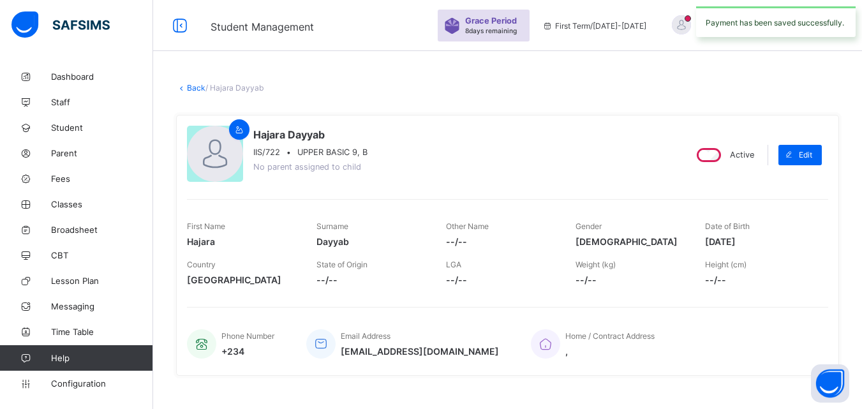
click at [189, 87] on link "Back" at bounding box center [196, 88] width 19 height 10
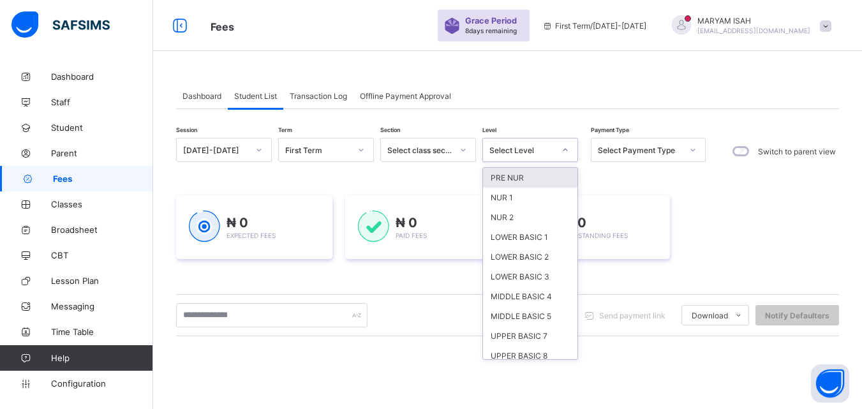
scroll to position [86, 0]
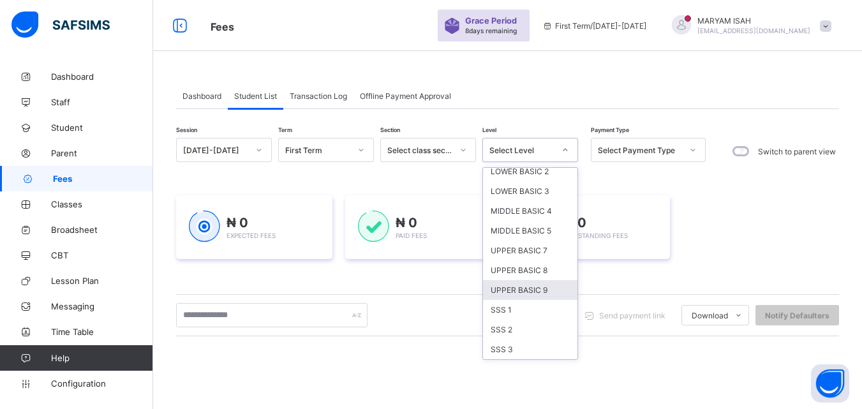
click at [519, 297] on div "UPPER BASIC 9" at bounding box center [530, 290] width 94 height 20
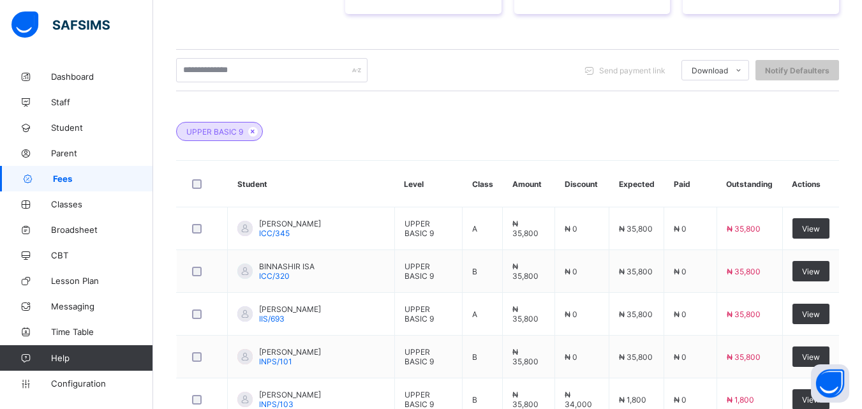
scroll to position [576, 0]
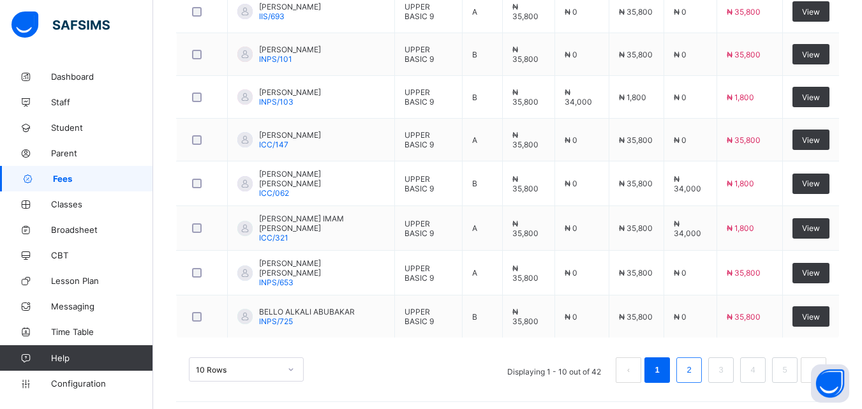
click at [695, 368] on link "2" at bounding box center [689, 370] width 12 height 17
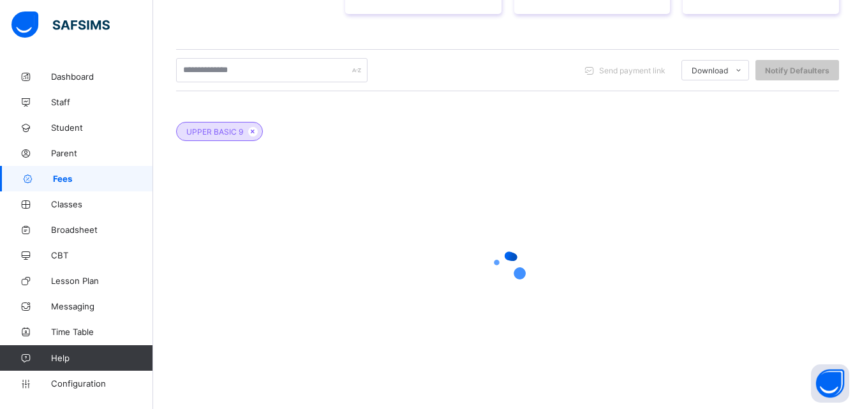
click at [705, 367] on div at bounding box center [507, 268] width 663 height 243
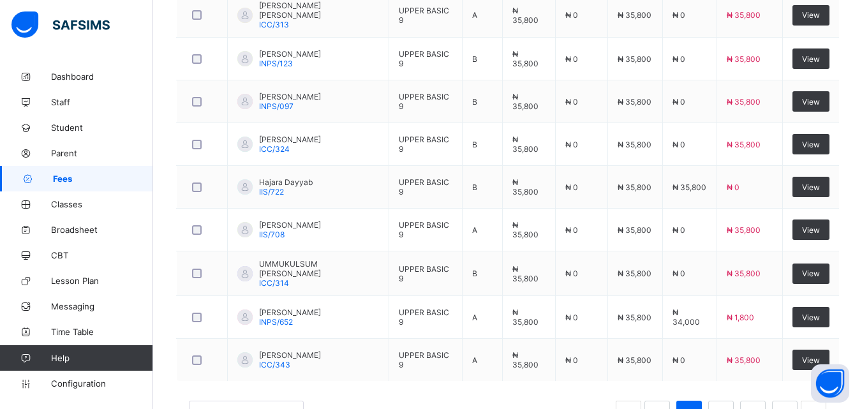
scroll to position [531, 0]
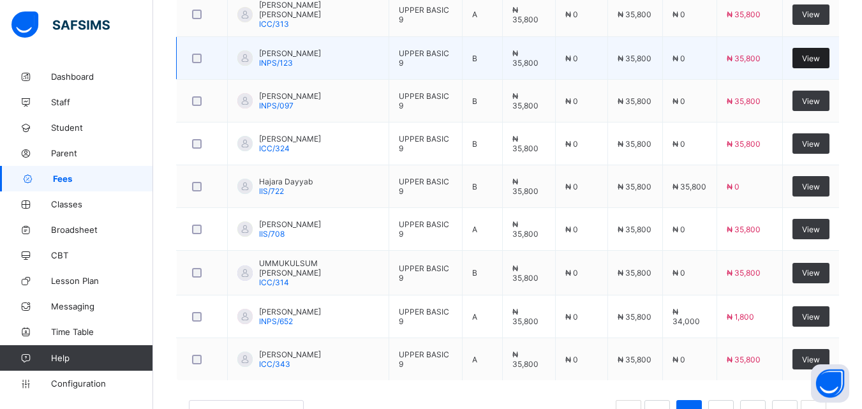
click at [820, 60] on span "View" at bounding box center [811, 59] width 18 height 10
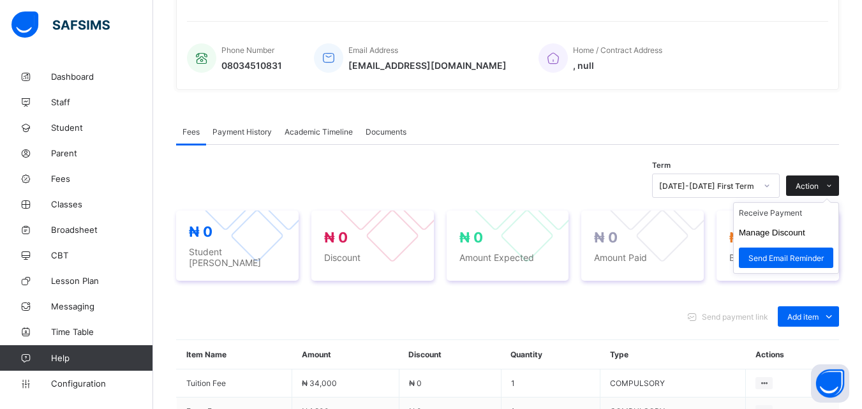
click at [839, 176] on span at bounding box center [829, 186] width 20 height 20
click at [798, 203] on li "Receive Payment" at bounding box center [786, 213] width 105 height 20
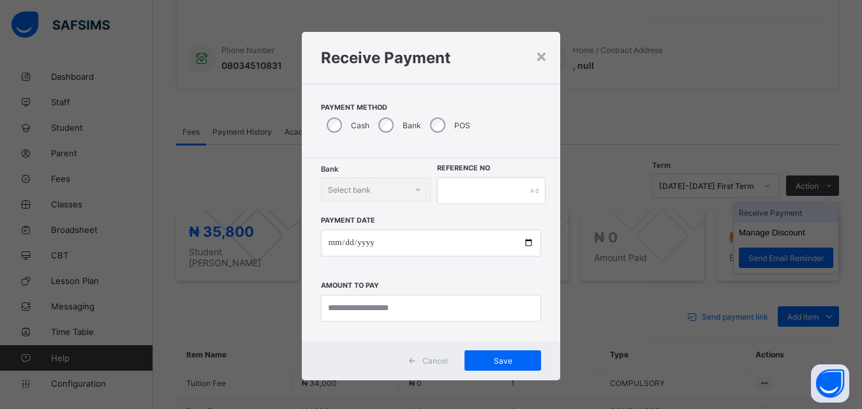
scroll to position [430, 0]
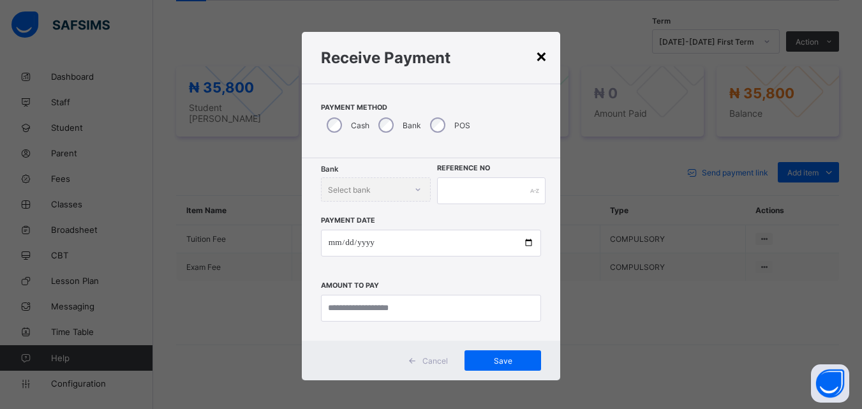
click at [537, 58] on div "×" at bounding box center [542, 56] width 12 height 22
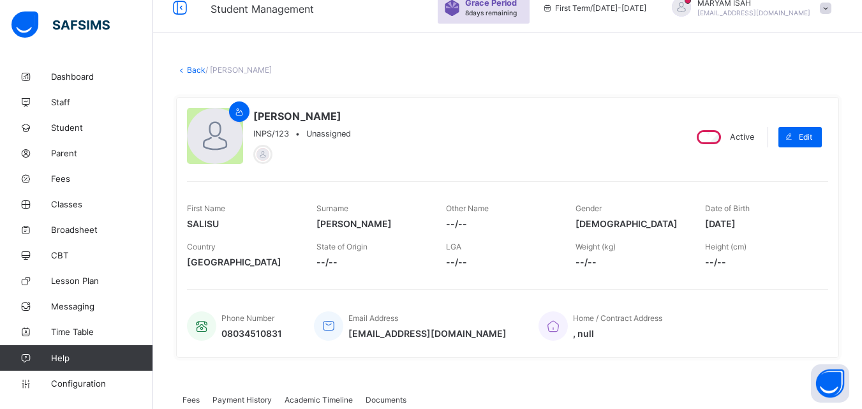
scroll to position [0, 0]
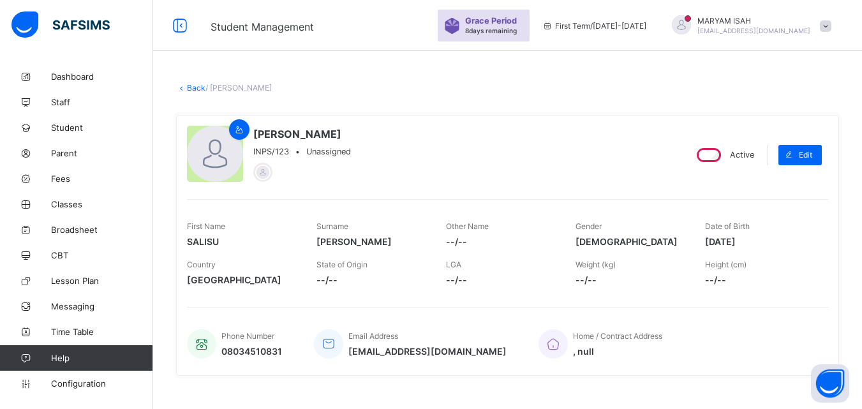
click at [194, 86] on link "Back" at bounding box center [196, 88] width 19 height 10
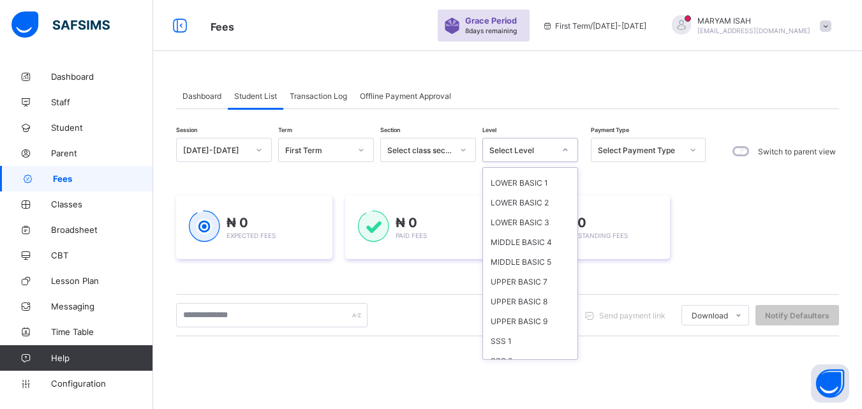
scroll to position [86, 0]
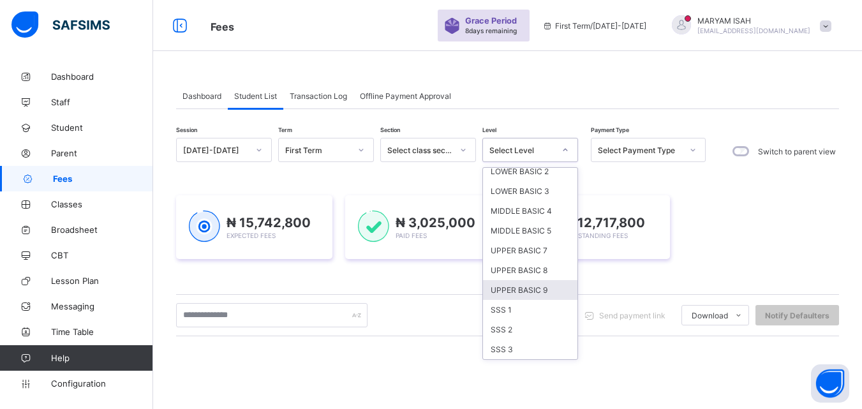
click at [549, 289] on div "UPPER BASIC 9" at bounding box center [530, 290] width 94 height 20
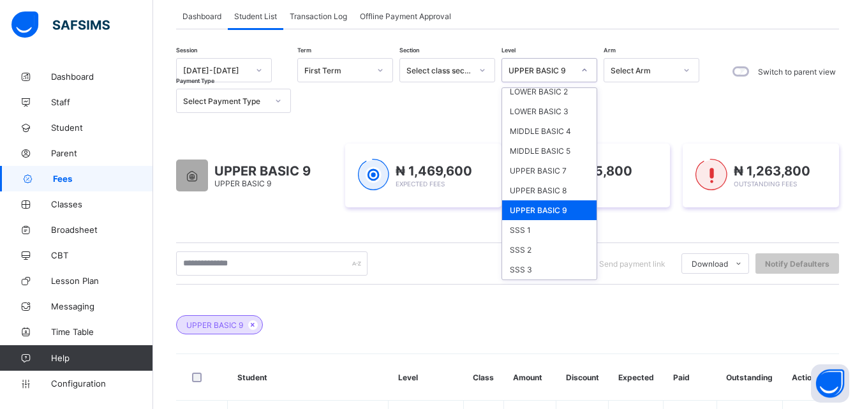
click at [573, 218] on div "UPPER BASIC 9" at bounding box center [549, 210] width 94 height 20
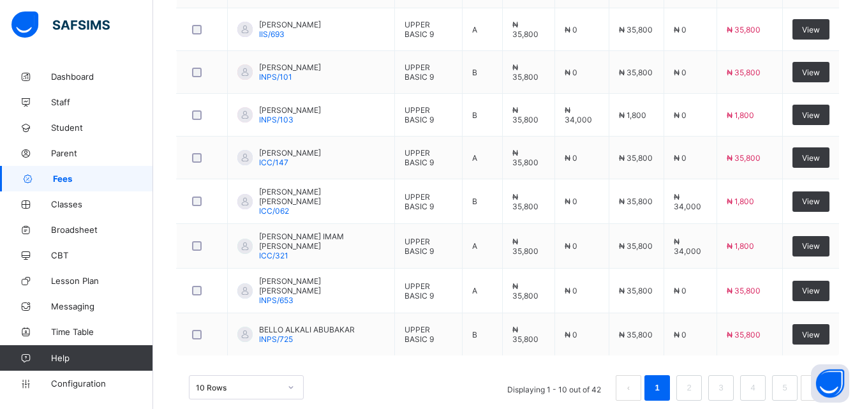
scroll to position [576, 0]
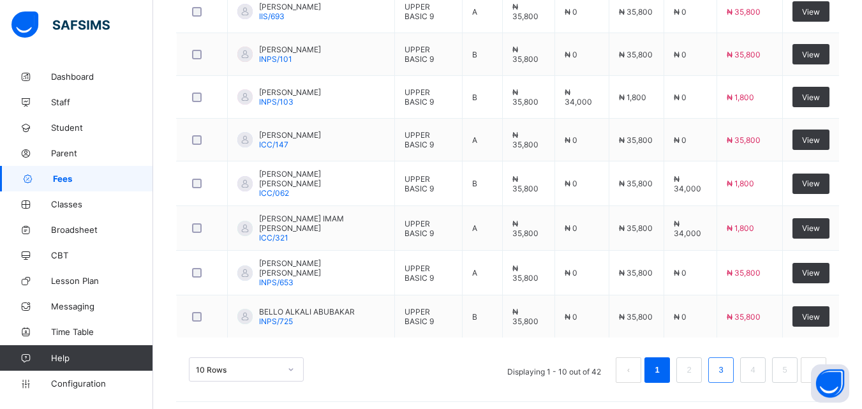
click at [734, 375] on li "3" at bounding box center [721, 370] width 26 height 26
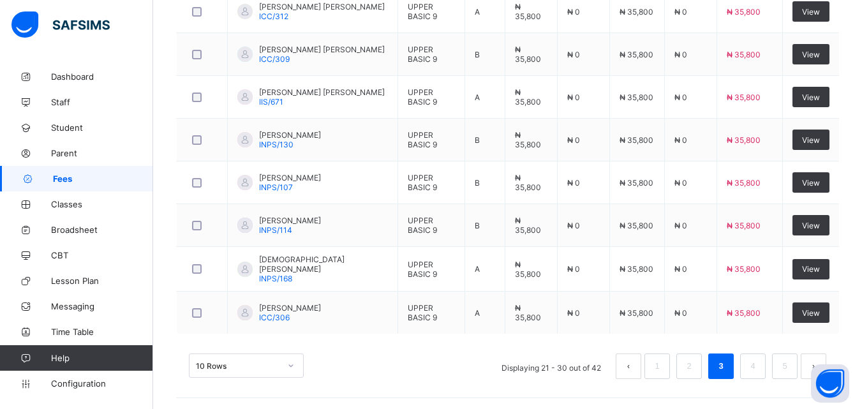
scroll to position [509, 0]
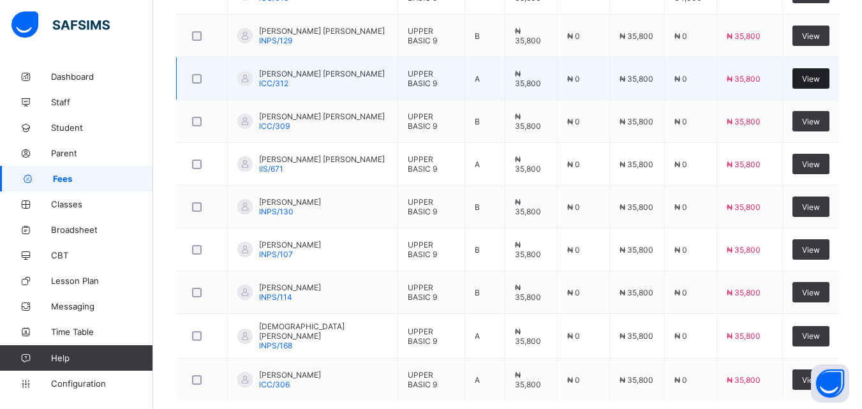
click at [820, 80] on span "View" at bounding box center [811, 79] width 18 height 10
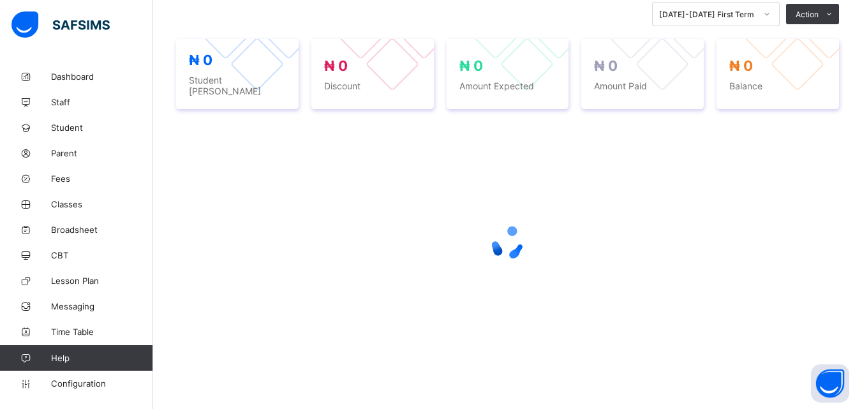
scroll to position [286, 0]
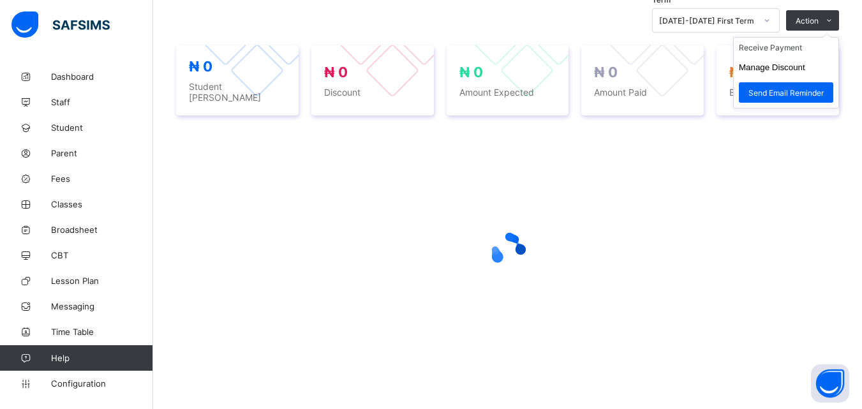
click at [837, 37] on ul "Receive Payment Manage Discount Send Email Reminder" at bounding box center [786, 72] width 106 height 71
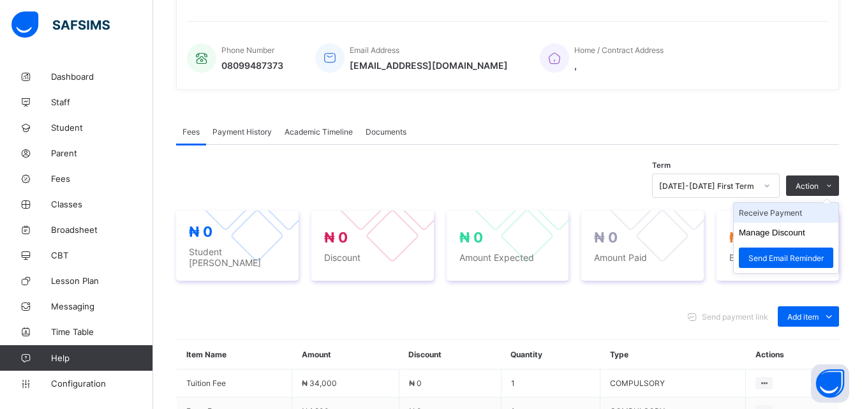
click at [779, 203] on li "Receive Payment" at bounding box center [786, 213] width 105 height 20
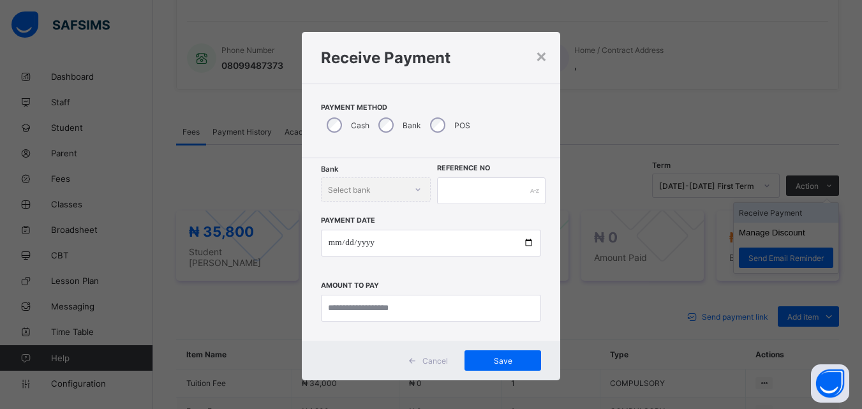
scroll to position [430, 0]
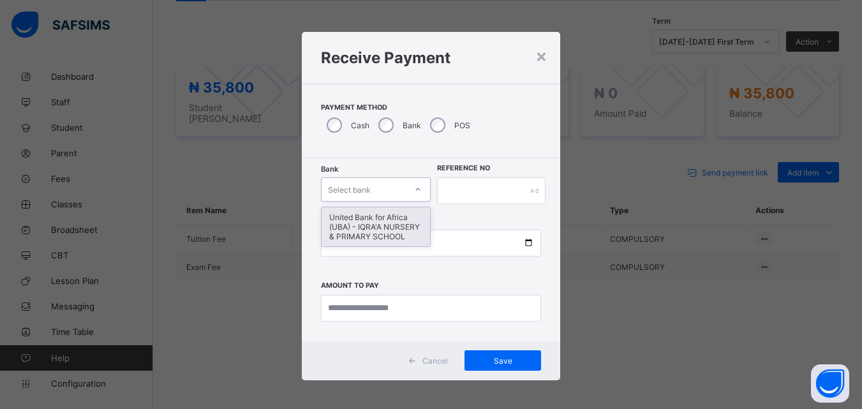
click at [366, 232] on div "United Bank for Africa (UBA) - IQRA'A NURSERY & PRIMARY SCHOOL" at bounding box center [376, 226] width 109 height 39
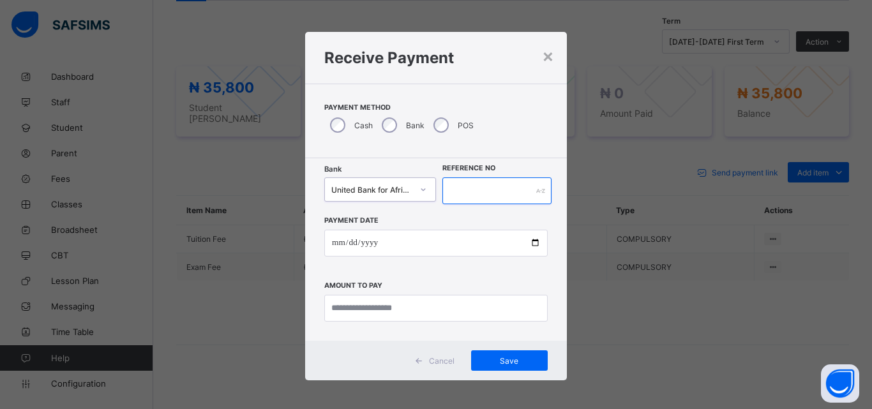
click at [506, 190] on input "text" at bounding box center [496, 190] width 109 height 27
click at [539, 204] on input "text" at bounding box center [496, 190] width 109 height 27
click at [519, 195] on input "text" at bounding box center [496, 190] width 109 height 27
type input "******"
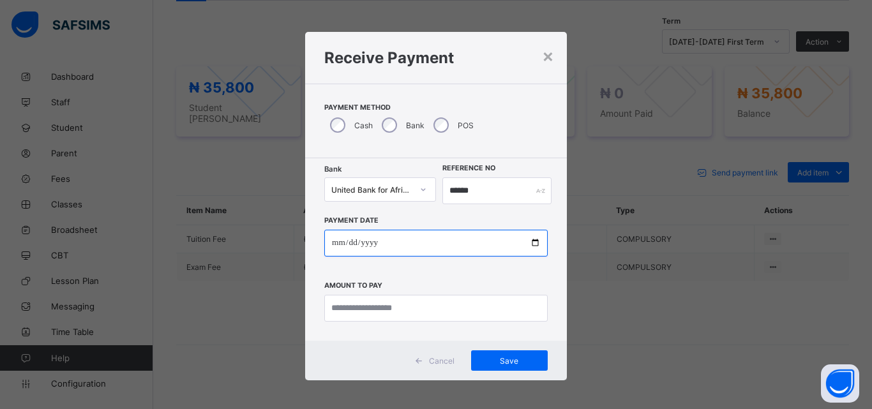
click at [534, 239] on input "date" at bounding box center [435, 243] width 223 height 27
type input "**********"
click at [380, 329] on div "**********" at bounding box center [436, 249] width 262 height 183
click at [373, 333] on div "**********" at bounding box center [436, 249] width 262 height 183
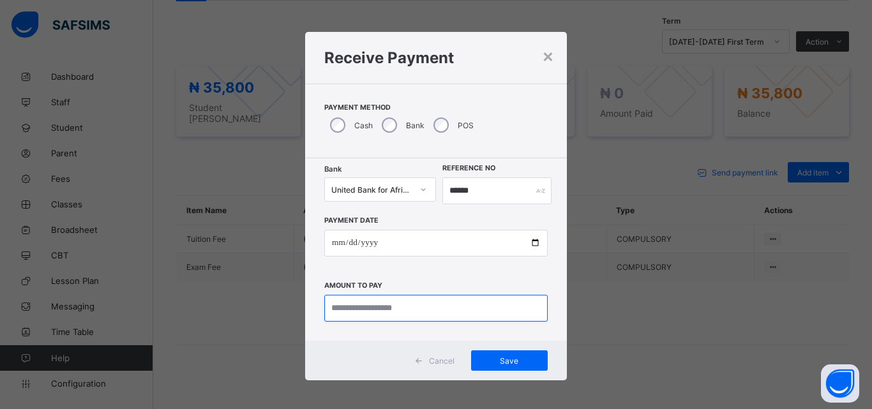
click at [386, 313] on input "currency" at bounding box center [435, 308] width 223 height 27
type input "********"
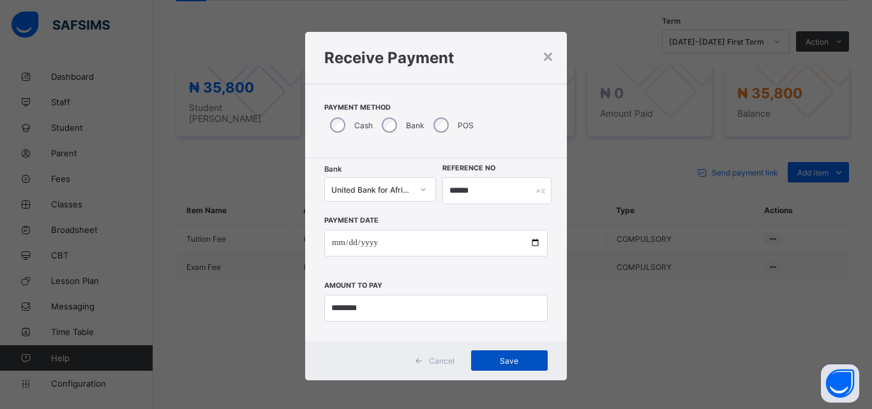
click at [520, 369] on div "Save" at bounding box center [509, 360] width 77 height 20
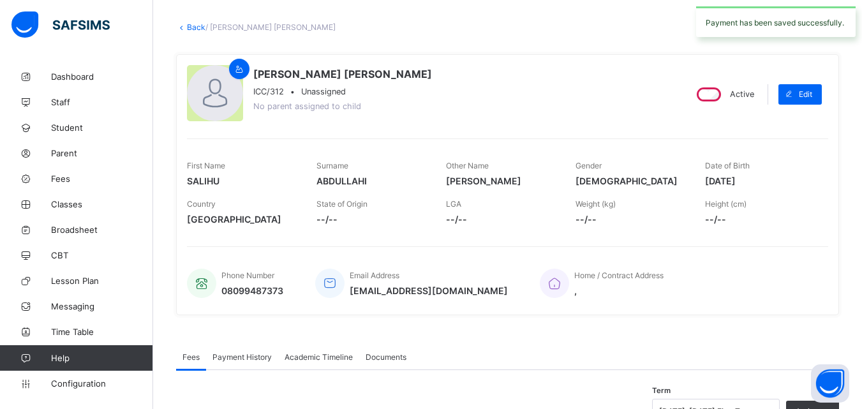
scroll to position [30, 0]
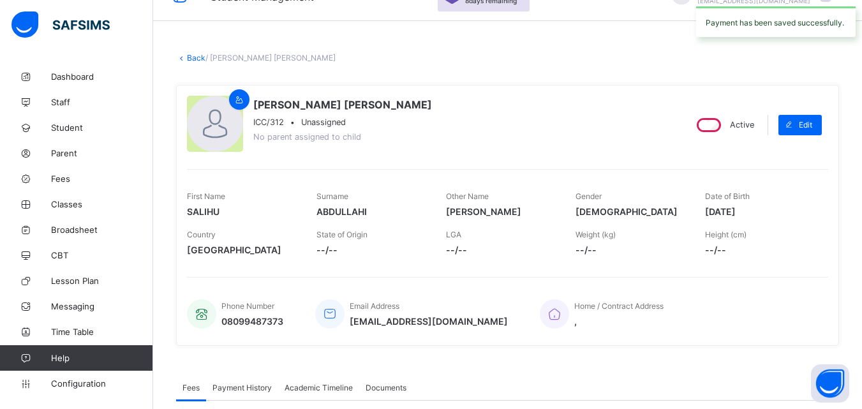
click at [190, 55] on link "Back" at bounding box center [196, 58] width 19 height 10
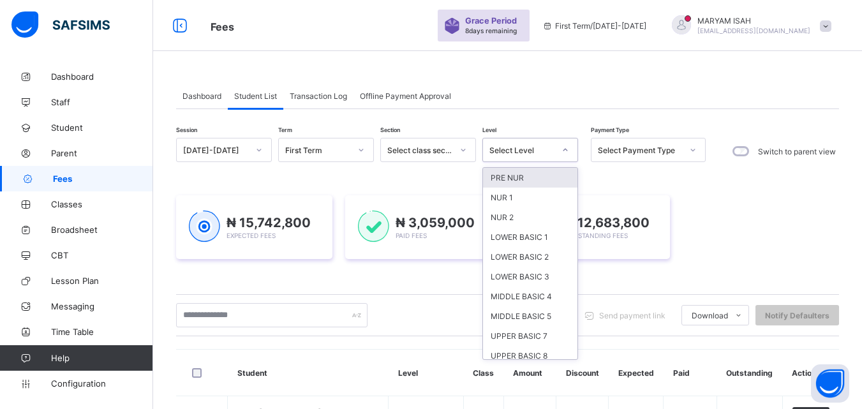
scroll to position [86, 0]
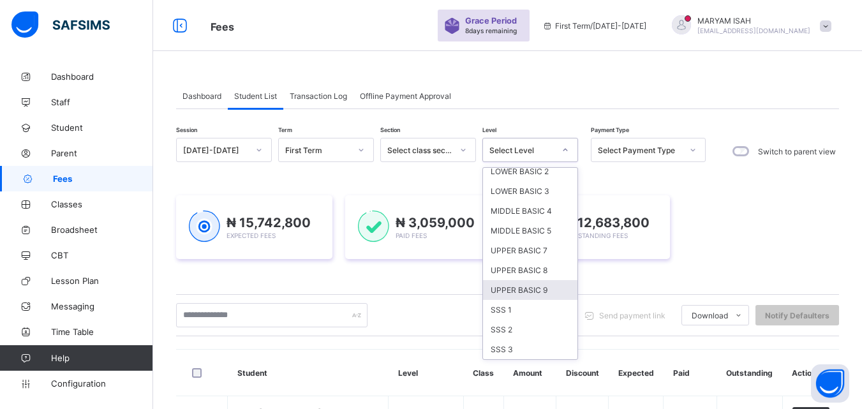
click at [539, 293] on div "UPPER BASIC 9" at bounding box center [530, 290] width 94 height 20
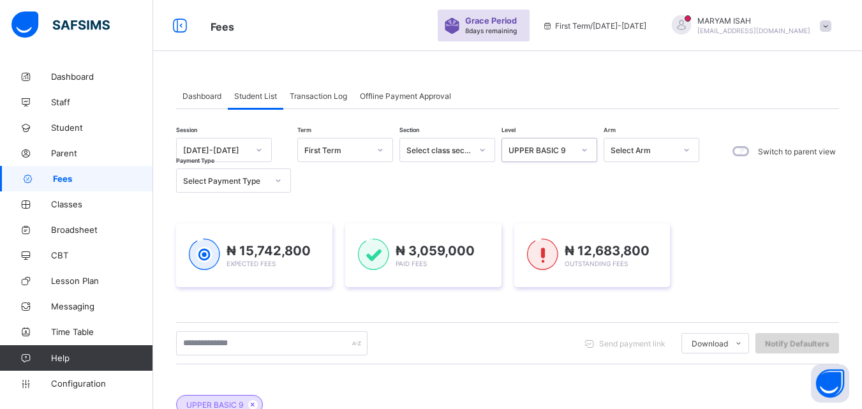
click at [830, 342] on span "Notify Defaulters" at bounding box center [797, 344] width 64 height 10
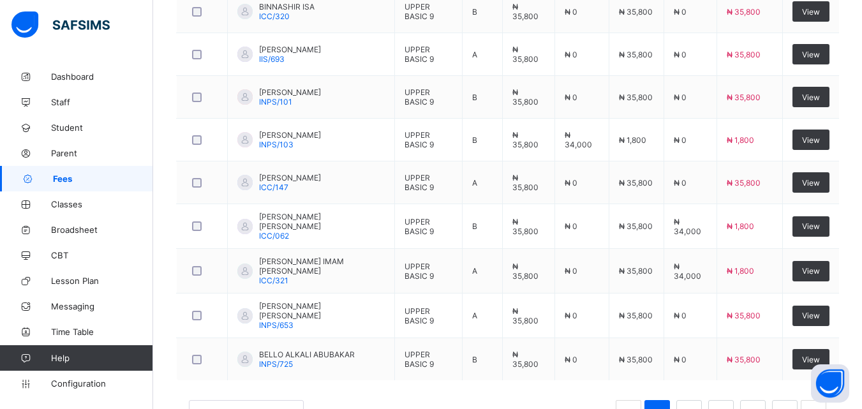
scroll to position [576, 0]
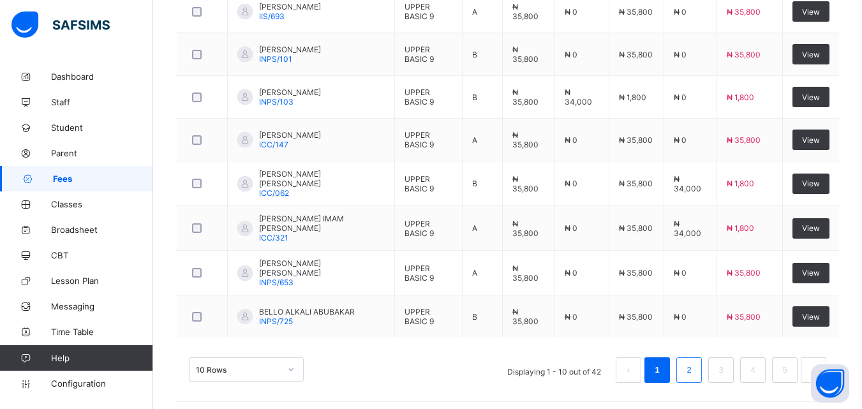
click at [695, 370] on link "2" at bounding box center [689, 370] width 12 height 17
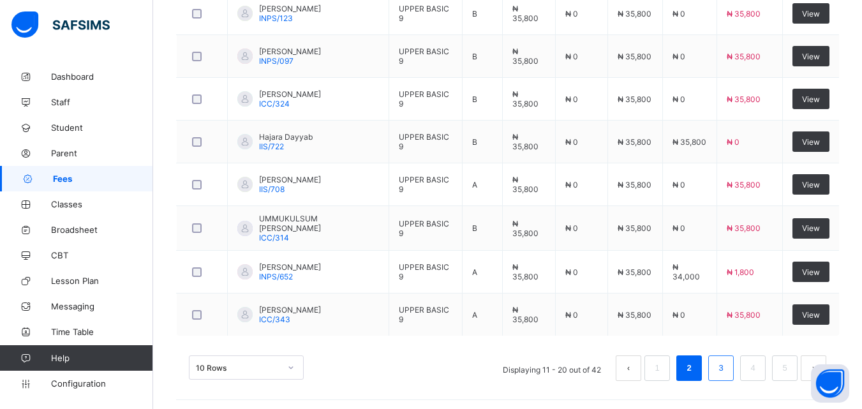
click at [727, 364] on link "3" at bounding box center [721, 368] width 12 height 17
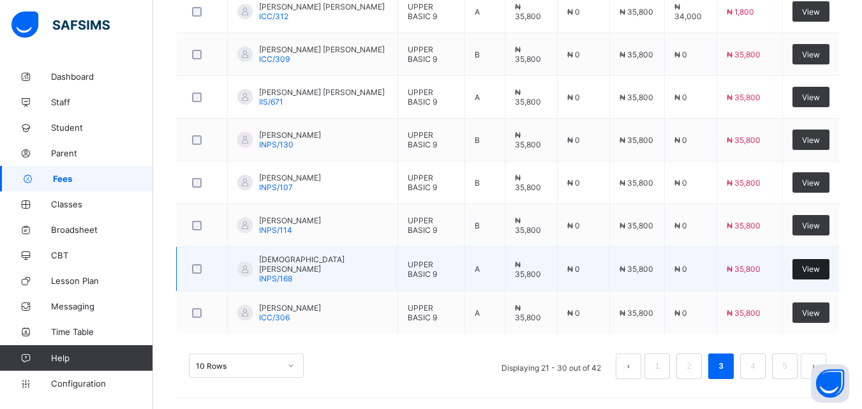
click at [828, 278] on div "View" at bounding box center [811, 269] width 37 height 20
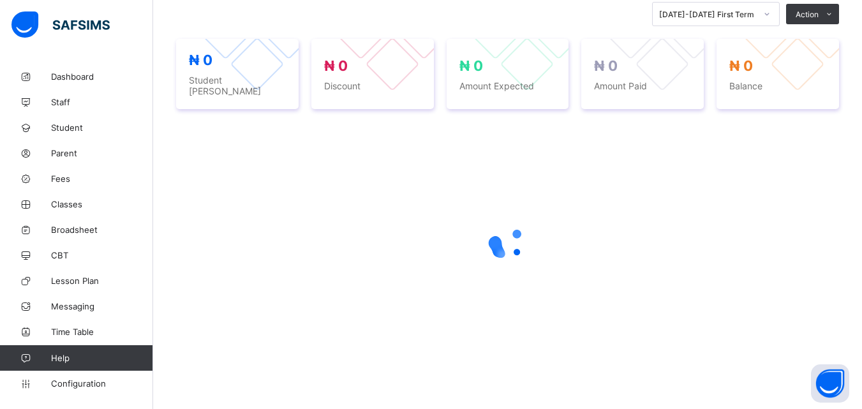
scroll to position [286, 0]
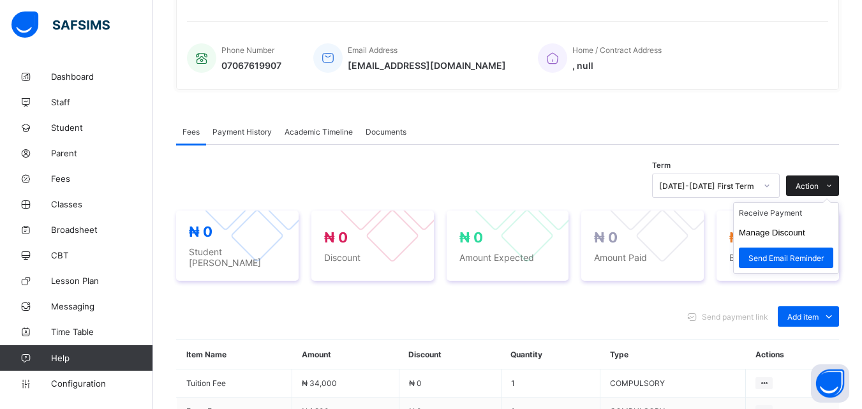
click at [839, 176] on span at bounding box center [829, 186] width 20 height 20
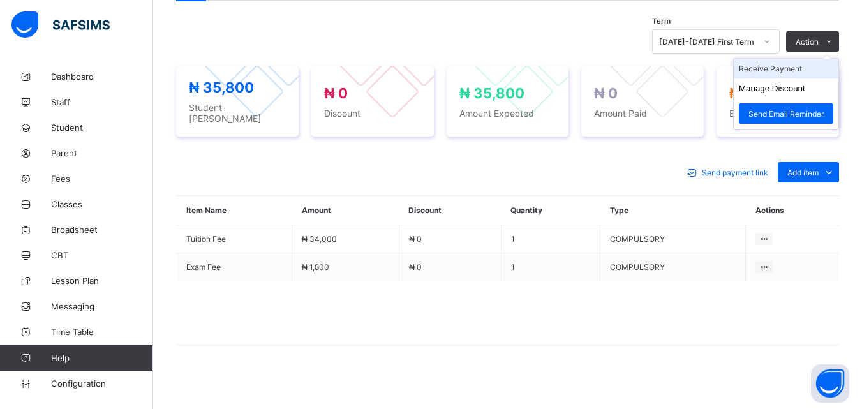
click at [796, 70] on li "Receive Payment" at bounding box center [786, 69] width 105 height 20
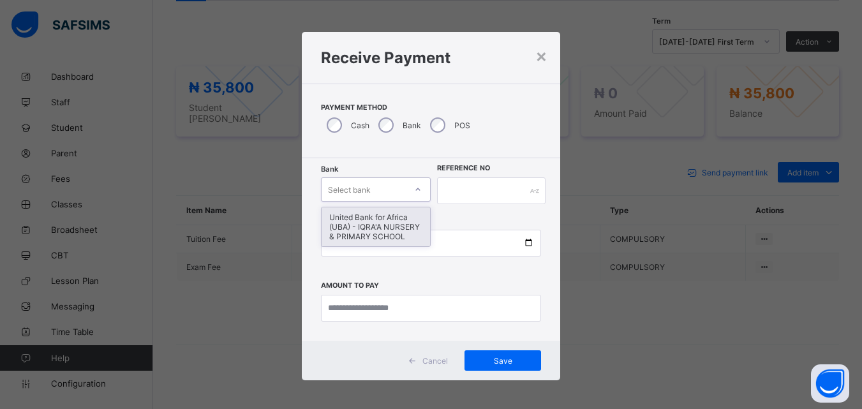
click at [398, 237] on div "United Bank for Africa (UBA) - IQRA'A NURSERY & PRIMARY SCHOOL" at bounding box center [376, 226] width 109 height 39
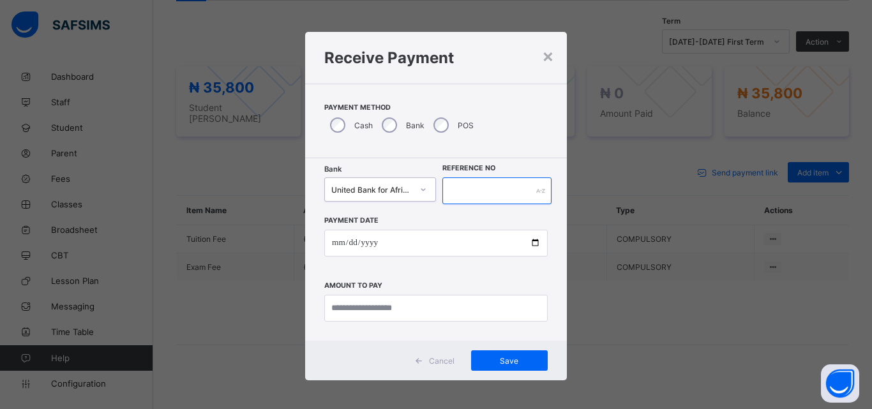
click at [481, 190] on input "text" at bounding box center [496, 190] width 109 height 27
type input "******"
click at [521, 264] on div "Payment Date Amount to pay" at bounding box center [435, 262] width 223 height 117
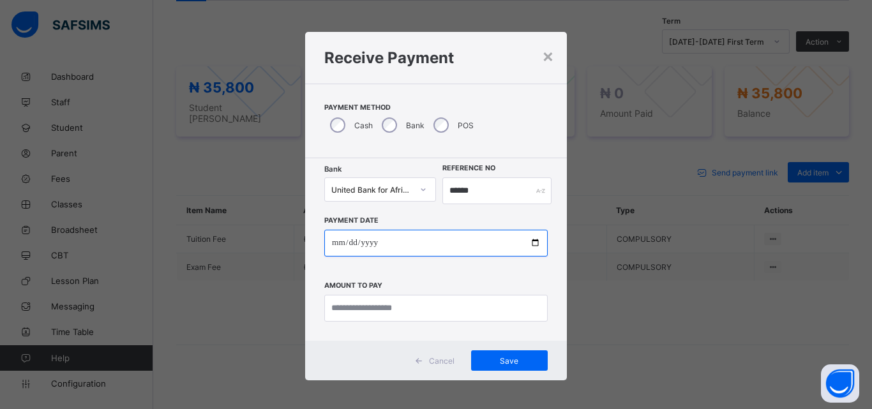
click at [541, 248] on input "date" at bounding box center [435, 243] width 223 height 27
click at [534, 247] on input "date" at bounding box center [435, 243] width 223 height 27
type input "**********"
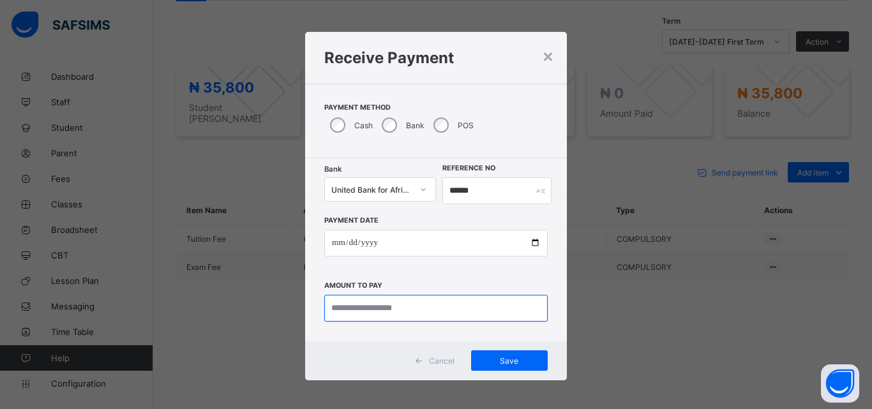
click at [389, 303] on input "currency" at bounding box center [435, 308] width 223 height 27
type input "********"
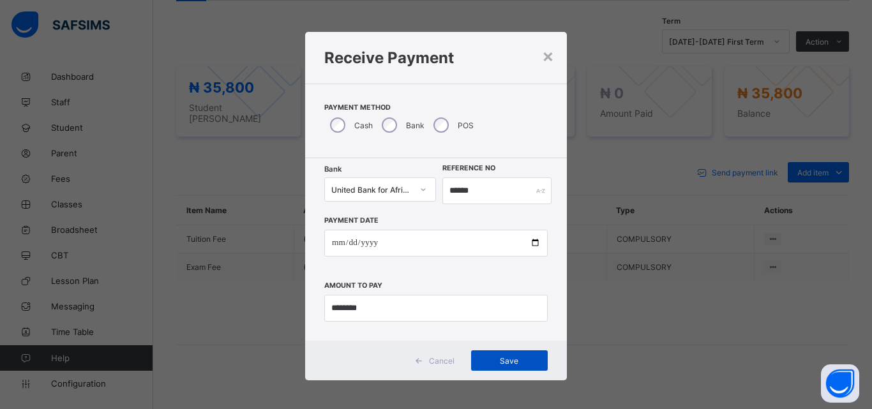
click at [500, 356] on span "Save" at bounding box center [509, 361] width 57 height 10
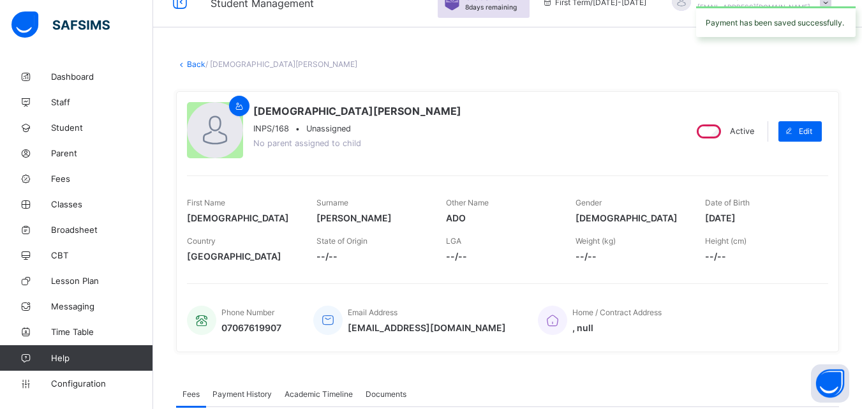
scroll to position [0, 0]
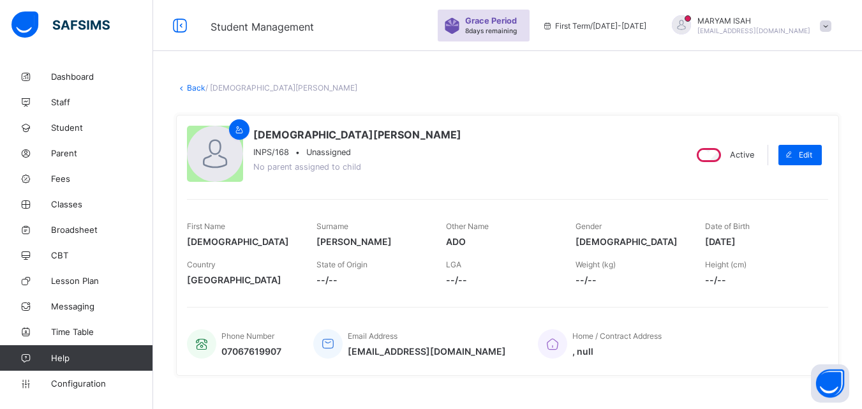
click at [191, 83] on link "Back" at bounding box center [196, 88] width 19 height 10
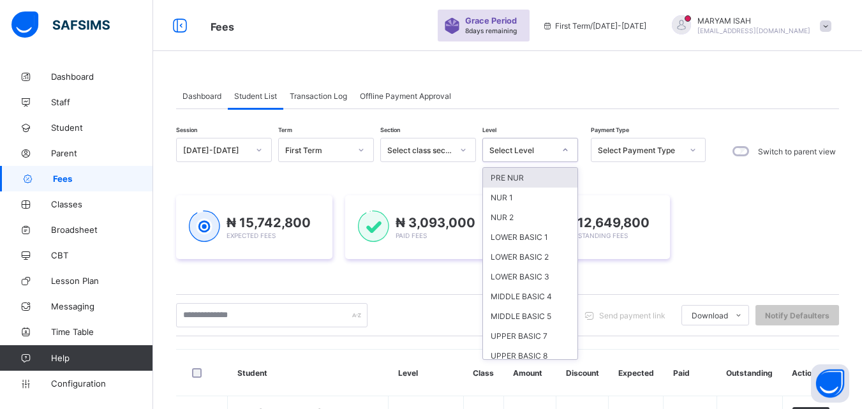
scroll to position [86, 0]
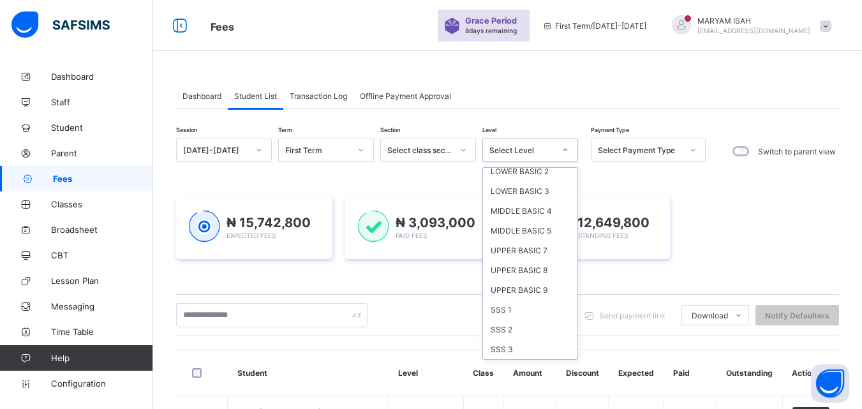
click at [551, 297] on div "UPPER BASIC 9" at bounding box center [530, 290] width 94 height 20
click at [537, 278] on div "₦ 15,742,800 Expected Fees ₦ 3,093,000 Paid Fees ₦ 12,649,800 Outstanding Fees" at bounding box center [507, 227] width 663 height 102
click at [541, 278] on div "₦ 15,742,800 Expected Fees ₦ 3,093,000 Paid Fees ₦ 12,649,800 Outstanding Fees" at bounding box center [507, 227] width 663 height 102
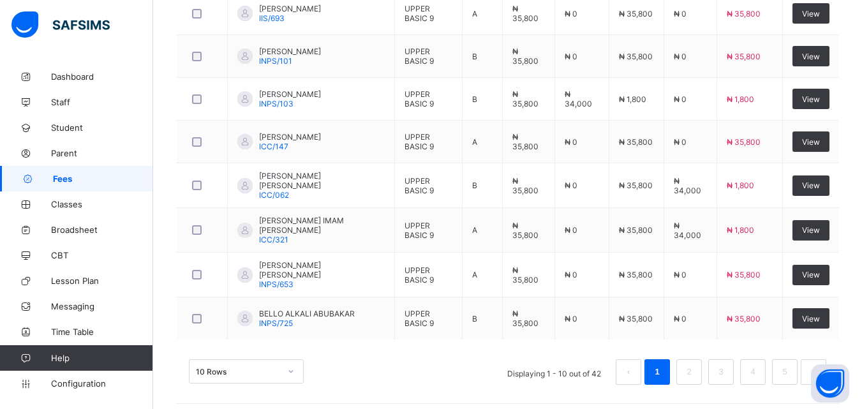
scroll to position [576, 0]
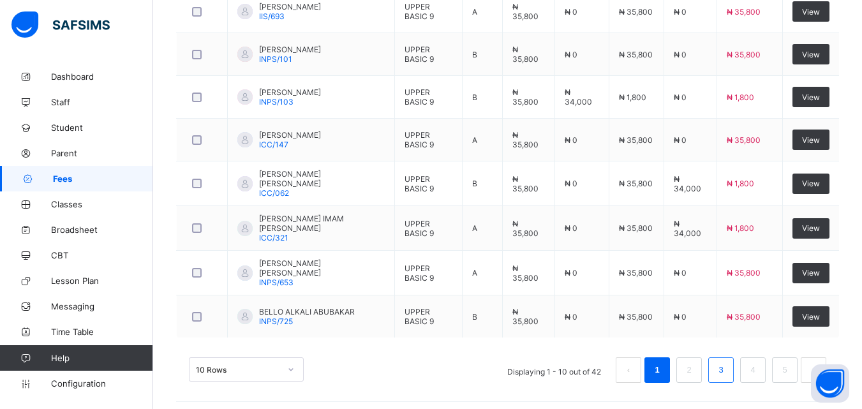
click at [727, 372] on link "3" at bounding box center [721, 370] width 12 height 17
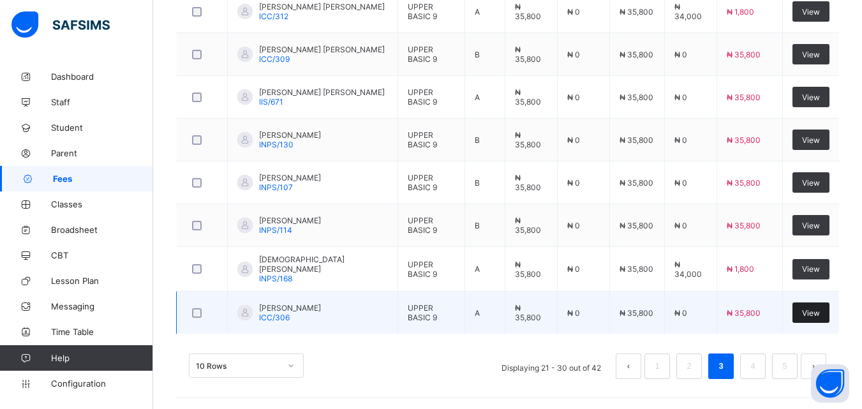
click at [825, 316] on div "View" at bounding box center [811, 313] width 37 height 20
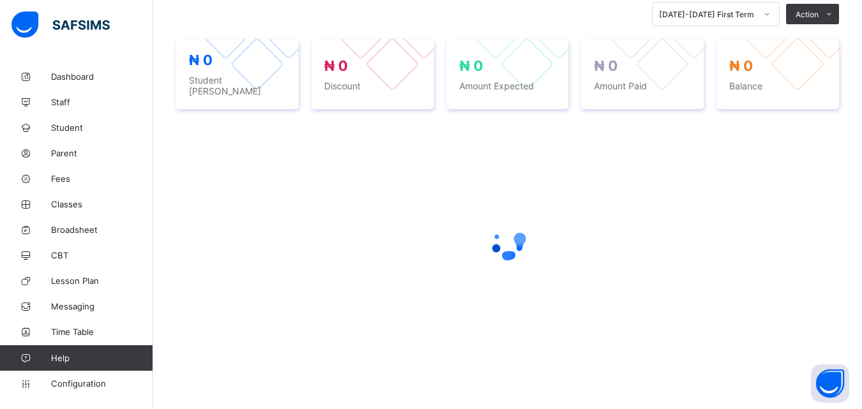
scroll to position [286, 0]
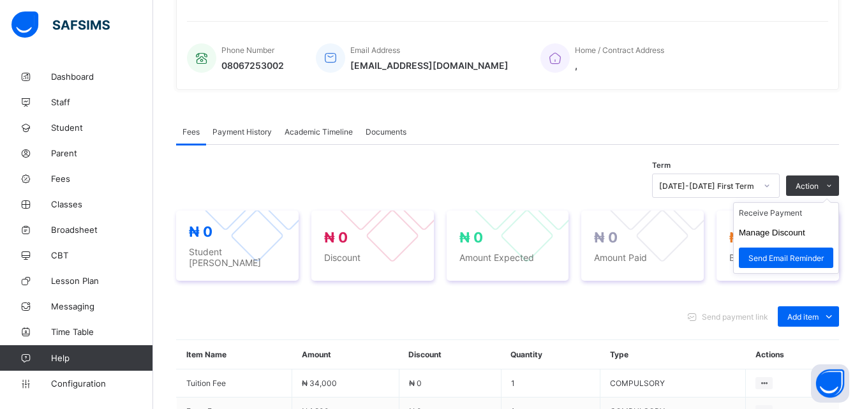
click at [839, 202] on ul "Receive Payment Manage Discount Send Email Reminder" at bounding box center [786, 237] width 106 height 71
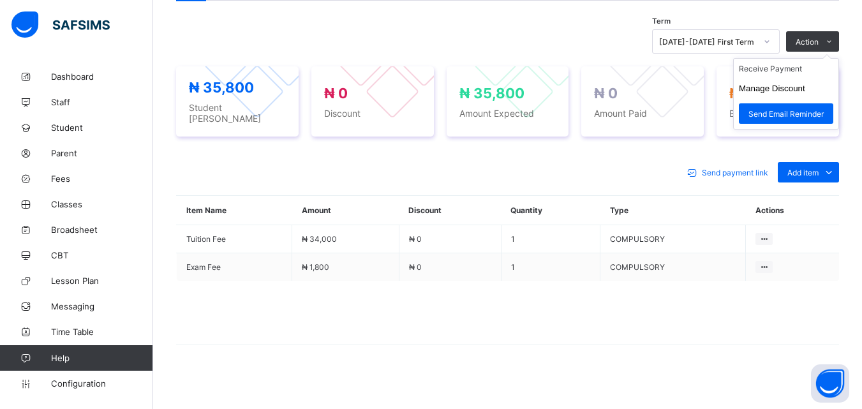
click at [814, 64] on ul "Receive Payment Manage Discount Send Email Reminder" at bounding box center [786, 93] width 106 height 71
click at [785, 70] on li "Receive Payment" at bounding box center [786, 69] width 105 height 20
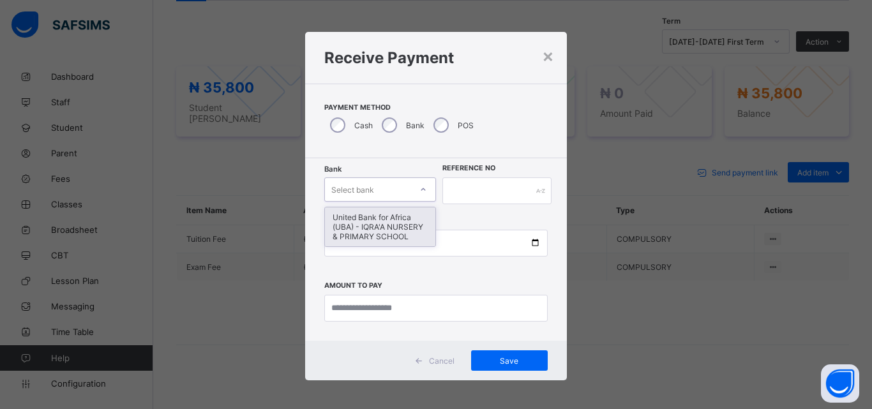
click at [403, 221] on div "United Bank for Africa (UBA) - IQRA'A NURSERY & PRIMARY SCHOOL" at bounding box center [380, 226] width 110 height 39
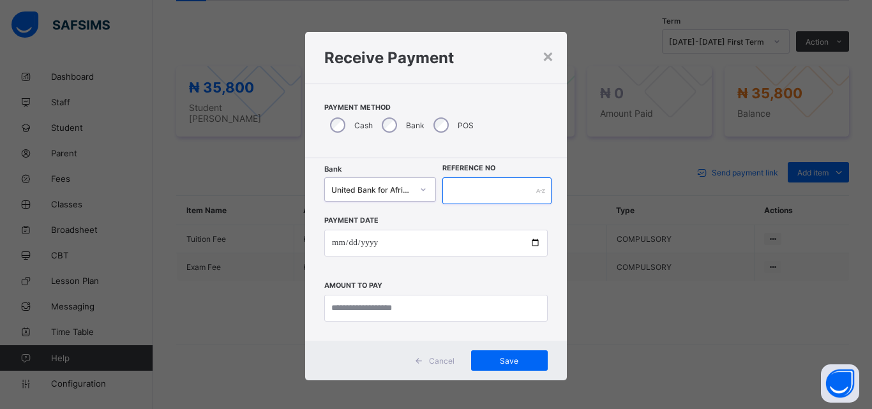
click at [494, 187] on input "text" at bounding box center [496, 190] width 109 height 27
type input "*****"
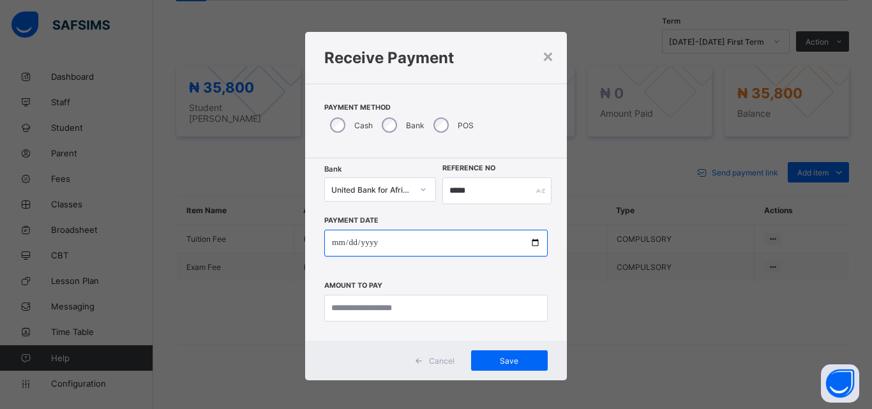
click at [533, 238] on input "date" at bounding box center [435, 243] width 223 height 27
type input "**********"
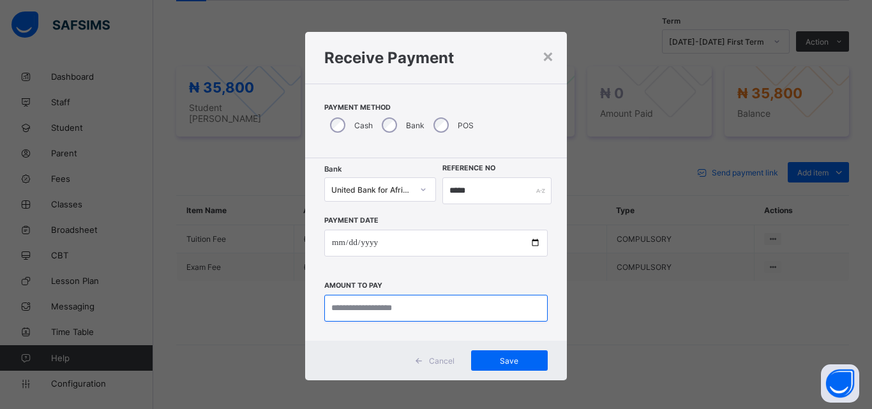
click at [384, 311] on input "currency" at bounding box center [435, 308] width 223 height 27
type input "********"
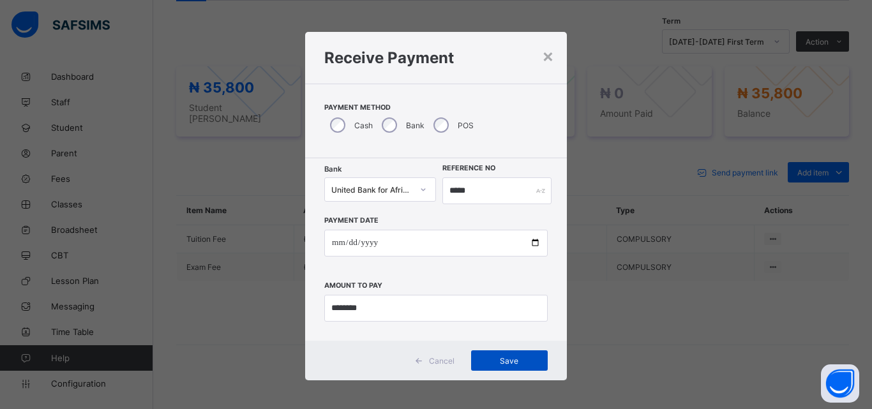
click at [518, 369] on div "Save" at bounding box center [509, 360] width 77 height 20
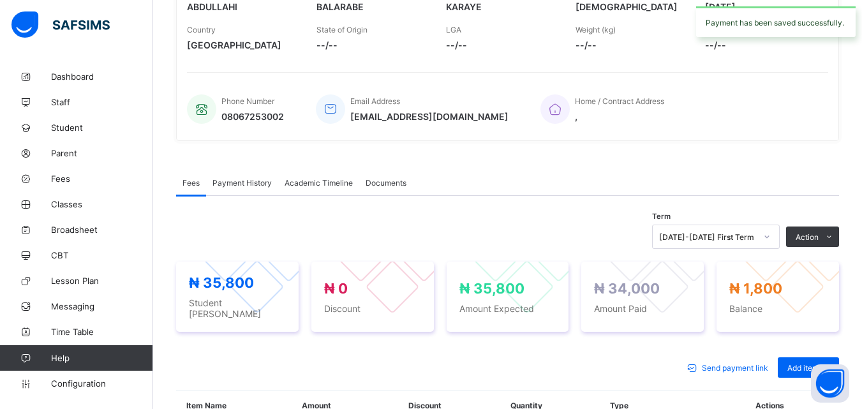
scroll to position [0, 0]
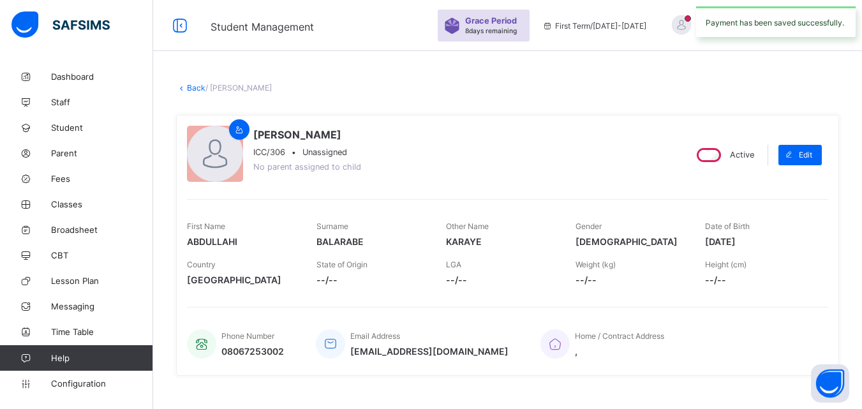
click at [189, 84] on link "Back" at bounding box center [196, 88] width 19 height 10
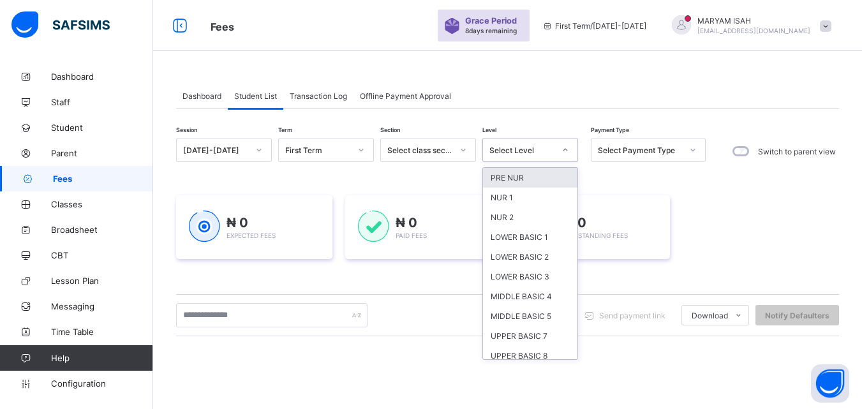
scroll to position [86, 0]
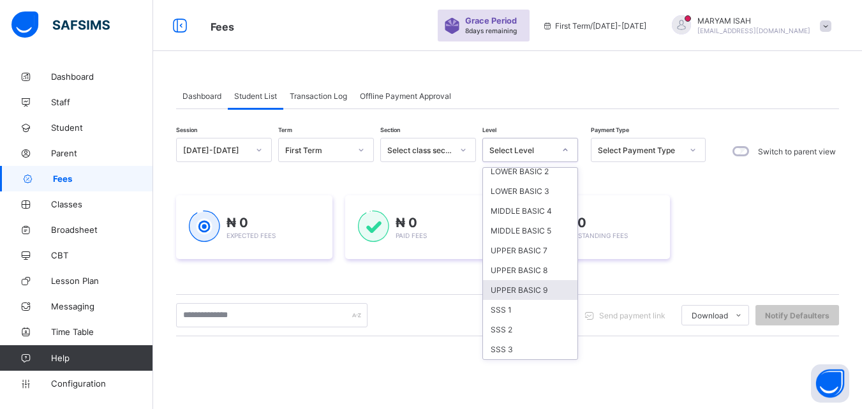
click at [547, 294] on div "UPPER BASIC 9" at bounding box center [530, 290] width 94 height 20
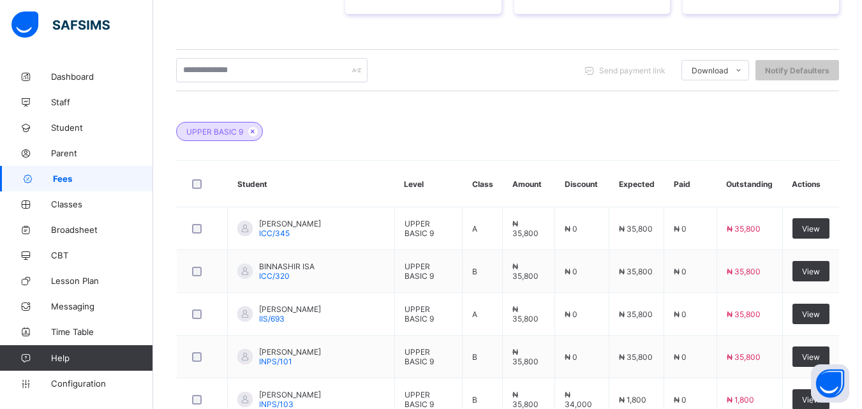
scroll to position [274, 0]
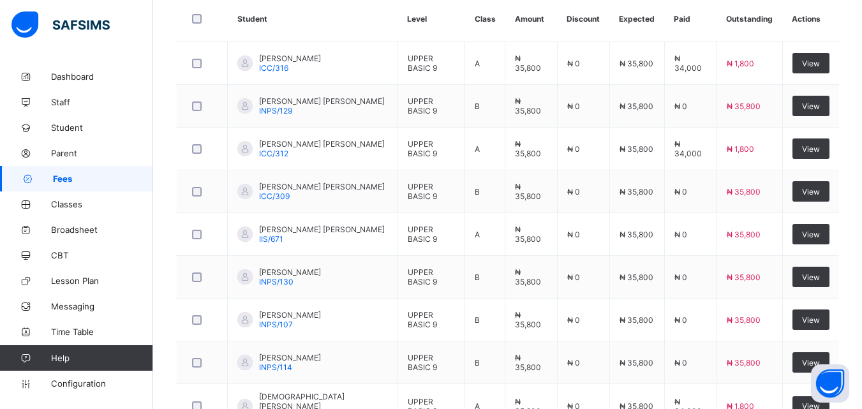
scroll to position [435, 0]
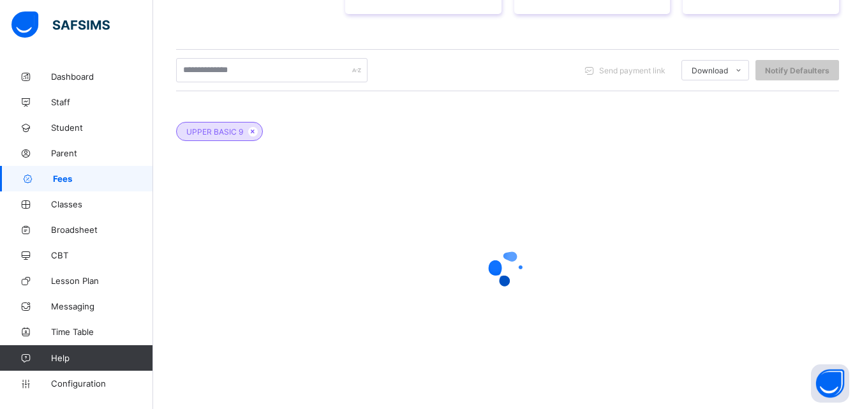
scroll to position [273, 0]
click at [772, 377] on div at bounding box center [507, 268] width 663 height 243
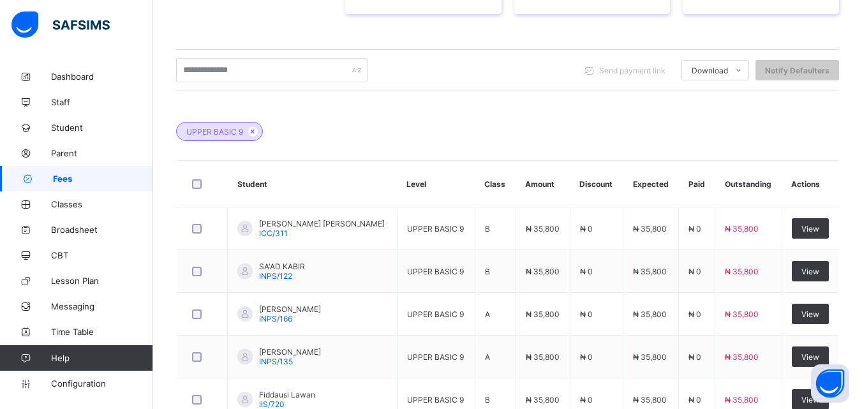
scroll to position [576, 0]
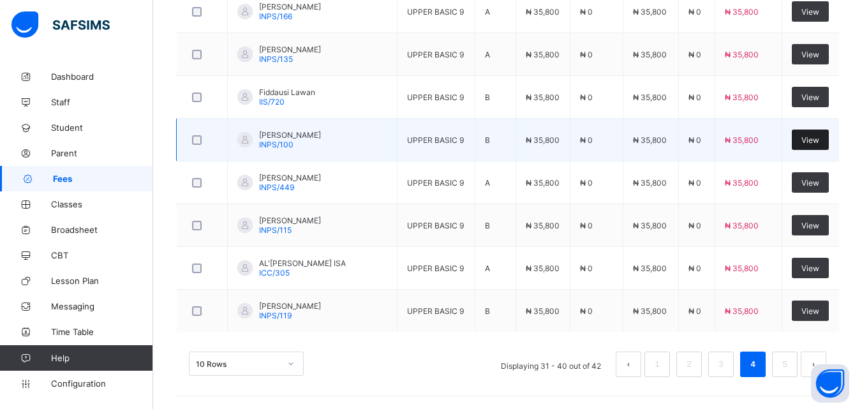
click at [820, 137] on span "View" at bounding box center [811, 140] width 18 height 10
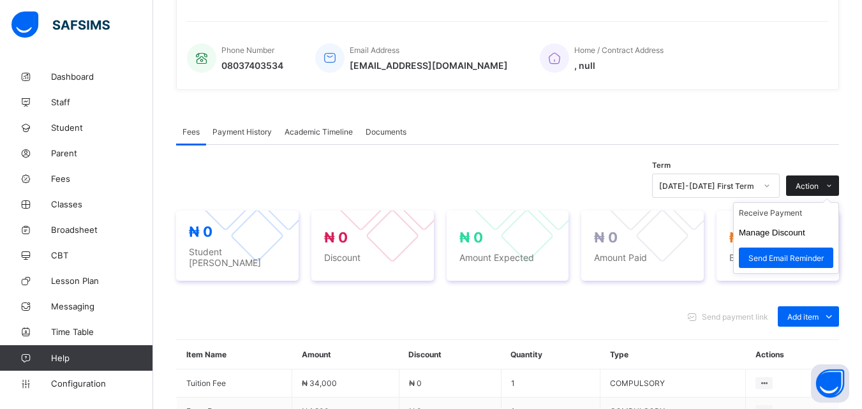
click at [834, 182] on icon at bounding box center [830, 186] width 10 height 8
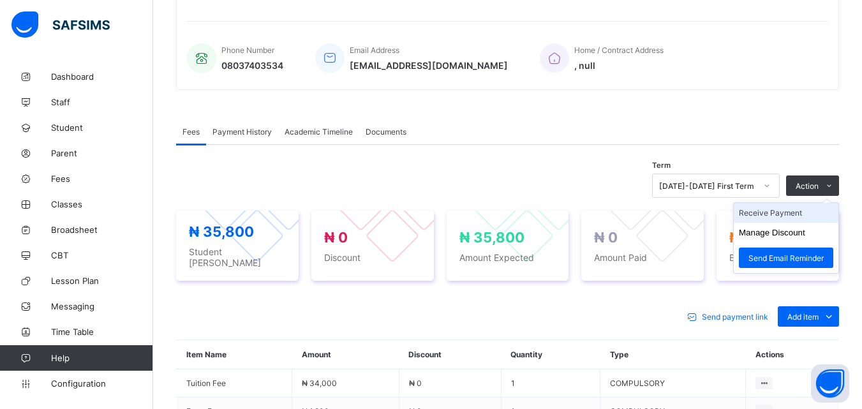
click at [790, 203] on li "Receive Payment" at bounding box center [786, 213] width 105 height 20
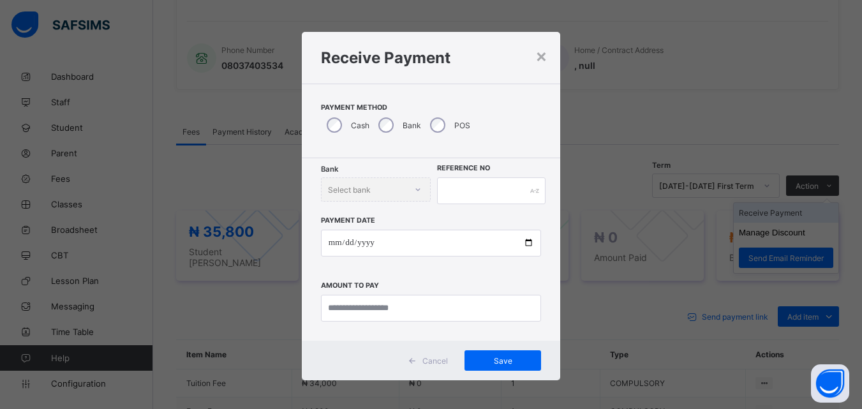
scroll to position [430, 0]
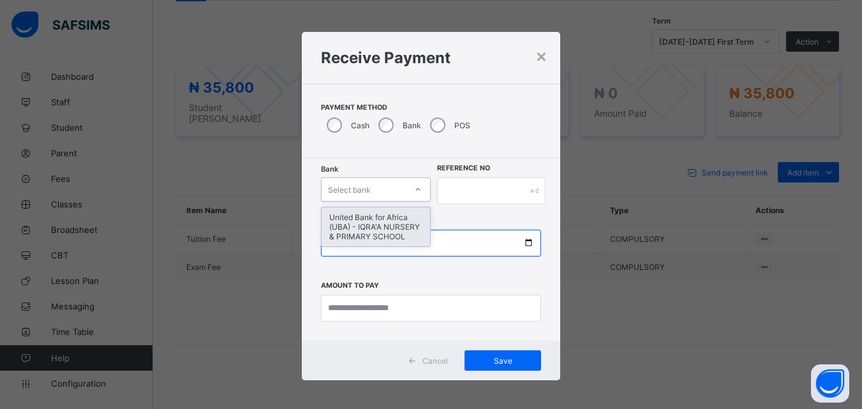
click at [391, 230] on input "date" at bounding box center [431, 243] width 220 height 27
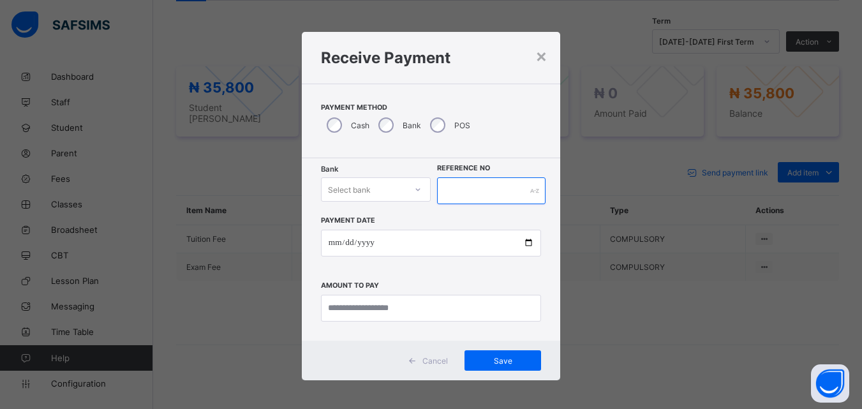
click at [465, 190] on input "text" at bounding box center [491, 190] width 108 height 27
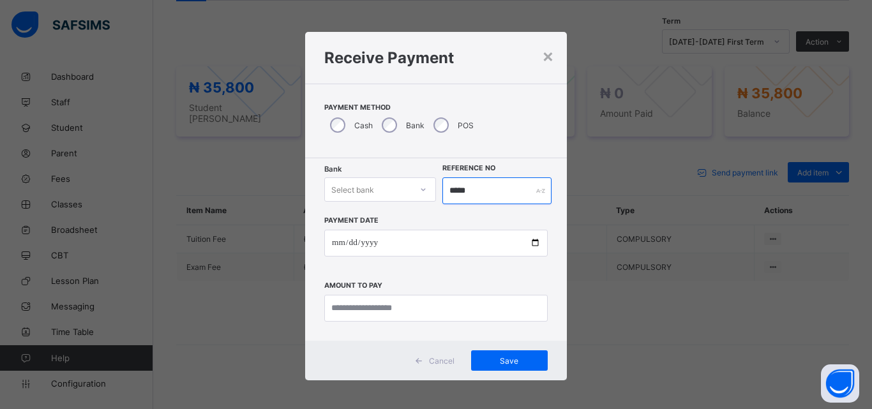
type input "*****"
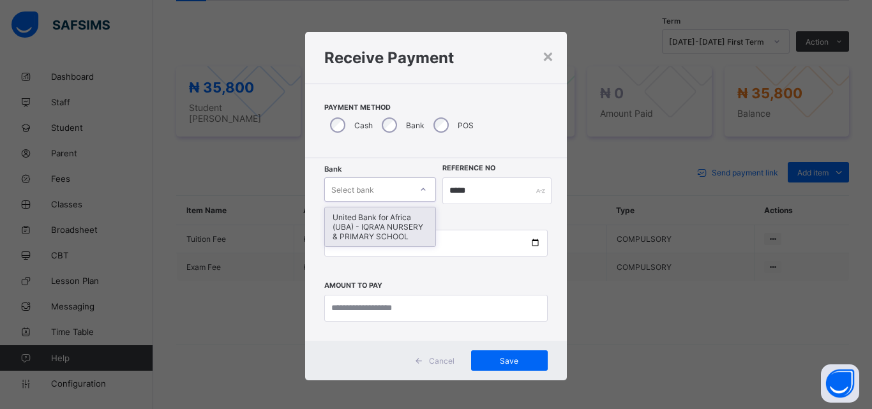
click at [391, 227] on div "United Bank for Africa (UBA) - IQRA'A NURSERY & PRIMARY SCHOOL" at bounding box center [380, 226] width 110 height 39
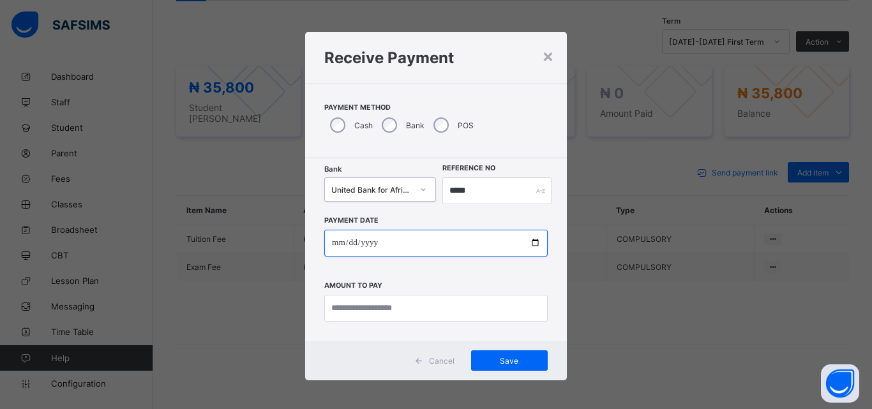
click at [537, 237] on input "date" at bounding box center [435, 243] width 223 height 27
click at [534, 248] on input "date" at bounding box center [435, 243] width 223 height 27
type input "**********"
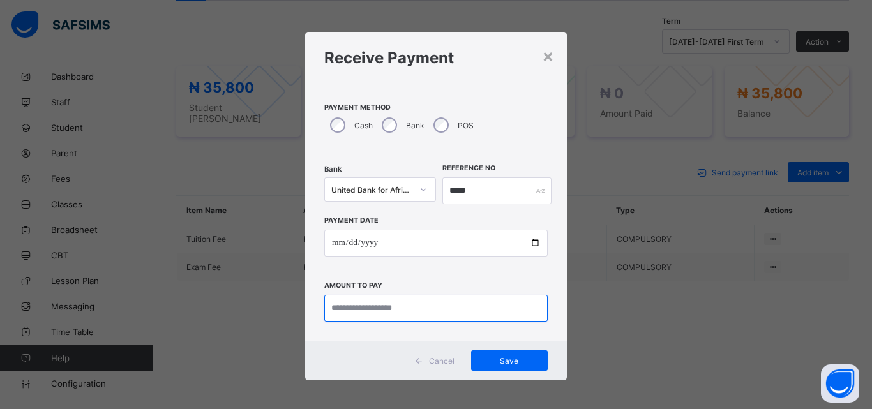
click at [378, 311] on input "currency" at bounding box center [435, 308] width 223 height 27
type input "********"
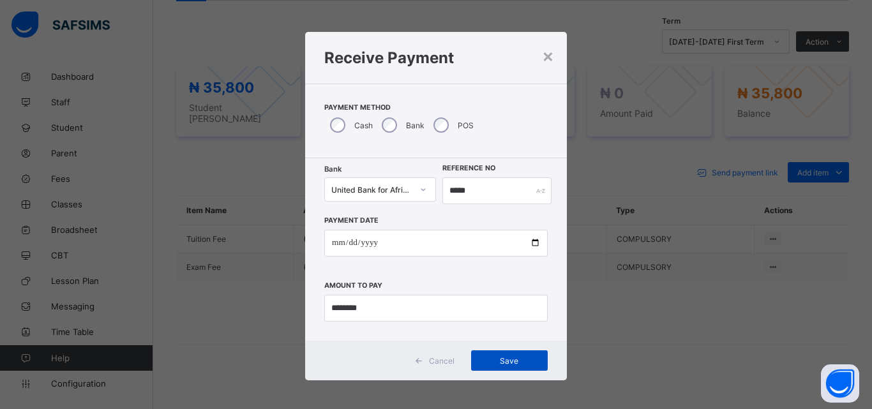
click at [513, 367] on div "Save" at bounding box center [509, 360] width 77 height 20
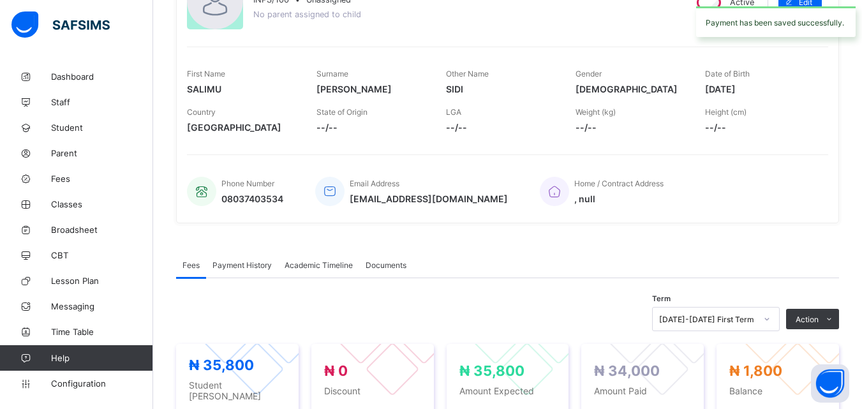
scroll to position [0, 0]
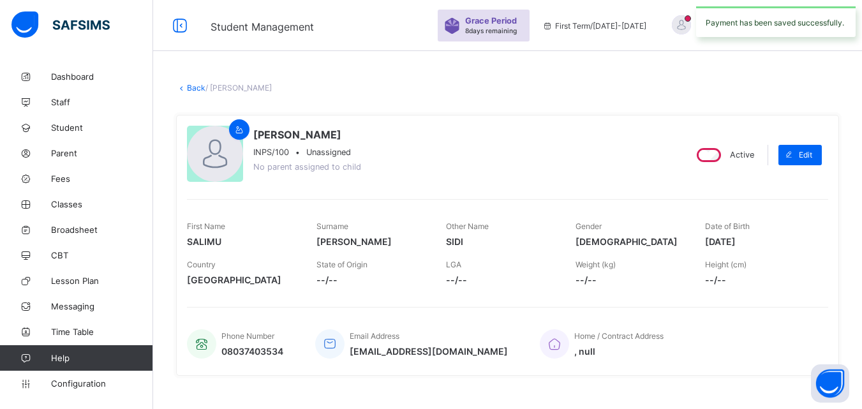
click at [197, 89] on link "Back" at bounding box center [196, 88] width 19 height 10
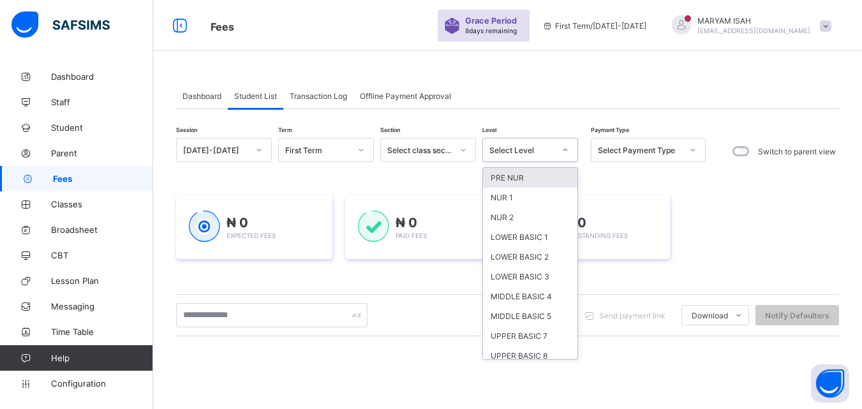
scroll to position [86, 0]
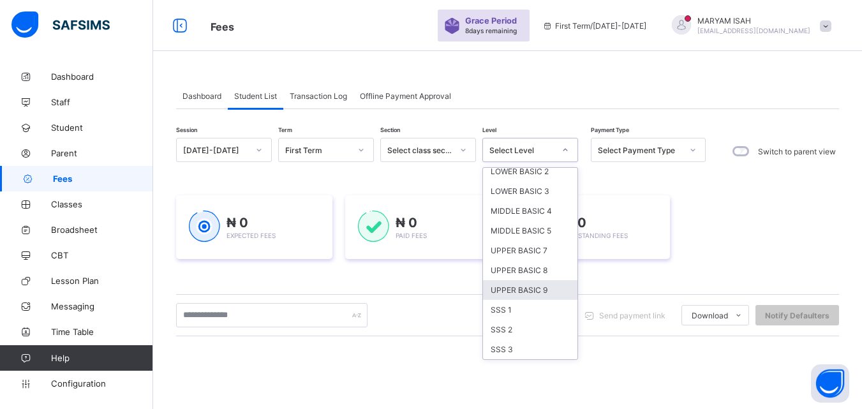
click at [541, 292] on div "UPPER BASIC 9" at bounding box center [530, 290] width 94 height 20
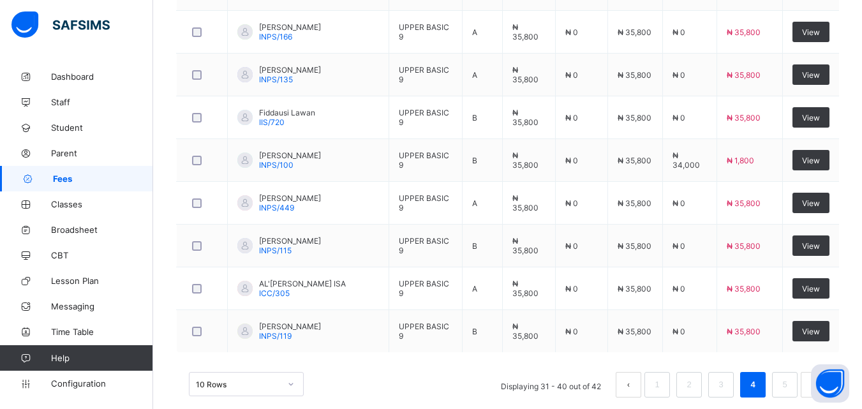
scroll to position [566, 0]
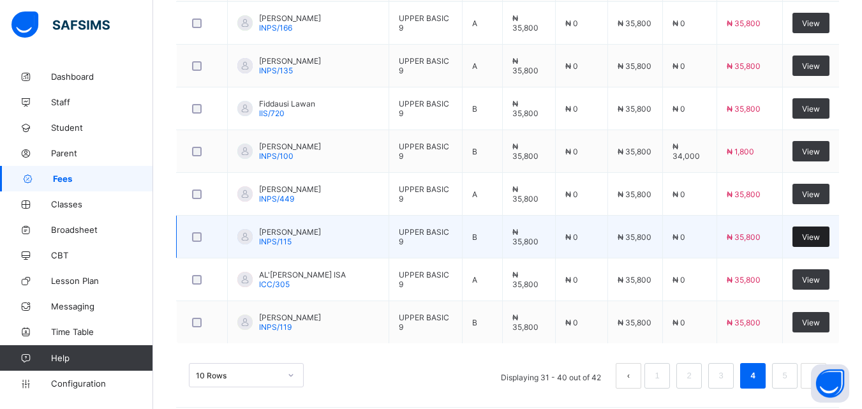
click at [818, 246] on div "View" at bounding box center [811, 237] width 37 height 20
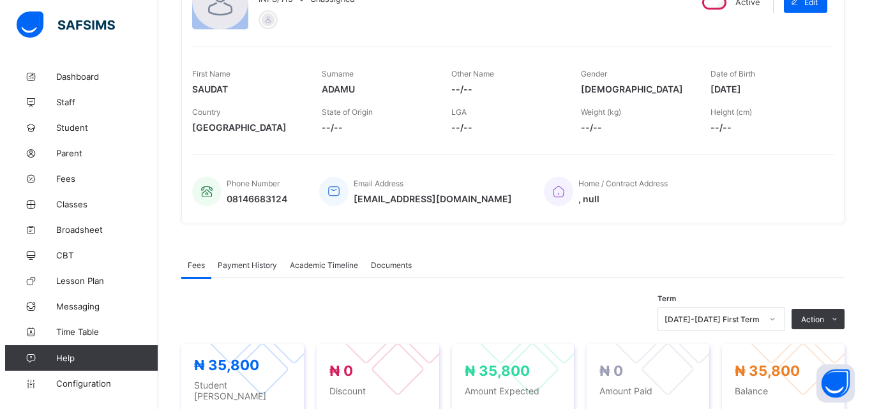
scroll to position [167, 0]
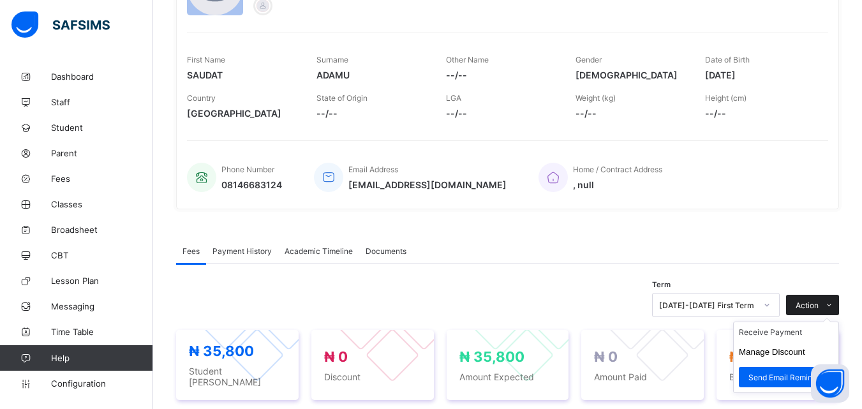
click at [839, 306] on span at bounding box center [829, 305] width 20 height 20
click at [790, 359] on li "Manage Discount" at bounding box center [786, 352] width 105 height 20
click at [782, 354] on button "Manage Discount" at bounding box center [772, 352] width 66 height 10
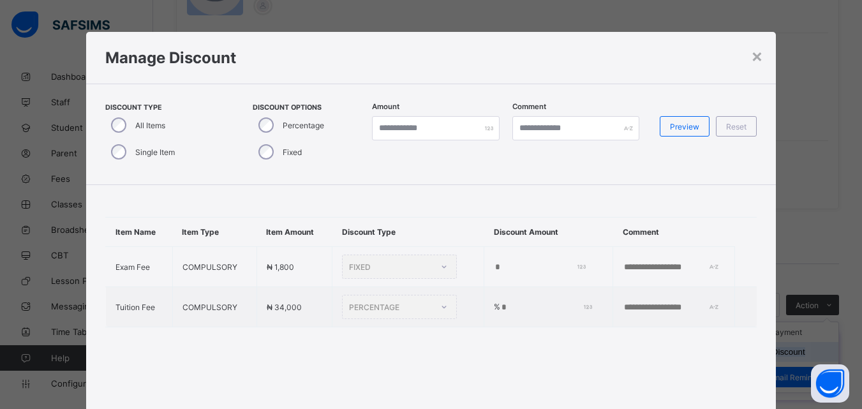
type input "*"
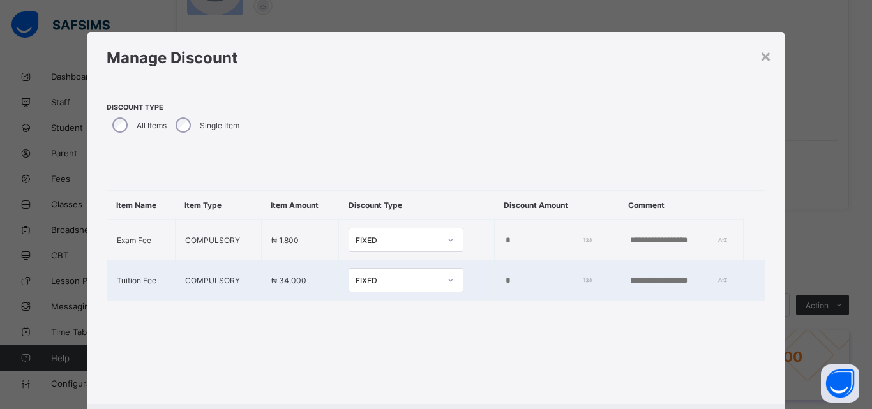
click at [513, 283] on input "*" at bounding box center [546, 281] width 85 height 10
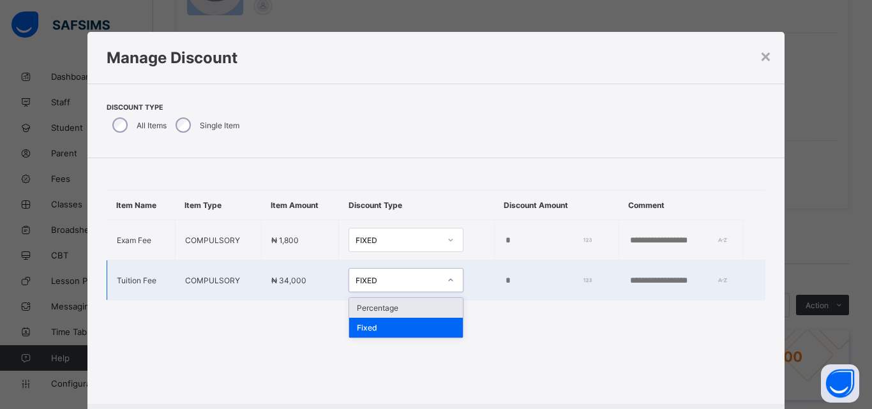
click at [374, 313] on div "Percentage" at bounding box center [406, 308] width 114 height 20
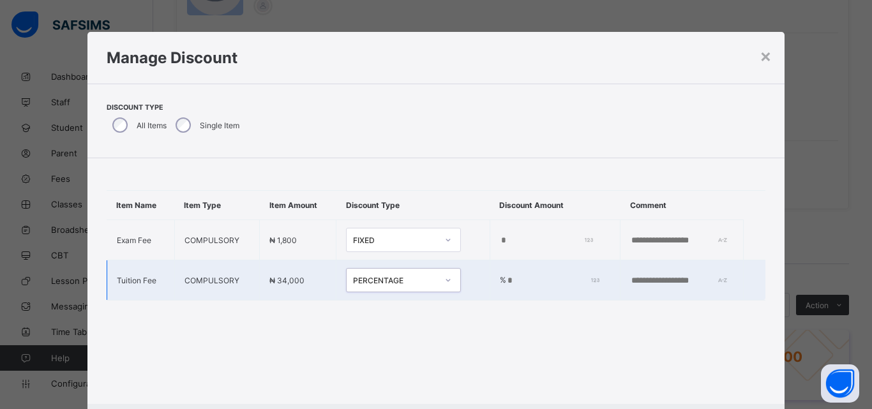
click at [506, 285] on input "*" at bounding box center [550, 281] width 89 height 10
type input "*"
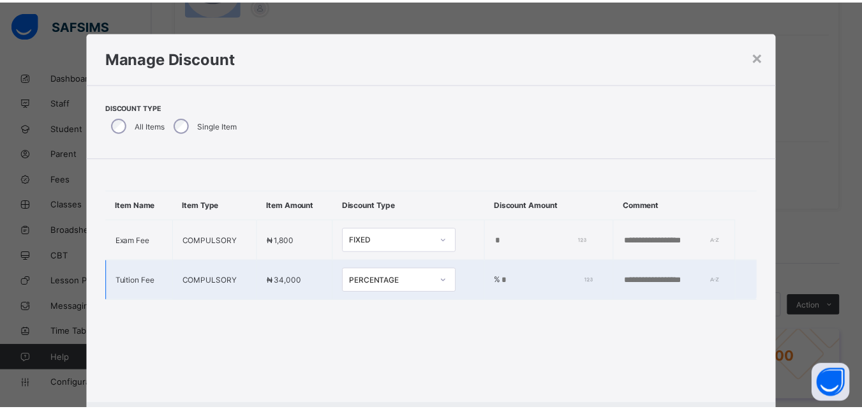
scroll to position [66, 0]
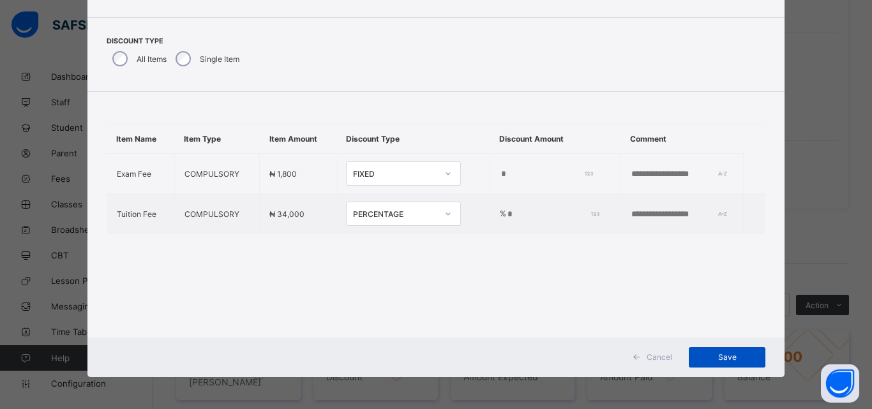
type input "***"
click at [731, 367] on div "Save" at bounding box center [727, 357] width 77 height 20
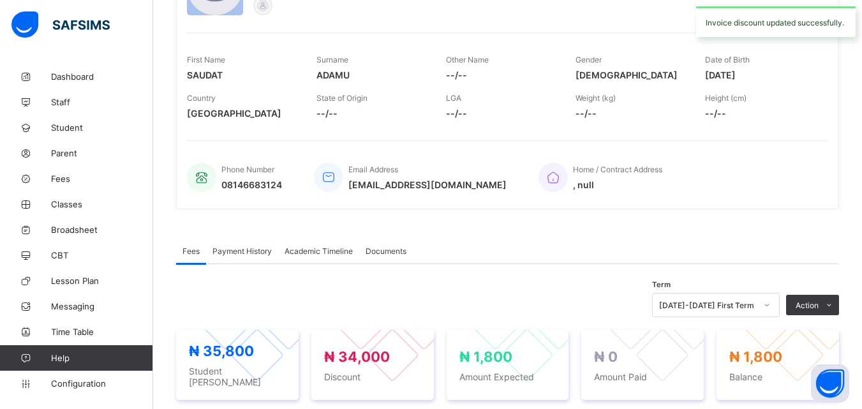
scroll to position [0, 0]
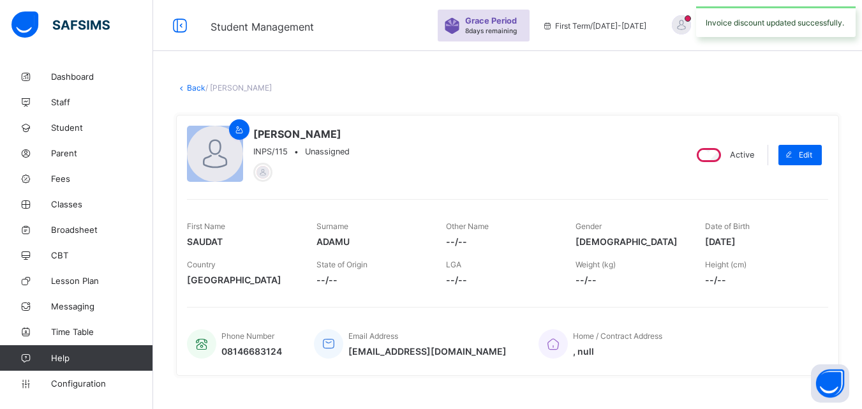
click at [193, 90] on link "Back" at bounding box center [196, 88] width 19 height 10
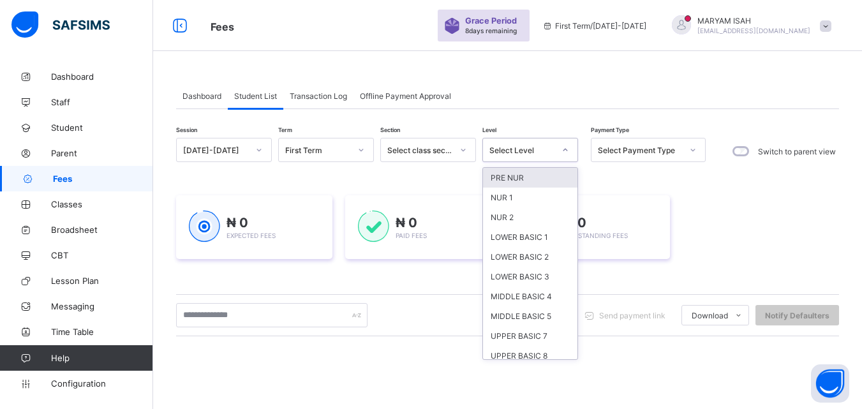
scroll to position [86, 0]
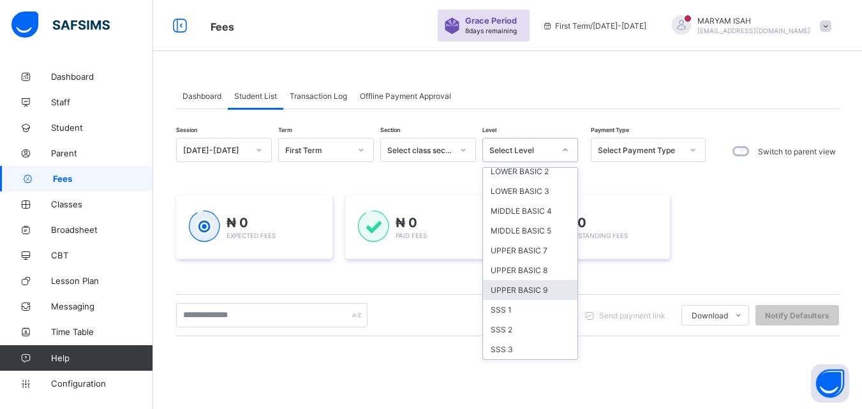
click at [549, 296] on div "UPPER BASIC 9" at bounding box center [530, 290] width 94 height 20
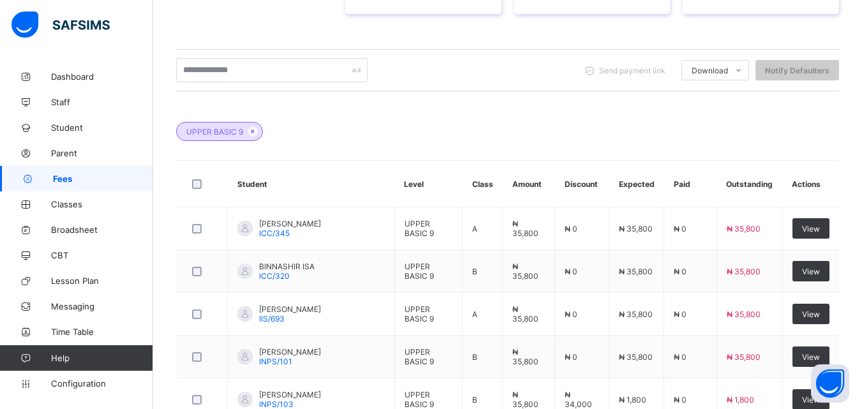
scroll to position [482, 0]
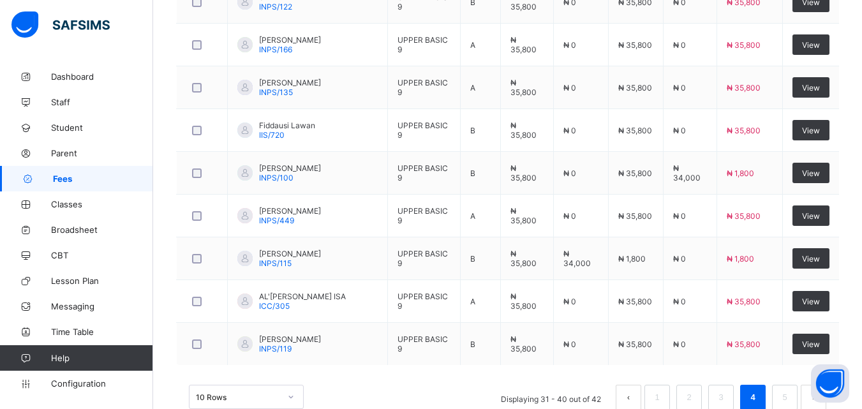
scroll to position [578, 0]
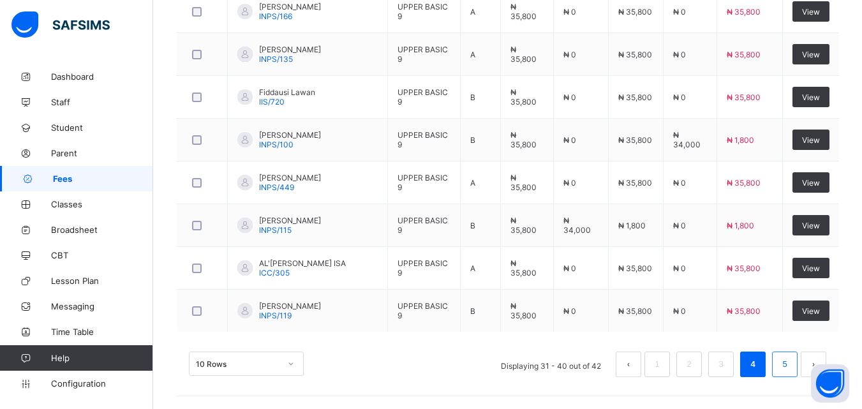
click at [791, 369] on link "5" at bounding box center [785, 364] width 12 height 17
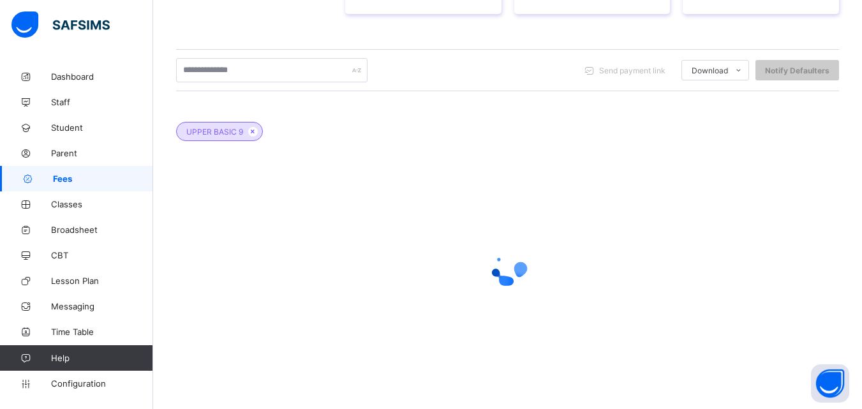
scroll to position [234, 0]
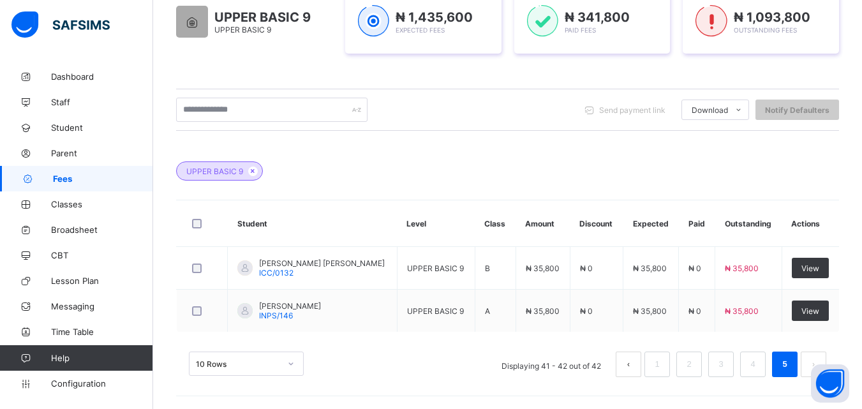
click at [588, 153] on div "UPPER BASIC 9" at bounding box center [507, 164] width 663 height 45
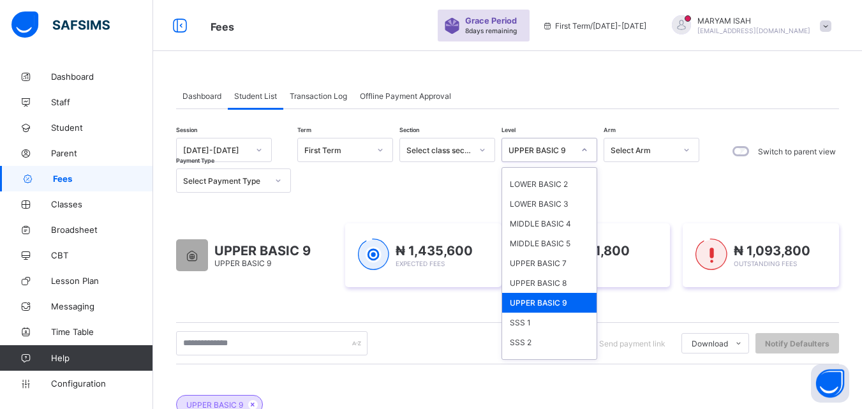
scroll to position [86, 0]
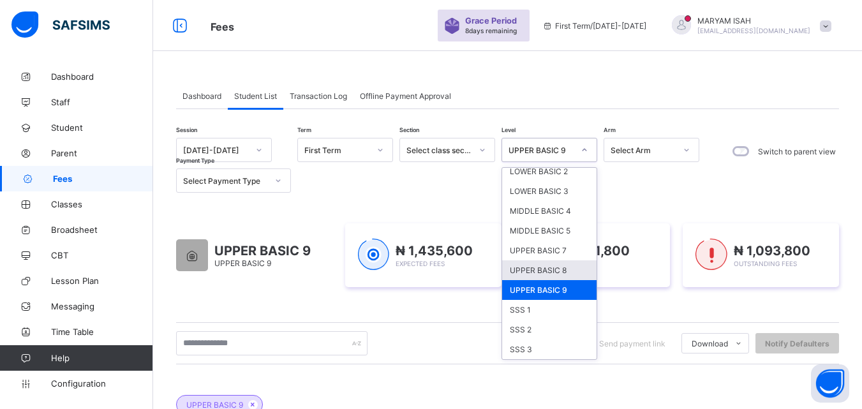
click at [566, 273] on div "UPPER BASIC 8" at bounding box center [549, 270] width 94 height 20
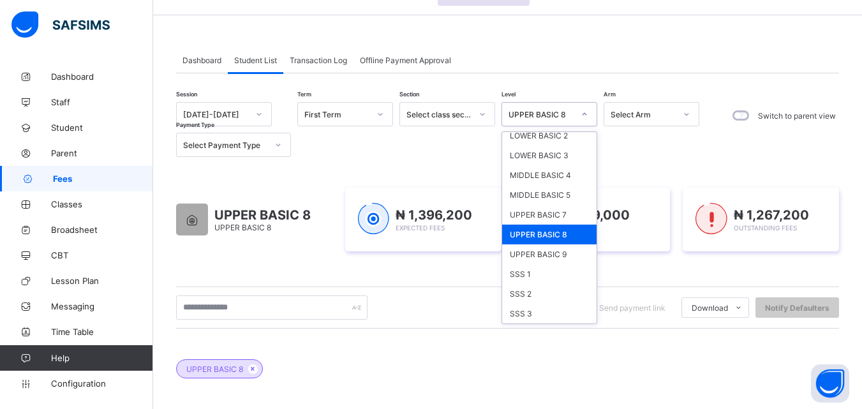
click at [573, 239] on div "UPPER BASIC 8" at bounding box center [549, 235] width 94 height 20
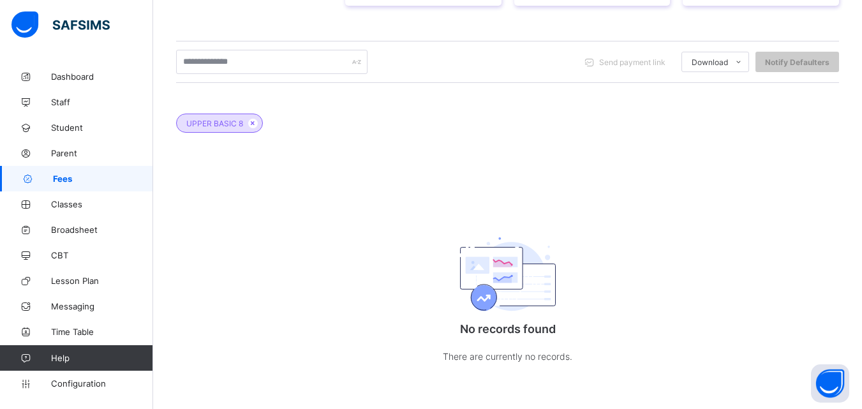
scroll to position [0, 0]
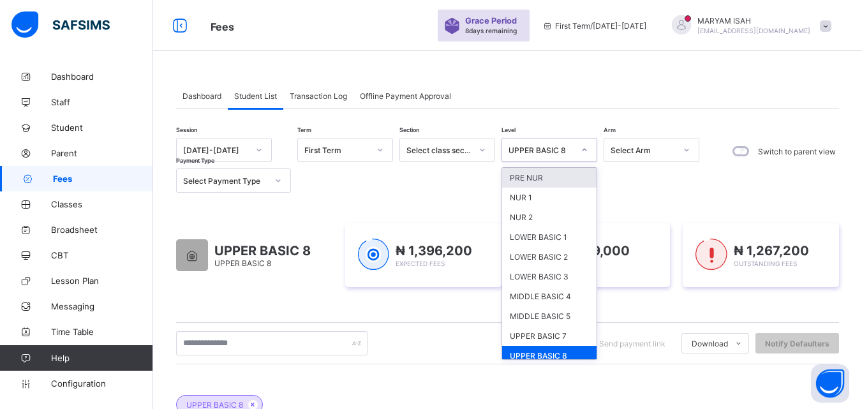
click at [544, 355] on div "UPPER BASIC 8" at bounding box center [549, 356] width 94 height 20
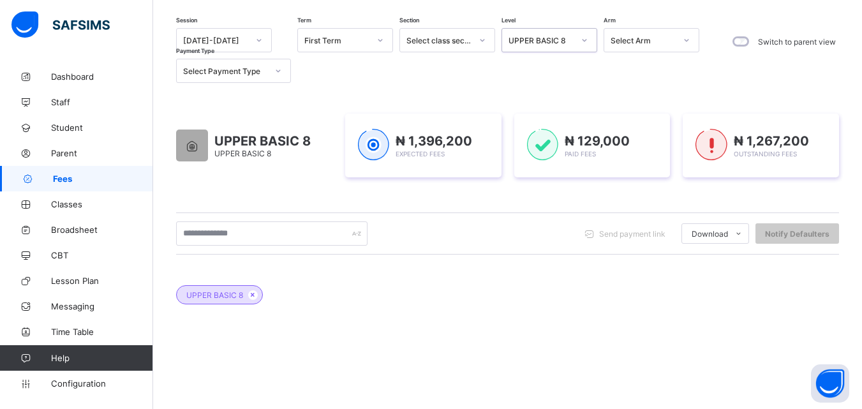
scroll to position [104, 0]
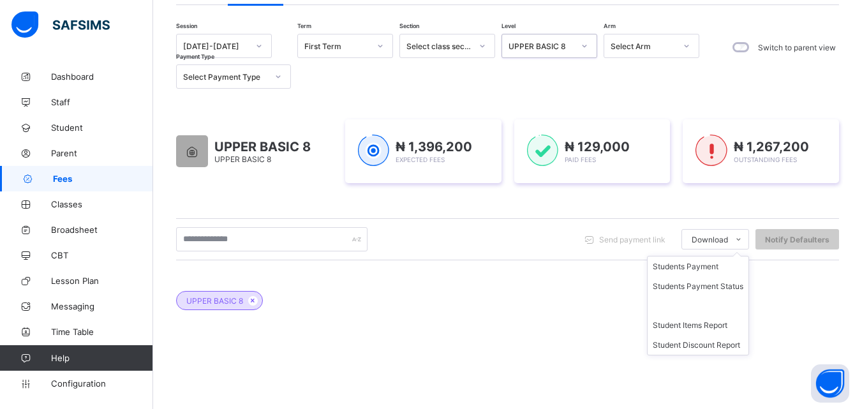
click at [749, 256] on ul "Students Payment Students Payment Status Student Items Report Student Discount …" at bounding box center [698, 306] width 102 height 100
click at [440, 293] on div "UPPER BASIC 8" at bounding box center [507, 294] width 663 height 45
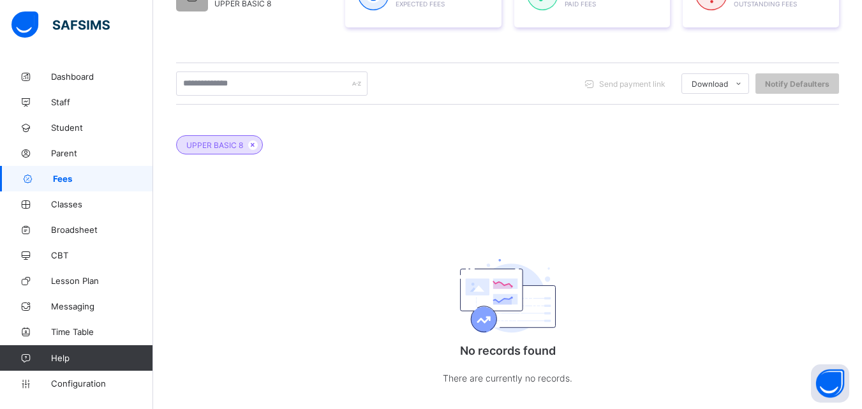
scroll to position [0, 0]
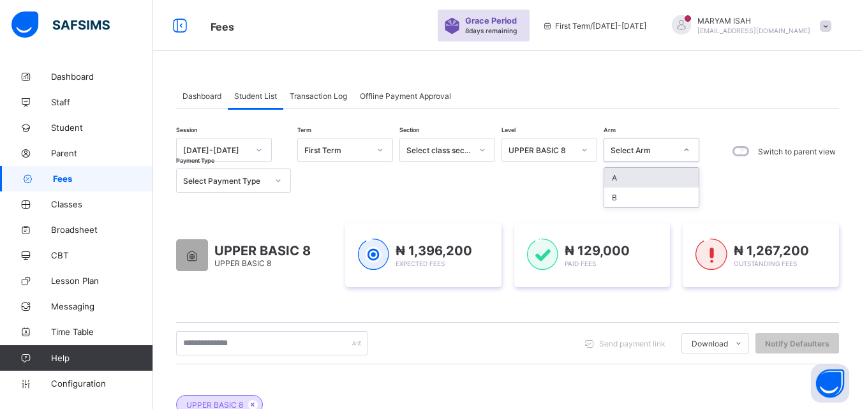
click at [471, 197] on div "Session 2025-2026 Term First Term Section Select class section Level UPPER BASI…" at bounding box center [507, 405] width 663 height 534
click at [506, 336] on div "Send payment link Download Students Payment Students Payment Status Student Ite…" at bounding box center [507, 343] width 663 height 24
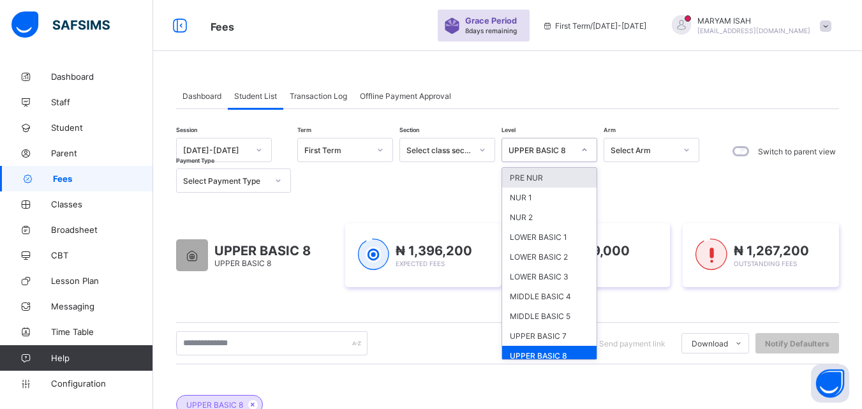
click at [553, 355] on div "UPPER BASIC 8" at bounding box center [549, 356] width 94 height 20
click at [551, 345] on div "UPPER BASIC 7" at bounding box center [549, 336] width 94 height 20
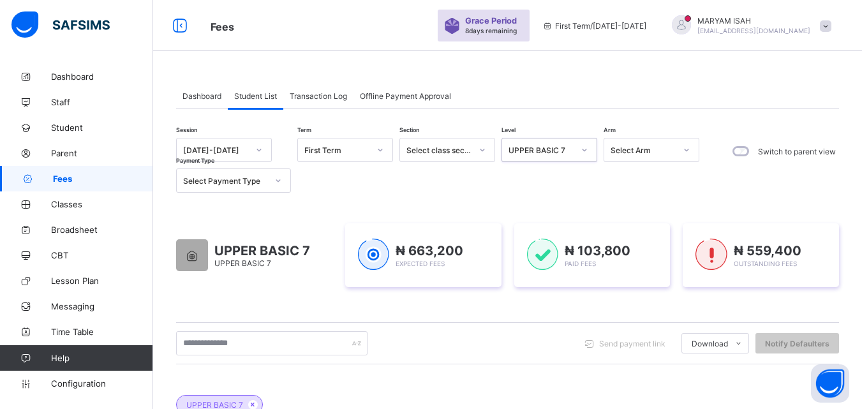
click at [698, 26] on div at bounding box center [682, 25] width 32 height 21
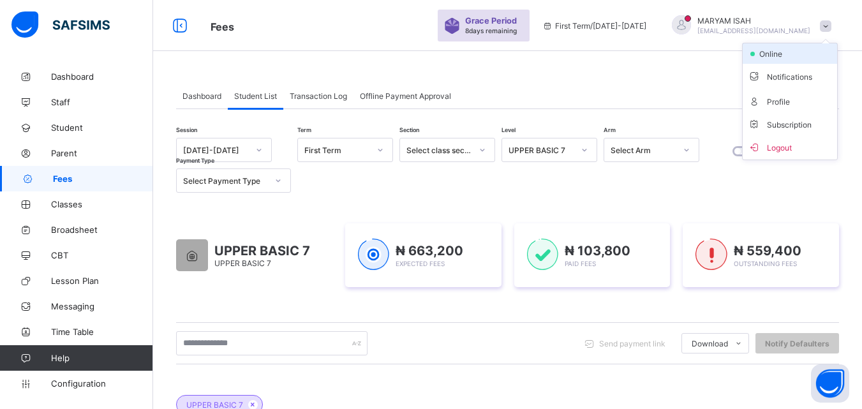
click at [790, 57] on span "online" at bounding box center [774, 54] width 32 height 10
